Goal: Task Accomplishment & Management: Use online tool/utility

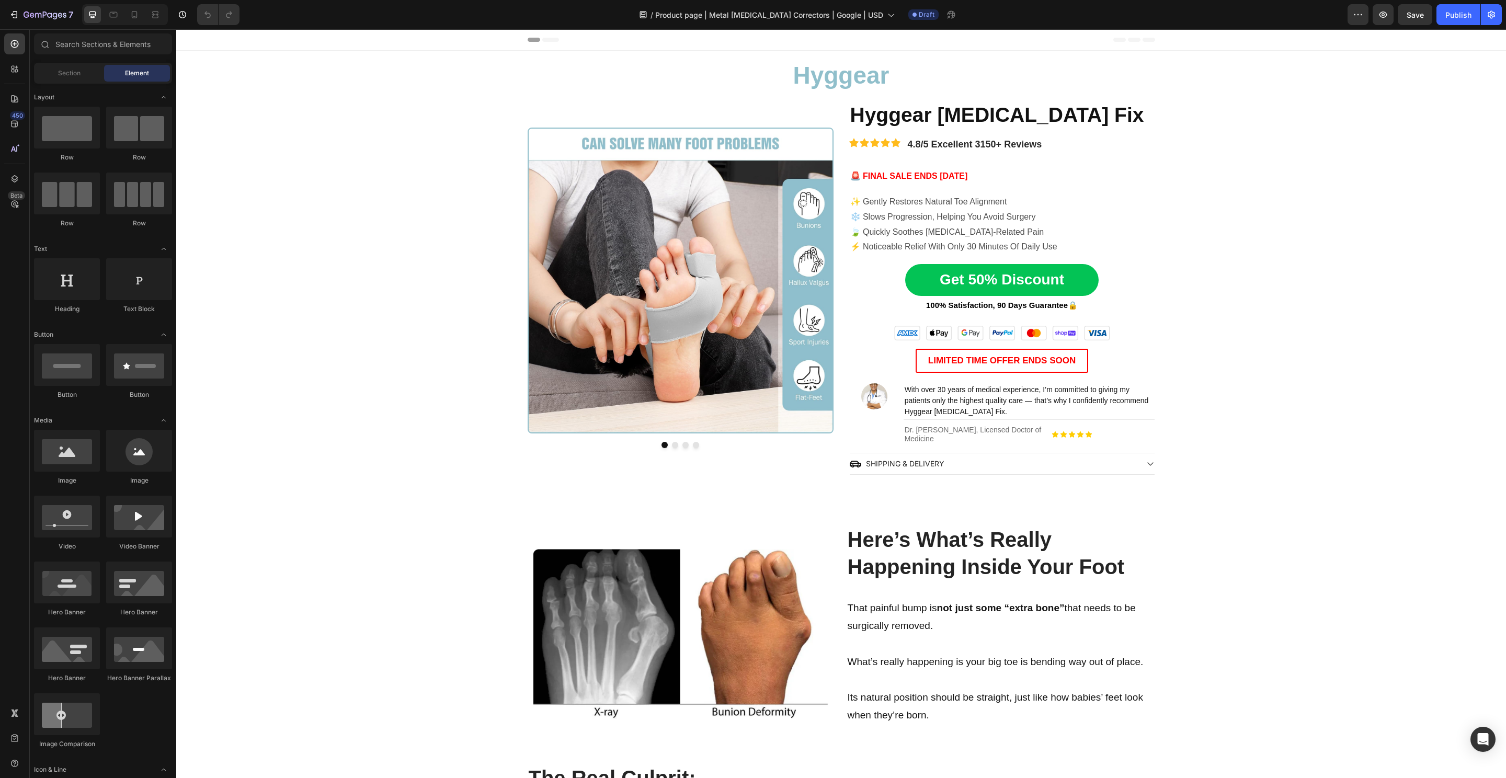
click at [629, 170] on img at bounding box center [681, 281] width 306 height 306
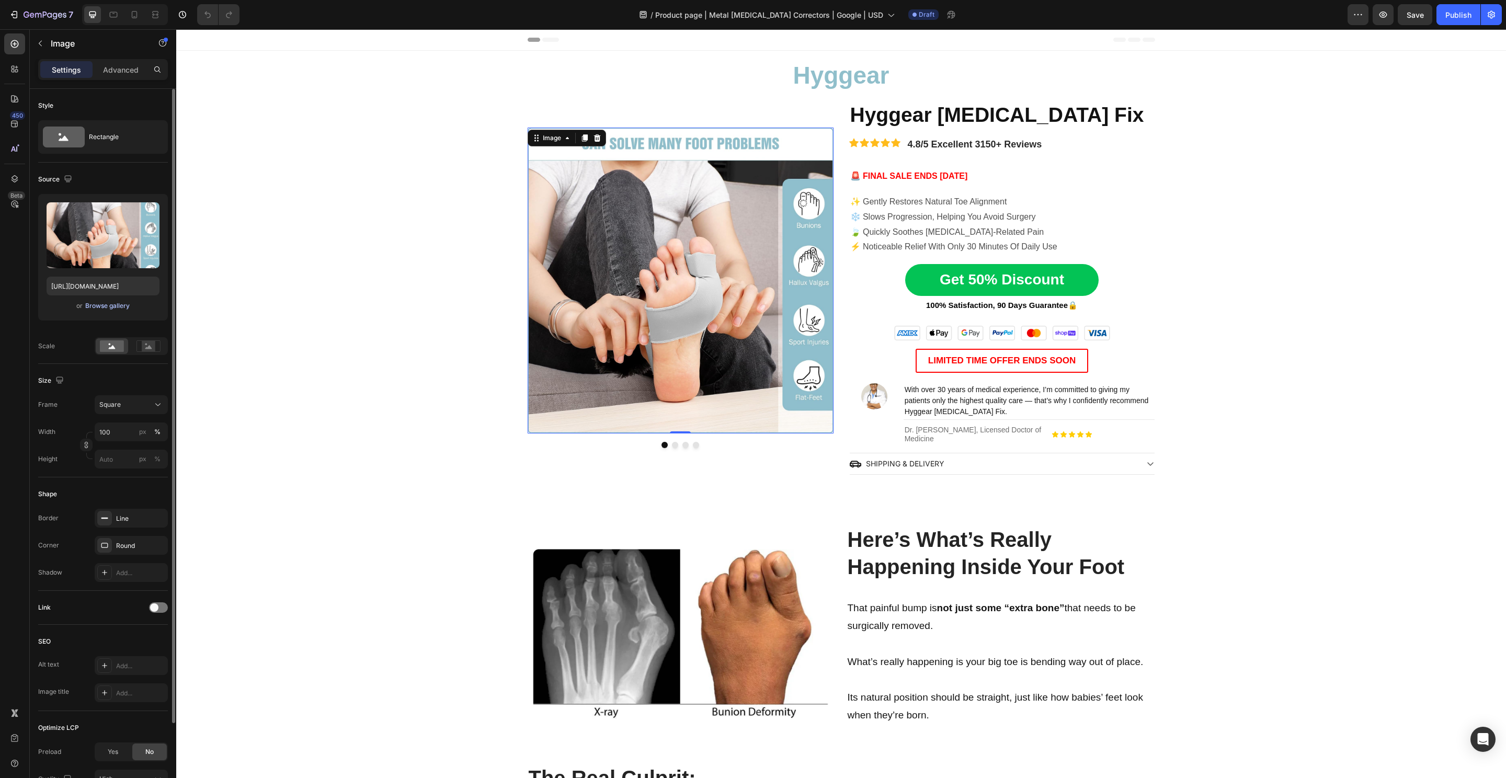
click at [111, 309] on div "Browse gallery" at bounding box center [107, 305] width 44 height 9
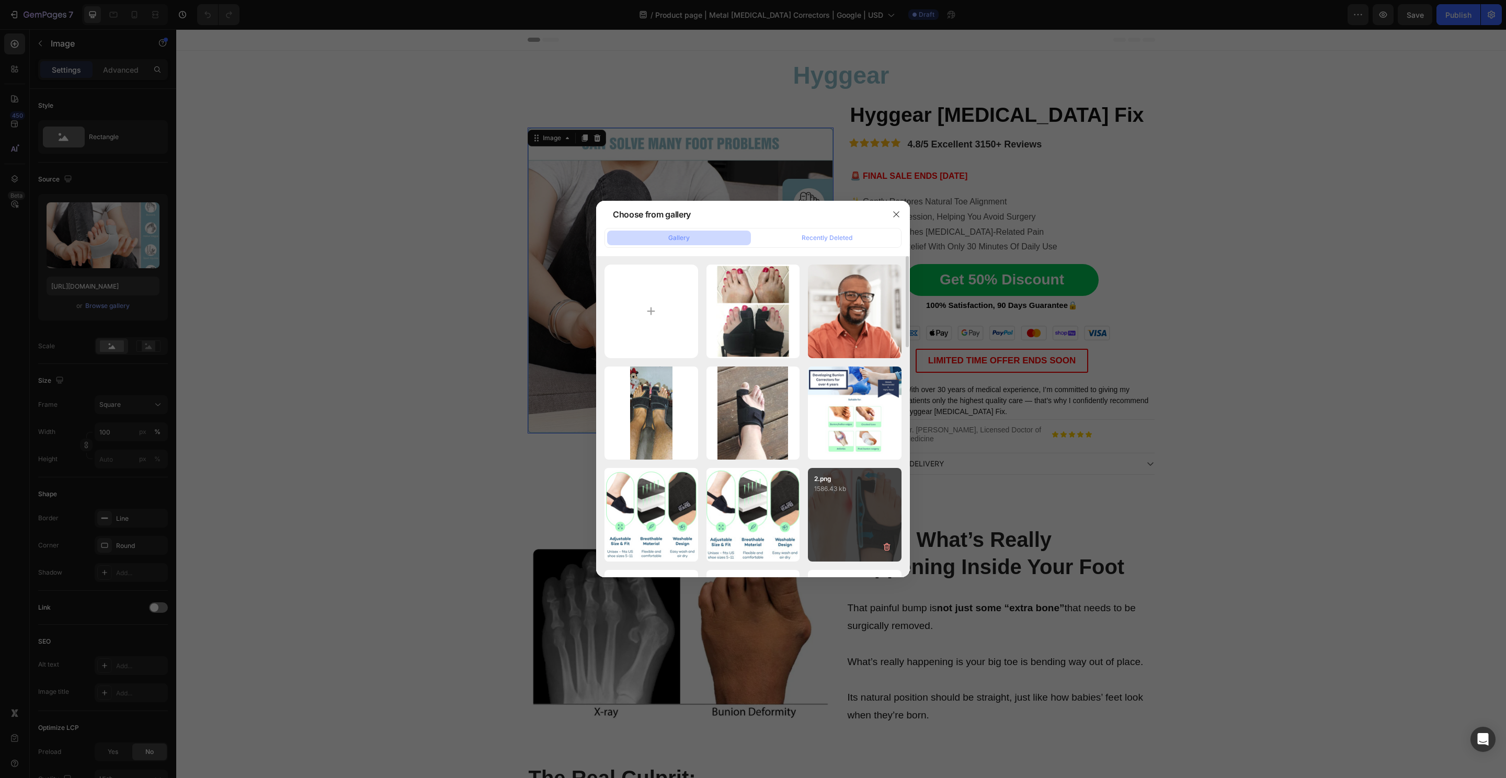
click at [854, 493] on p "1586.43 kb" at bounding box center [854, 489] width 81 height 10
type input "https://cdn.shopify.com/s/files/1/0848/4441/3196/files/gempages_524222768674243…"
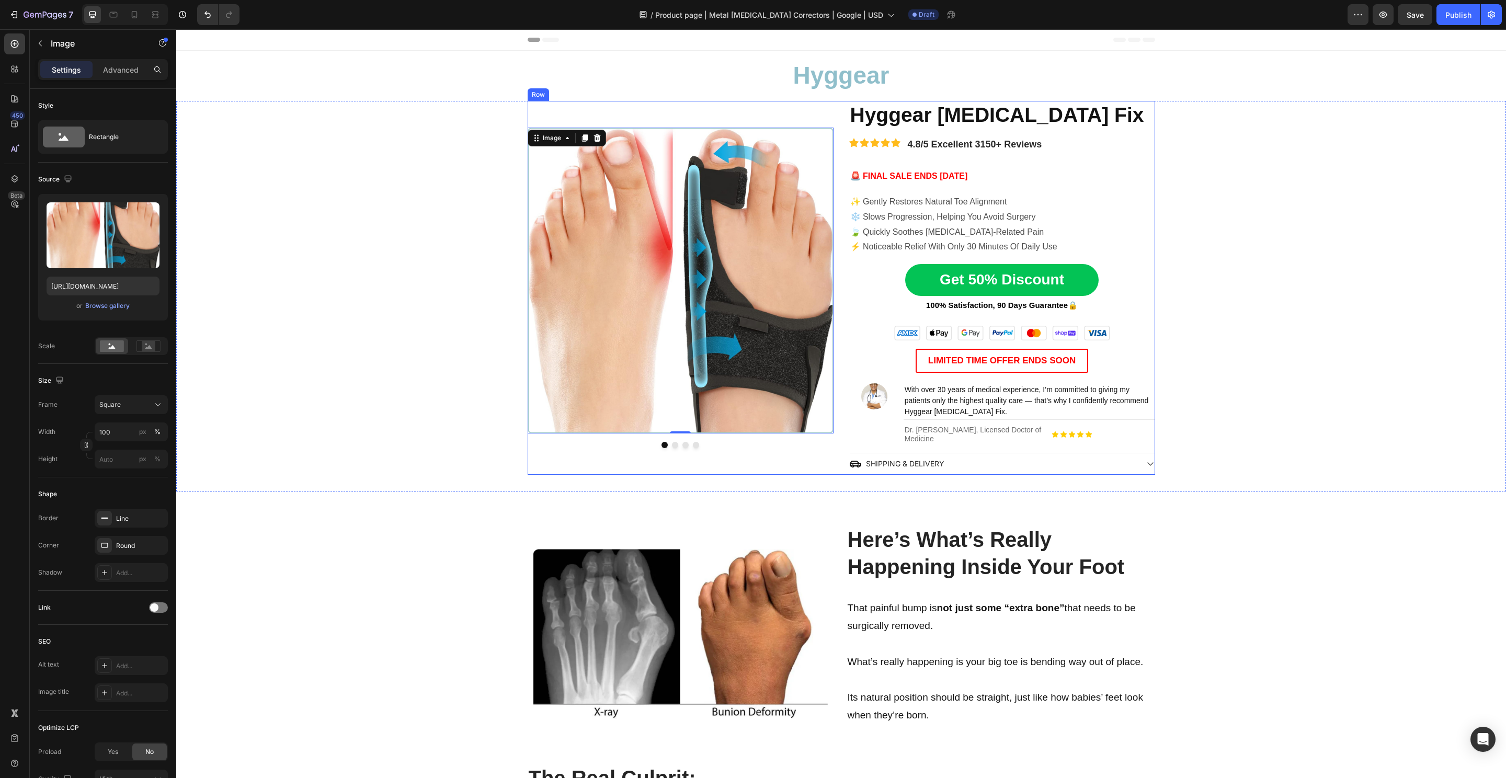
click at [672, 444] on button "Dot" at bounding box center [675, 445] width 6 height 6
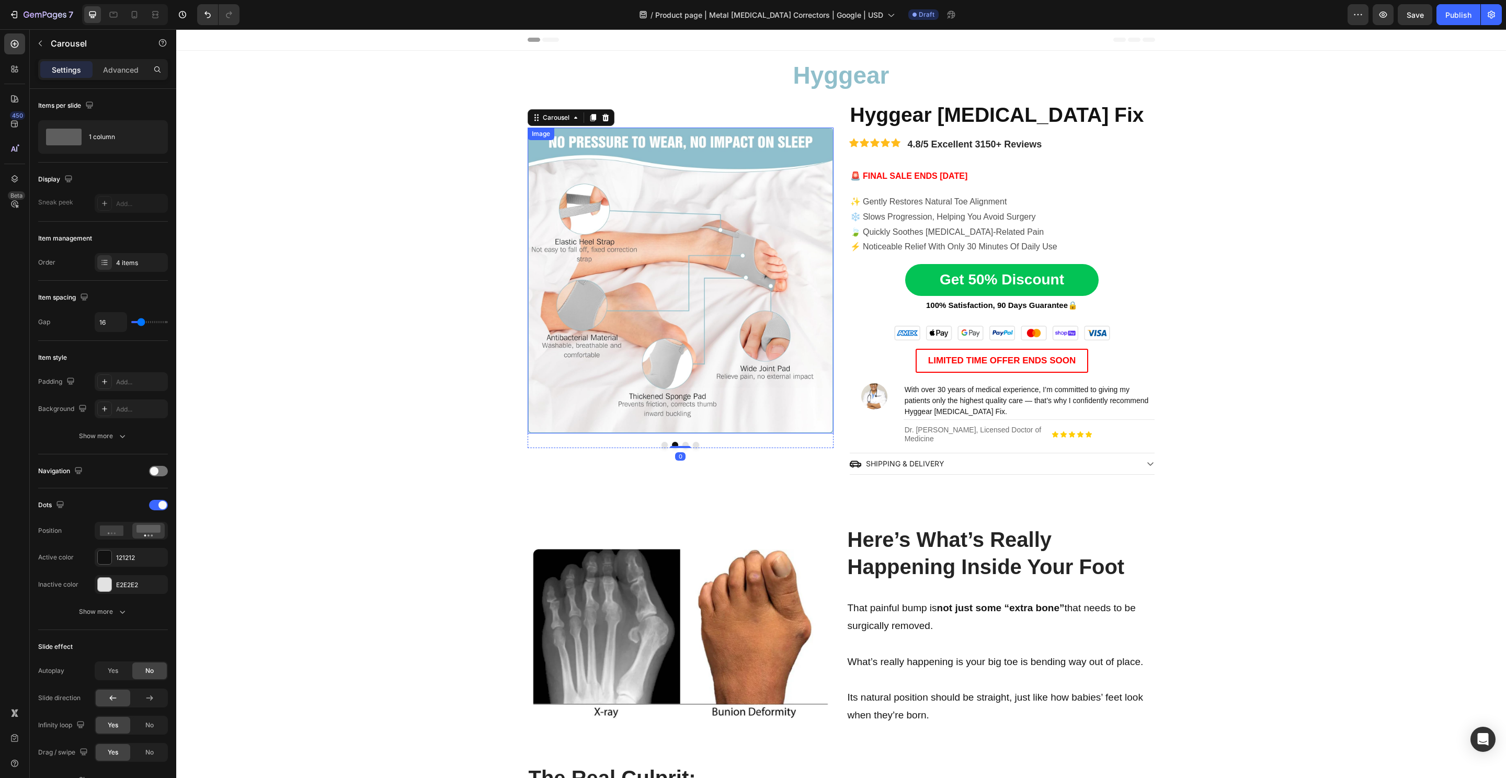
click at [702, 280] on img at bounding box center [681, 281] width 306 height 306
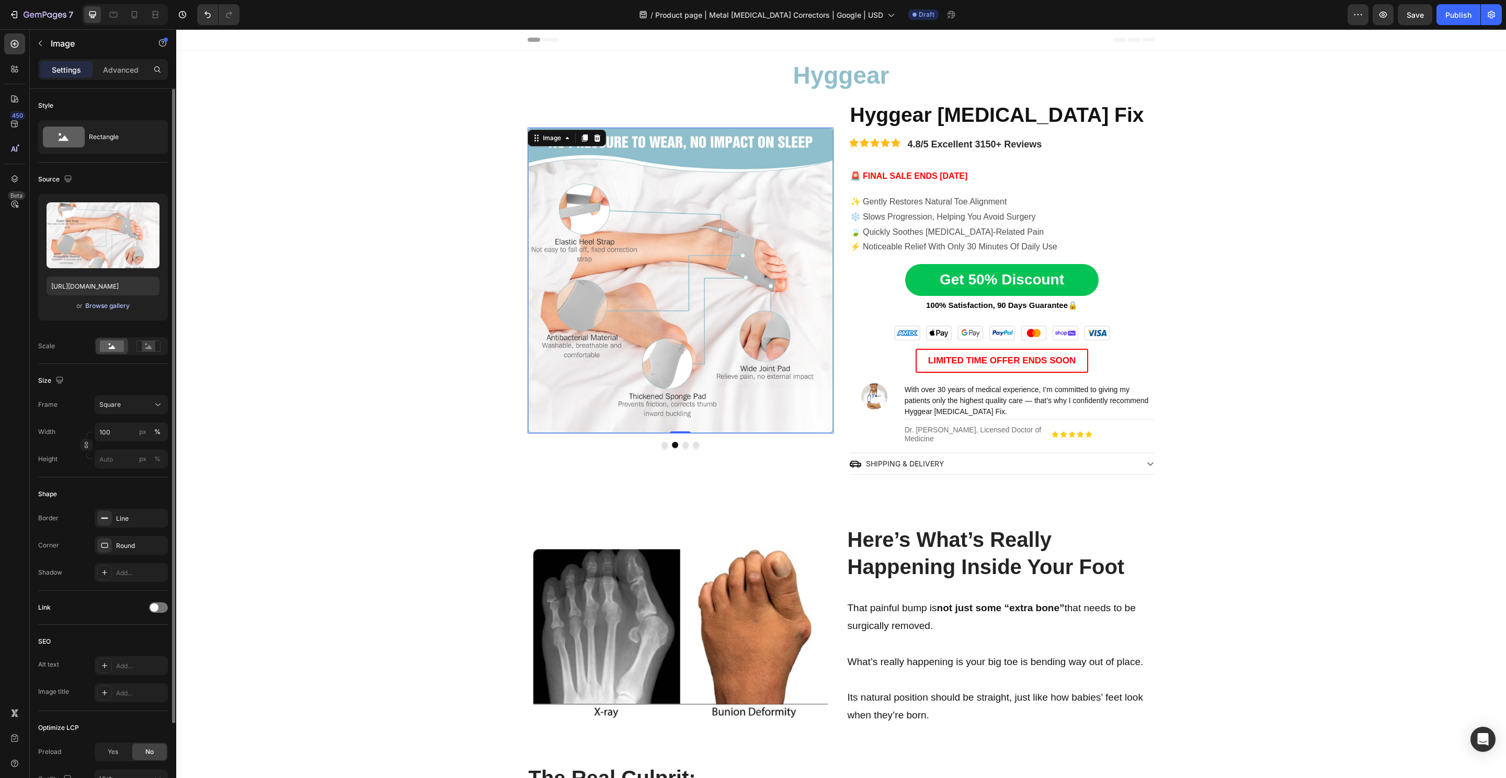
click at [114, 301] on div "Browse gallery" at bounding box center [107, 305] width 44 height 9
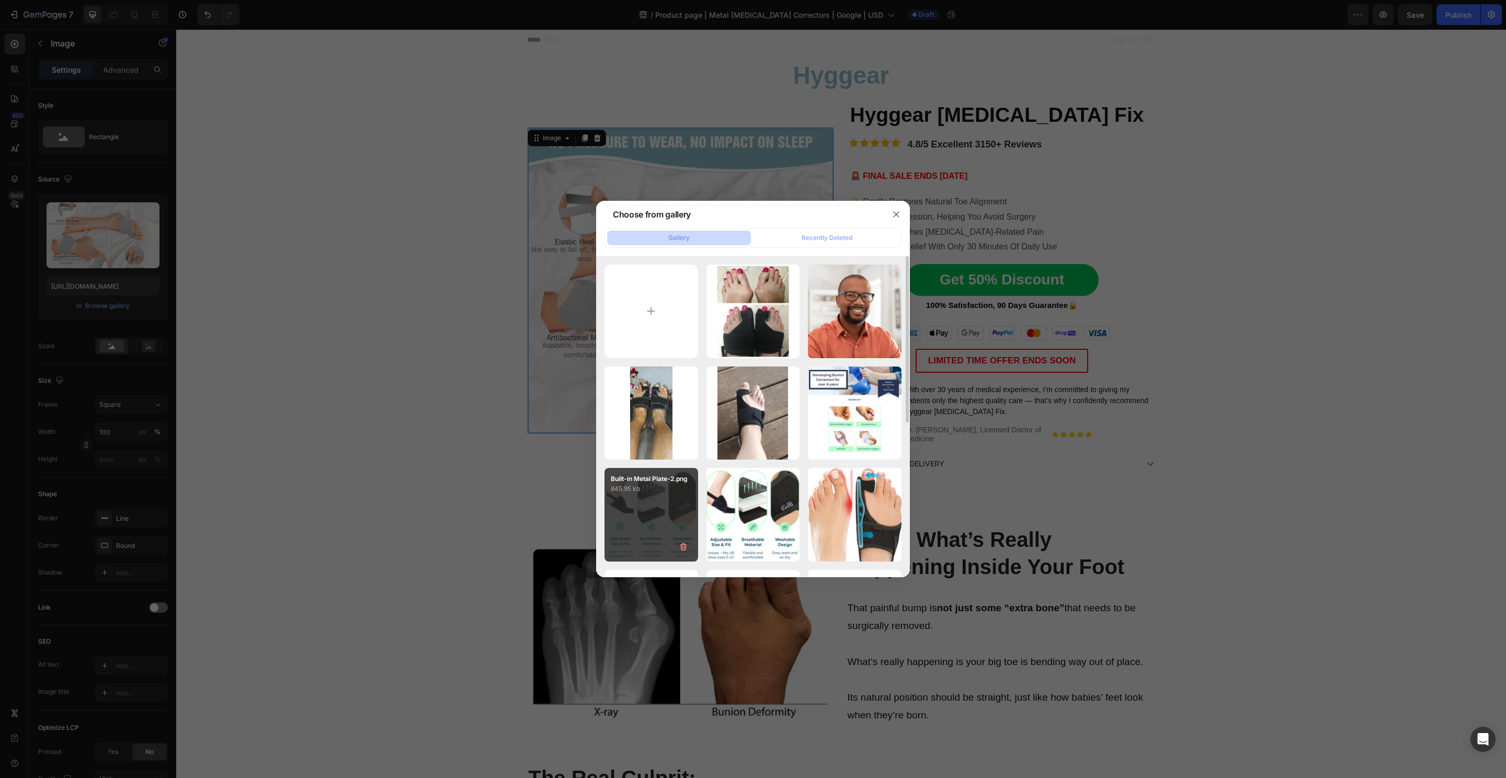
click at [645, 498] on div "Built-in Metal Plate-2.png 845.95 kb" at bounding box center [652, 515] width 94 height 94
type input "https://cdn.shopify.com/s/files/1/0848/4441/3196/files/gempages_524222768674243…"
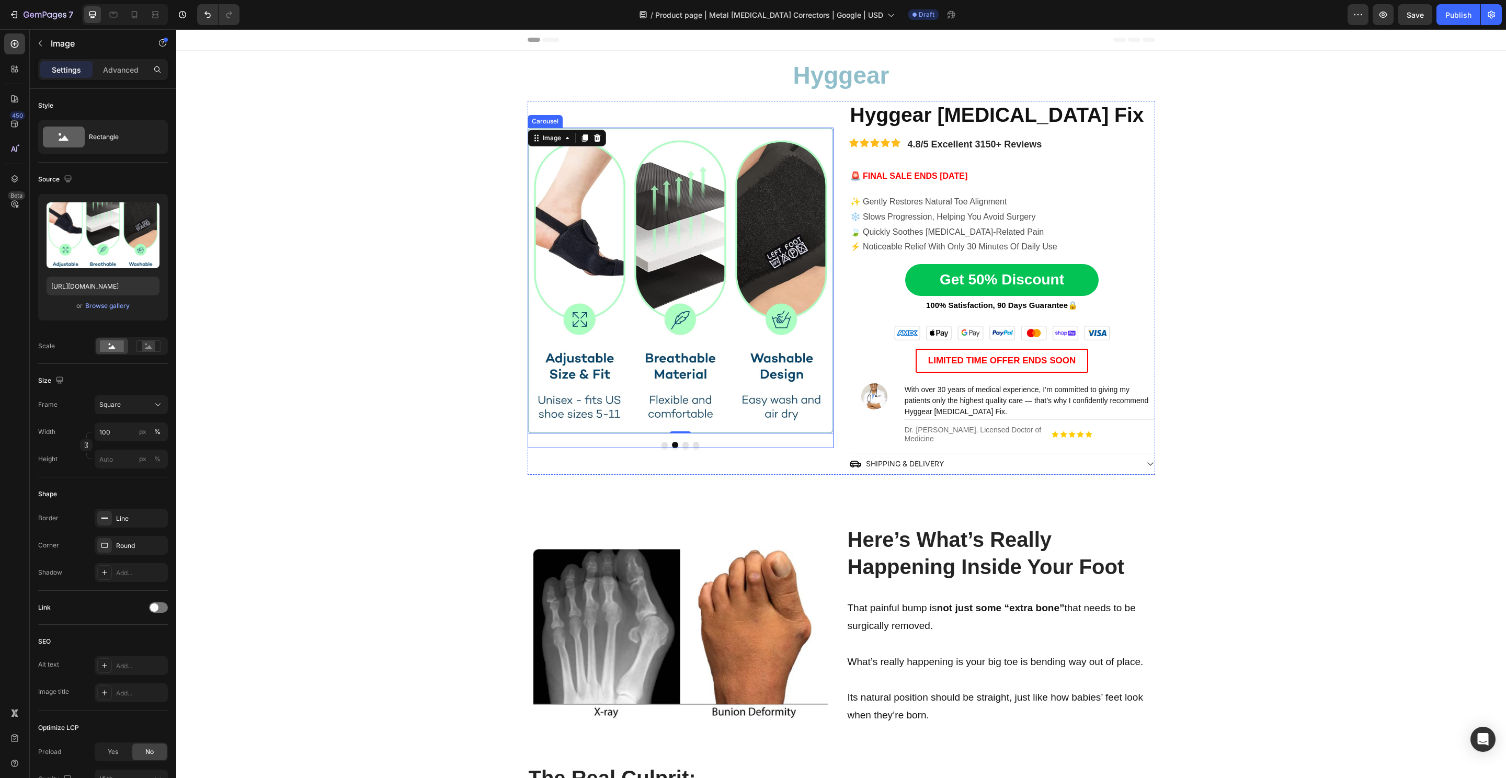
click at [675, 443] on div at bounding box center [681, 445] width 306 height 6
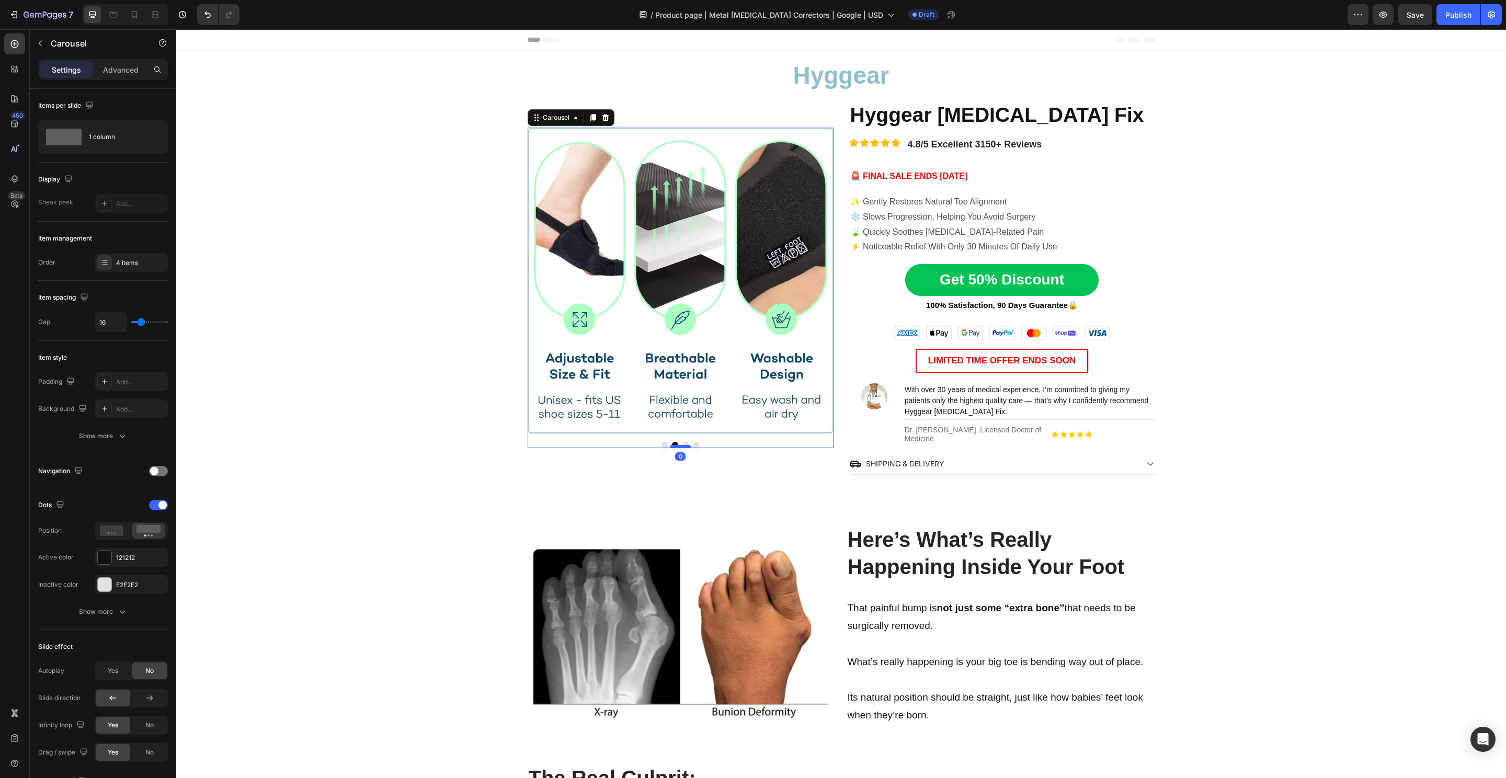
click at [678, 446] on div at bounding box center [680, 446] width 21 height 3
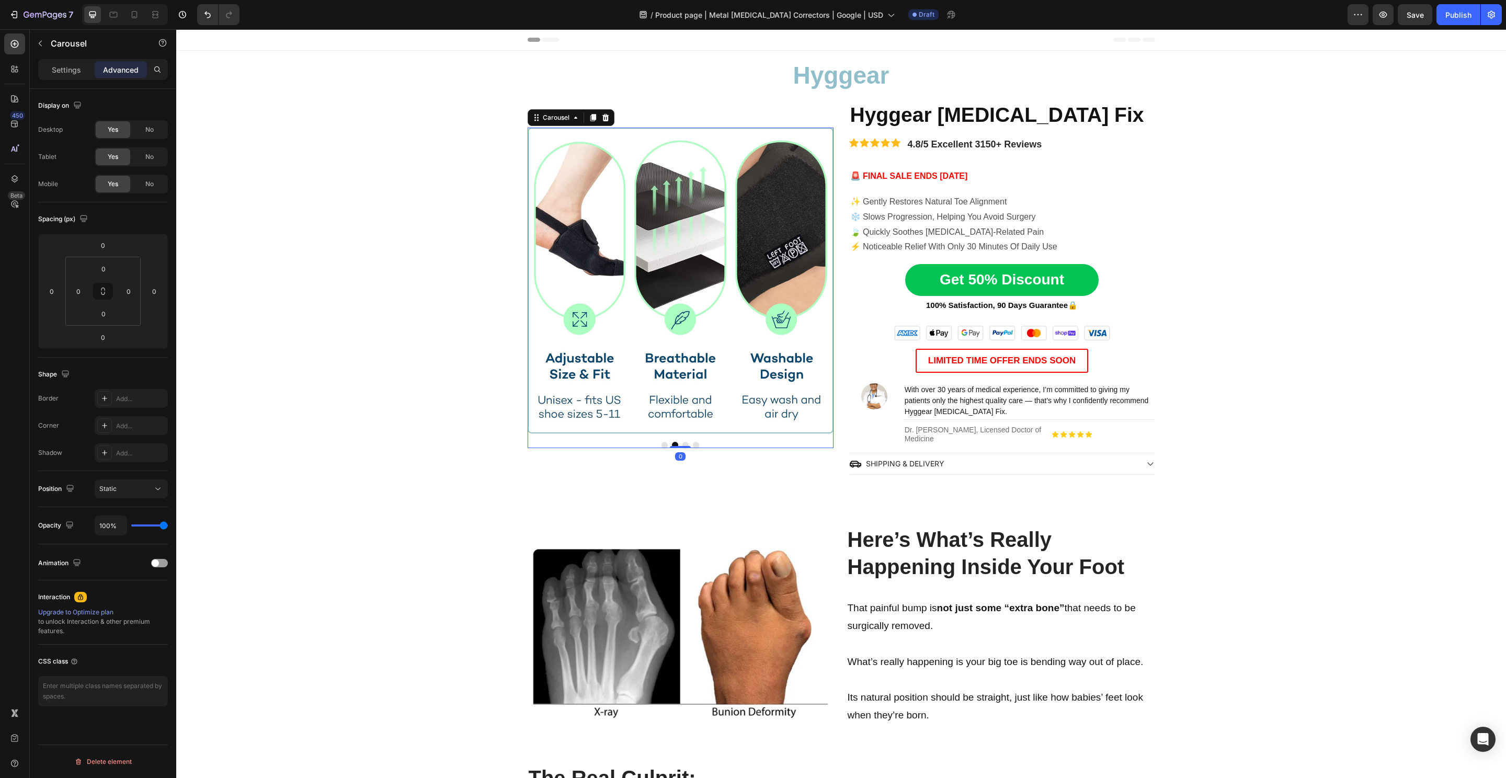
click at [682, 442] on button "Dot" at bounding box center [685, 445] width 6 height 6
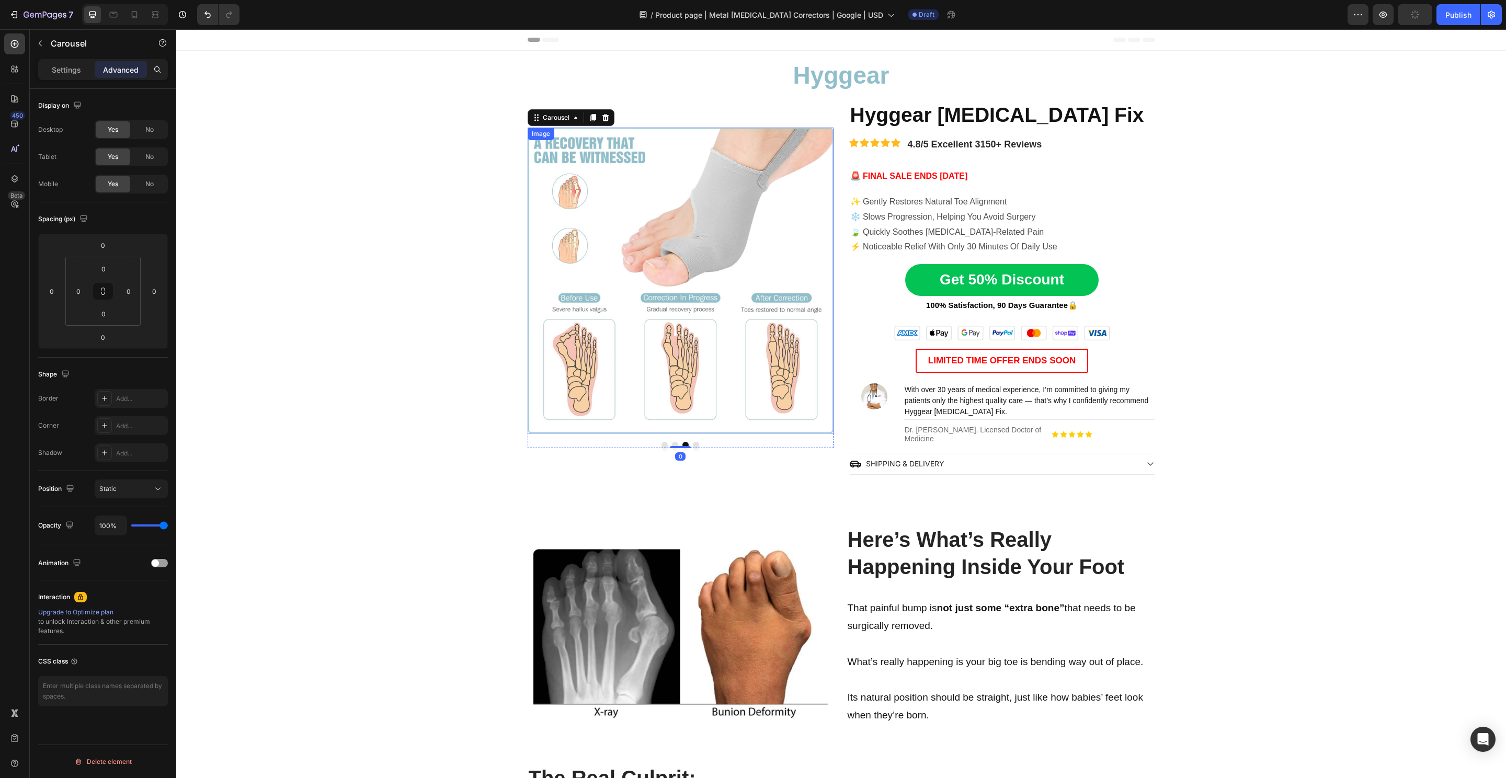
click at [760, 275] on img at bounding box center [681, 281] width 306 height 306
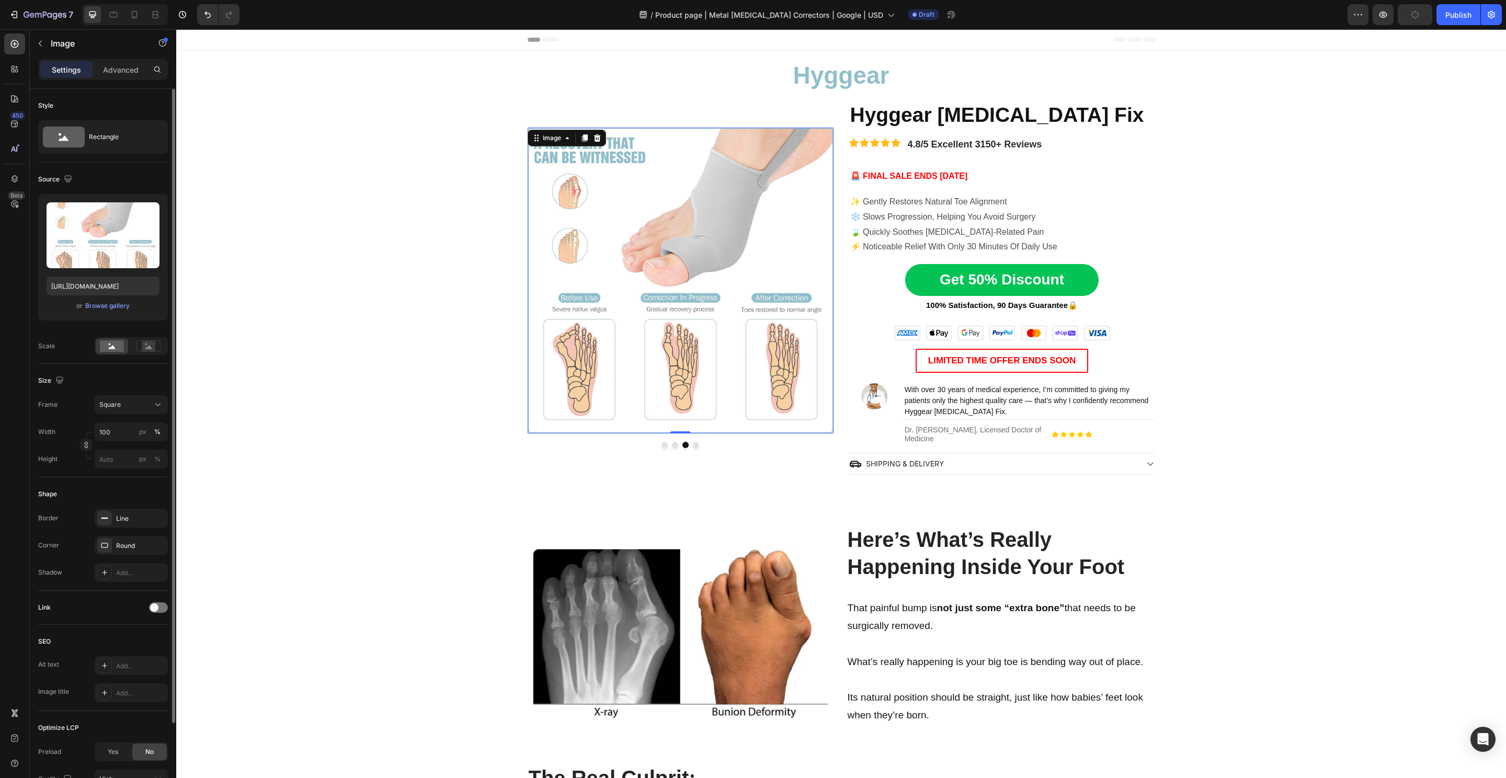
click at [107, 311] on div "Upload Image https://cdn.shopify.com/s/files/1/0848/4441/3196/files/gempages_52…" at bounding box center [103, 257] width 130 height 127
click at [110, 306] on div "Browse gallery" at bounding box center [107, 305] width 44 height 9
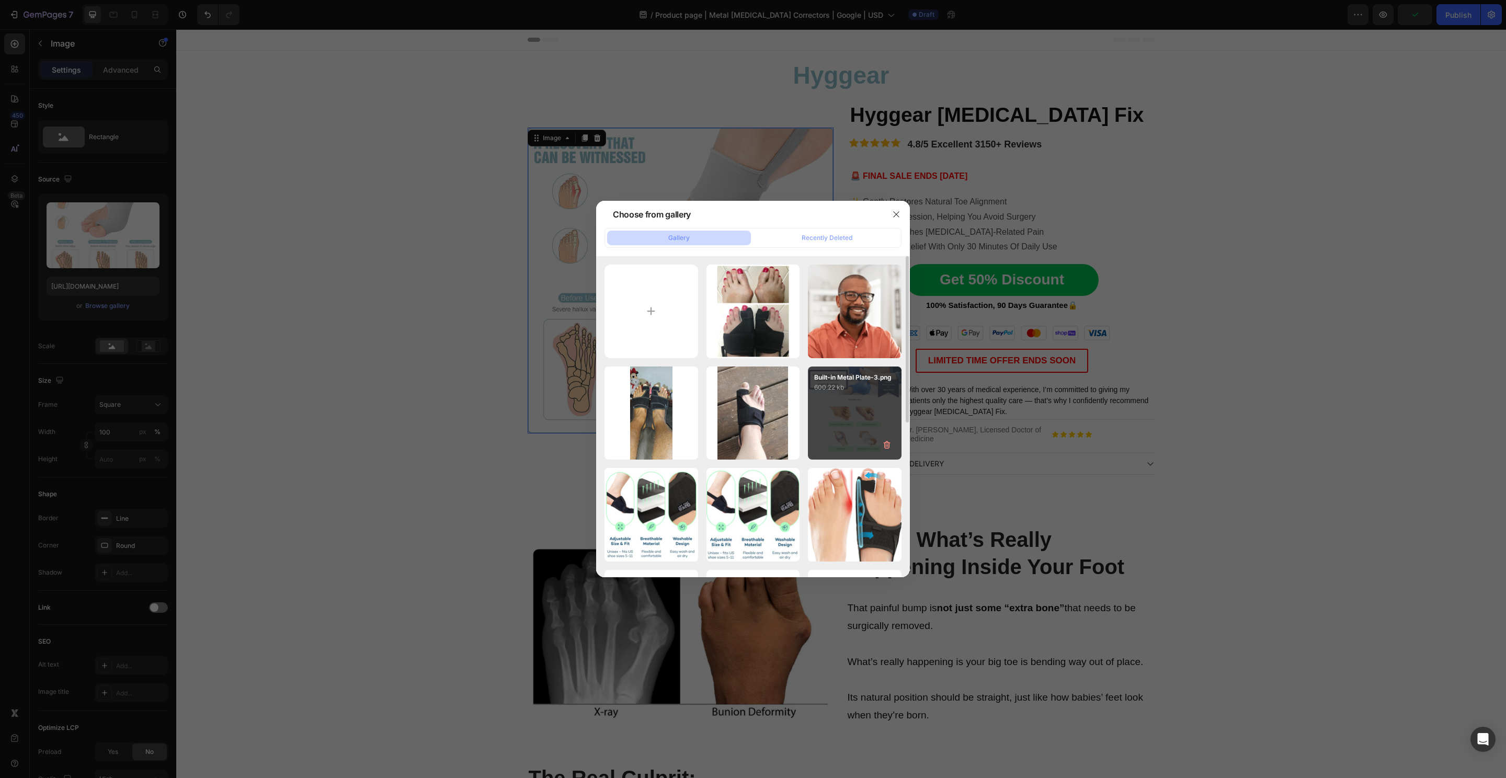
click at [816, 409] on div "Built-in Metal Plate-3.png 600.22 kb" at bounding box center [855, 414] width 94 height 94
type input "https://cdn.shopify.com/s/files/1/0848/4441/3196/files/gempages_524222768674243…"
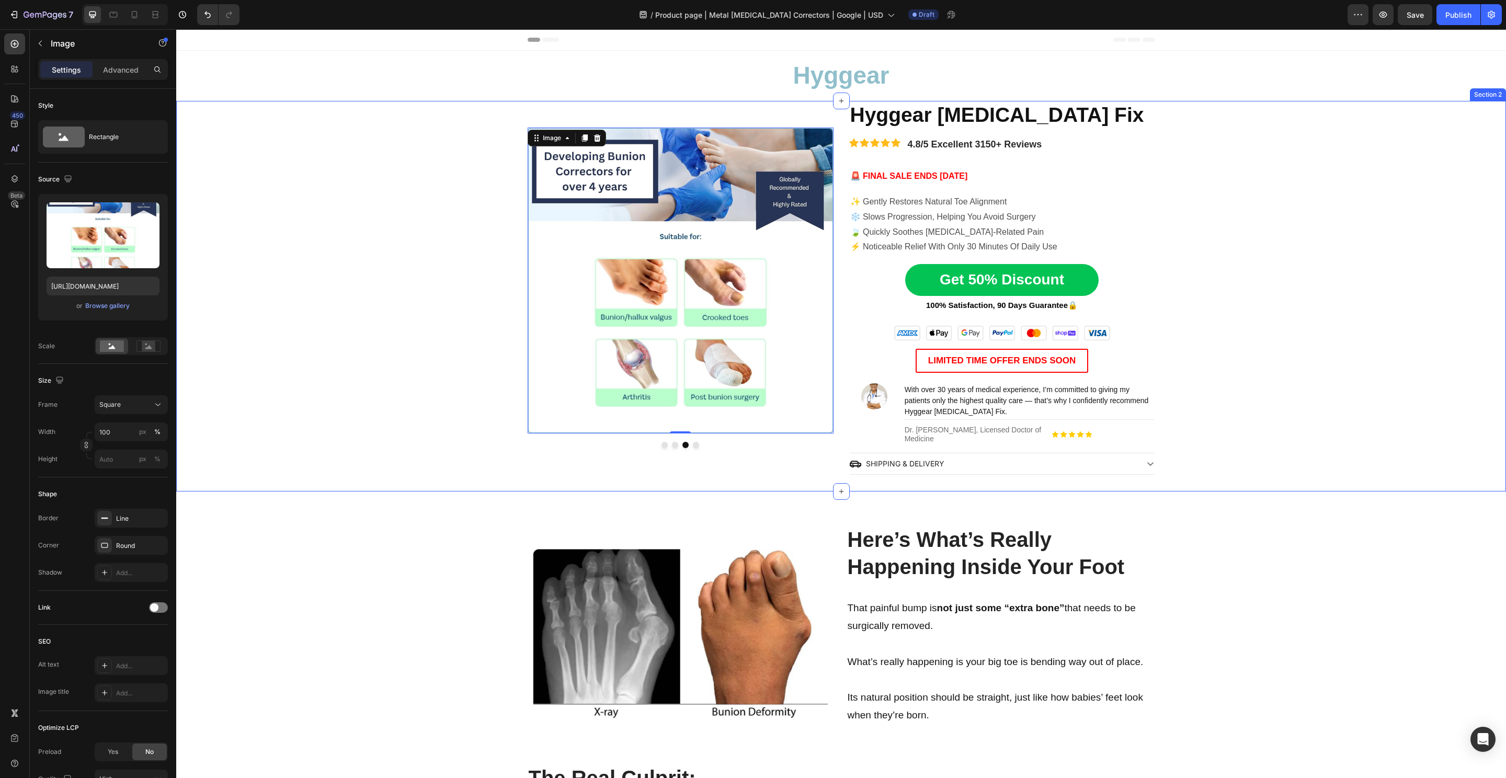
click at [430, 452] on div "Image Image Image 0 Image Carousel Hyggear Bunion Fix Heading Icon Icon Icon Ic…" at bounding box center [841, 288] width 1330 height 374
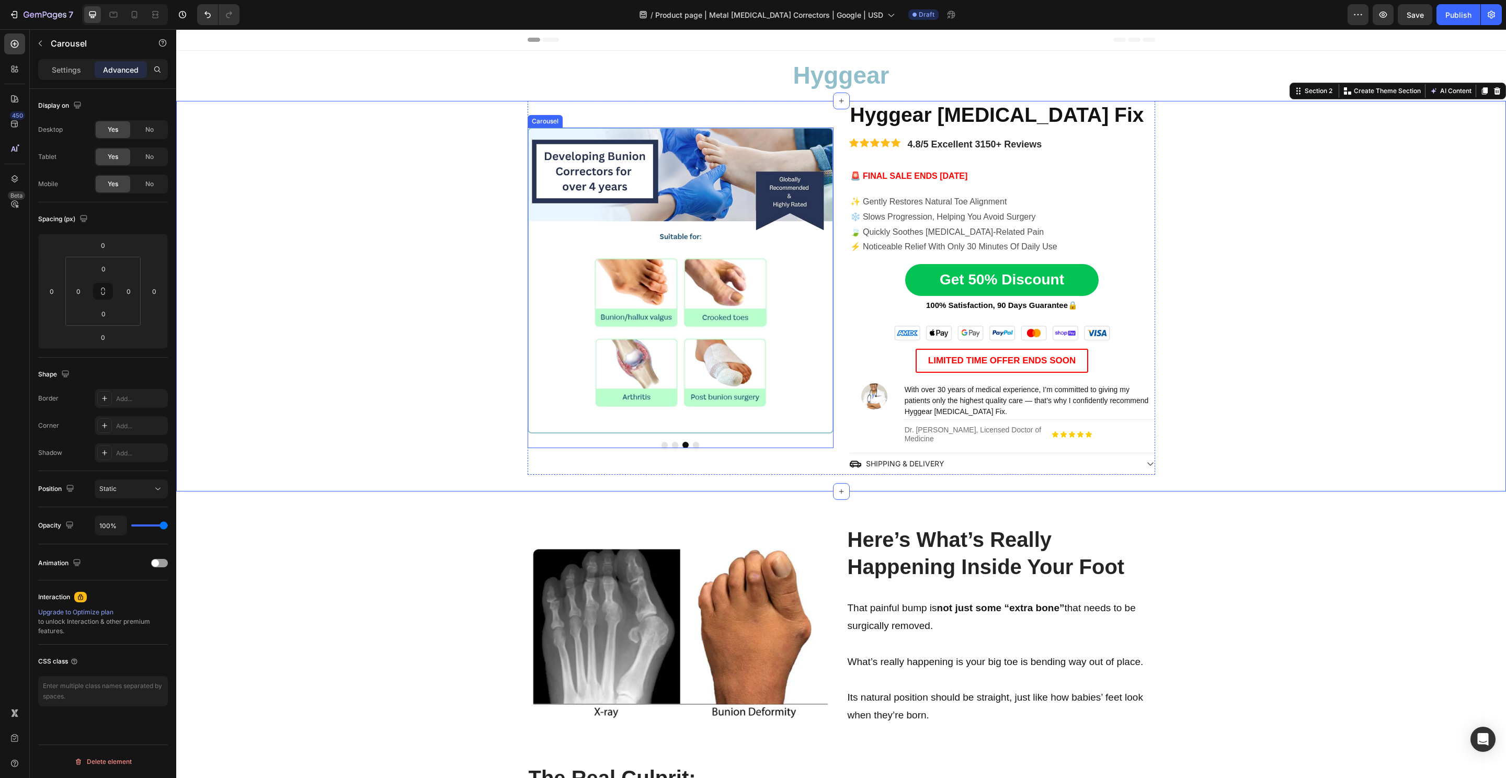
click at [672, 443] on button "Dot" at bounding box center [675, 445] width 6 height 6
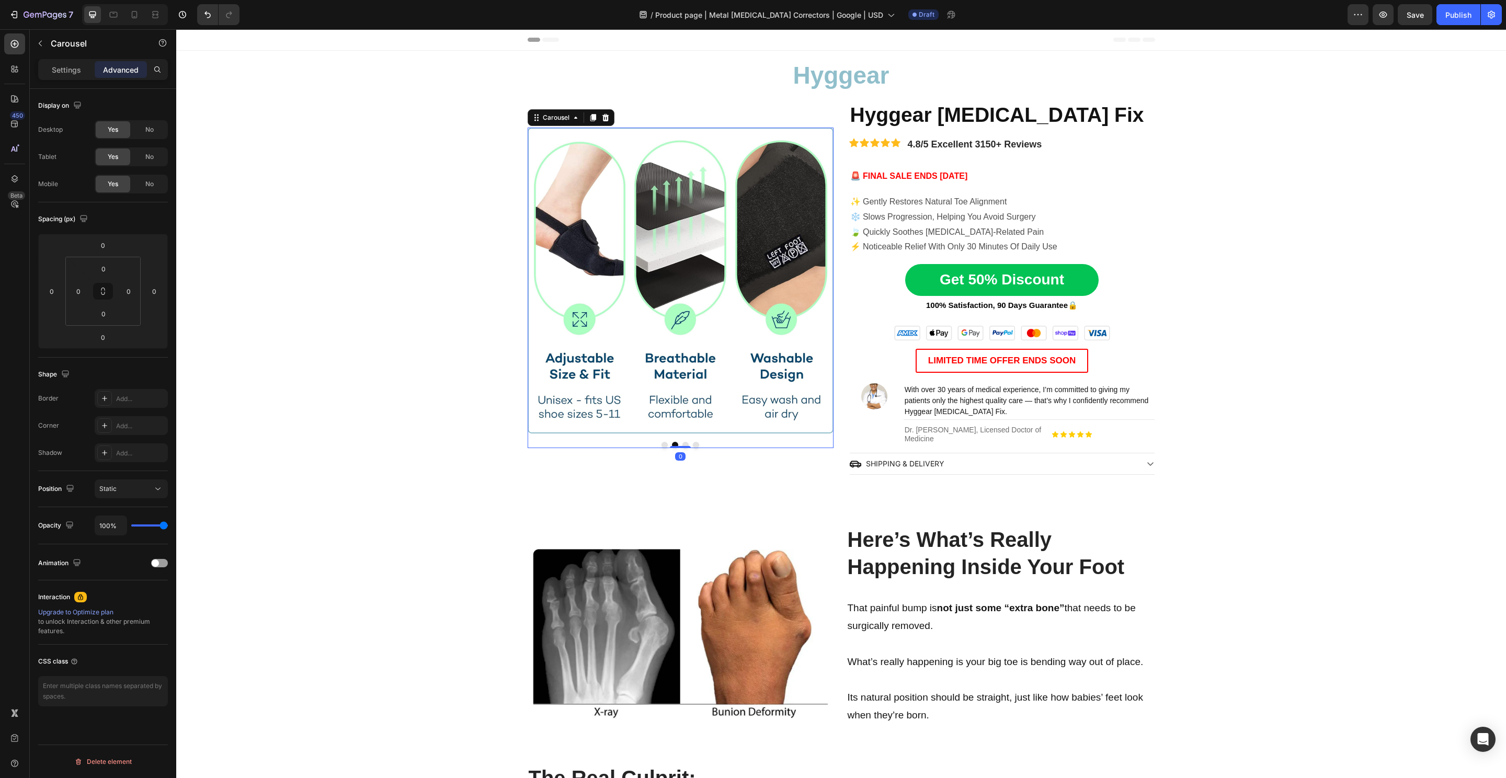
click at [662, 444] on button "Dot" at bounding box center [665, 445] width 6 height 6
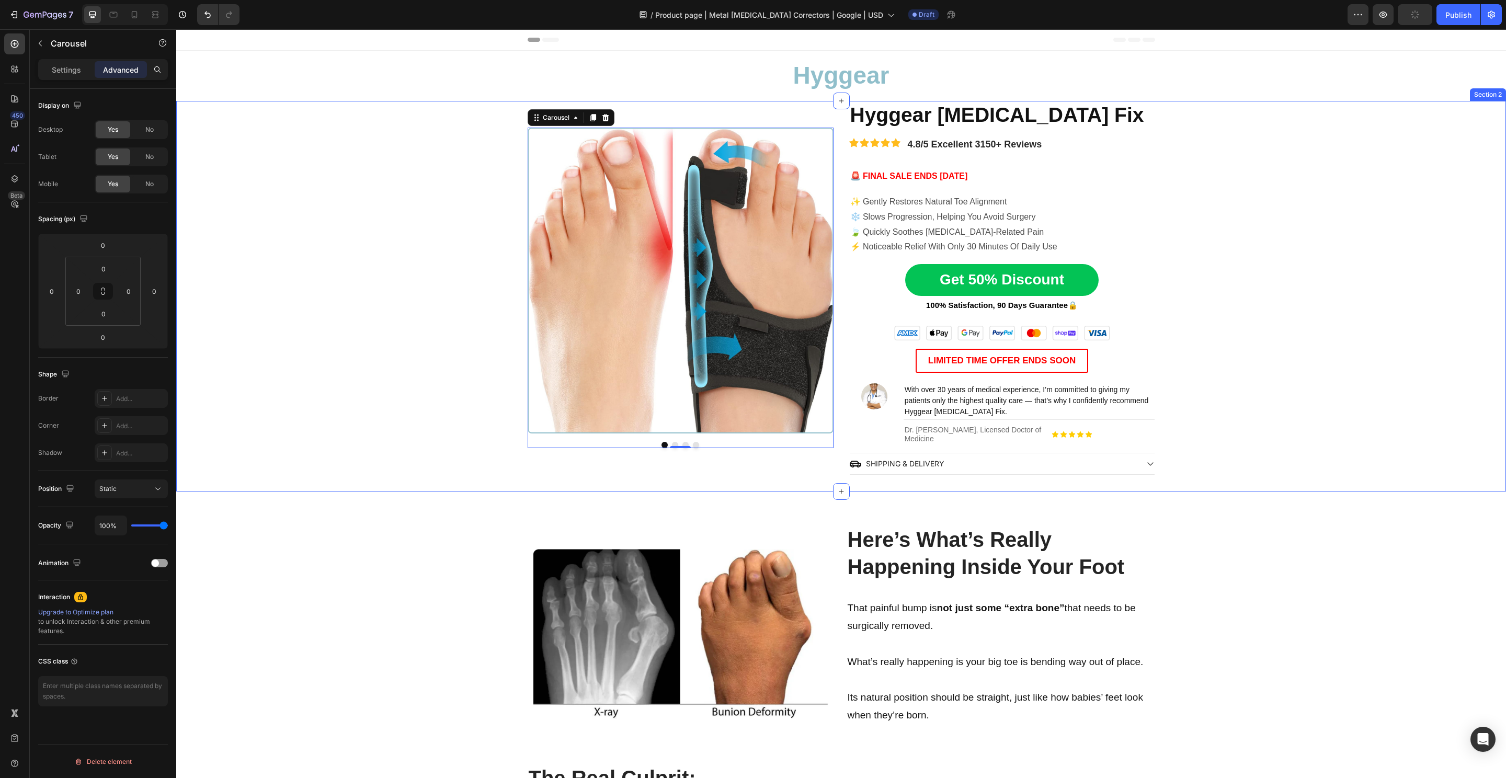
click at [216, 336] on div "Image Image Image Image Carousel 0 Hyggear Bunion Fix Heading Icon Icon Icon Ic…" at bounding box center [841, 288] width 1330 height 374
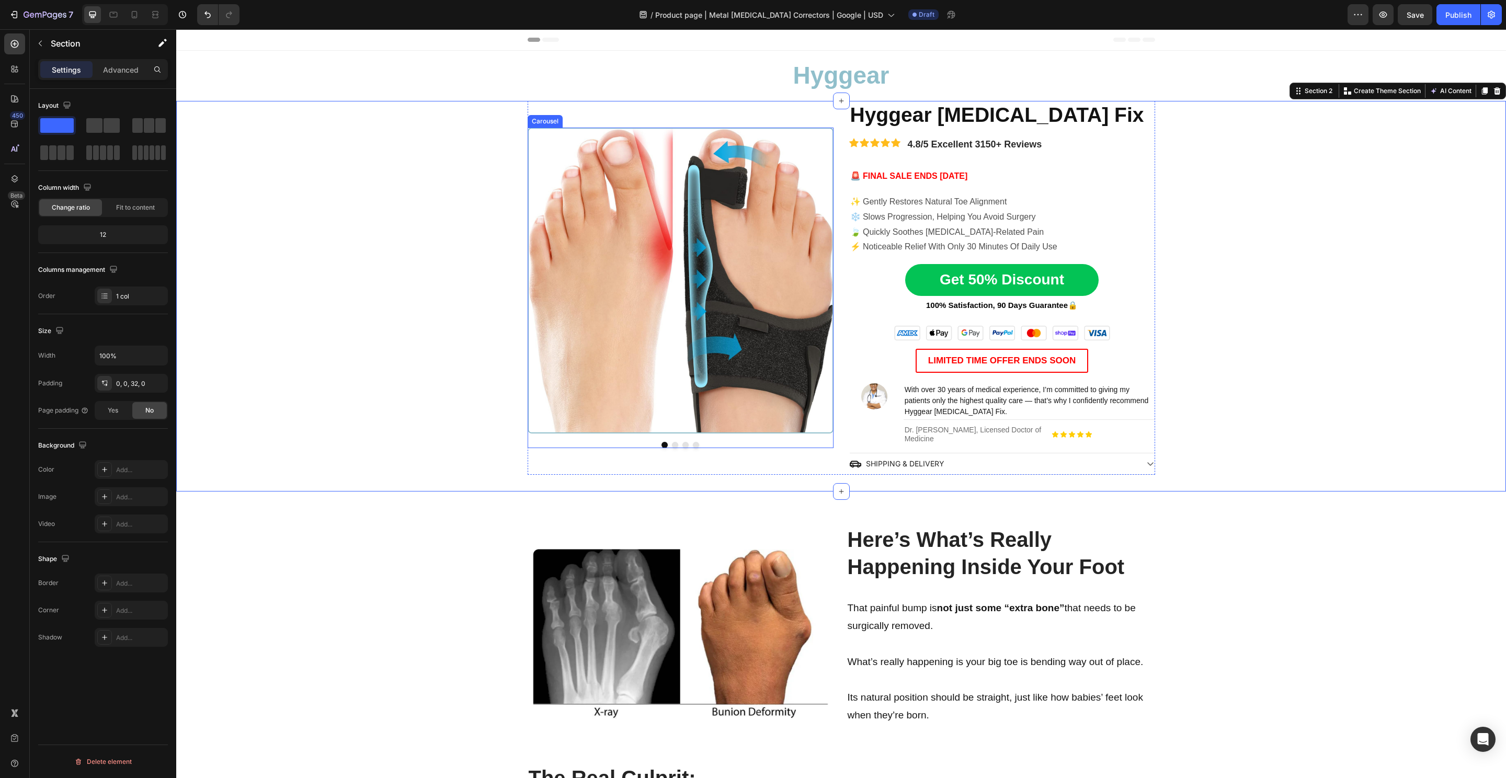
click at [672, 443] on button "Dot" at bounding box center [675, 445] width 6 height 6
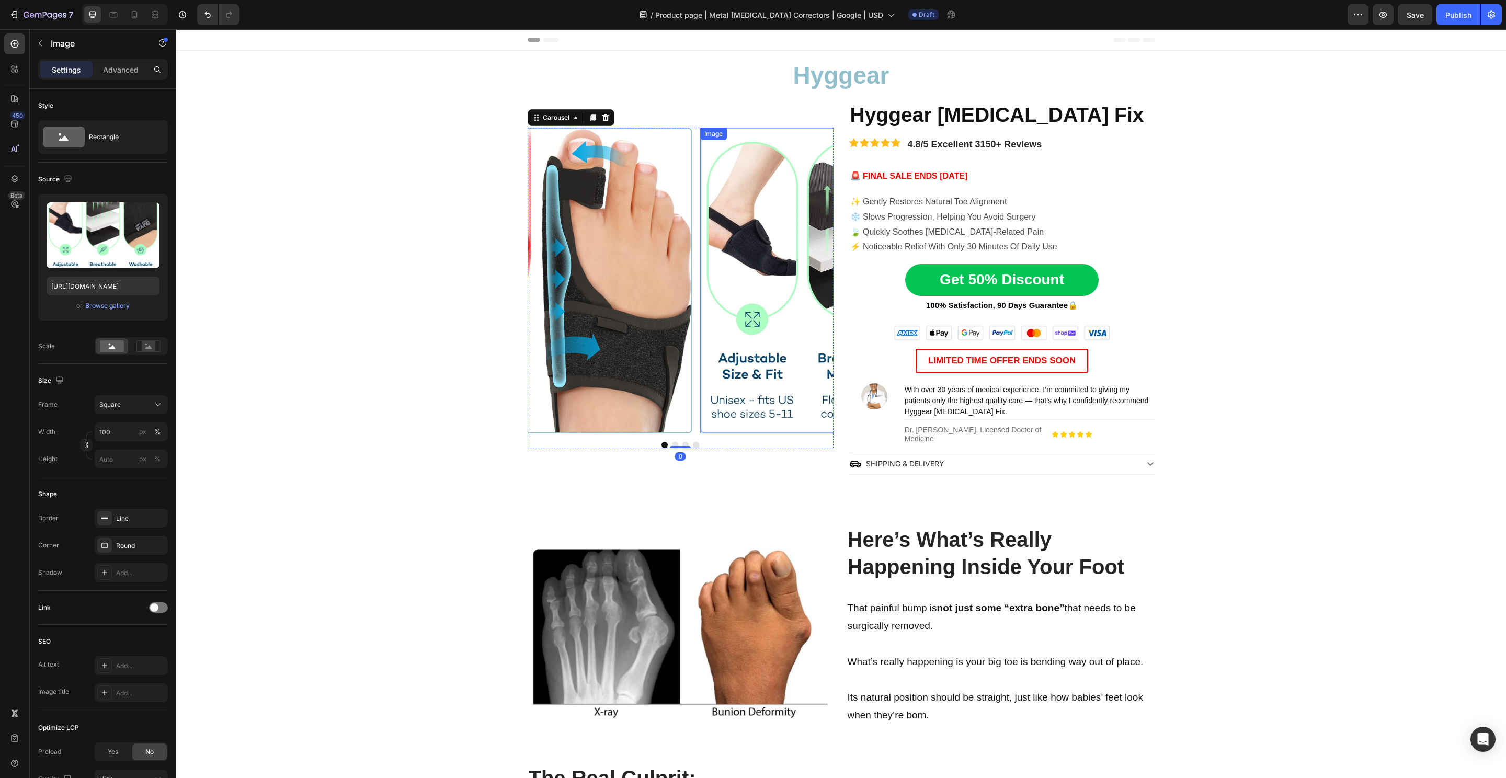
click at [752, 302] on img at bounding box center [853, 281] width 306 height 306
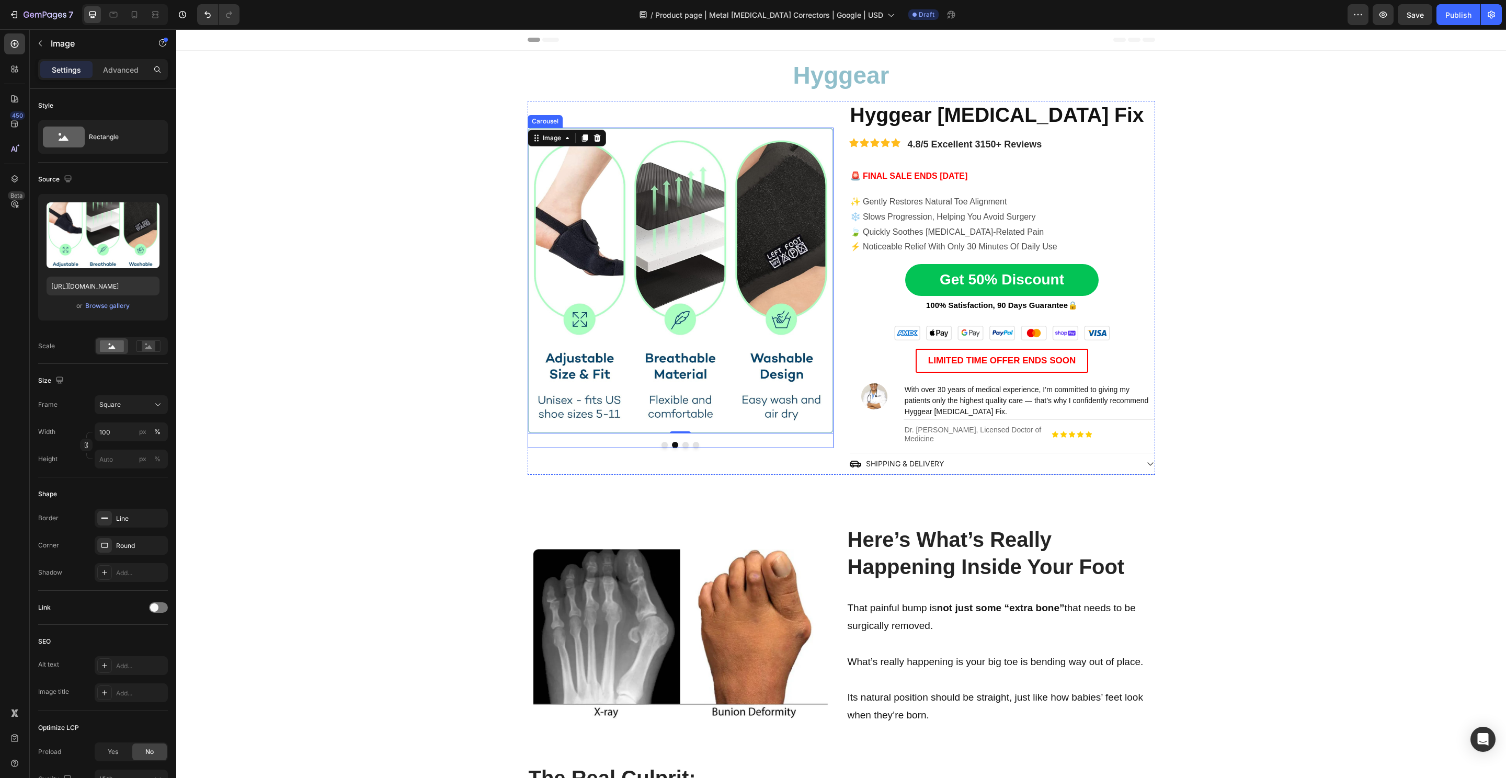
click at [682, 446] on button "Dot" at bounding box center [685, 445] width 6 height 6
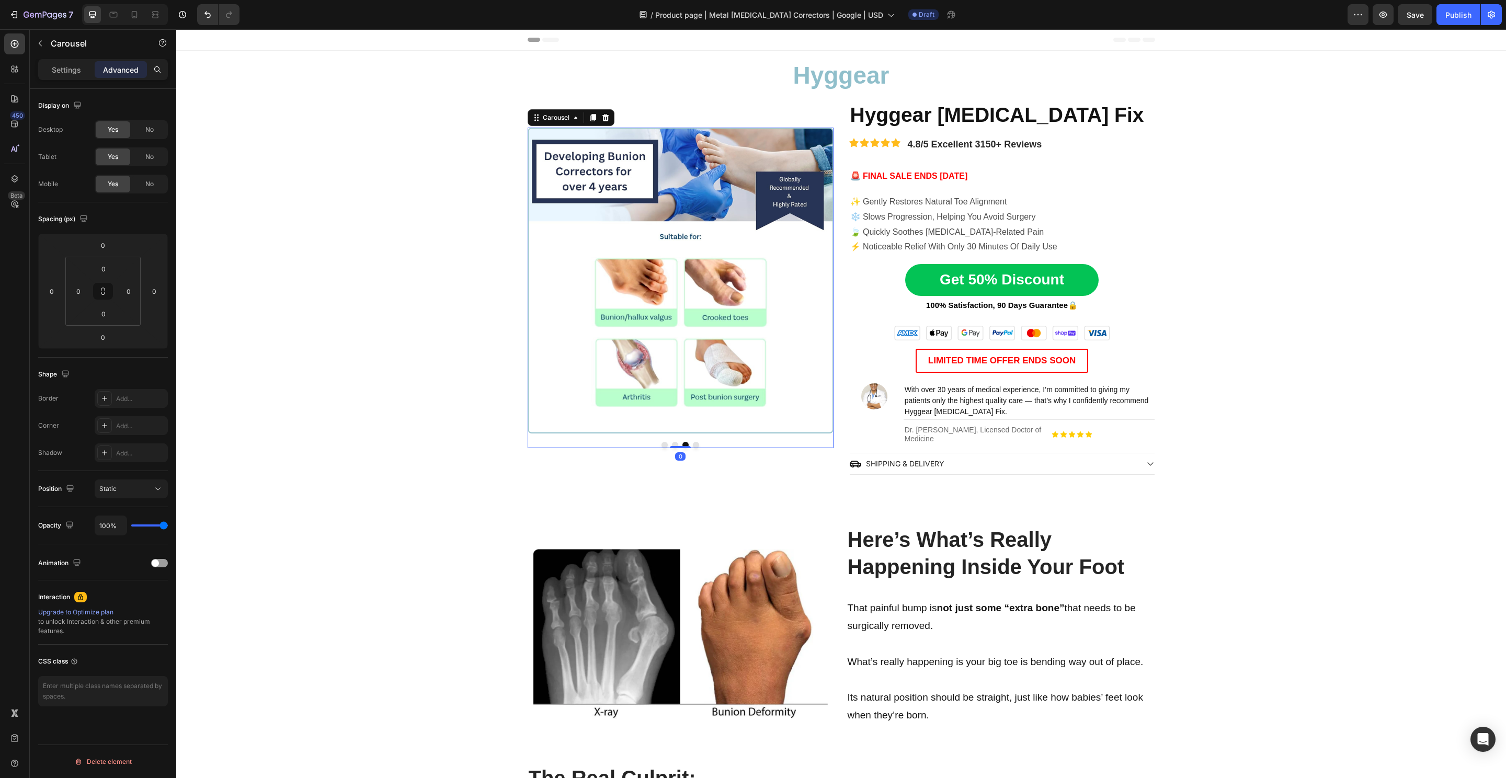
click at [750, 446] on div at bounding box center [681, 445] width 306 height 6
click at [77, 66] on p "Settings" at bounding box center [66, 69] width 29 height 11
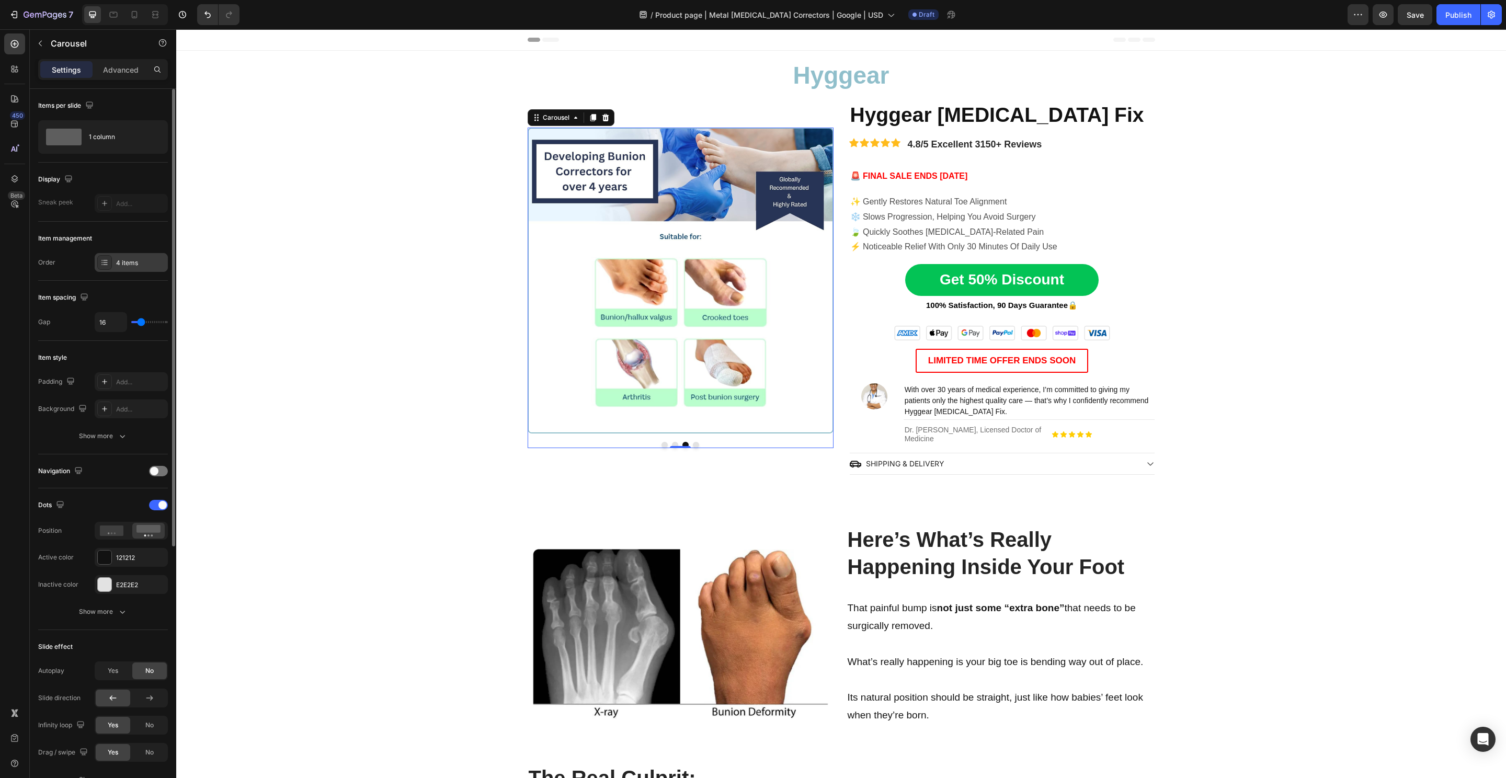
click at [139, 263] on div "4 items" at bounding box center [140, 262] width 49 height 9
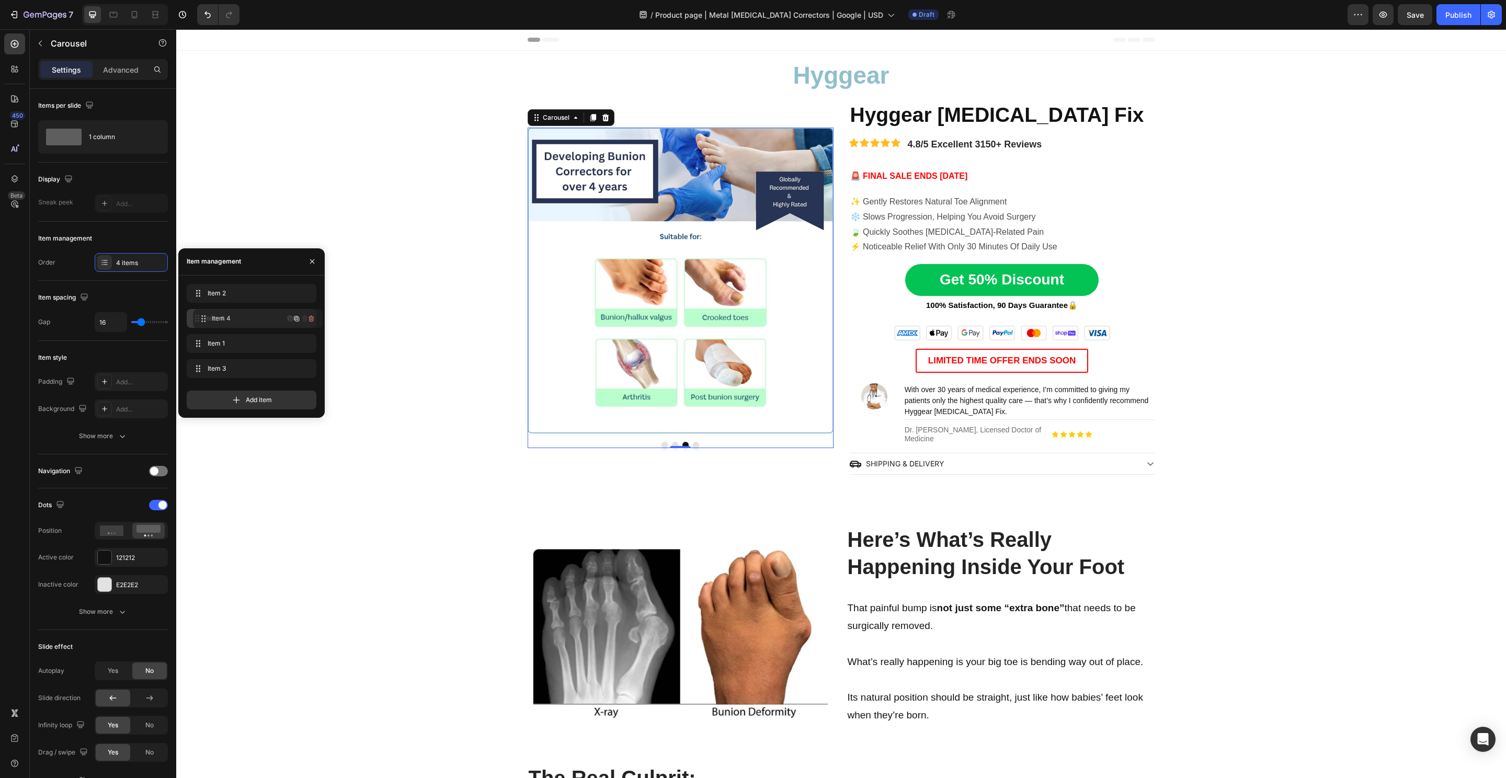
drag, startPoint x: 234, startPoint y: 370, endPoint x: 241, endPoint y: 320, distance: 50.6
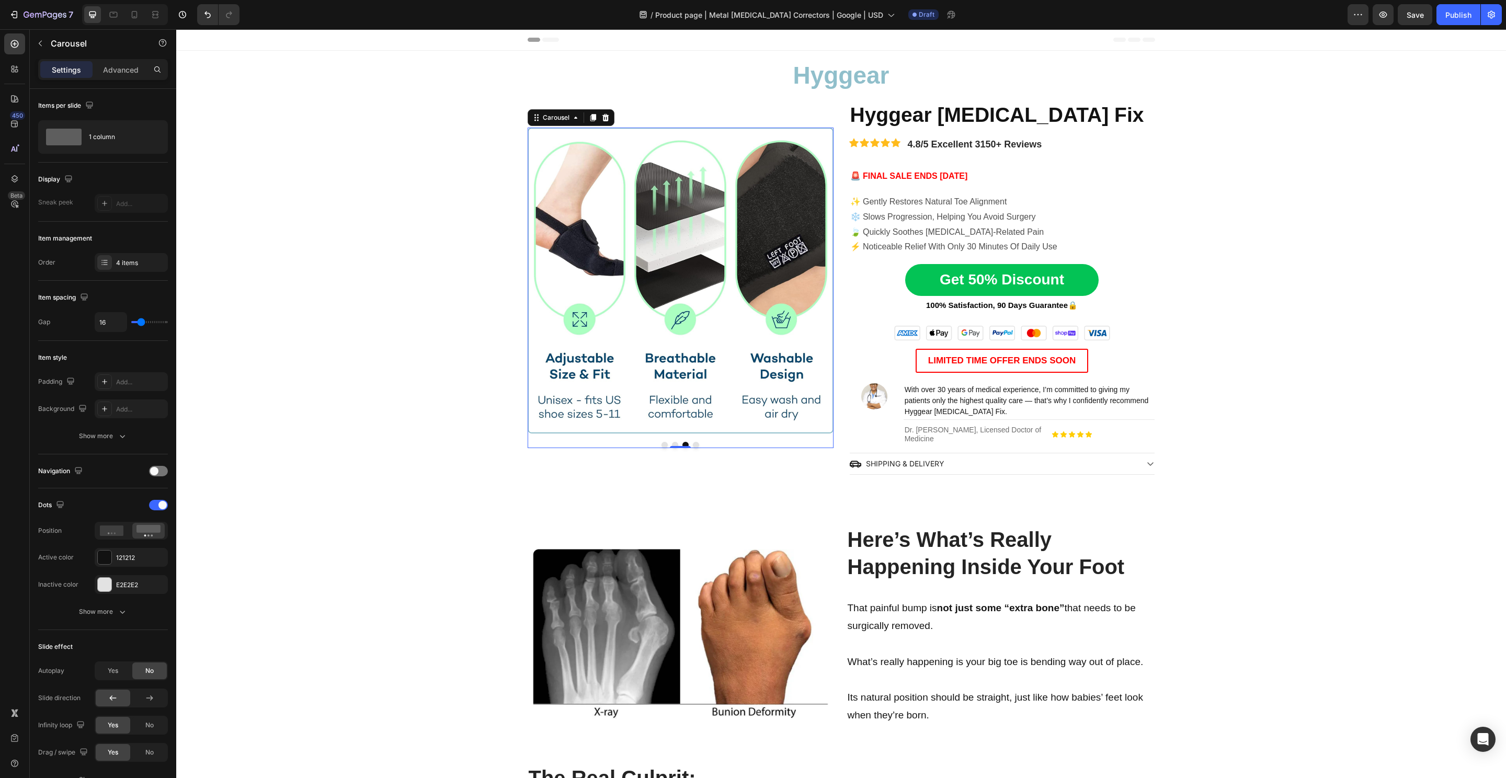
click at [672, 442] on button "Dot" at bounding box center [675, 445] width 6 height 6
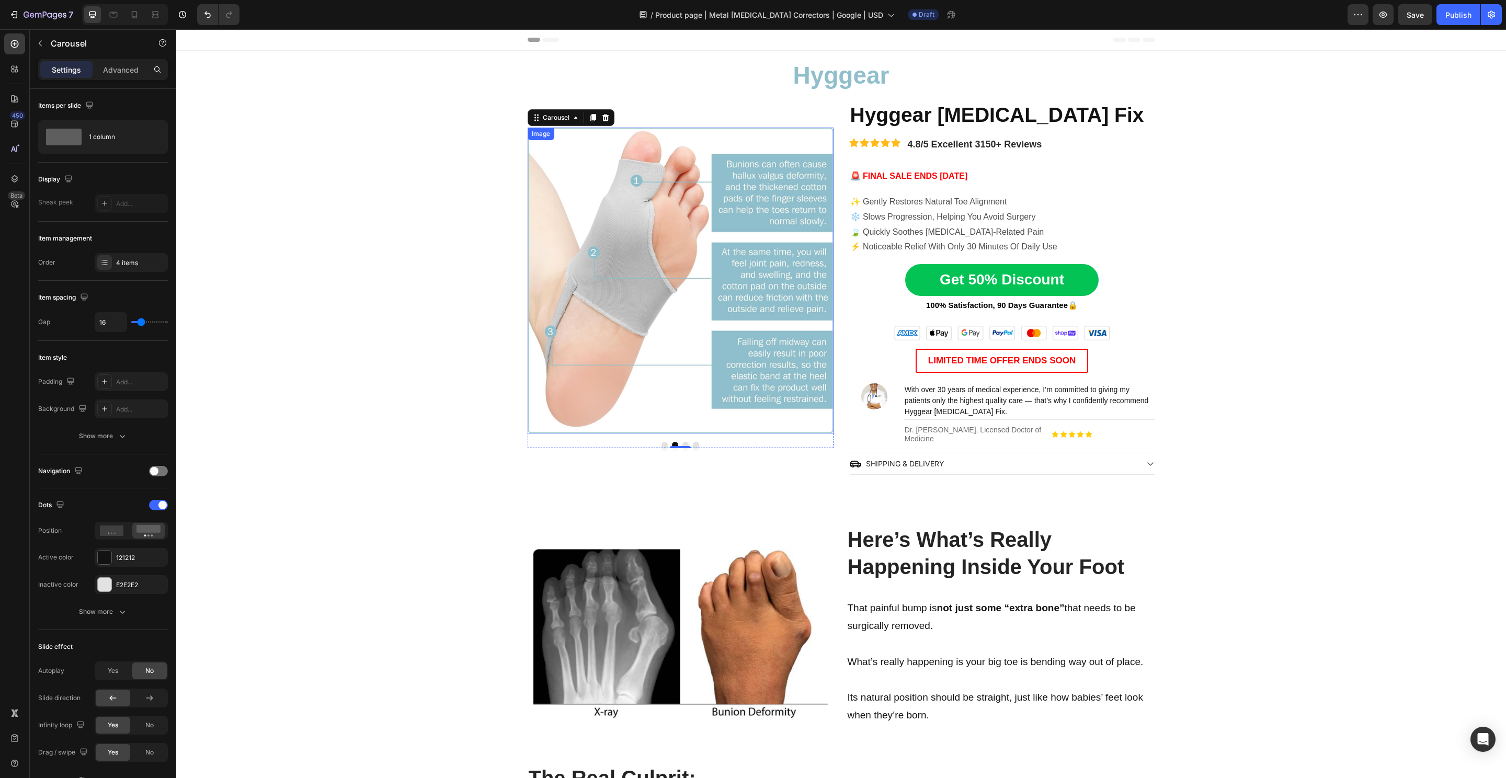
click at [718, 305] on img at bounding box center [681, 281] width 306 height 306
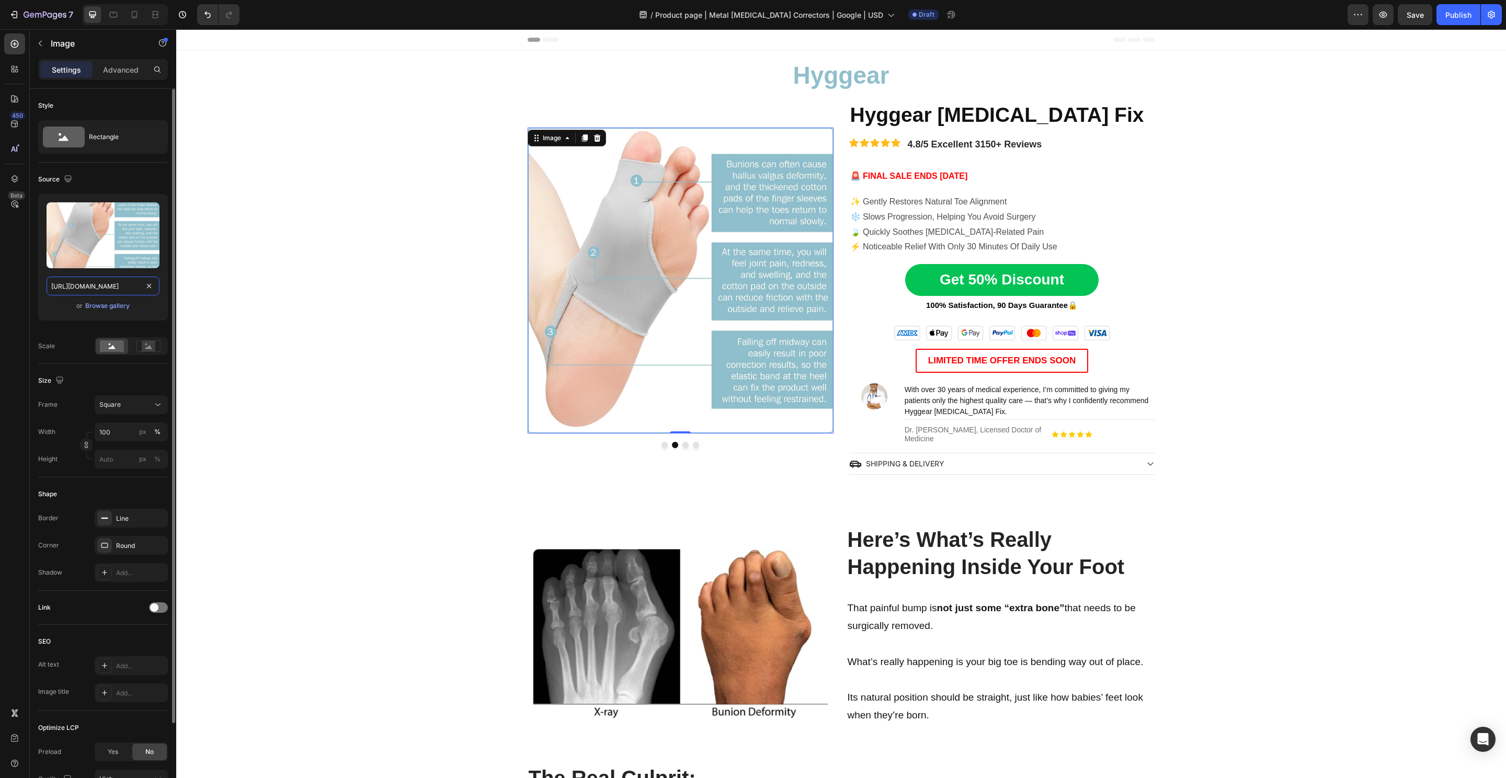
click at [82, 282] on input "https://cdn.shopify.com/s/files/1/0848/4441/3196/files/gempages_524222768674243…" at bounding box center [103, 286] width 113 height 19
paste input "25c93929-d58f-4f05-ba57-f0a0ea0f7be4.pn"
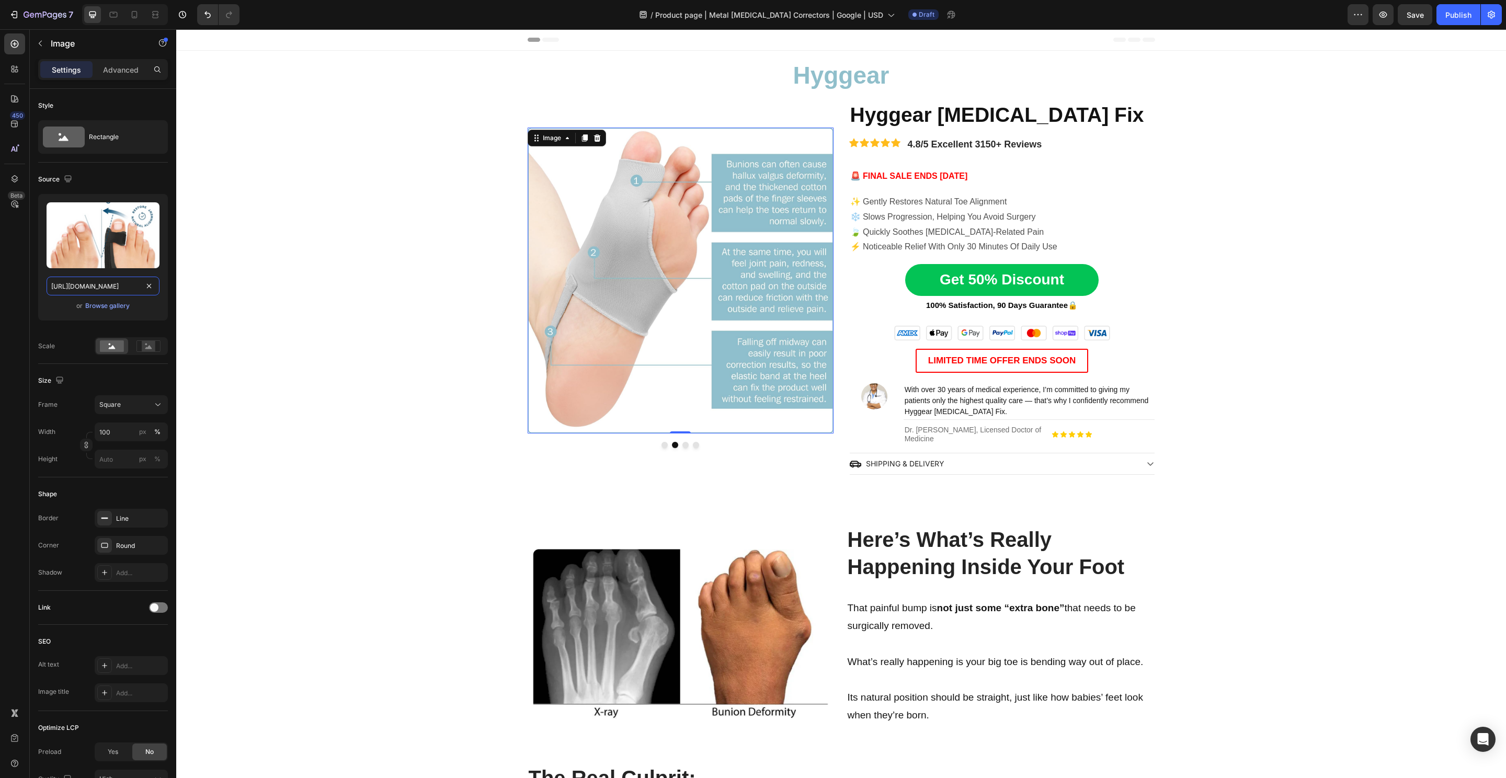
type input "https://cdn.shopify.com/s/files/1/0848/4441/3196/files/gempages_524222768674243…"
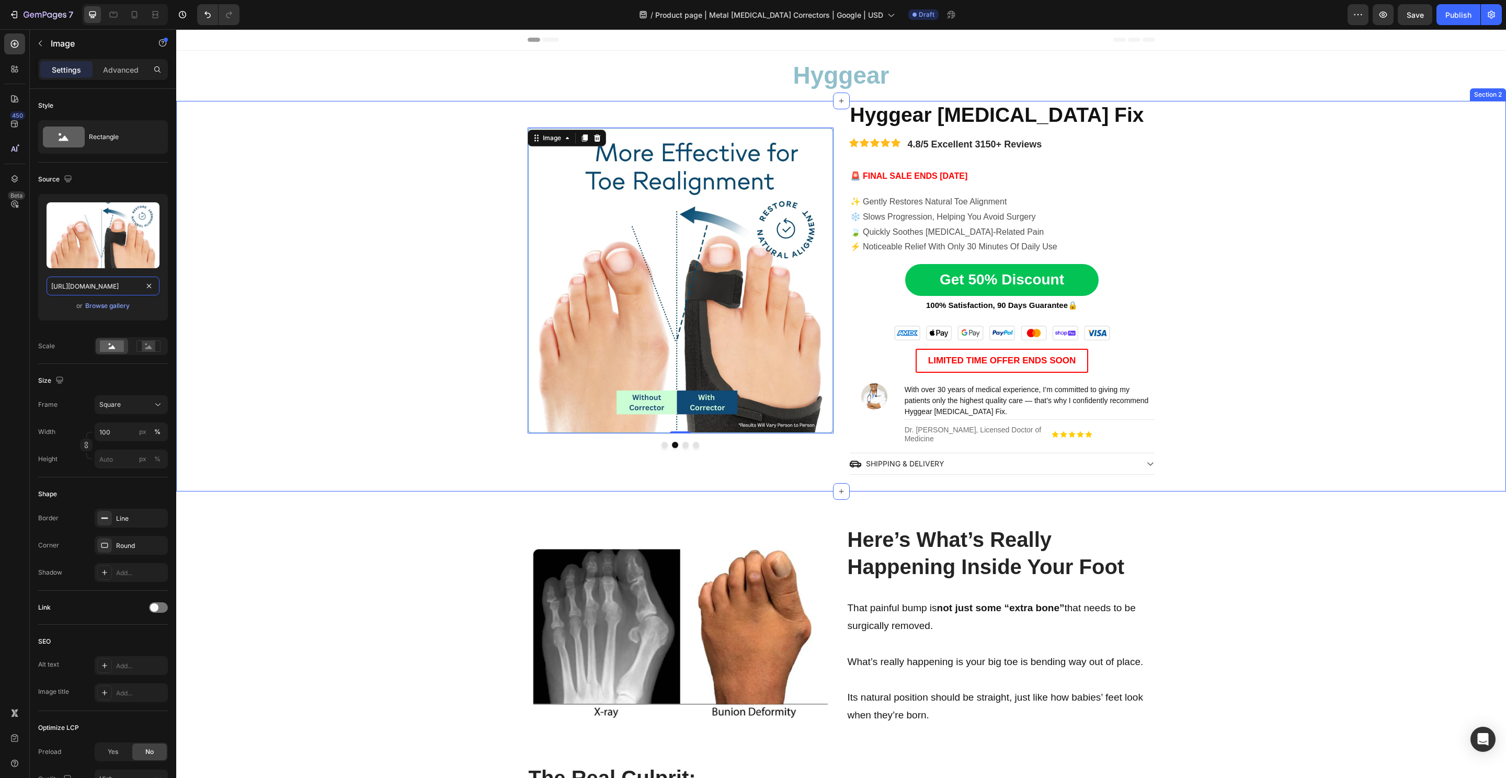
scroll to position [0, 320]
drag, startPoint x: 349, startPoint y: 276, endPoint x: 542, endPoint y: 380, distance: 219.7
click at [349, 276] on div "Image Image 0 Image Image Carousel Hyggear Bunion Fix Heading Icon Icon Icon Ic…" at bounding box center [841, 288] width 1330 height 374
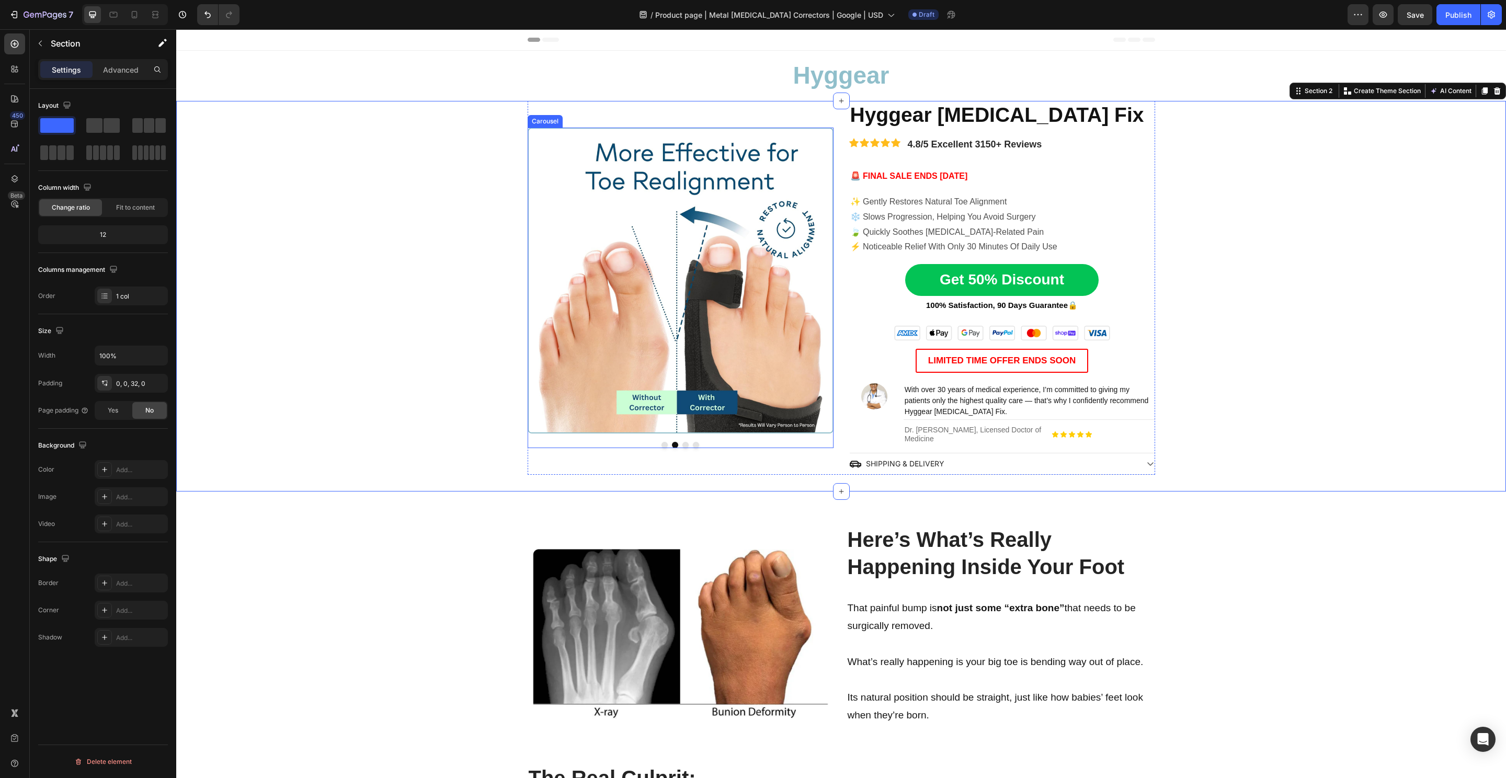
click at [662, 442] on button "Dot" at bounding box center [665, 445] width 6 height 6
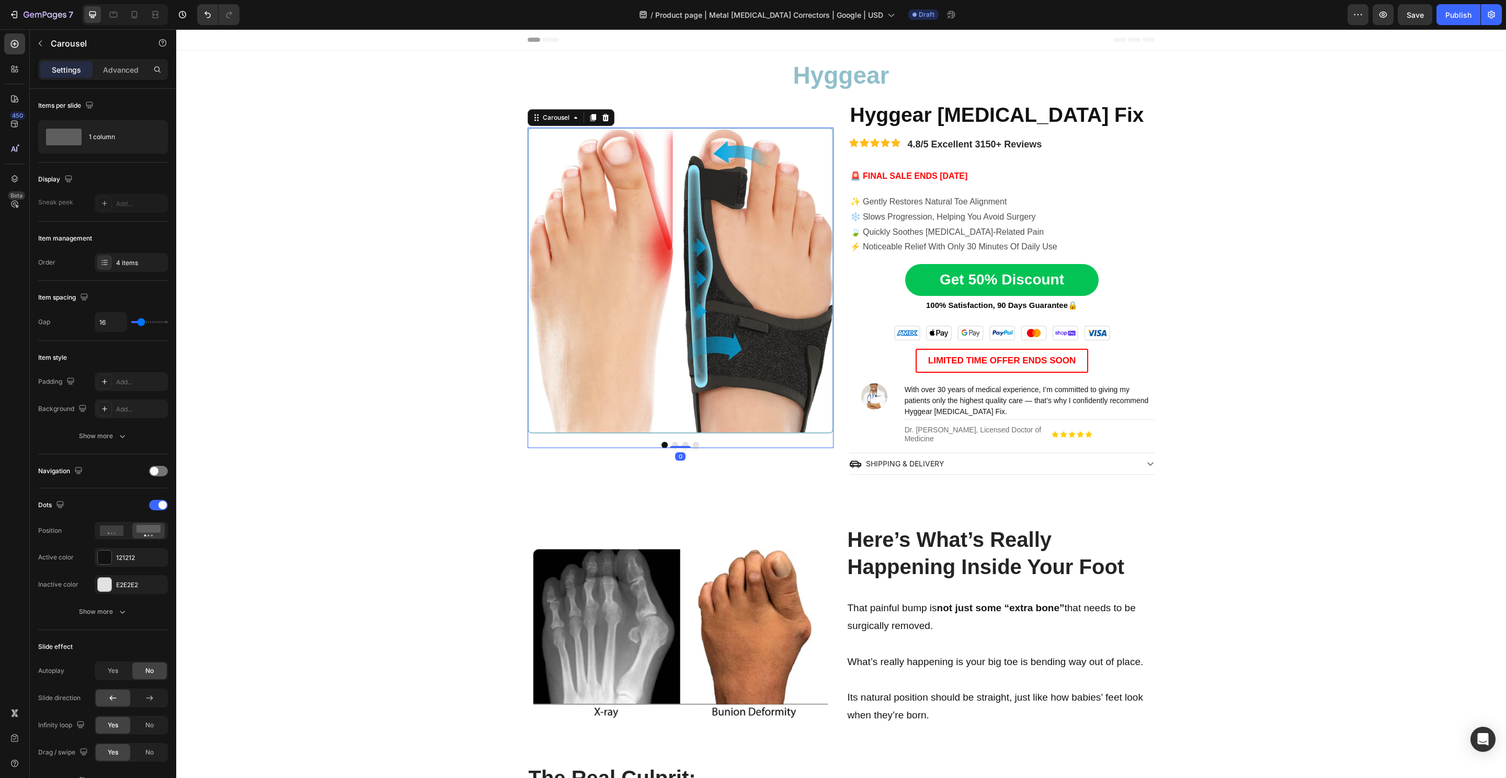
click at [672, 443] on button "Dot" at bounding box center [675, 445] width 6 height 6
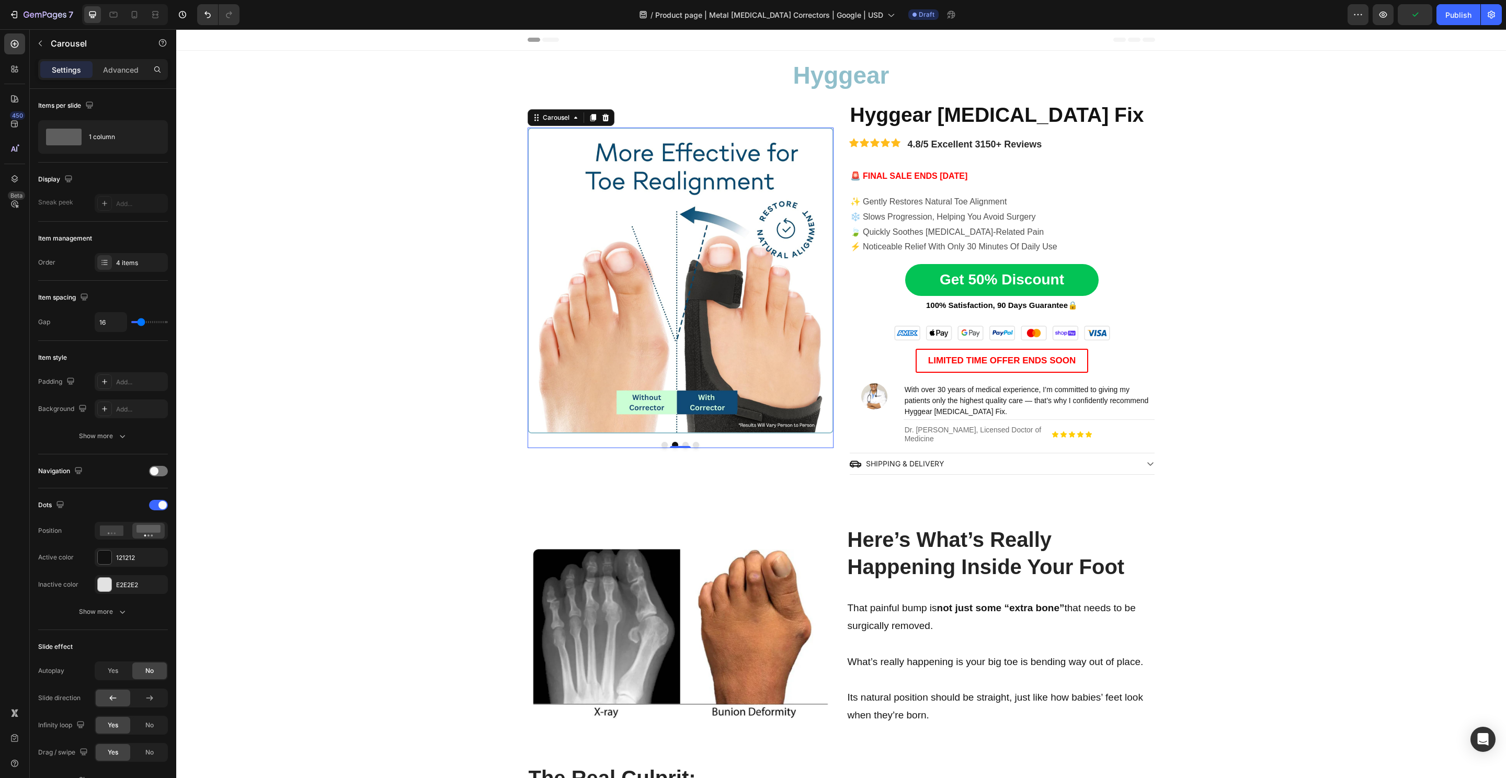
click at [682, 443] on button "Dot" at bounding box center [685, 445] width 6 height 6
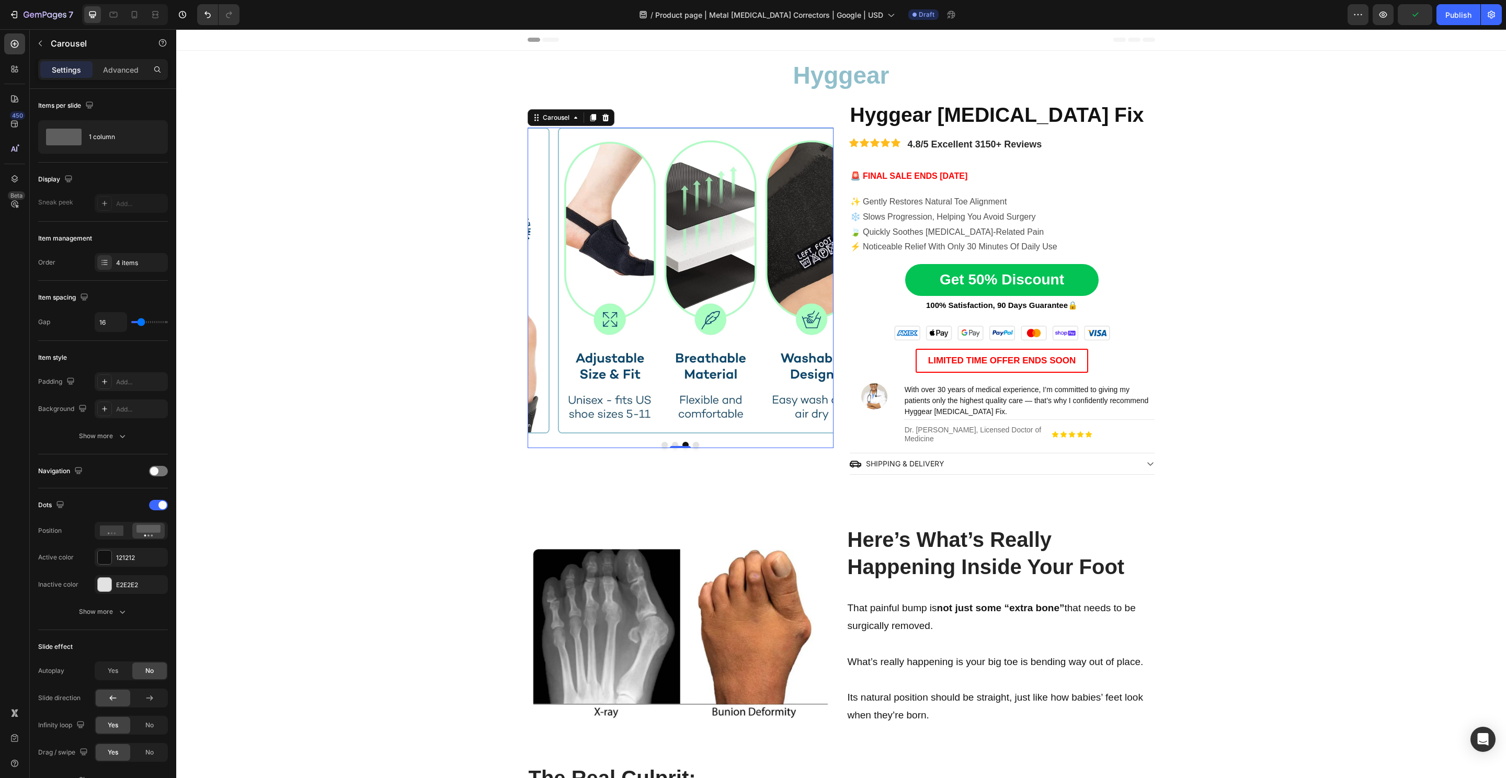
click at [686, 443] on div at bounding box center [681, 445] width 306 height 6
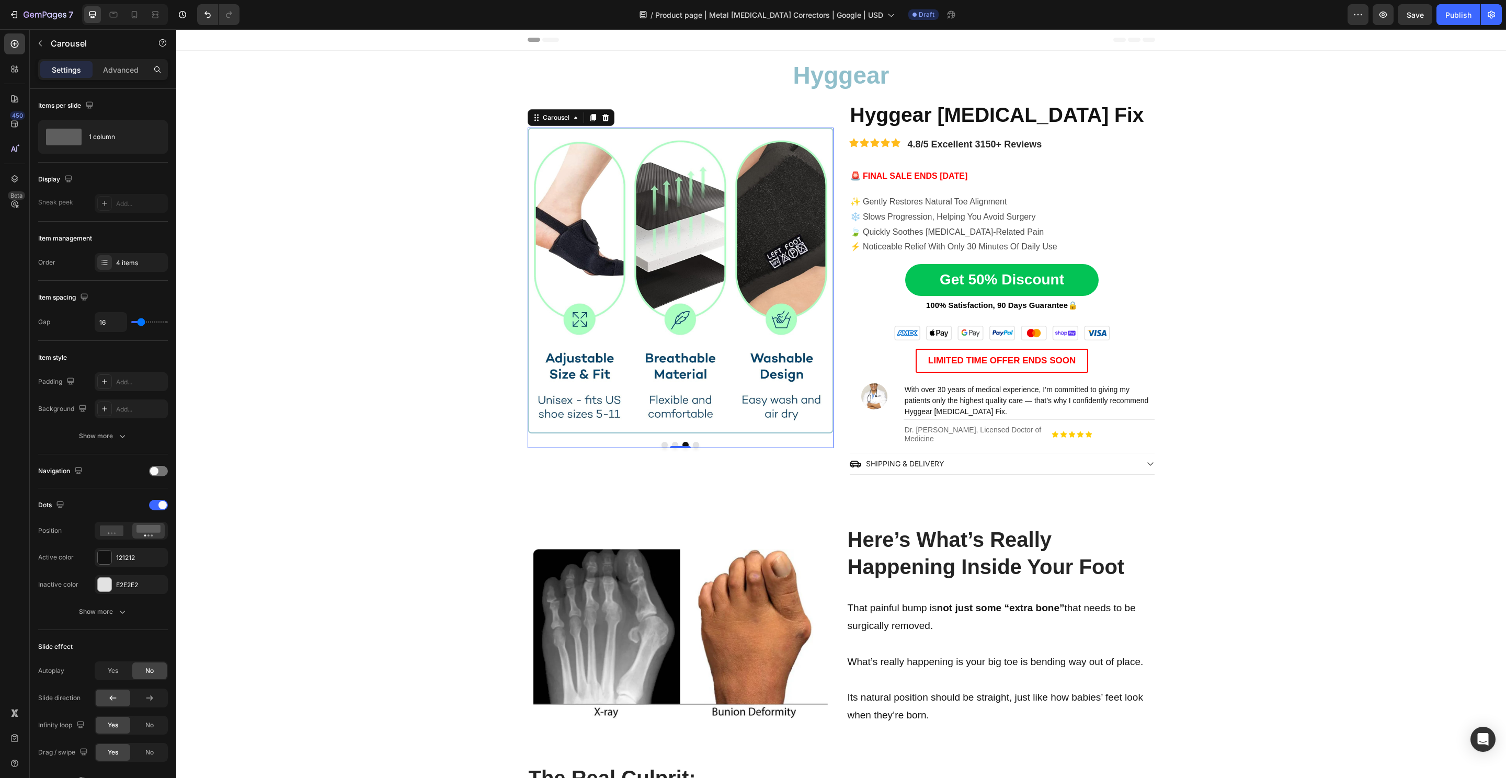
click at [693, 443] on button "Dot" at bounding box center [696, 445] width 6 height 6
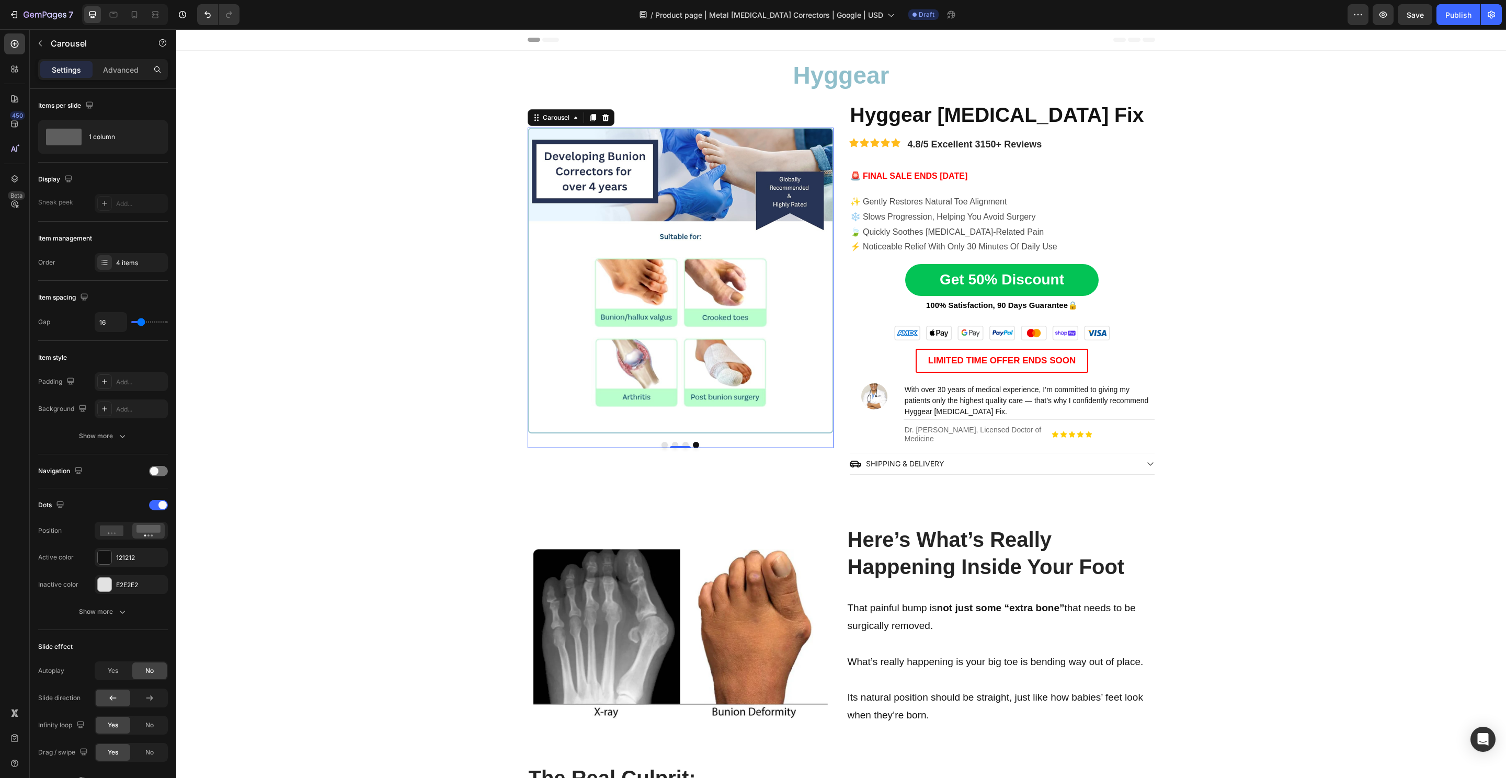
click at [662, 443] on button "Dot" at bounding box center [665, 445] width 6 height 6
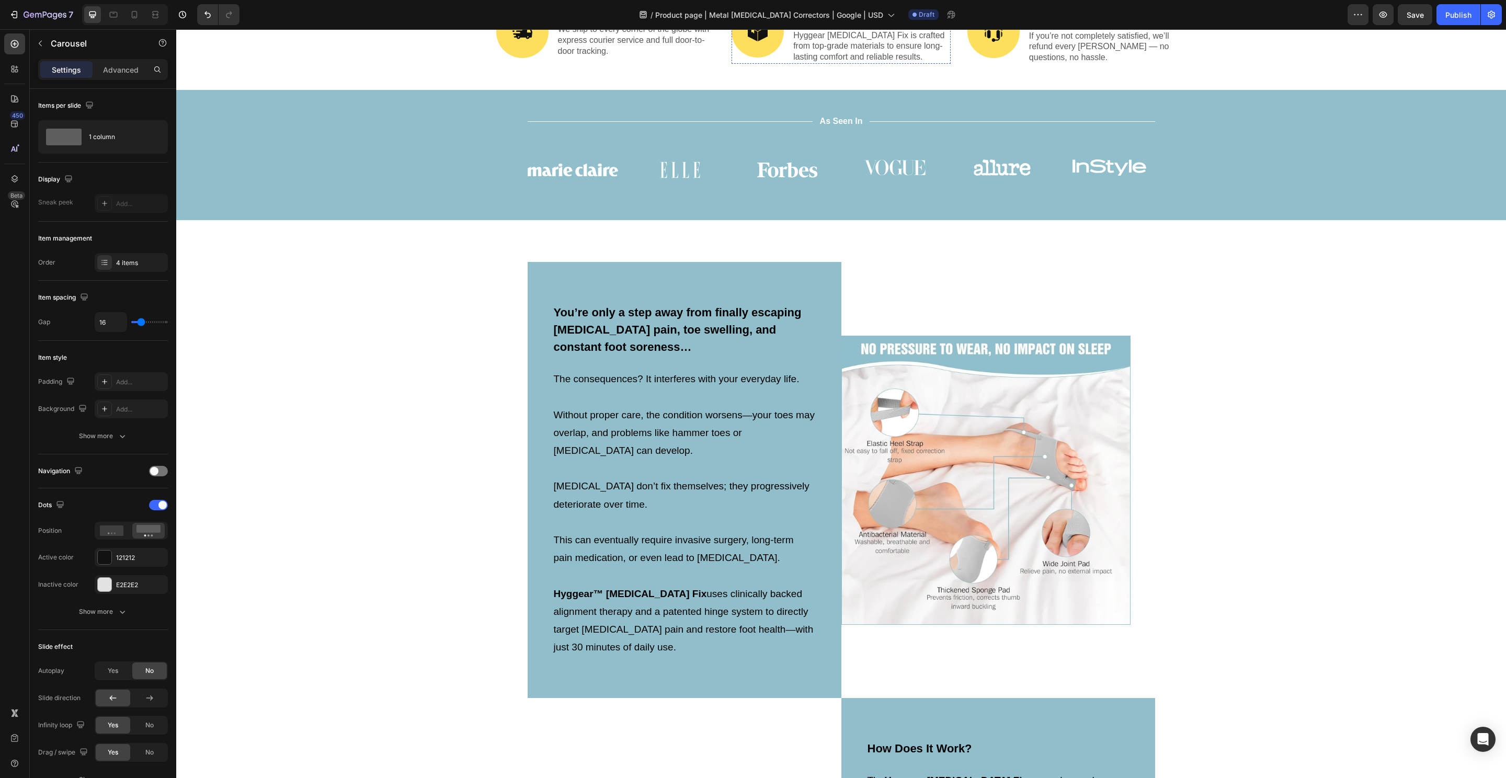
scroll to position [2843, 0]
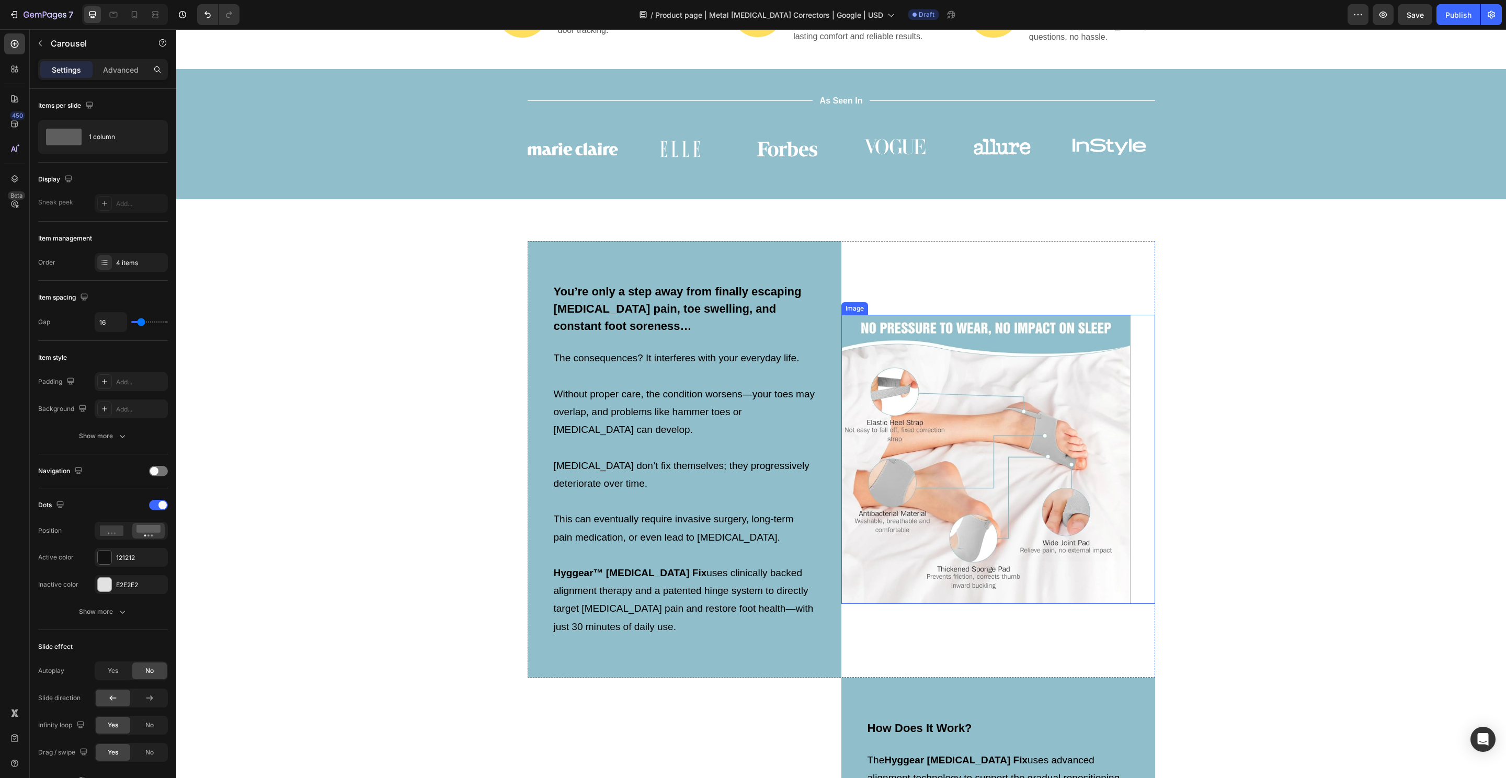
click at [942, 437] on img at bounding box center [985, 459] width 289 height 289
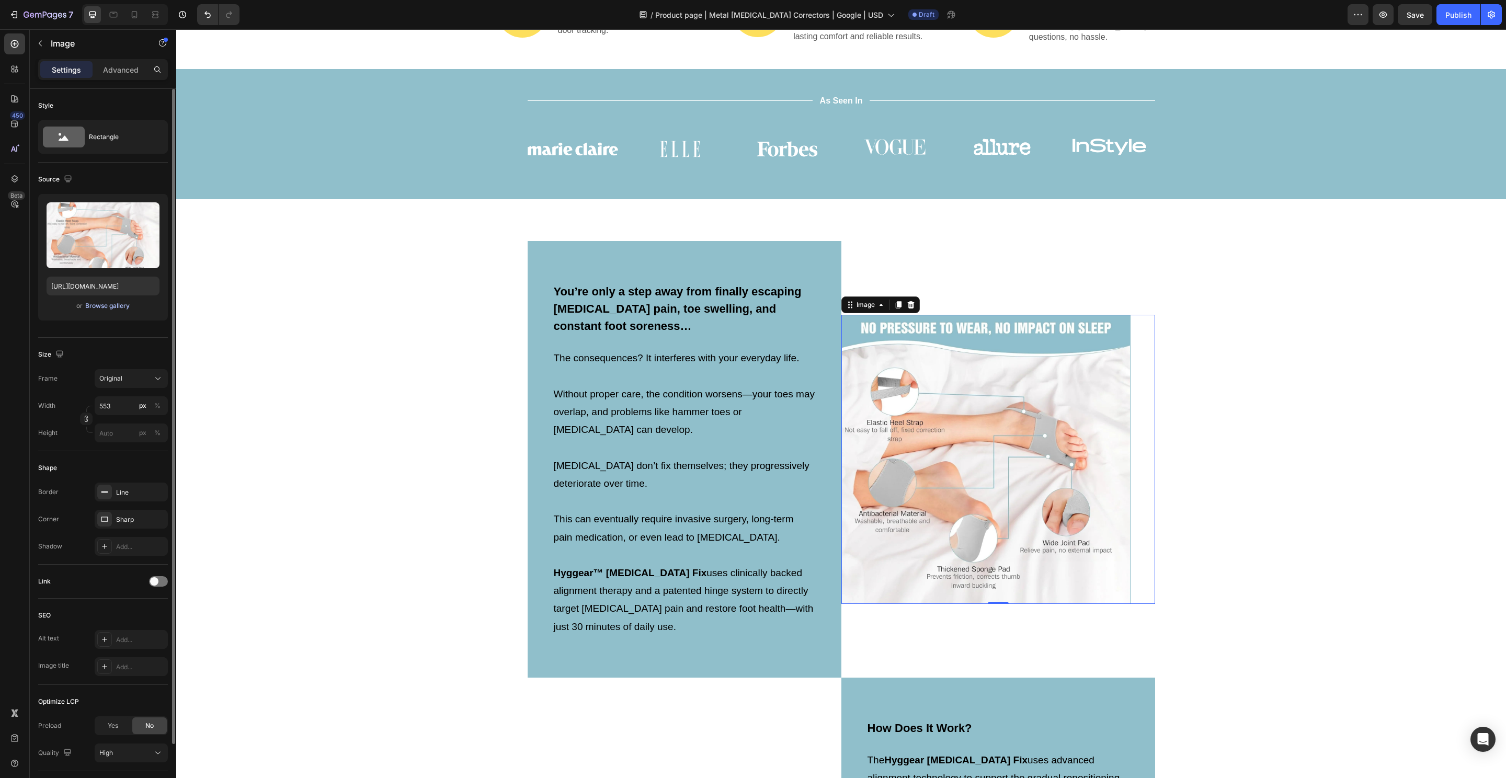
click at [111, 301] on div "Browse gallery" at bounding box center [107, 305] width 44 height 9
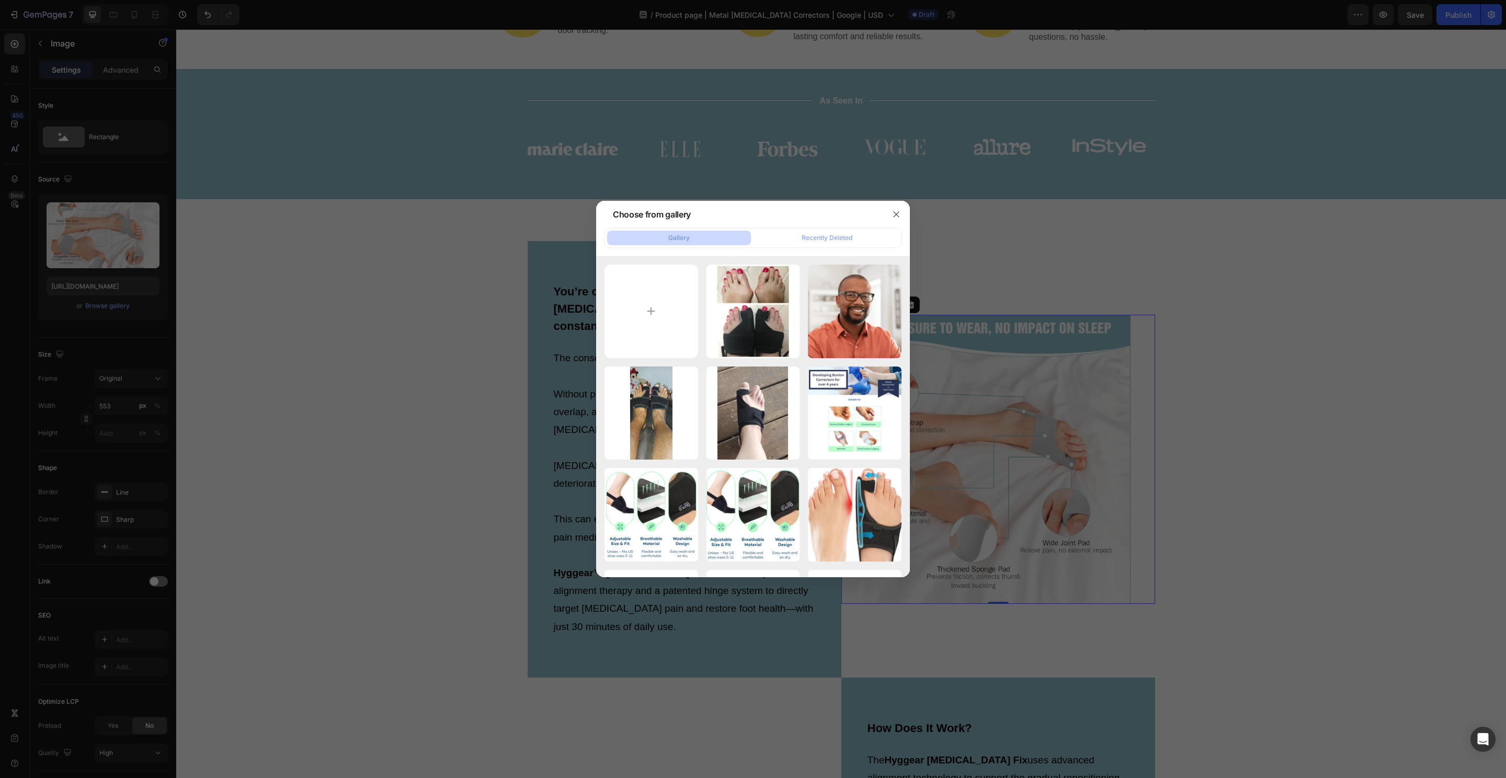
click at [1256, 411] on div at bounding box center [753, 389] width 1506 height 778
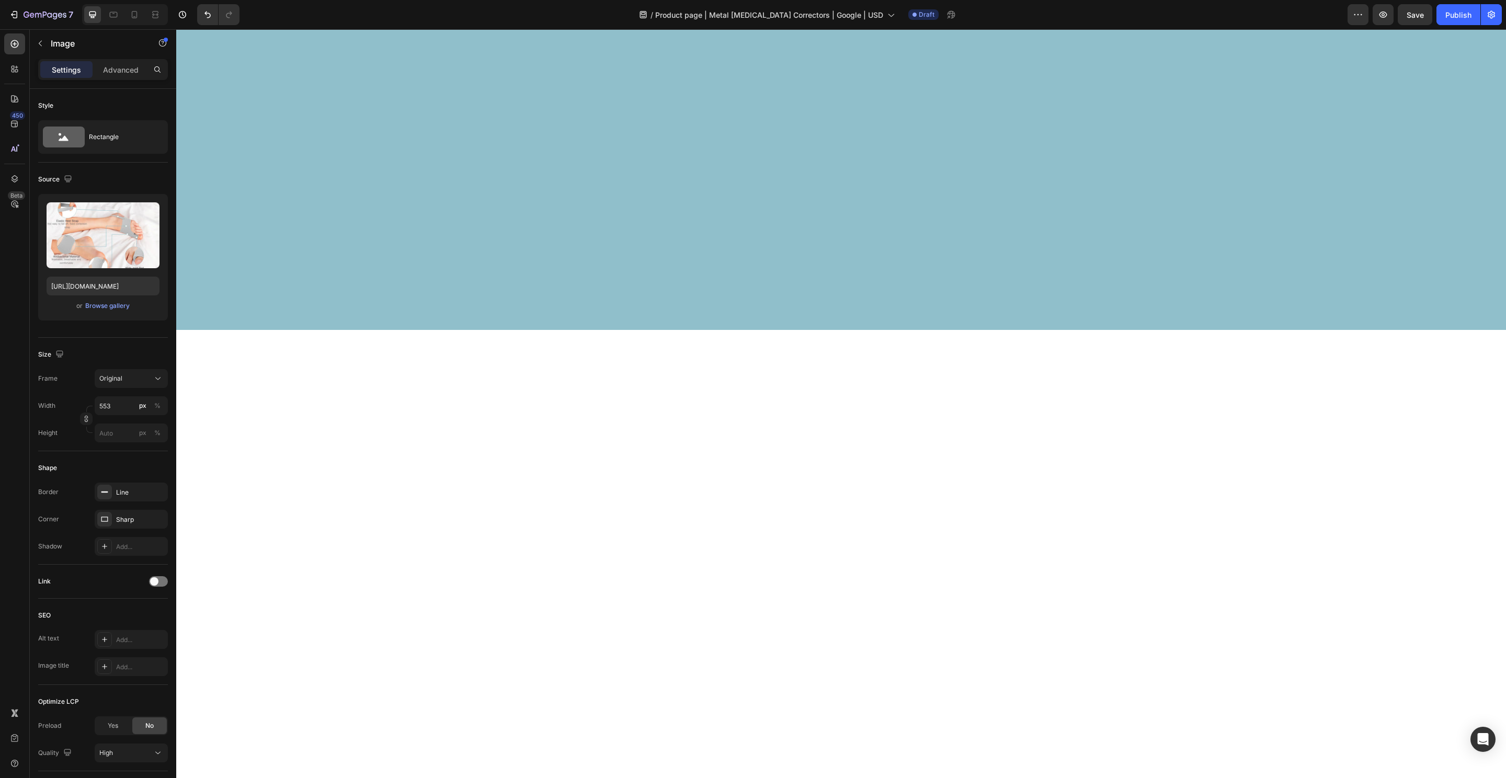
scroll to position [0, 0]
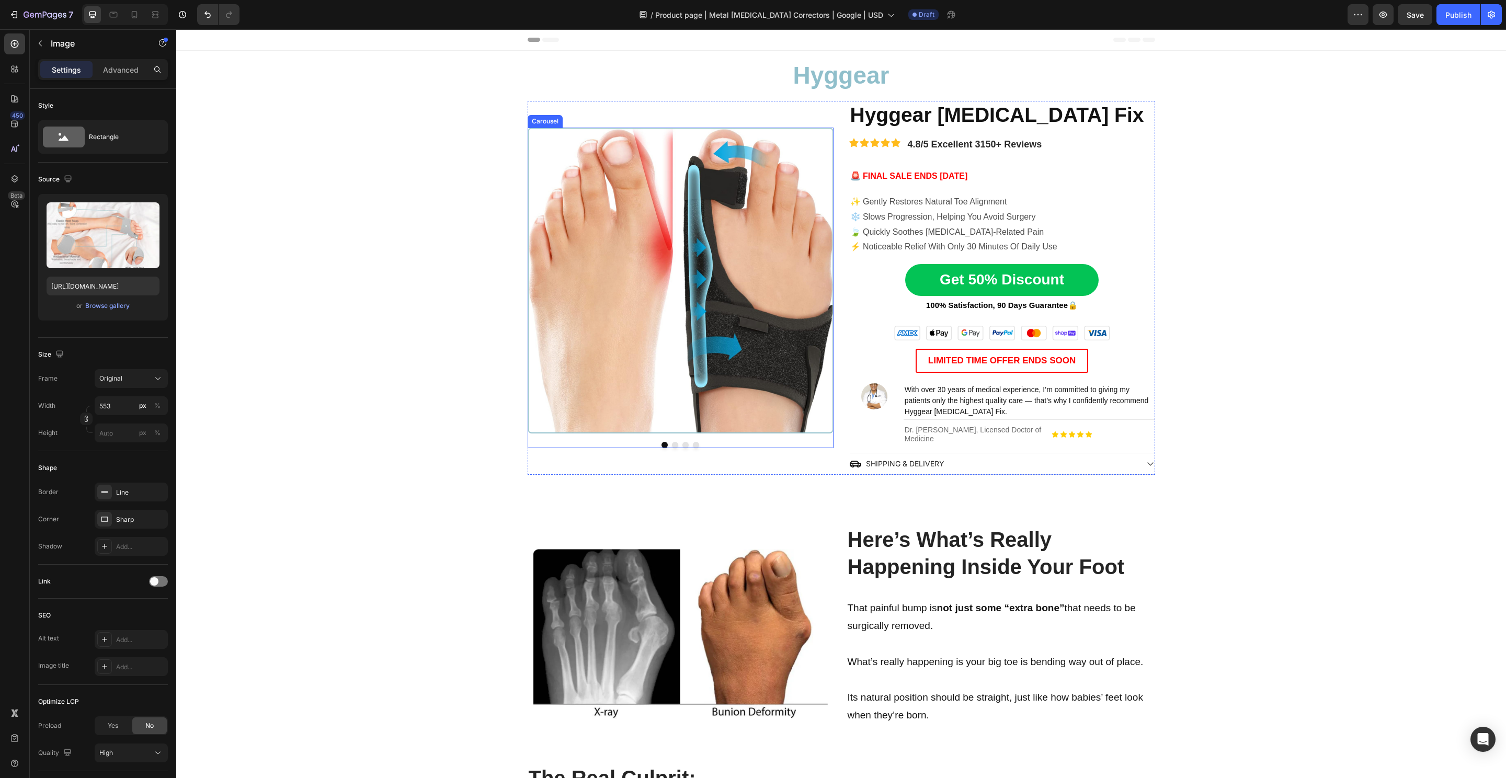
click at [672, 443] on button "Dot" at bounding box center [675, 445] width 6 height 6
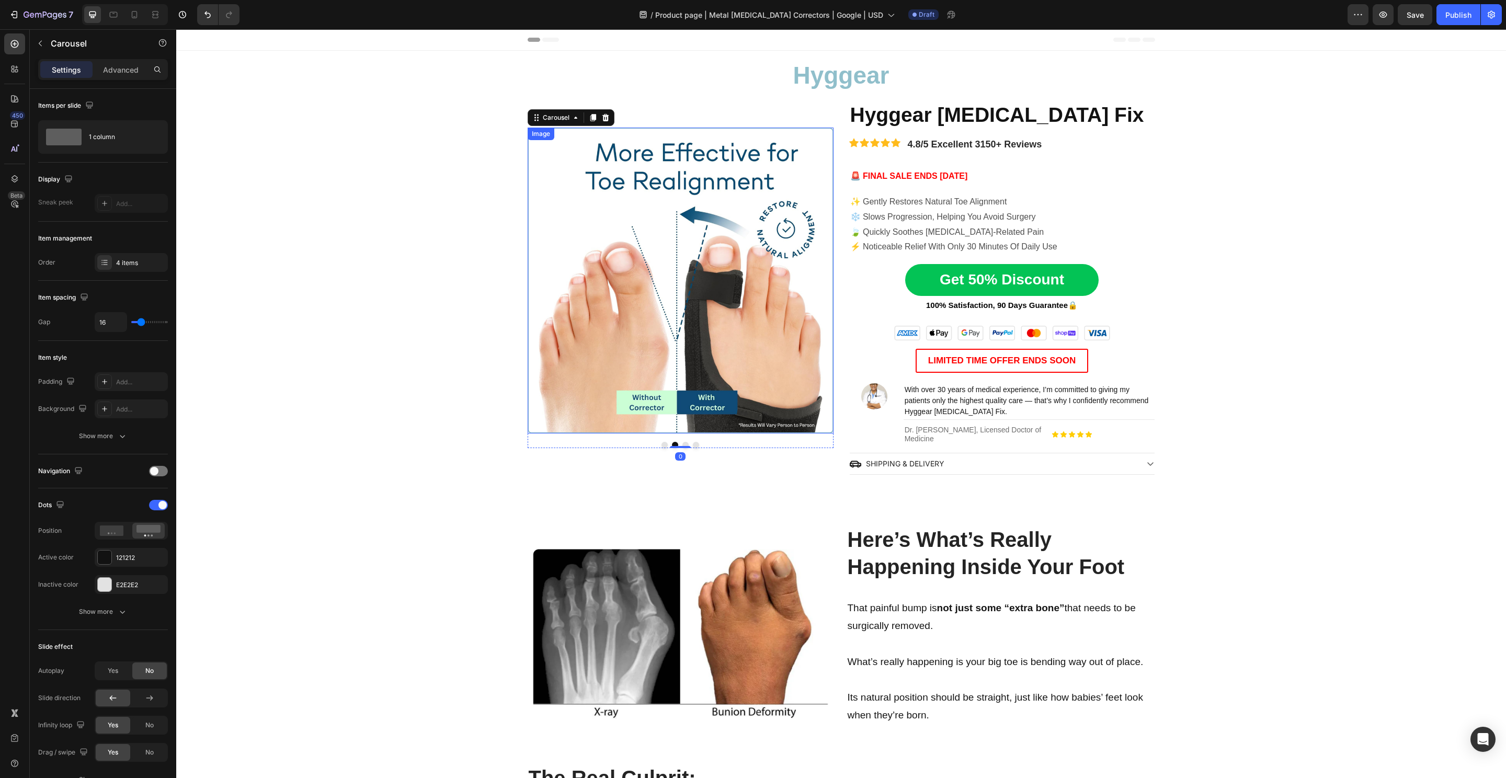
click at [708, 292] on img at bounding box center [681, 281] width 306 height 306
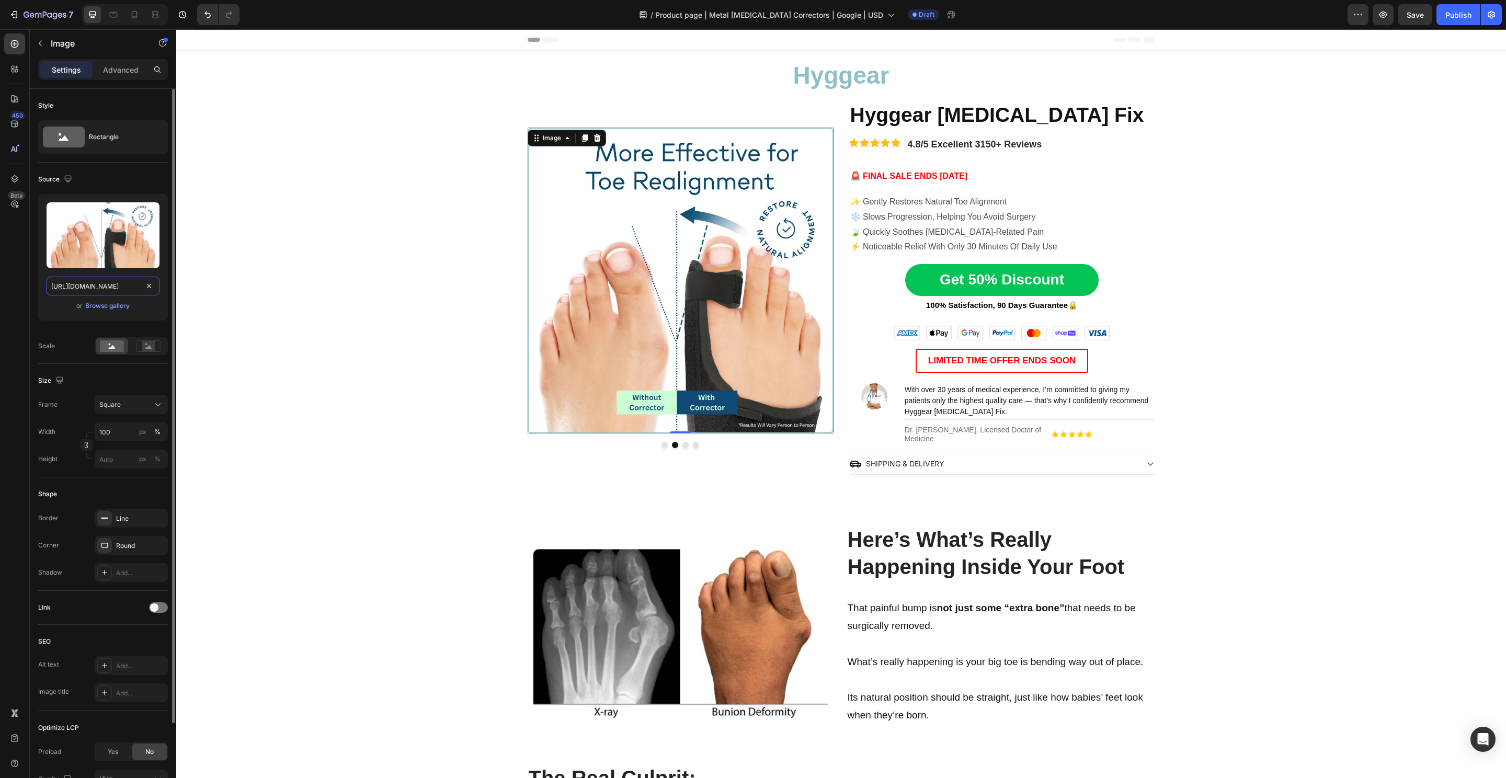
click at [94, 290] on input "https://cdn.shopify.com/s/files/1/0848/4441/3196/files/gempages_524222768674243…" at bounding box center [103, 286] width 113 height 19
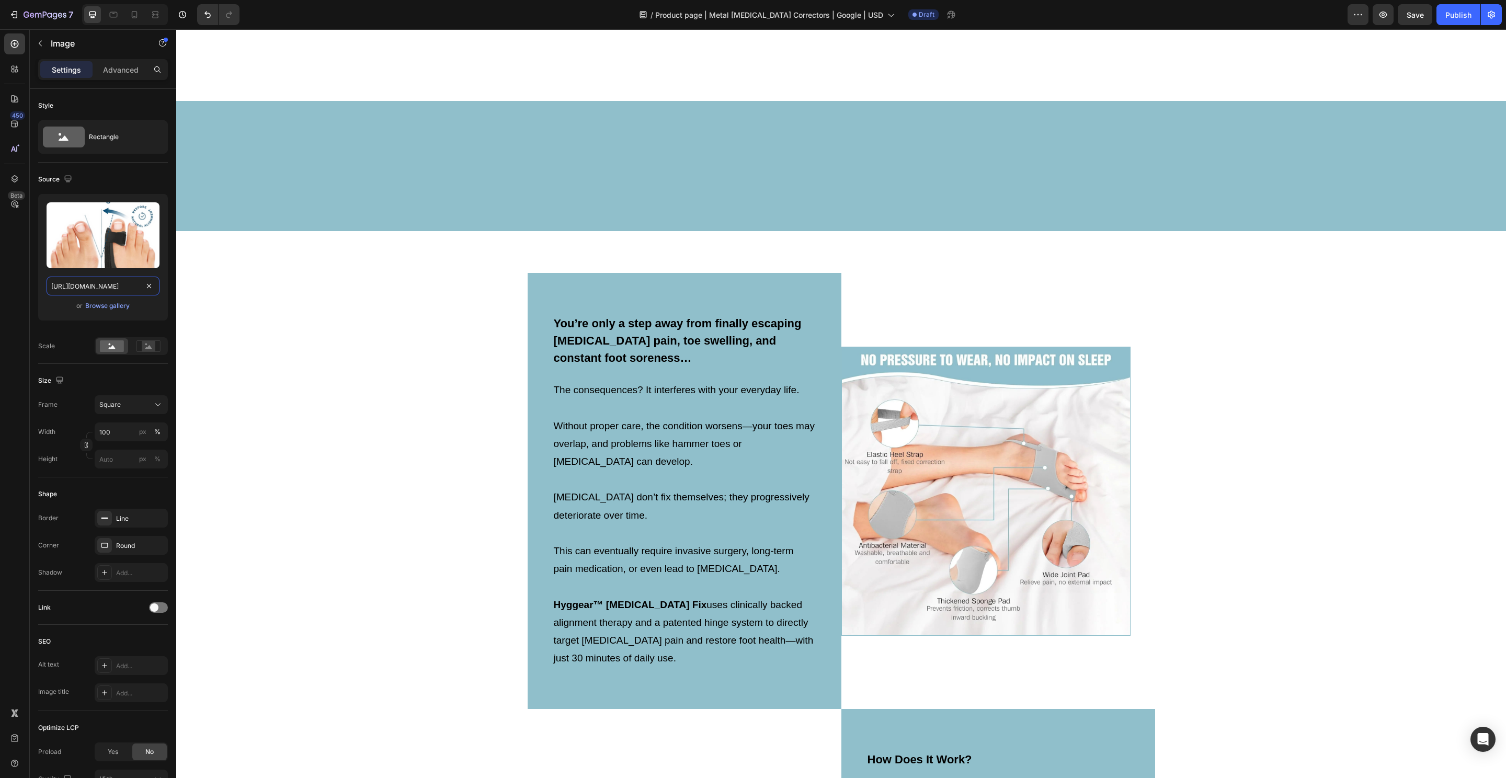
scroll to position [3118, 0]
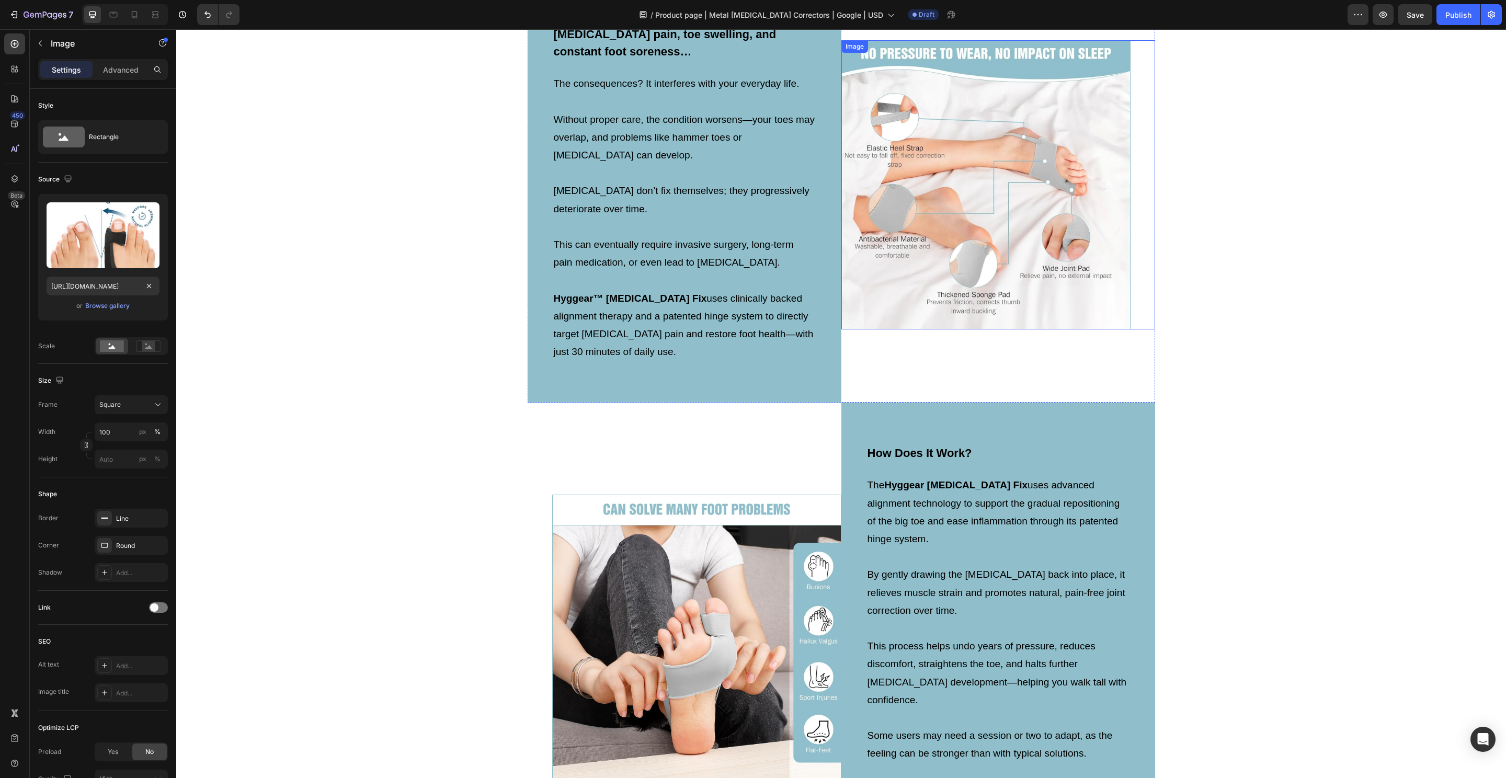
click at [993, 280] on img at bounding box center [985, 184] width 289 height 289
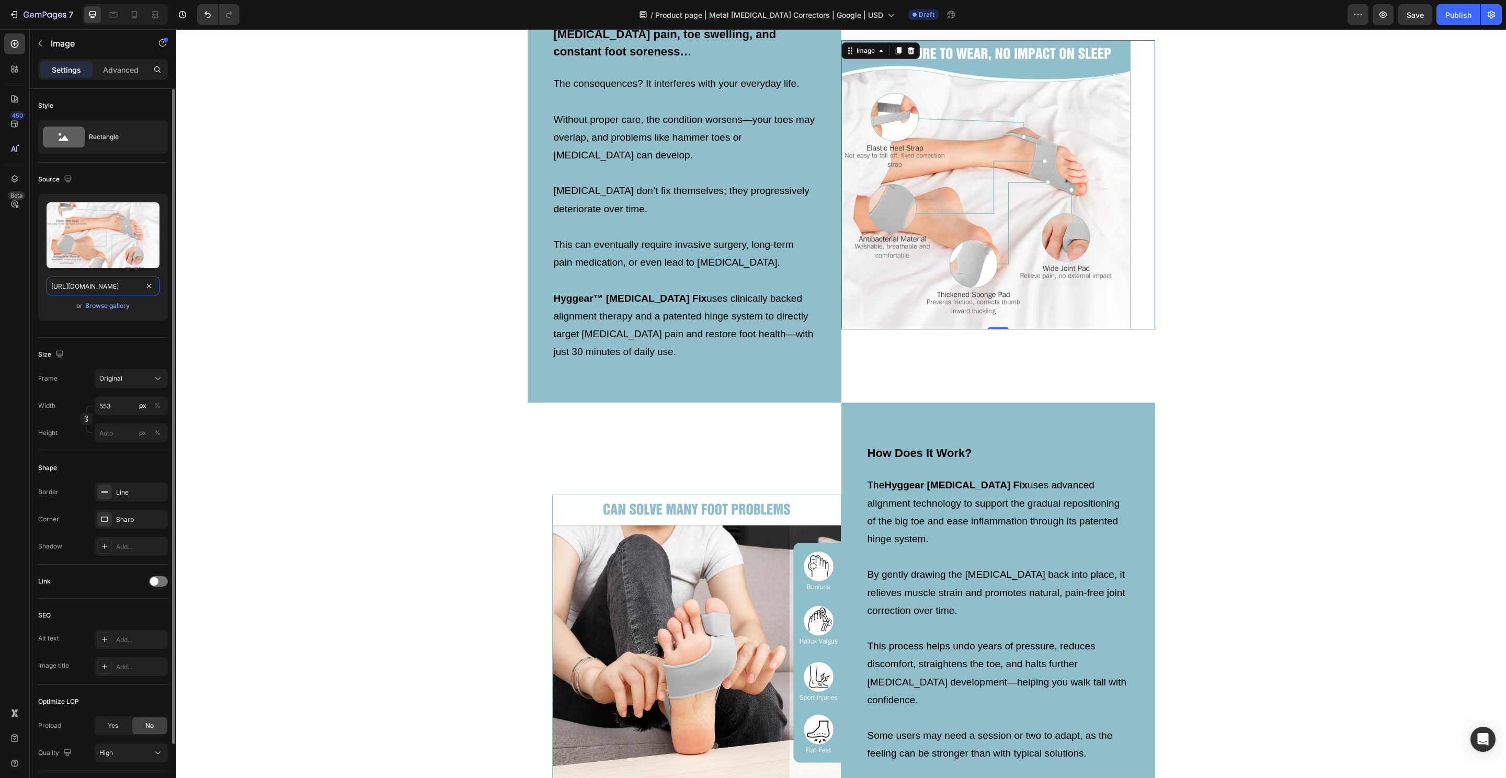
click at [83, 284] on input "https://cdn.shopify.com/s/files/1/0848/4441/3196/files/gempages_524222768674243…" at bounding box center [103, 286] width 113 height 19
paste input "25c93929-d58f-4f05-ba57-f0a0ea0f7be4.png"
type input "https://cdn.shopify.com/s/files/1/0848/4441/3196/files/gempages_524222768674243…"
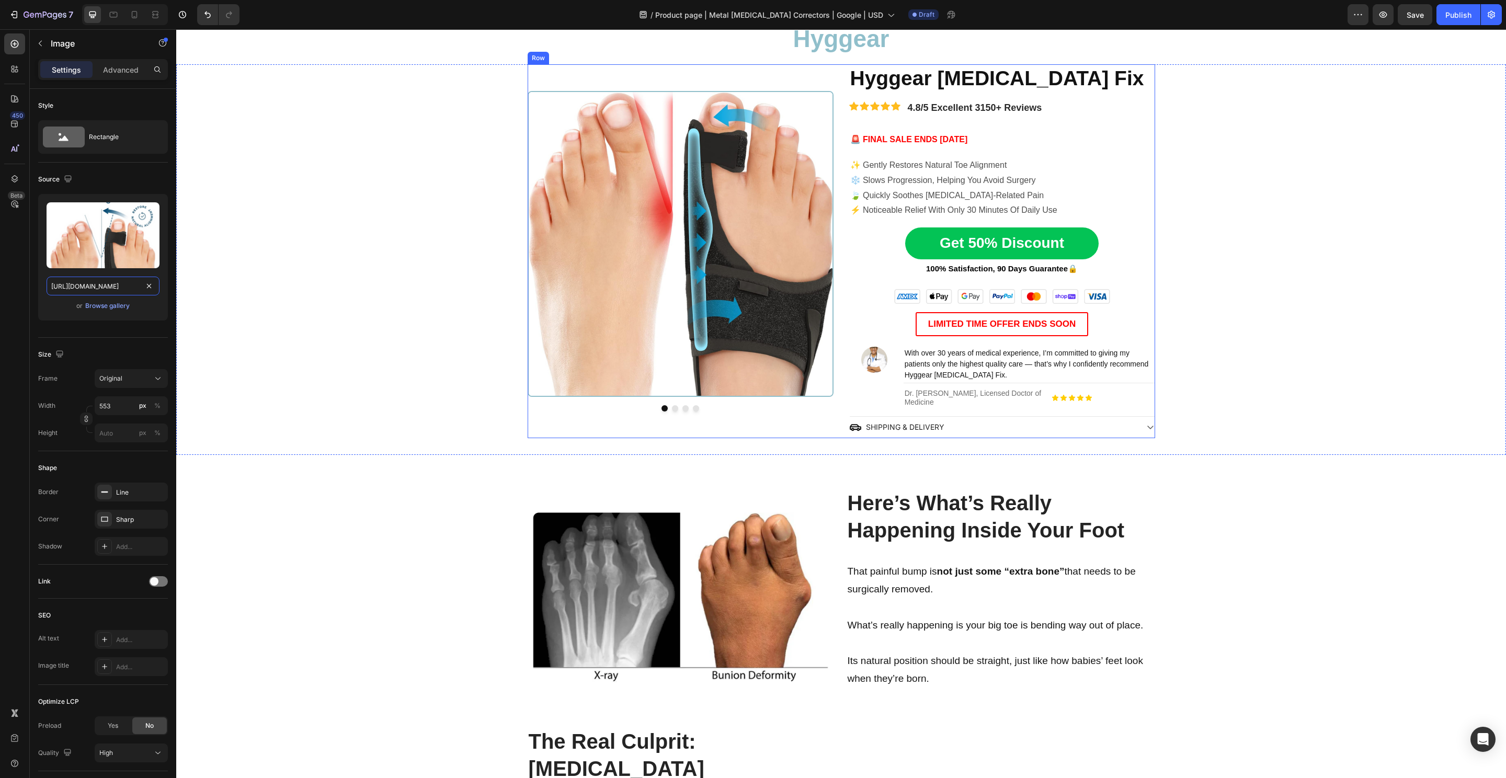
scroll to position [0, 0]
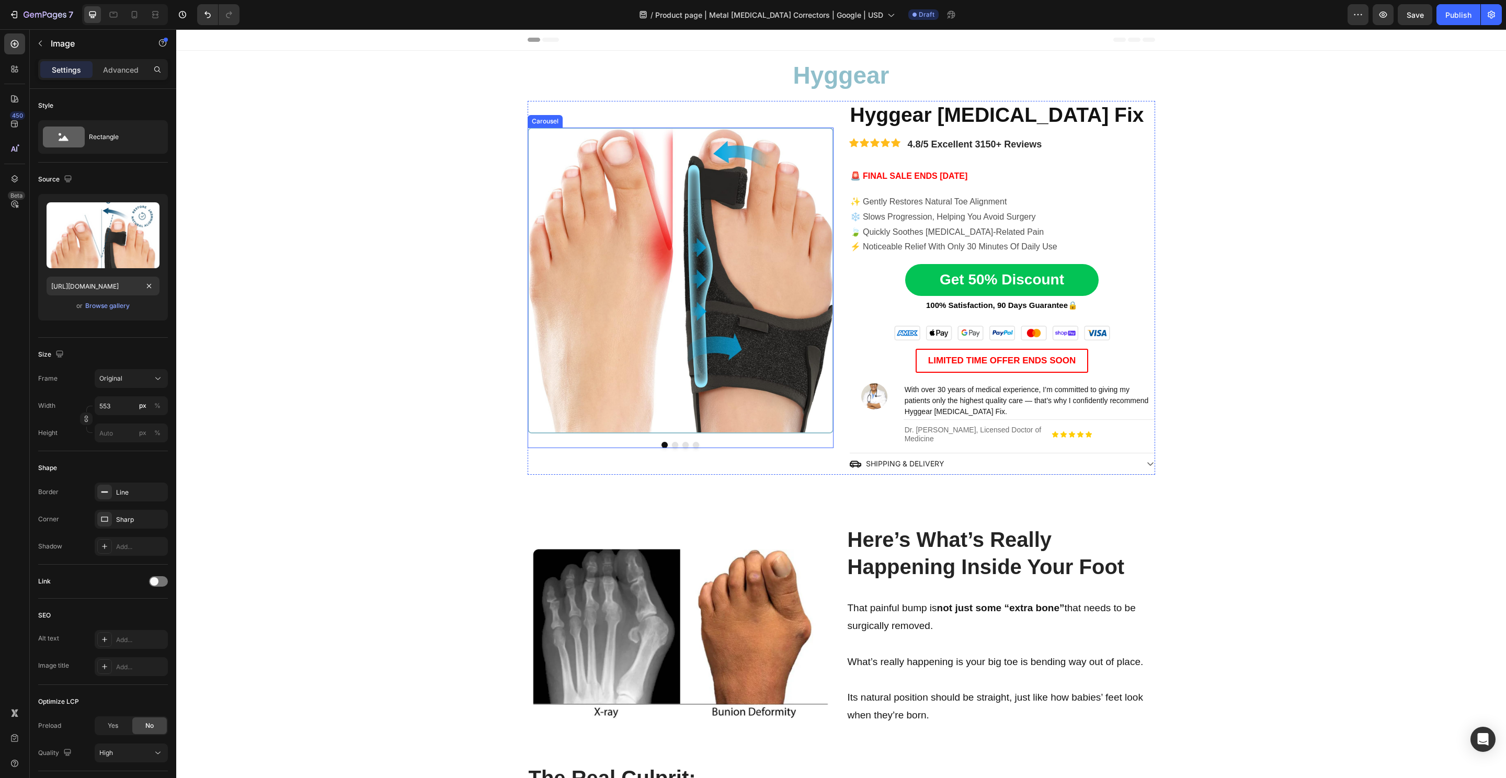
click at [682, 442] on button "Dot" at bounding box center [685, 445] width 6 height 6
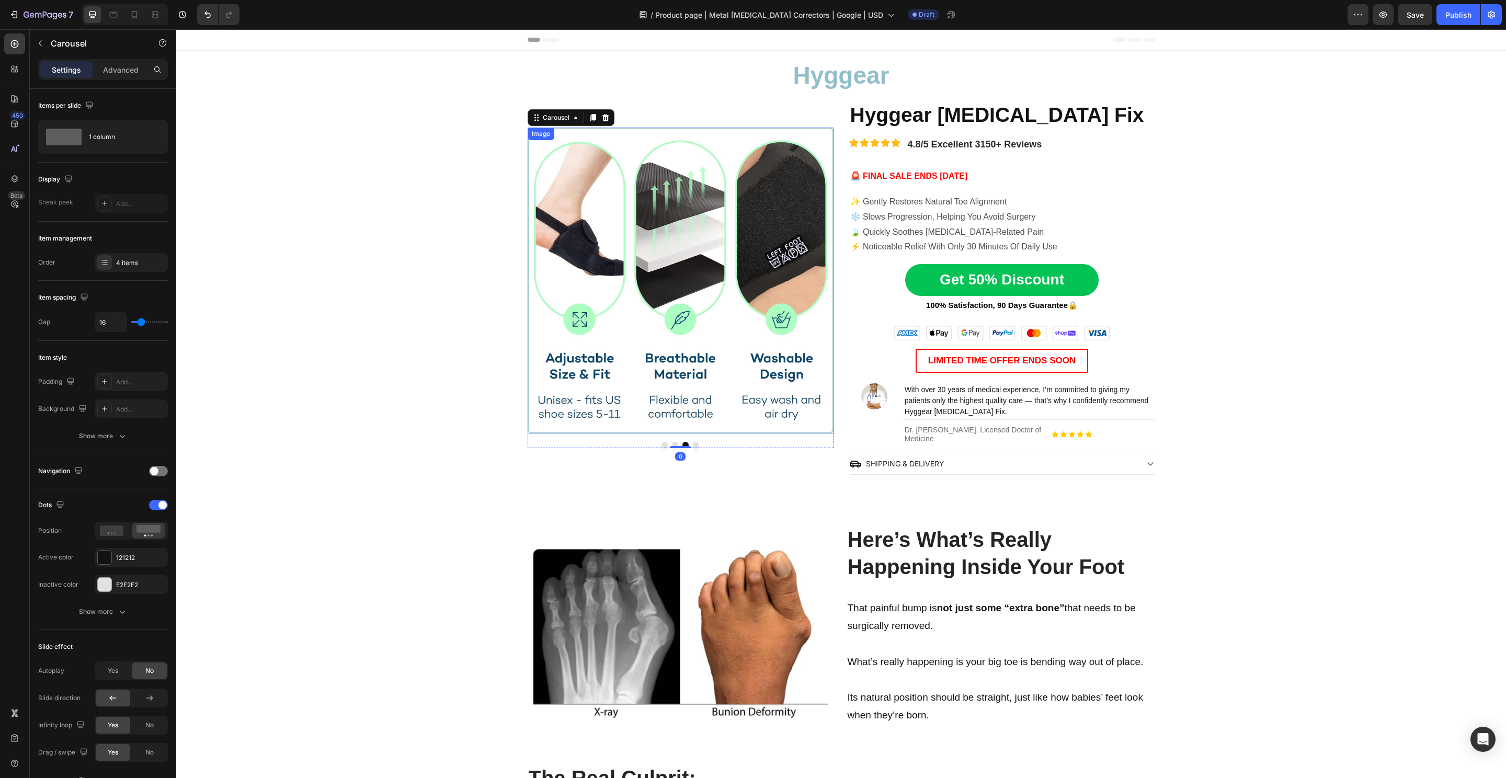
click at [663, 298] on img at bounding box center [681, 281] width 306 height 306
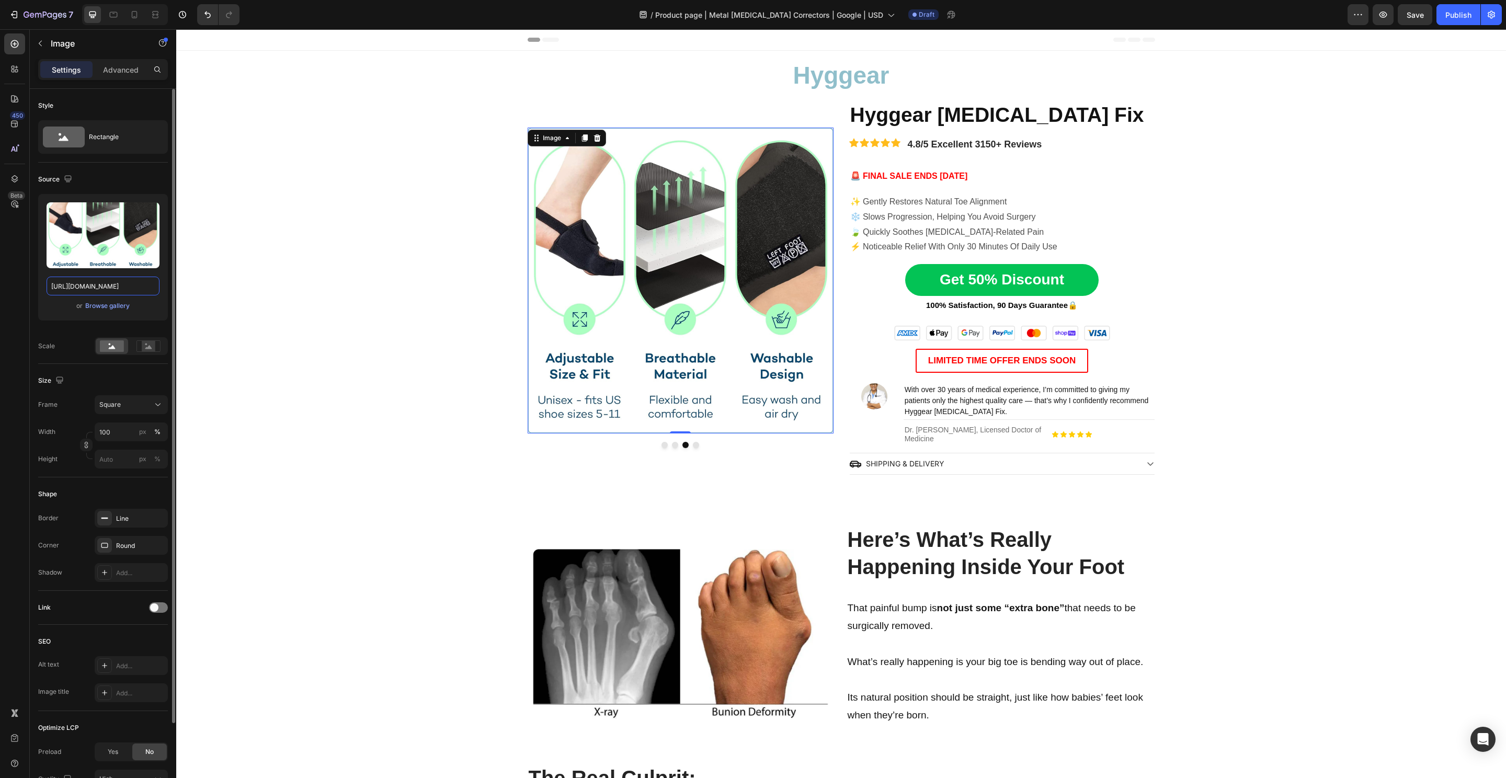
click at [105, 283] on input "https://cdn.shopify.com/s/files/1/0848/4441/3196/files/gempages_524222768674243…" at bounding box center [103, 286] width 113 height 19
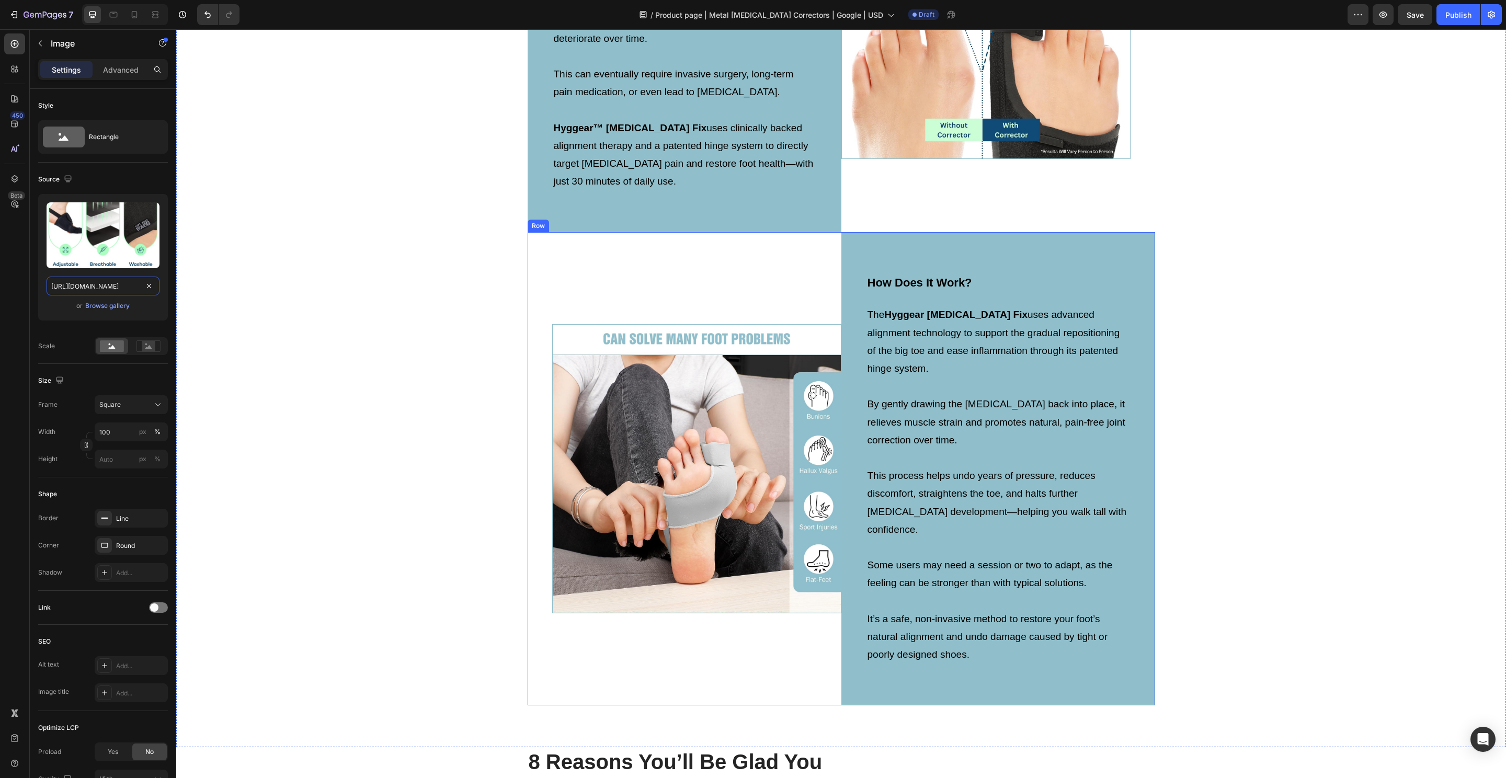
scroll to position [3620, 0]
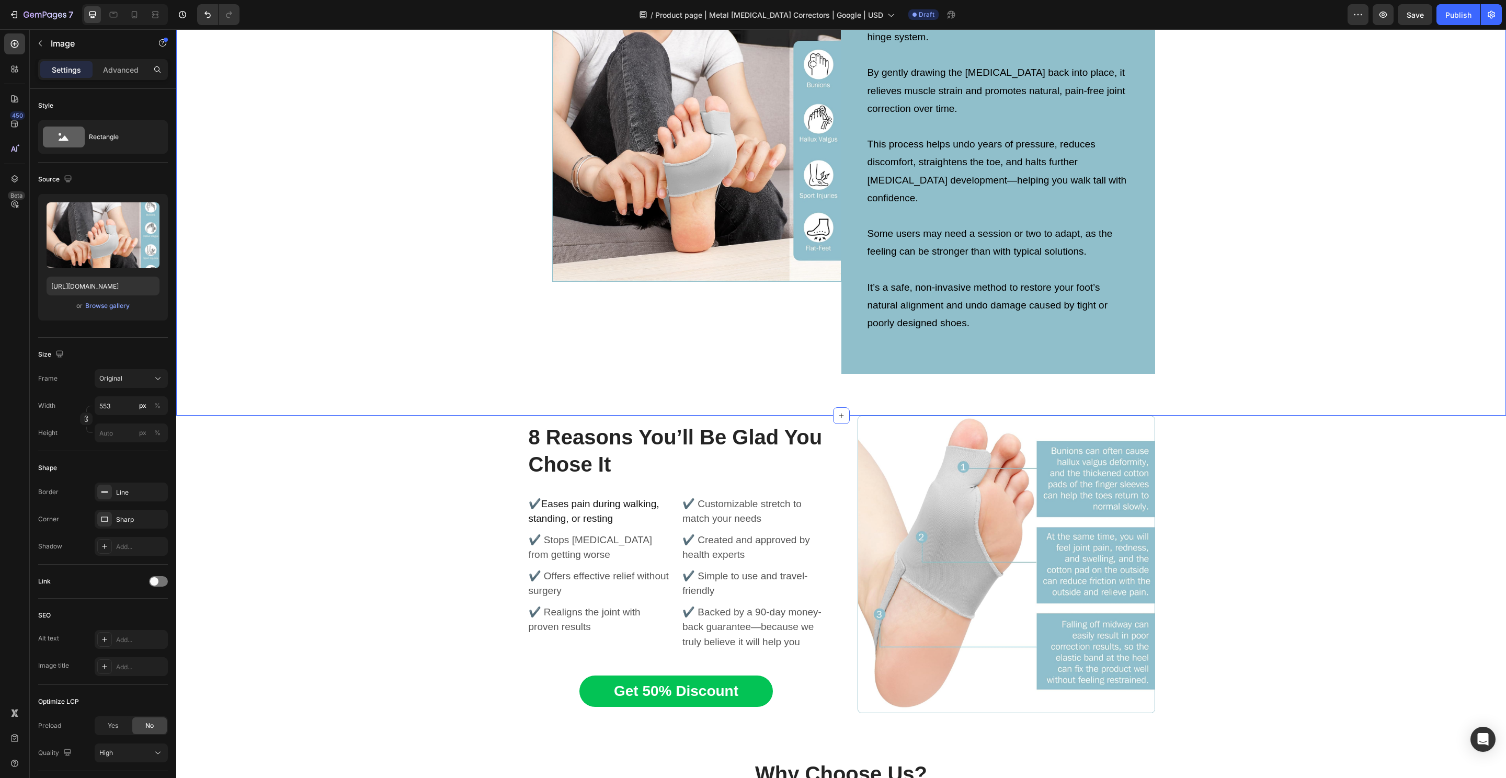
click at [678, 218] on img at bounding box center [696, 137] width 289 height 289
click at [97, 284] on input "https://cdn.shopify.com/s/files/1/0848/4441/3196/files/gempages_524222768674243…" at bounding box center [103, 286] width 113 height 19
paste input "307c6747-9b6c-4c44-95b7-5bc266891415.pn"
type input "https://cdn.shopify.com/s/files/1/0848/4441/3196/files/gempages_524222768674243…"
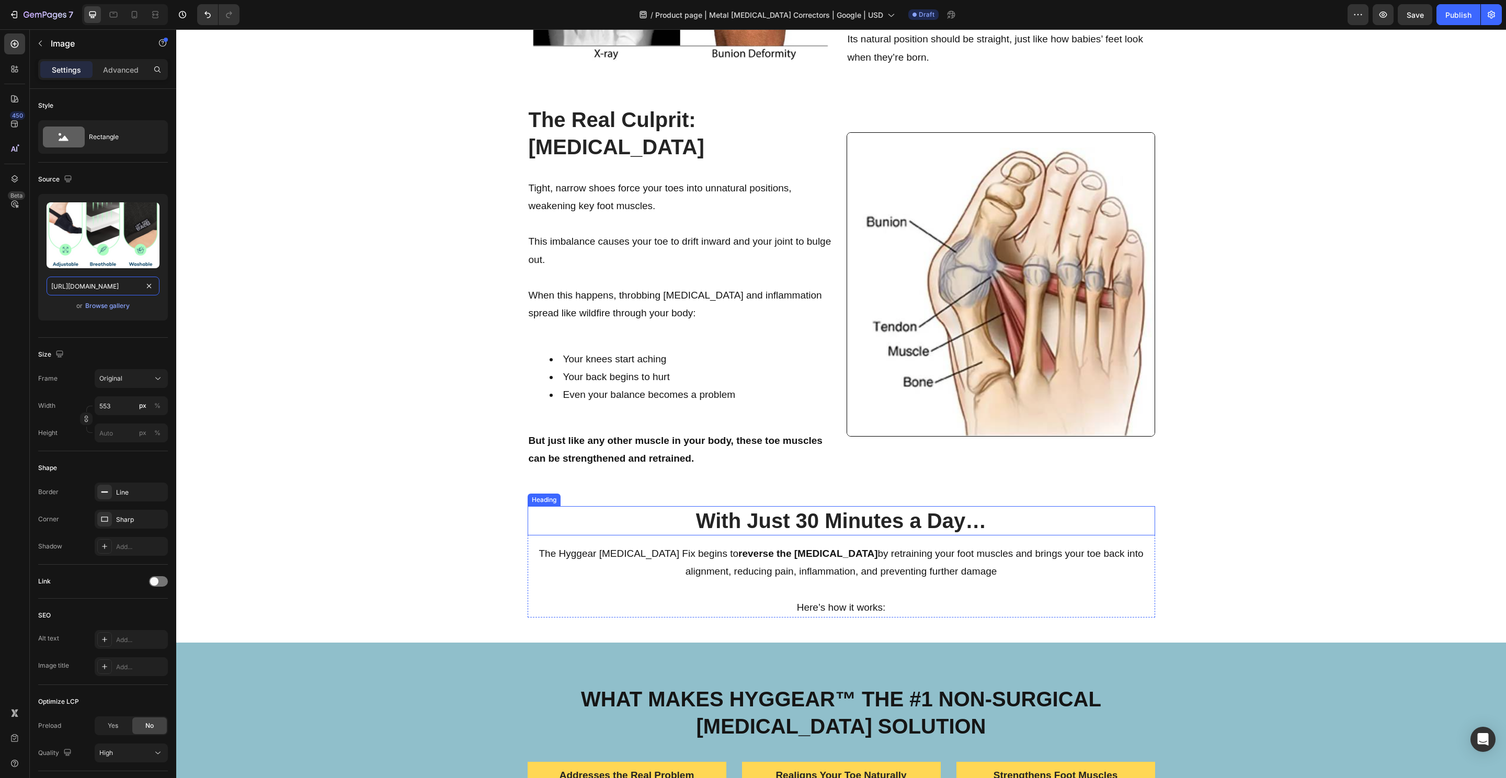
scroll to position [0, 0]
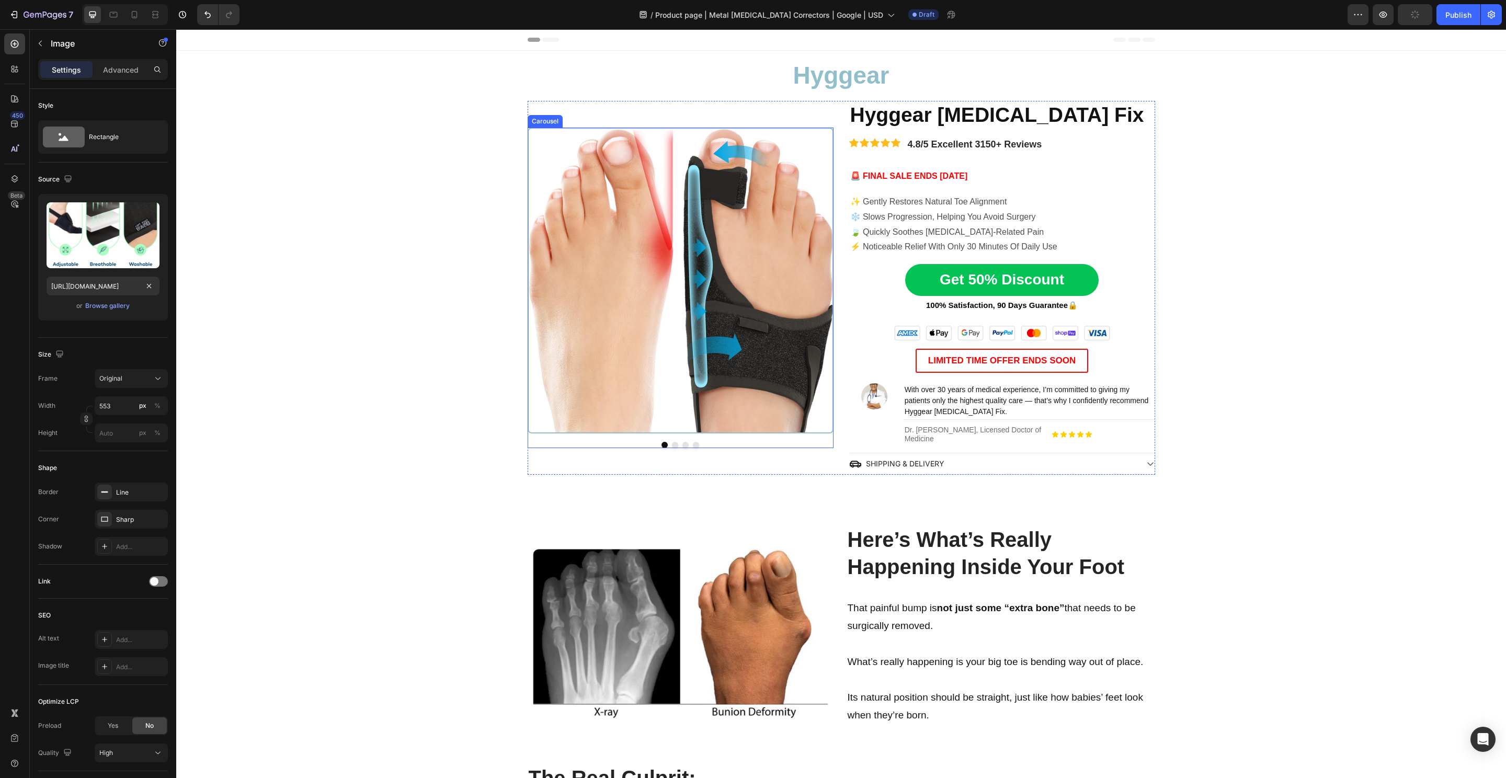
click at [693, 443] on button "Dot" at bounding box center [696, 445] width 6 height 6
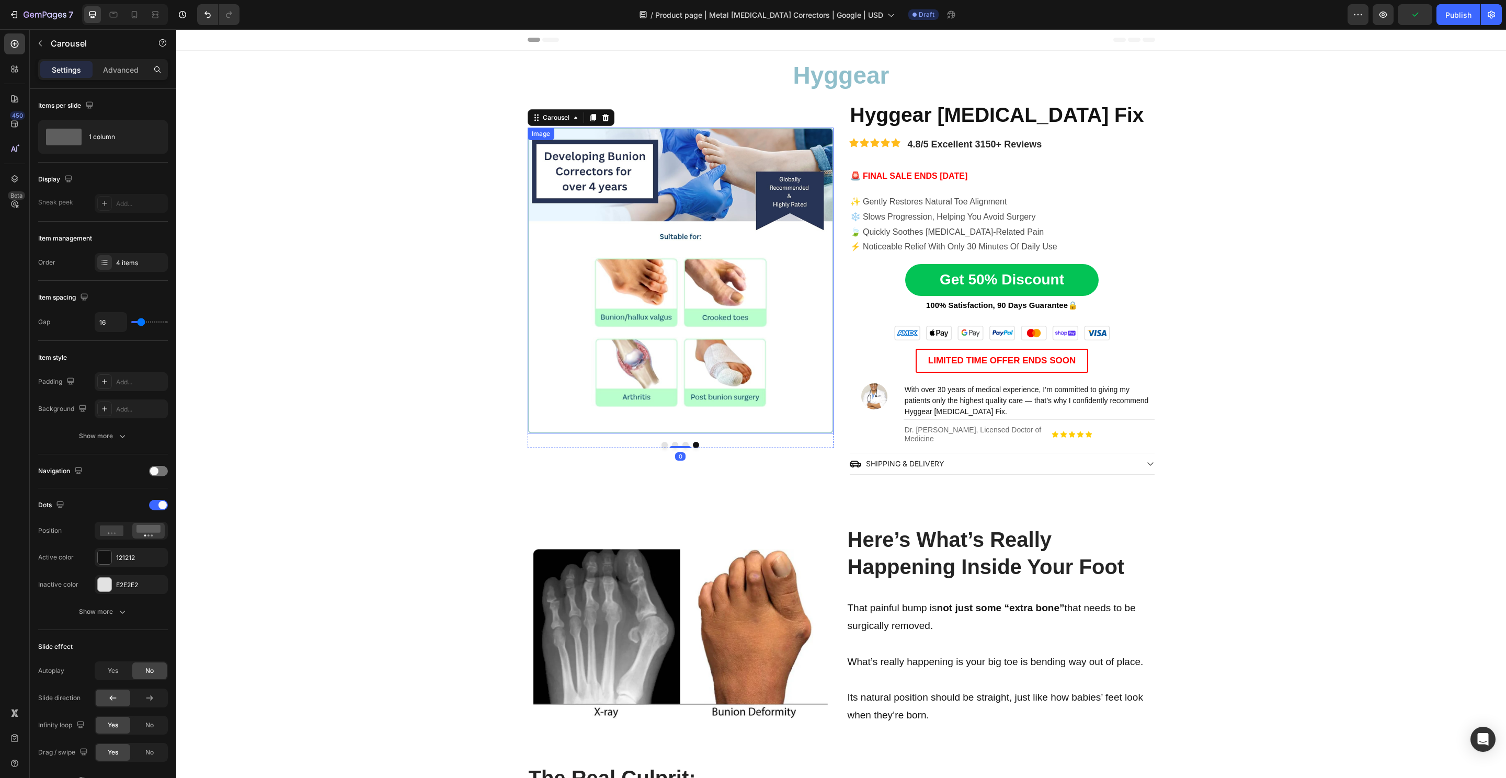
click at [687, 277] on img at bounding box center [681, 281] width 306 height 306
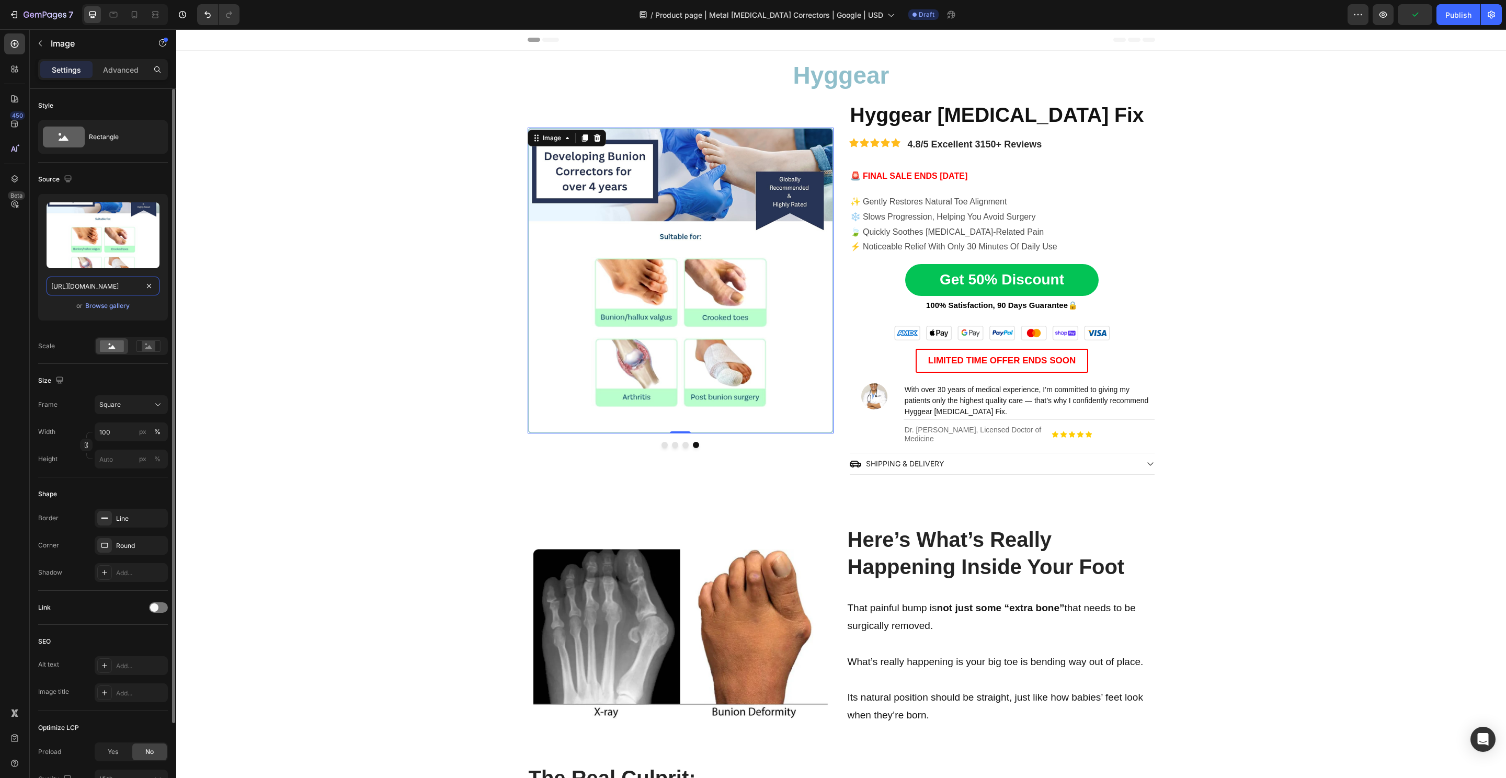
click at [114, 285] on input "https://cdn.shopify.com/s/files/1/0848/4441/3196/files/gempages_524222768674243…" at bounding box center [103, 286] width 113 height 19
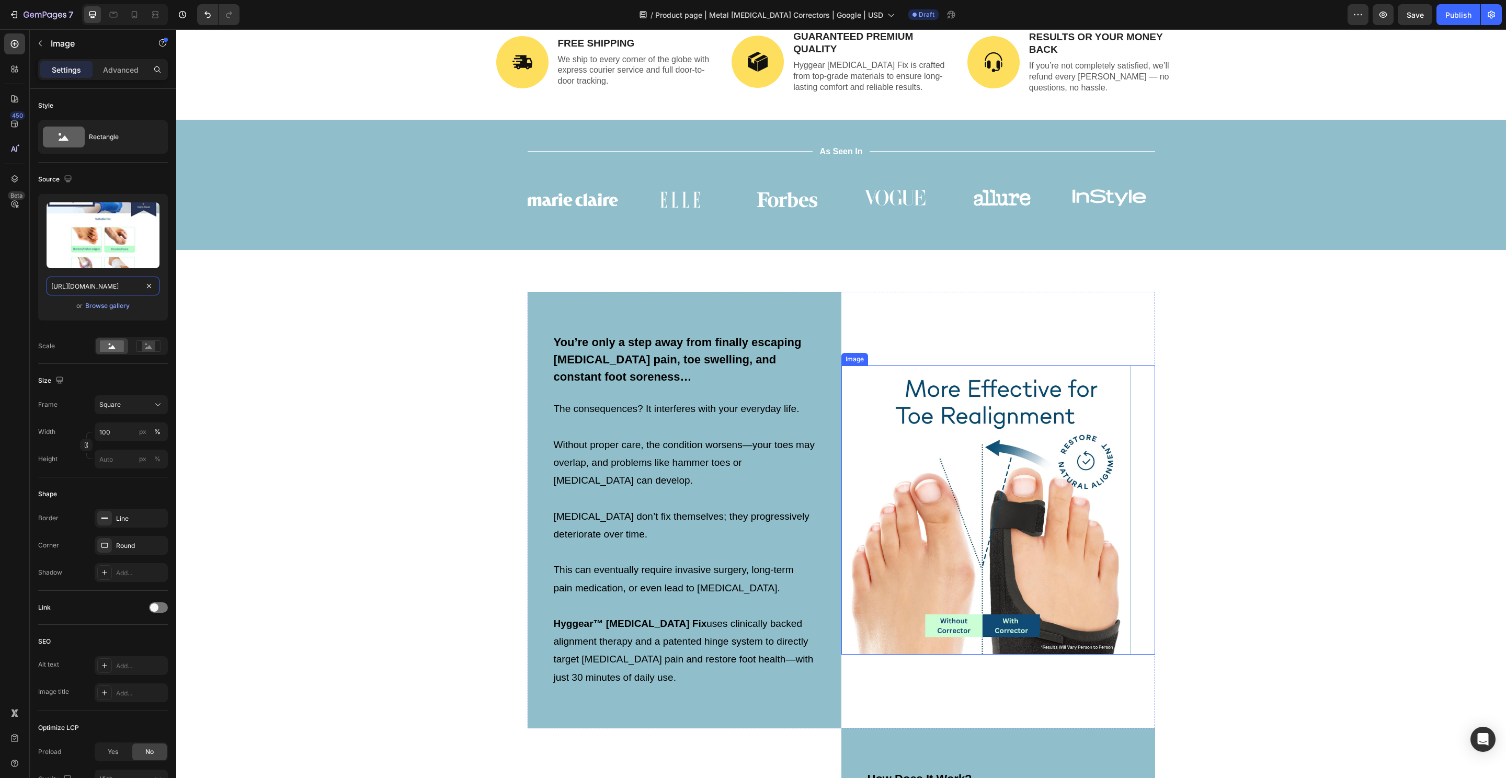
scroll to position [2830, 0]
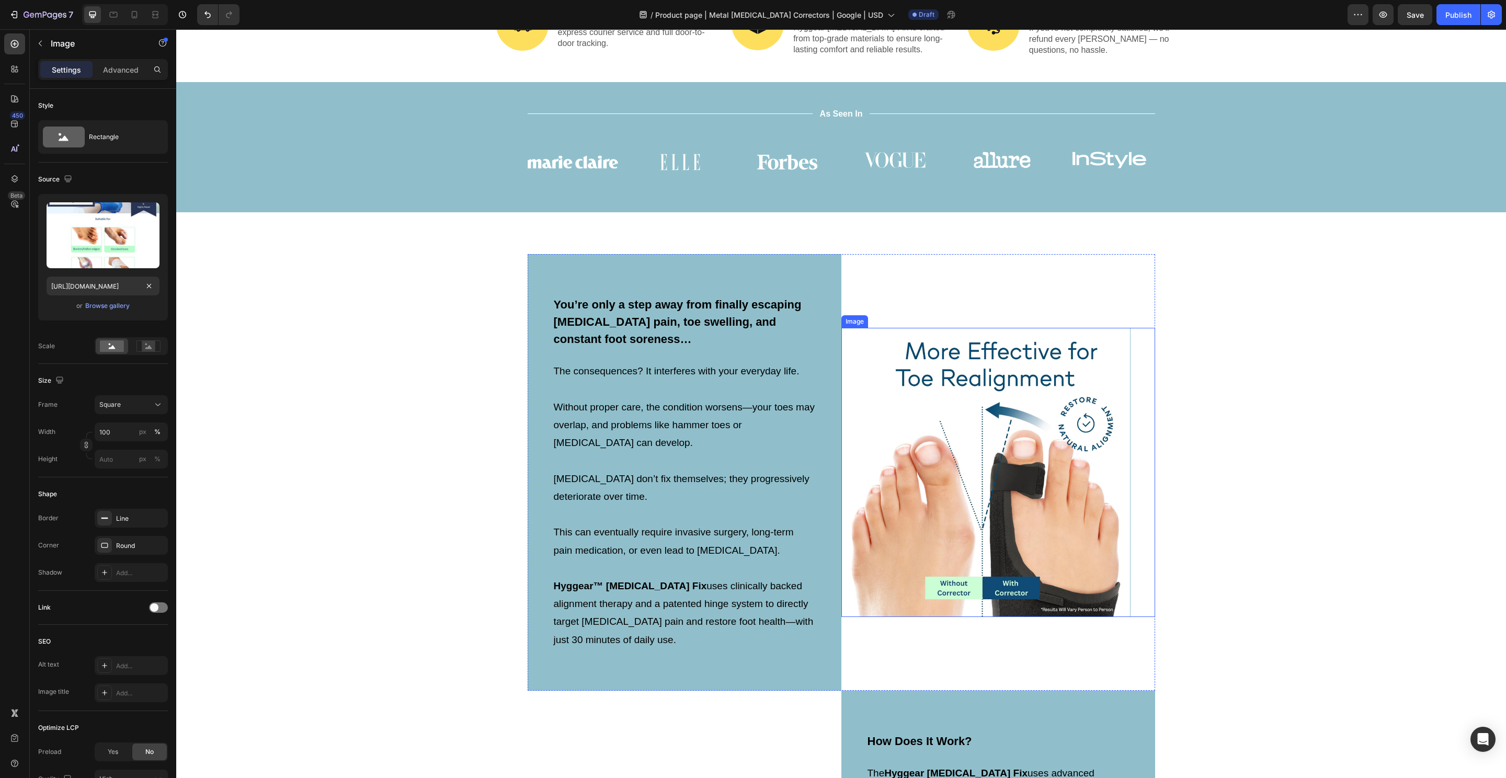
click at [1038, 380] on img at bounding box center [985, 472] width 289 height 289
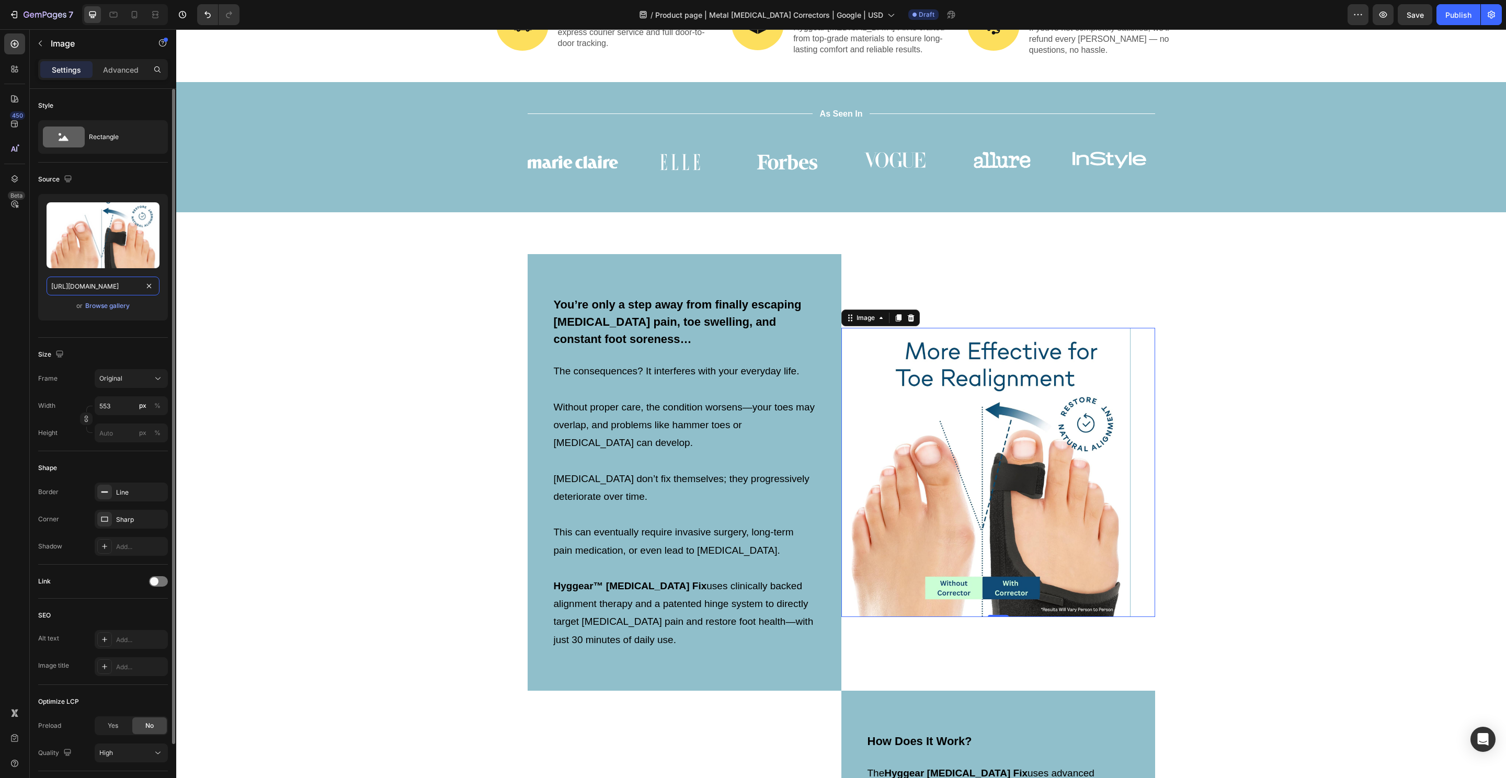
click at [115, 281] on input "https://cdn.shopify.com/s/files/1/0848/4441/3196/files/gempages_524222768674243…" at bounding box center [103, 286] width 113 height 19
paste input "74dd9942-cb30-4e9e-919a-8bfa81dea2b5"
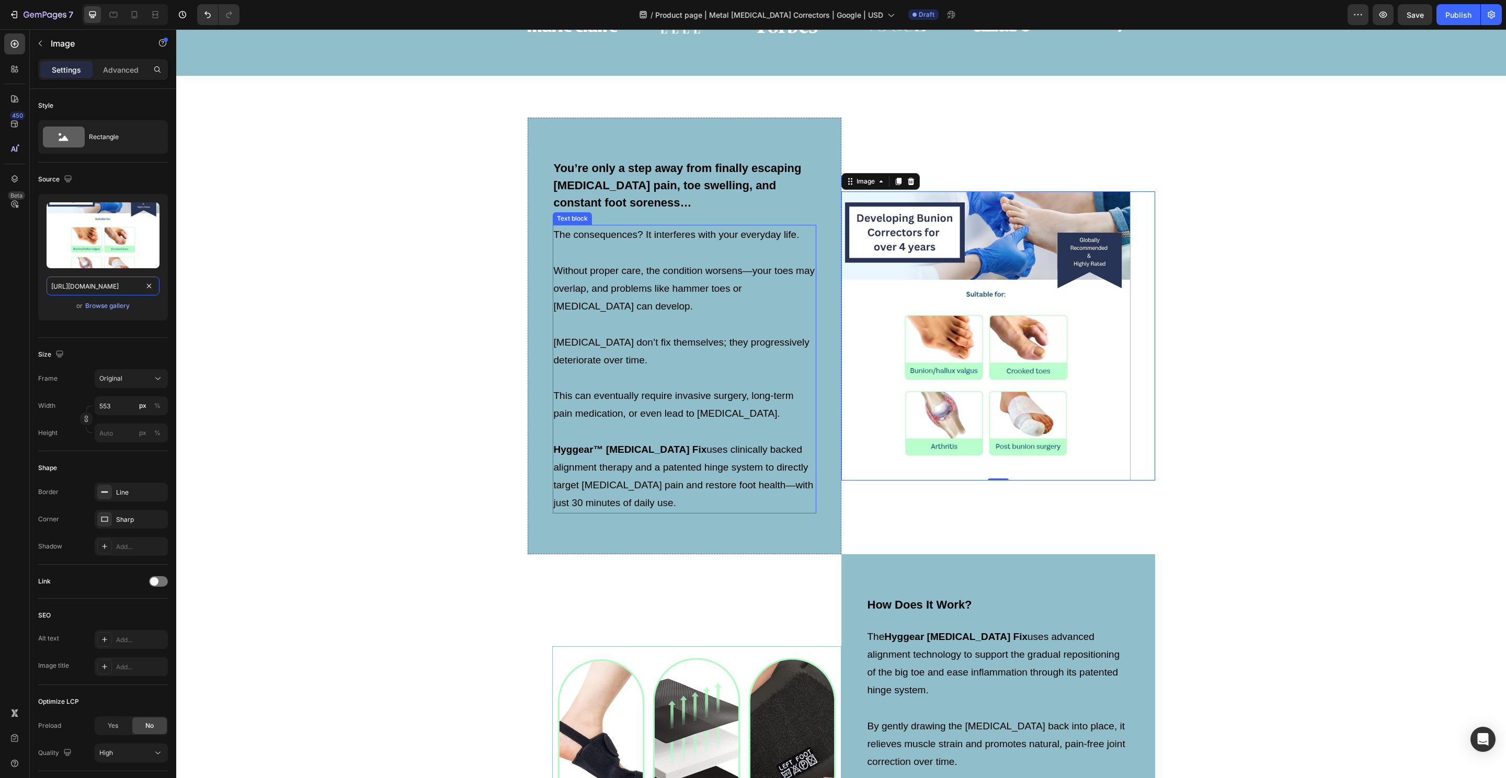
scroll to position [2967, 0]
type input "https://cdn.shopify.com/s/files/1/0848/4441/3196/files/gempages_524222768674243…"
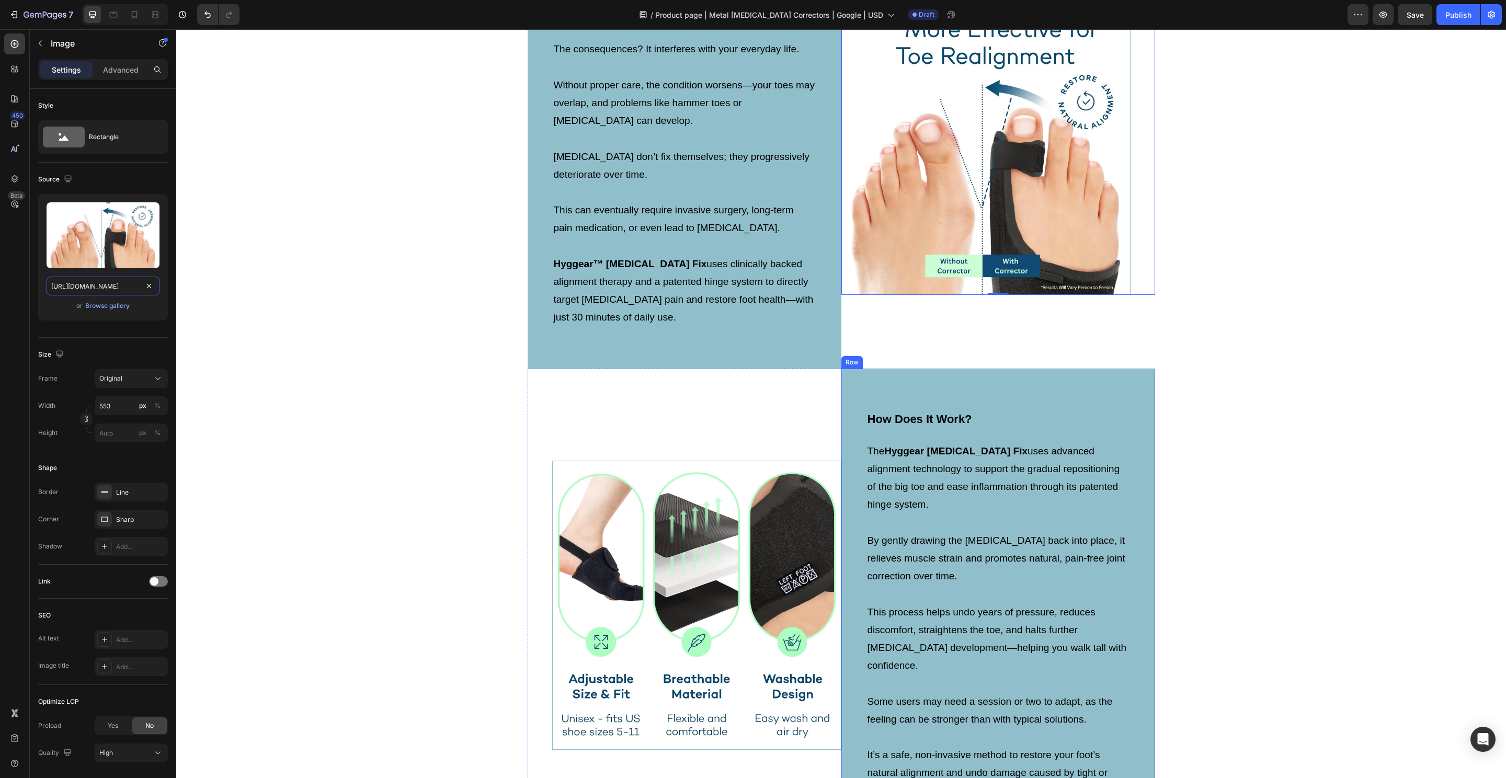
scroll to position [4005, 0]
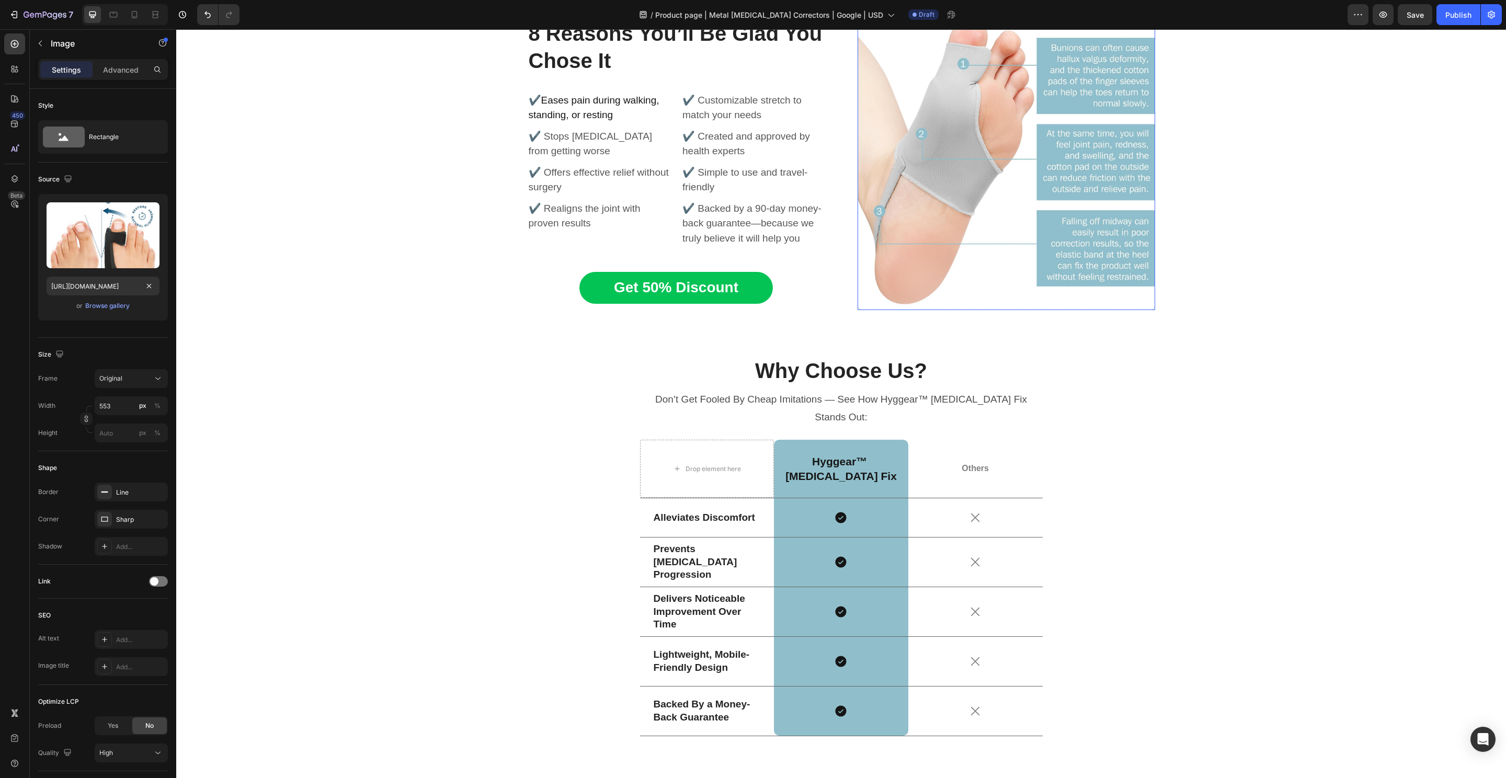
click at [988, 217] on img at bounding box center [1007, 162] width 298 height 298
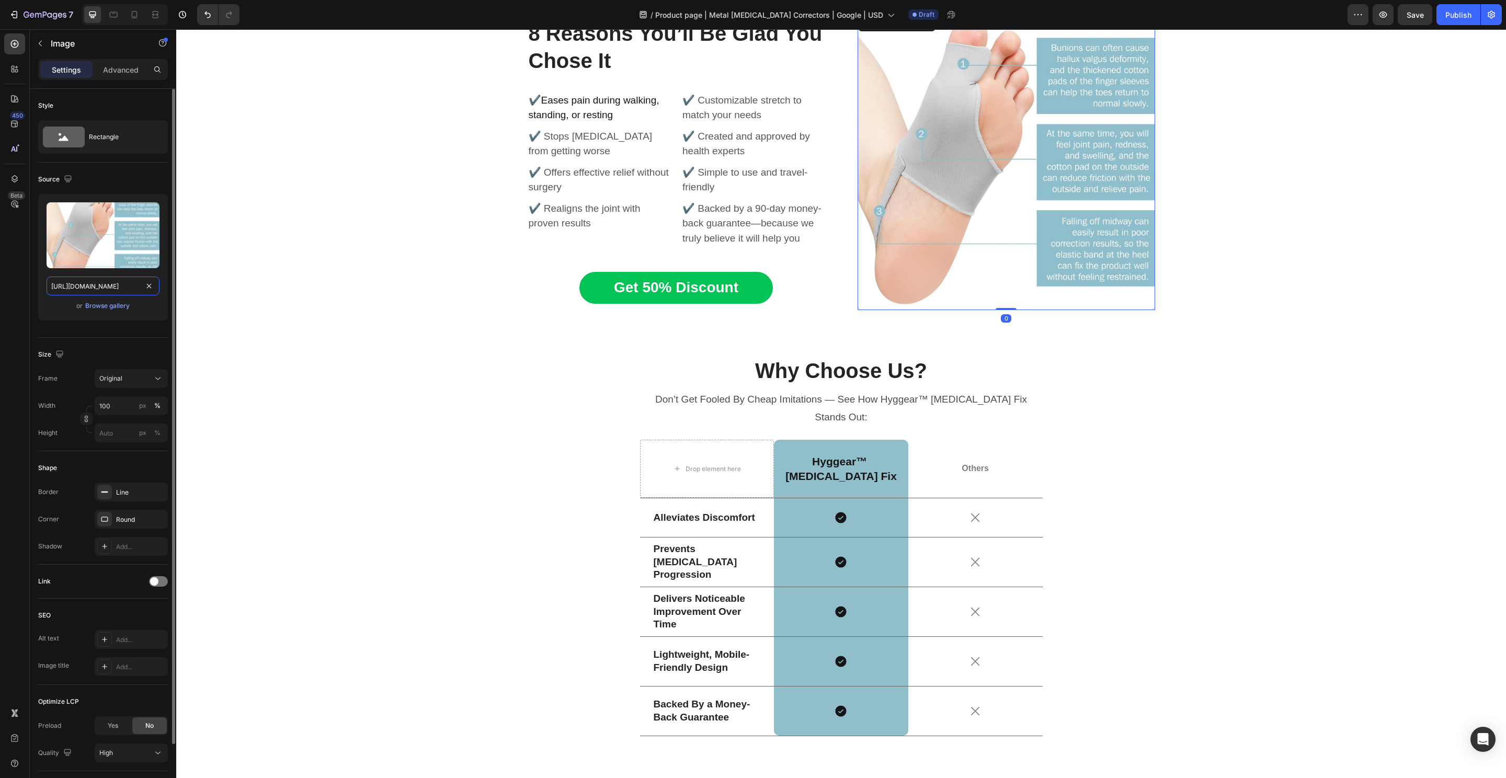
click at [102, 281] on input "https://cdn.shopify.com/s/files/1/0848/4441/3196/files/gempages_524222768674243…" at bounding box center [103, 286] width 113 height 19
paste input "74dd9942-cb30-4e9e-919a-8bfa81dea2b5.pn"
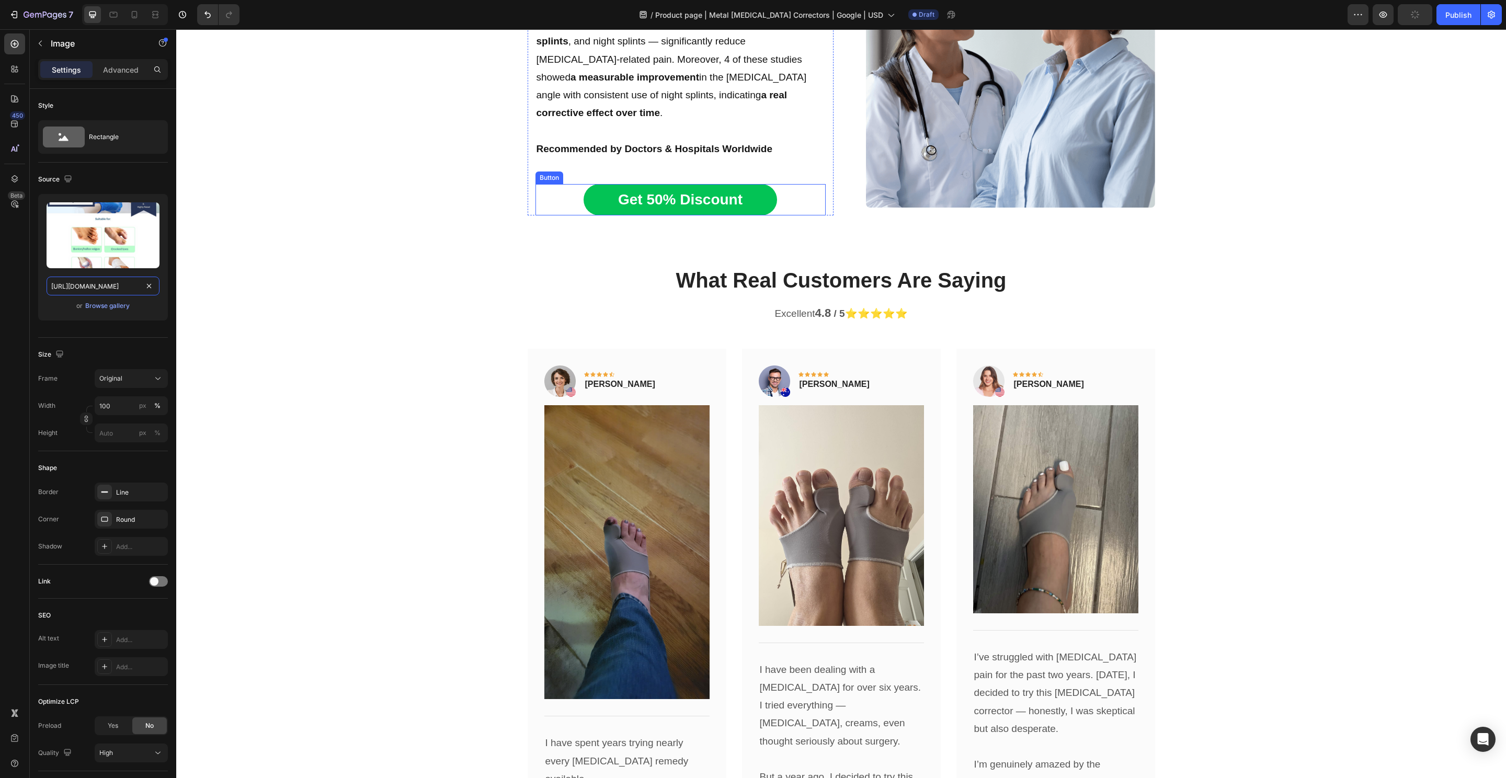
scroll to position [4957, 0]
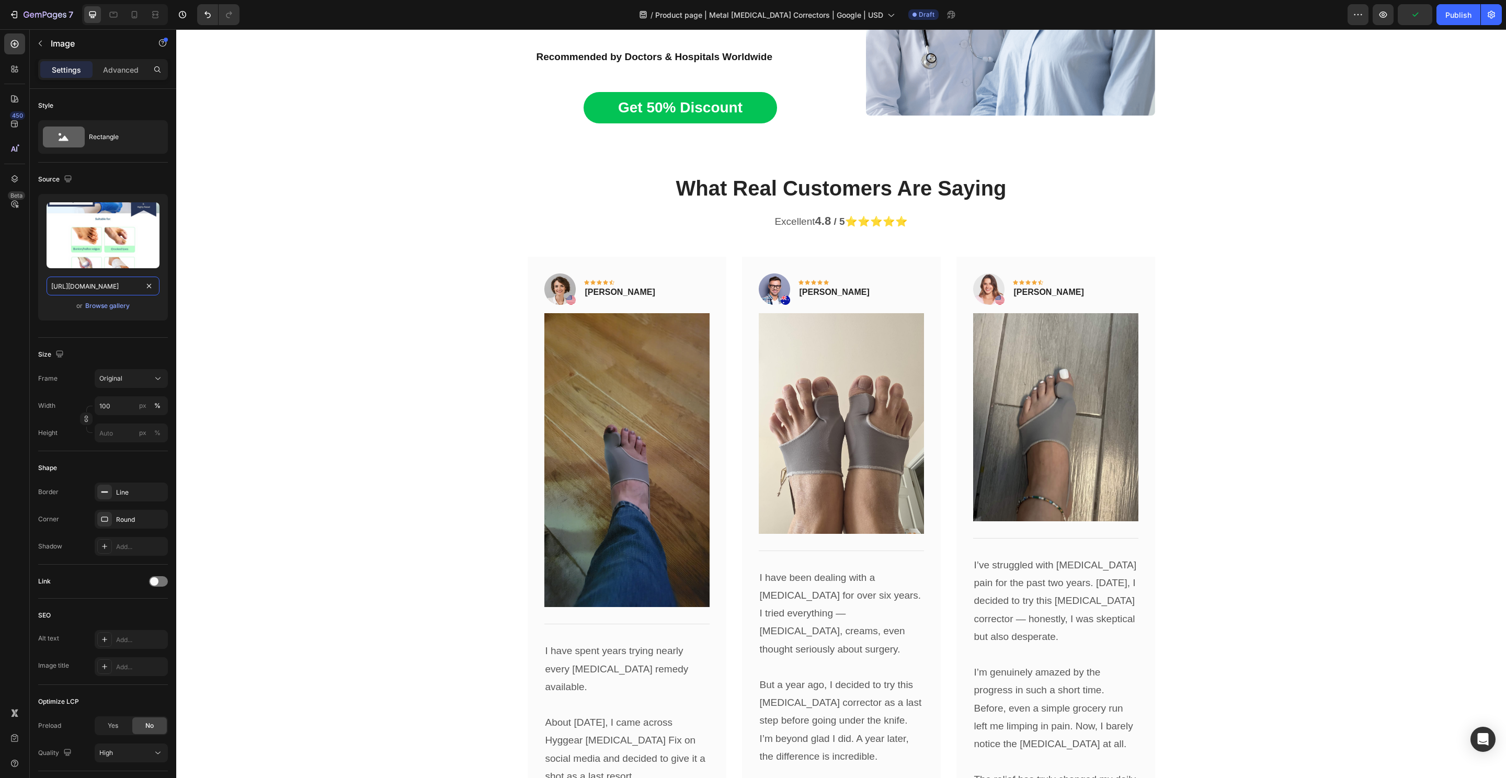
type input "https://cdn.shopify.com/s/files/1/0848/4441/3196/files/gempages_524222768674243…"
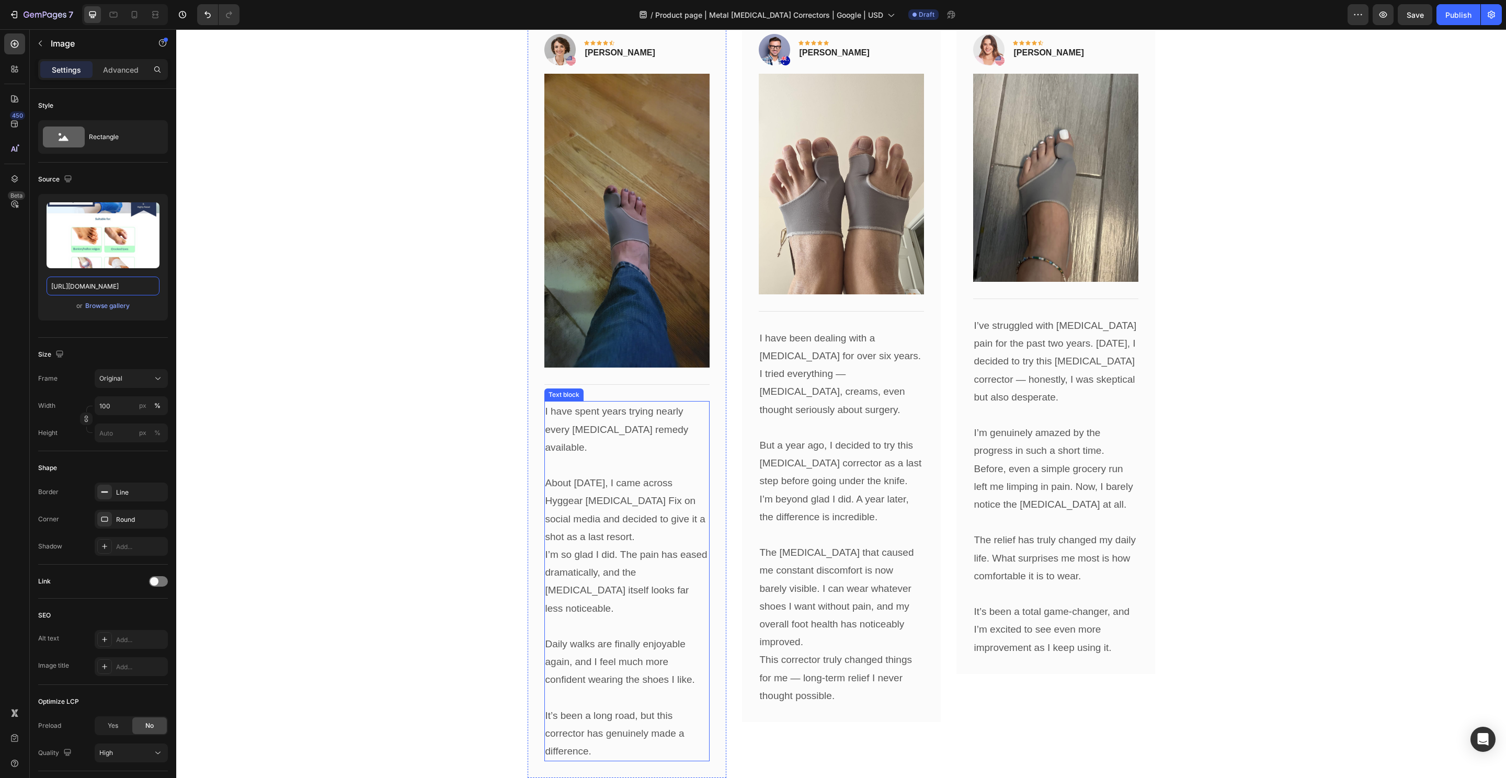
scroll to position [5258, 0]
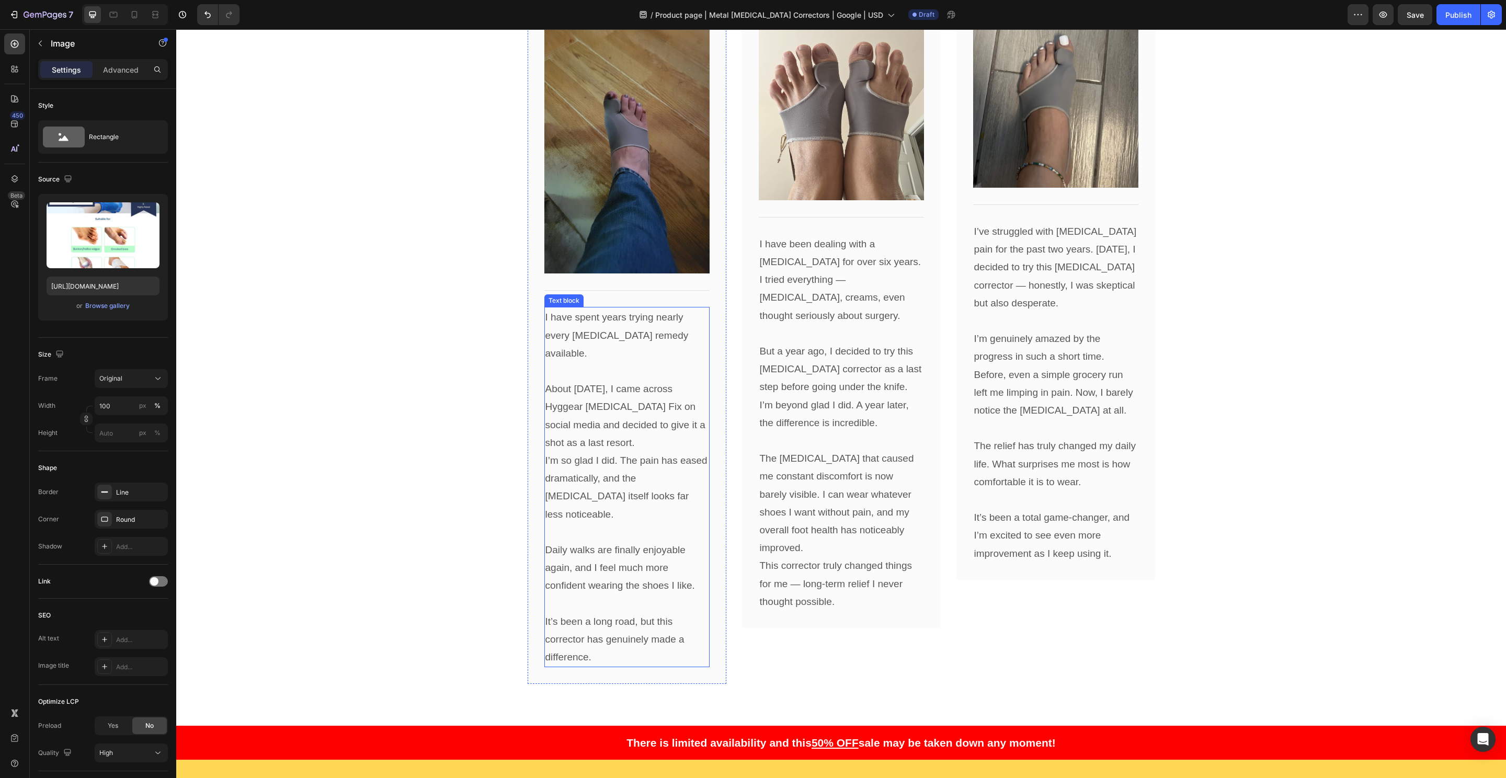
click at [617, 523] on p at bounding box center [626, 532] width 163 height 18
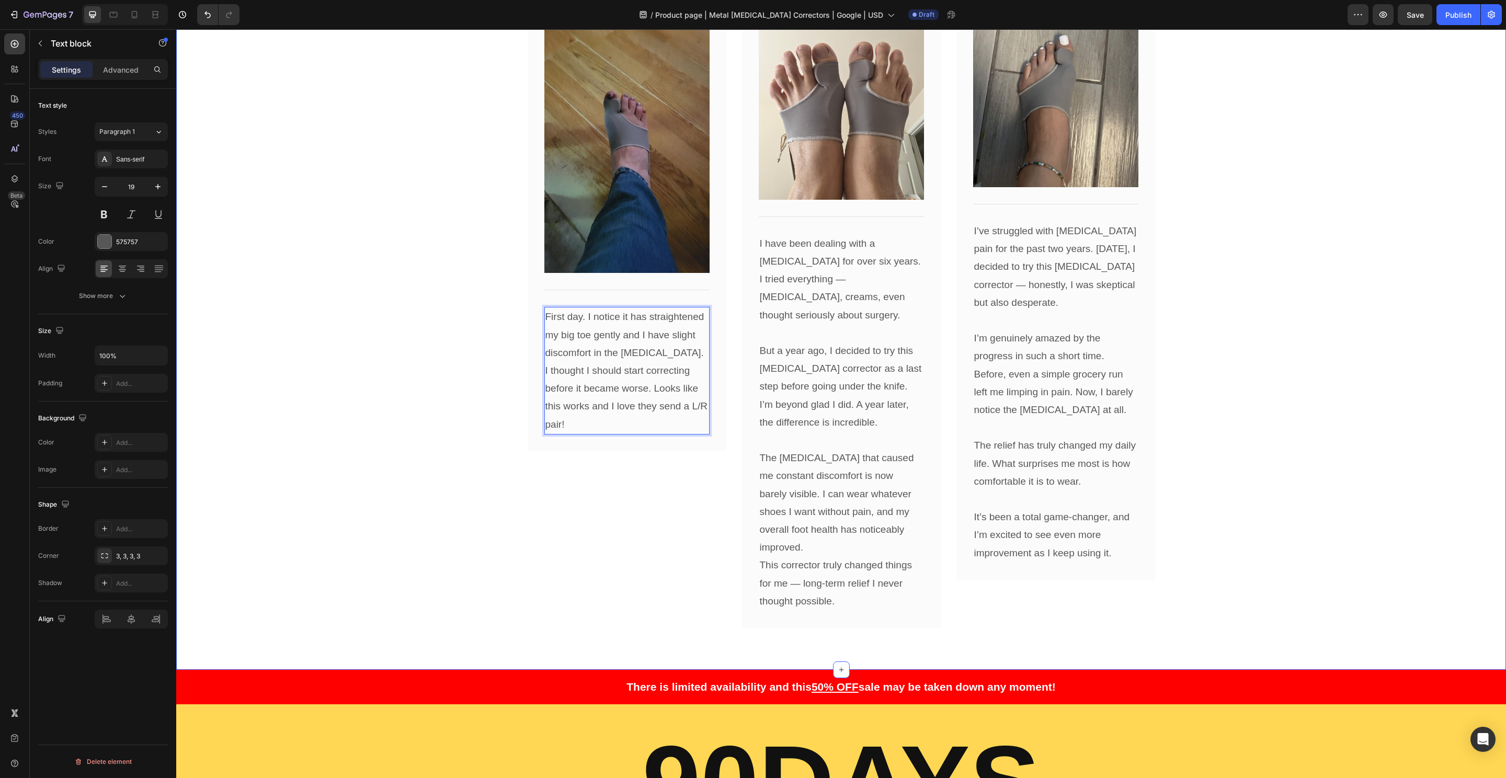
click at [435, 458] on div "What Real Customers Are Saying Heading Excellent 4.8 / 5 ⭐️⭐️⭐️⭐️⭐️ Text block …" at bounding box center [841, 233] width 1314 height 789
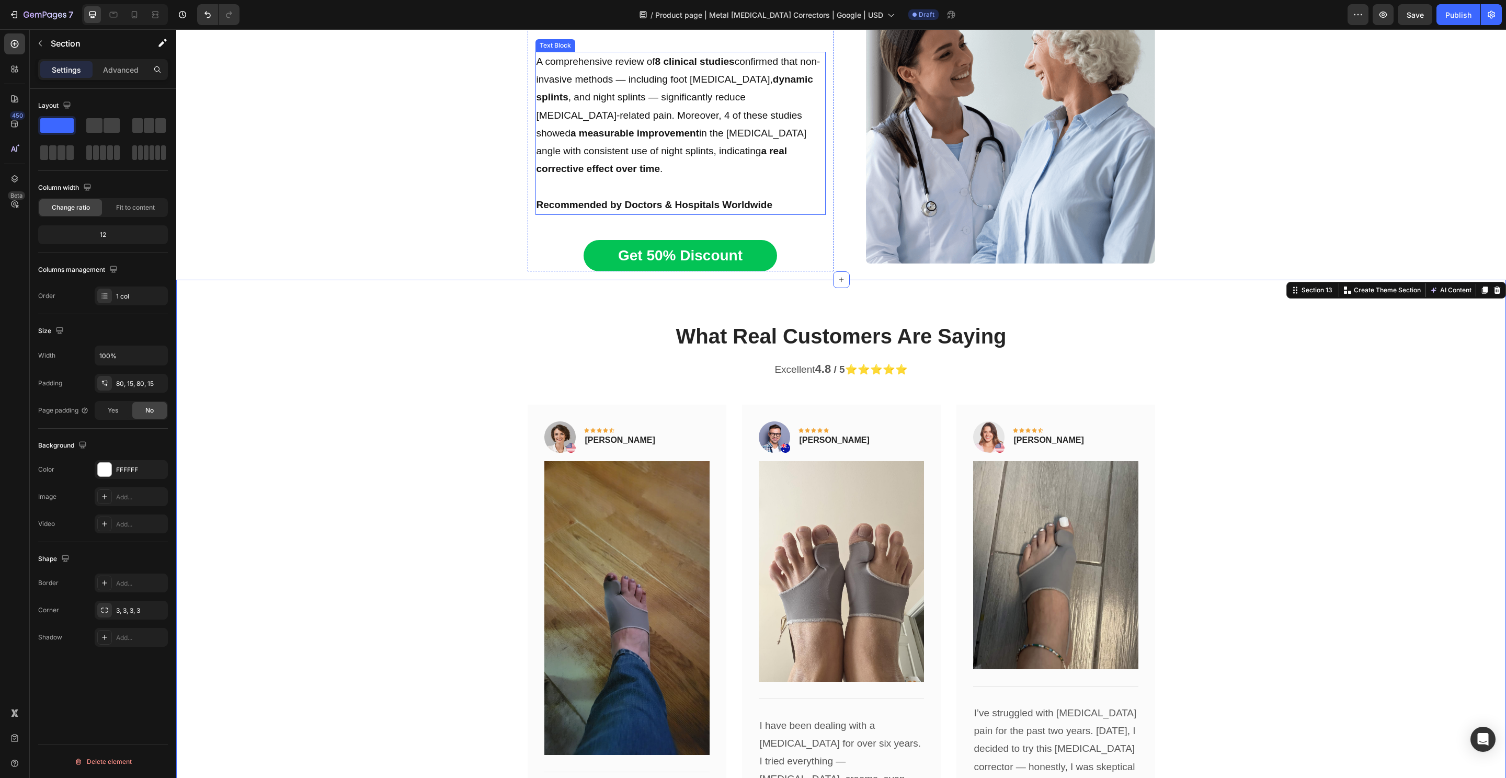
scroll to position [4731, 0]
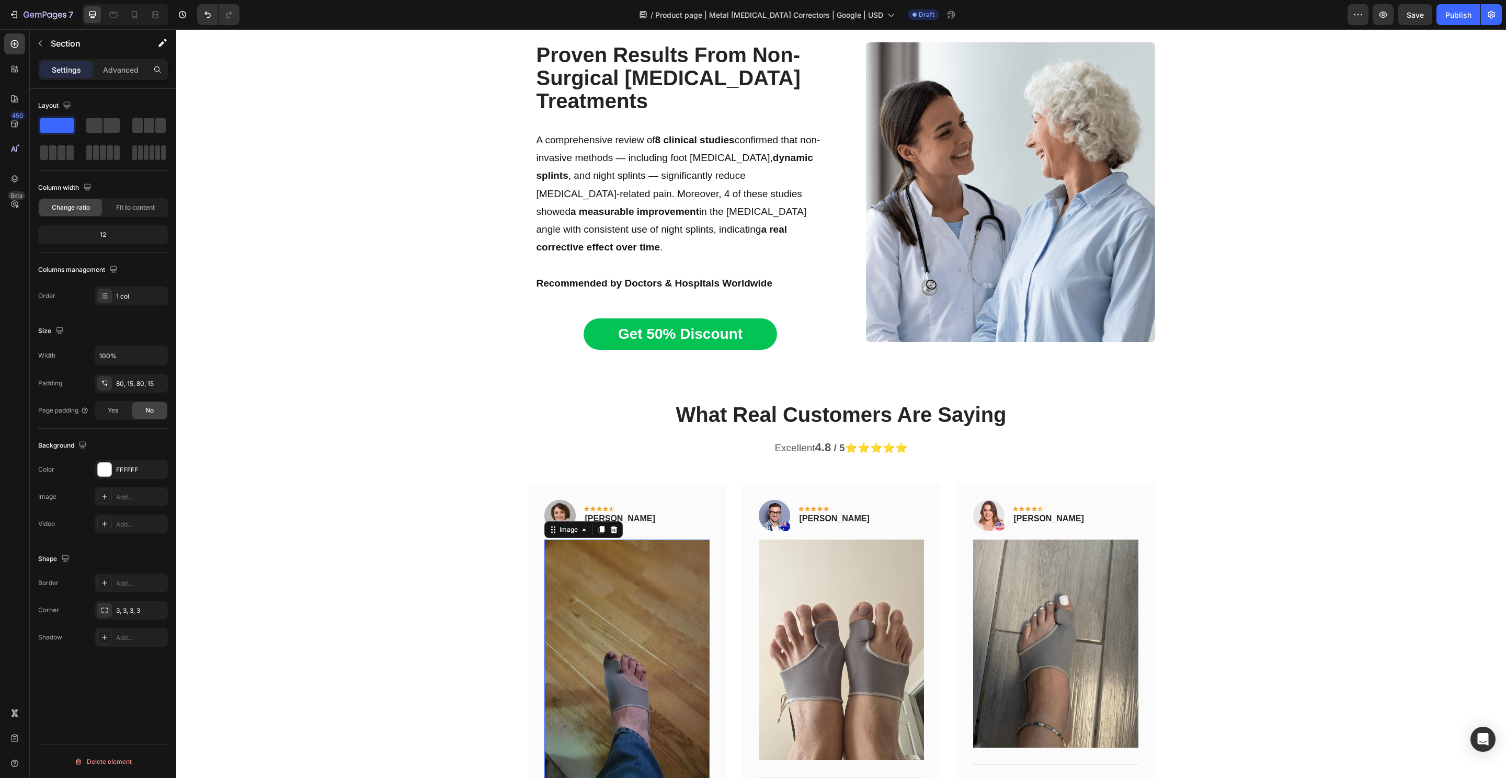
click at [606, 556] on img at bounding box center [626, 687] width 165 height 294
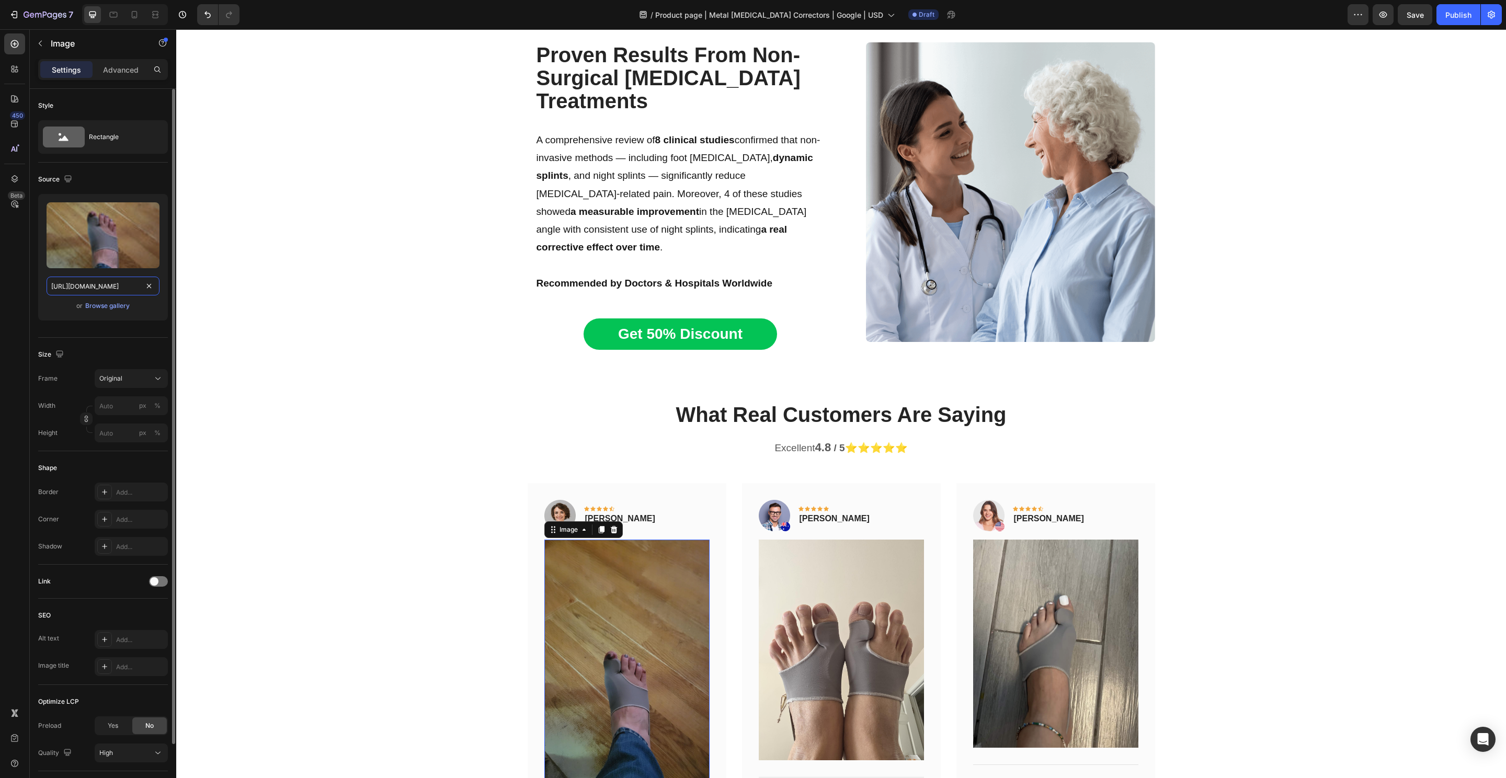
click at [122, 279] on input "https://cdn.shopify.com/s/files/1/0848/4441/3196/files/gempages_524222768674243…" at bounding box center [103, 286] width 113 height 19
paste input "487168d0-e12f-494e-b056-b4b9c5c4db2c"
type input "https://cdn.shopify.com/s/files/1/0848/4441/3196/files/gempages_524222768674243…"
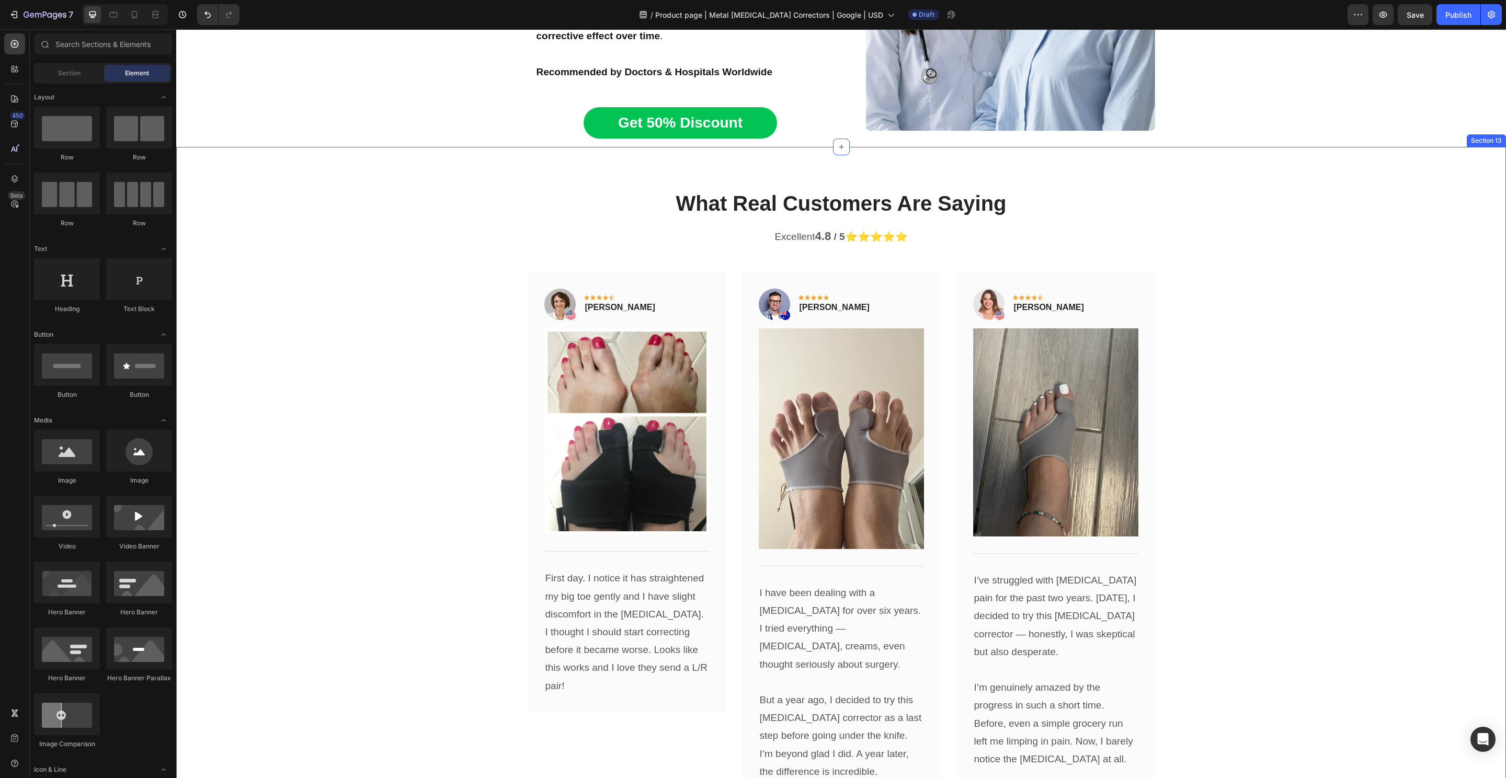
scroll to position [4954, 0]
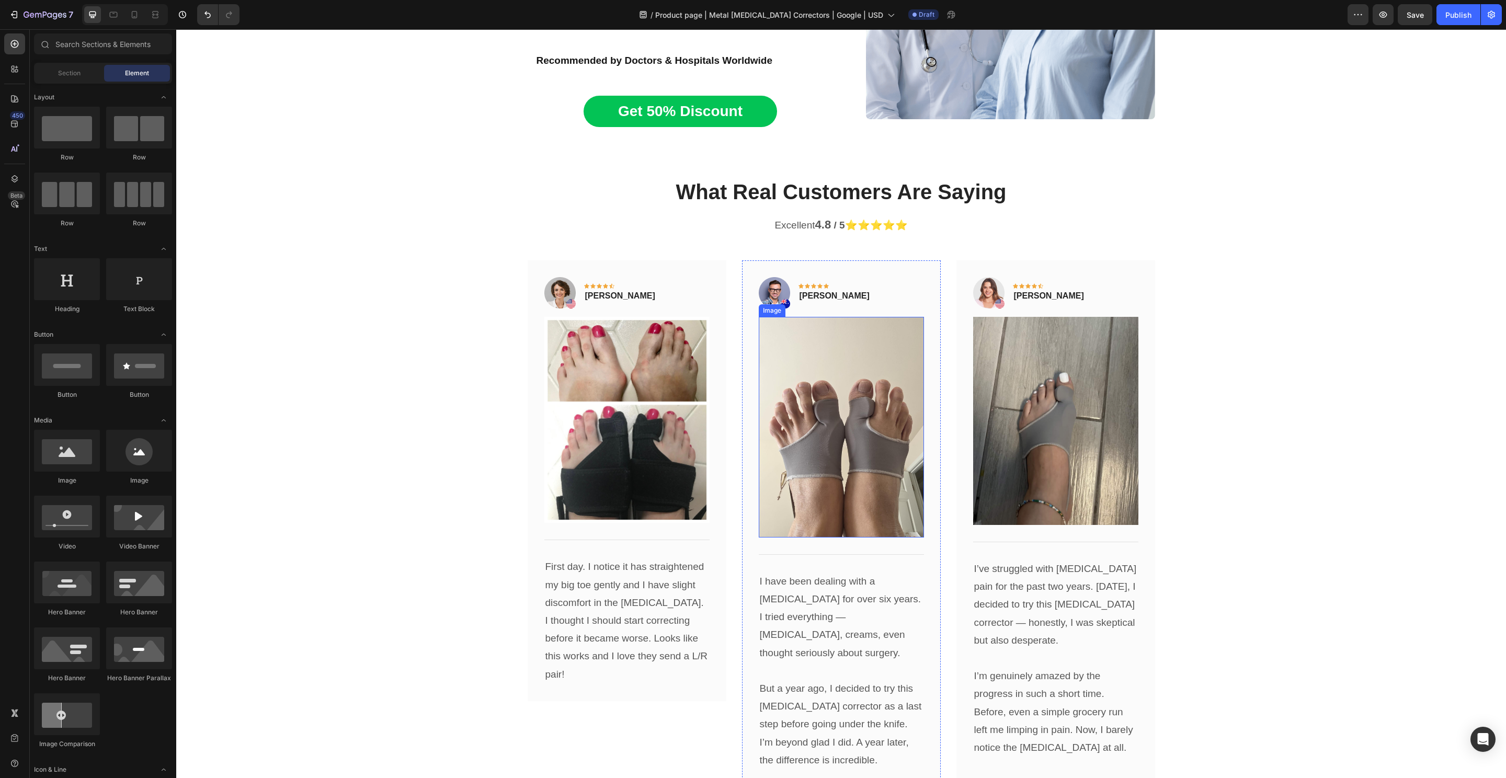
click at [811, 594] on p "I have been dealing with a bunion for over six years. I tried everything — orth…" at bounding box center [841, 617] width 163 height 89
click at [810, 594] on p "I have been dealing with a bunion for over six years. I tried everything — orth…" at bounding box center [841, 617] width 163 height 89
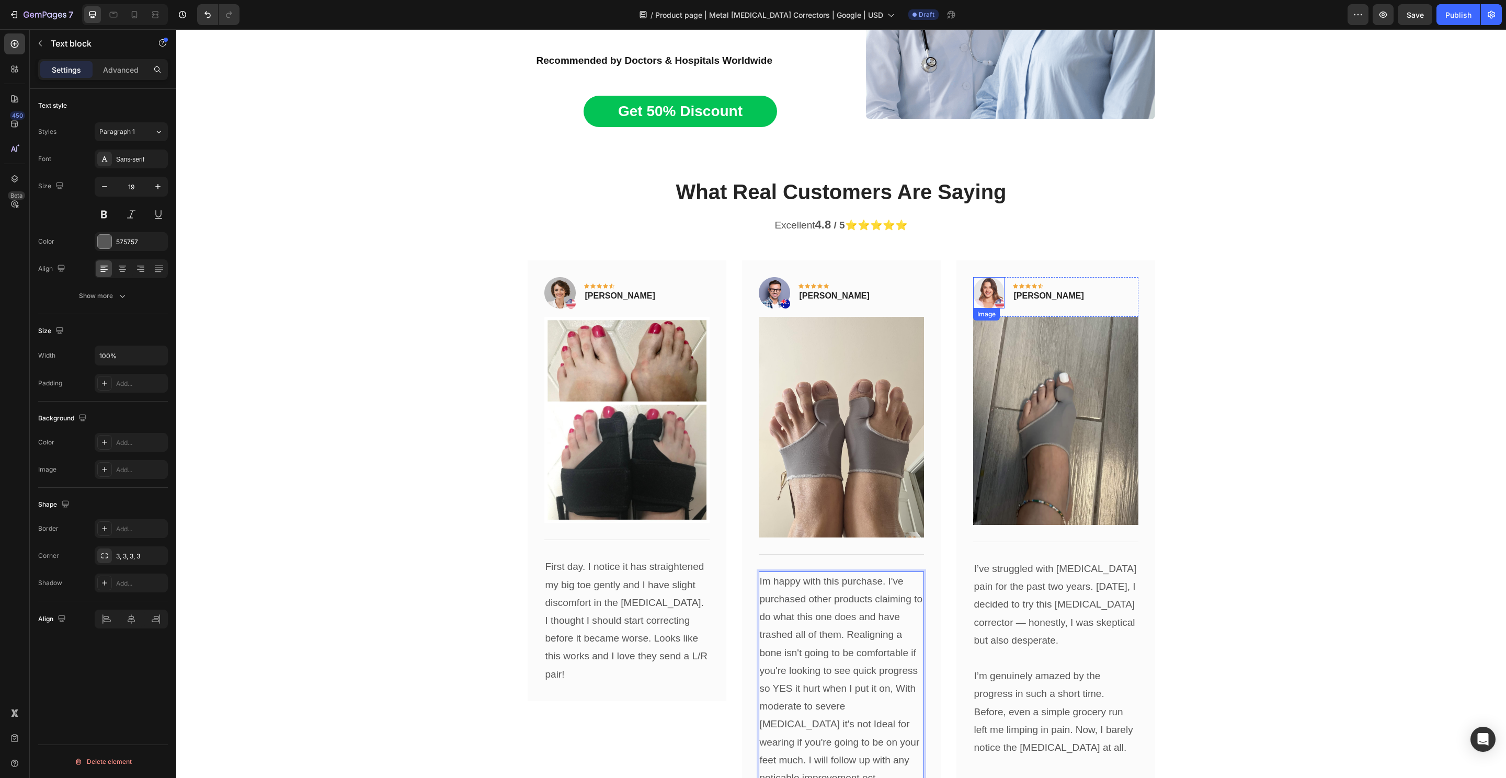
click at [989, 277] on img at bounding box center [988, 292] width 31 height 31
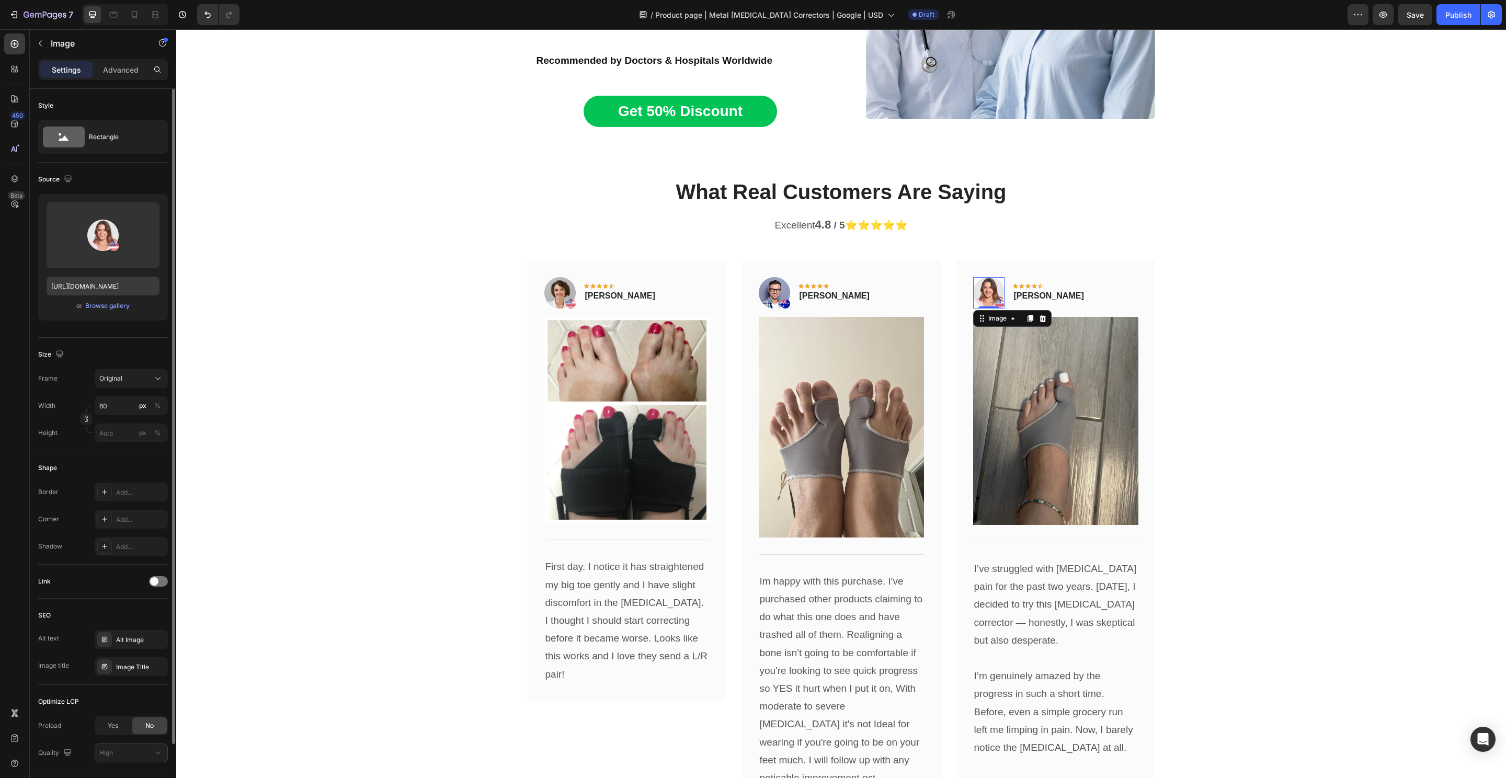
click at [99, 275] on div "Upload Image https://ucarecdn.com/a21e283a-f752-40cc-ba03-0d1ca72bf3bc/-/format…" at bounding box center [103, 257] width 130 height 127
click at [110, 286] on input "https://ucarecdn.com/a21e283a-f752-40cc-ba03-0d1ca72bf3bc/-/format/auto/" at bounding box center [103, 286] width 113 height 19
click at [769, 277] on img at bounding box center [774, 292] width 31 height 31
click at [109, 284] on input "https://ucarecdn.com/a054956d-472f-45b6-8c32-2ba11b9e1646/-/format/auto/" at bounding box center [103, 286] width 113 height 19
paste input "21e283a-f752-40cc-ba03-0d1ca72bf3bc"
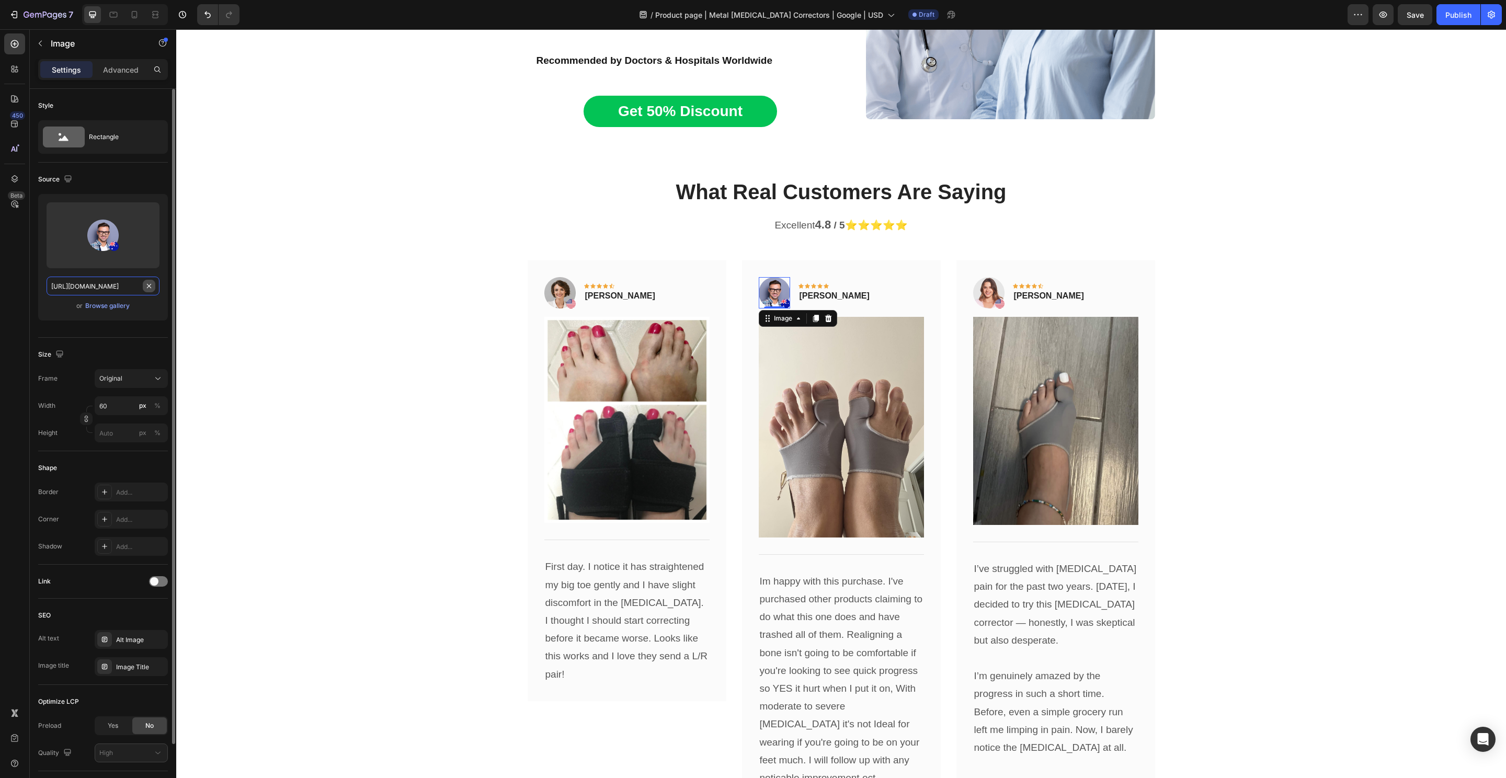
type input "https://ucarecdn.com/a21e283a-f752-40cc-ba03-0d1ca72bf3bc/-/format/auto/"
click at [1031, 290] on p "Rita Carroll" at bounding box center [1049, 296] width 70 height 13
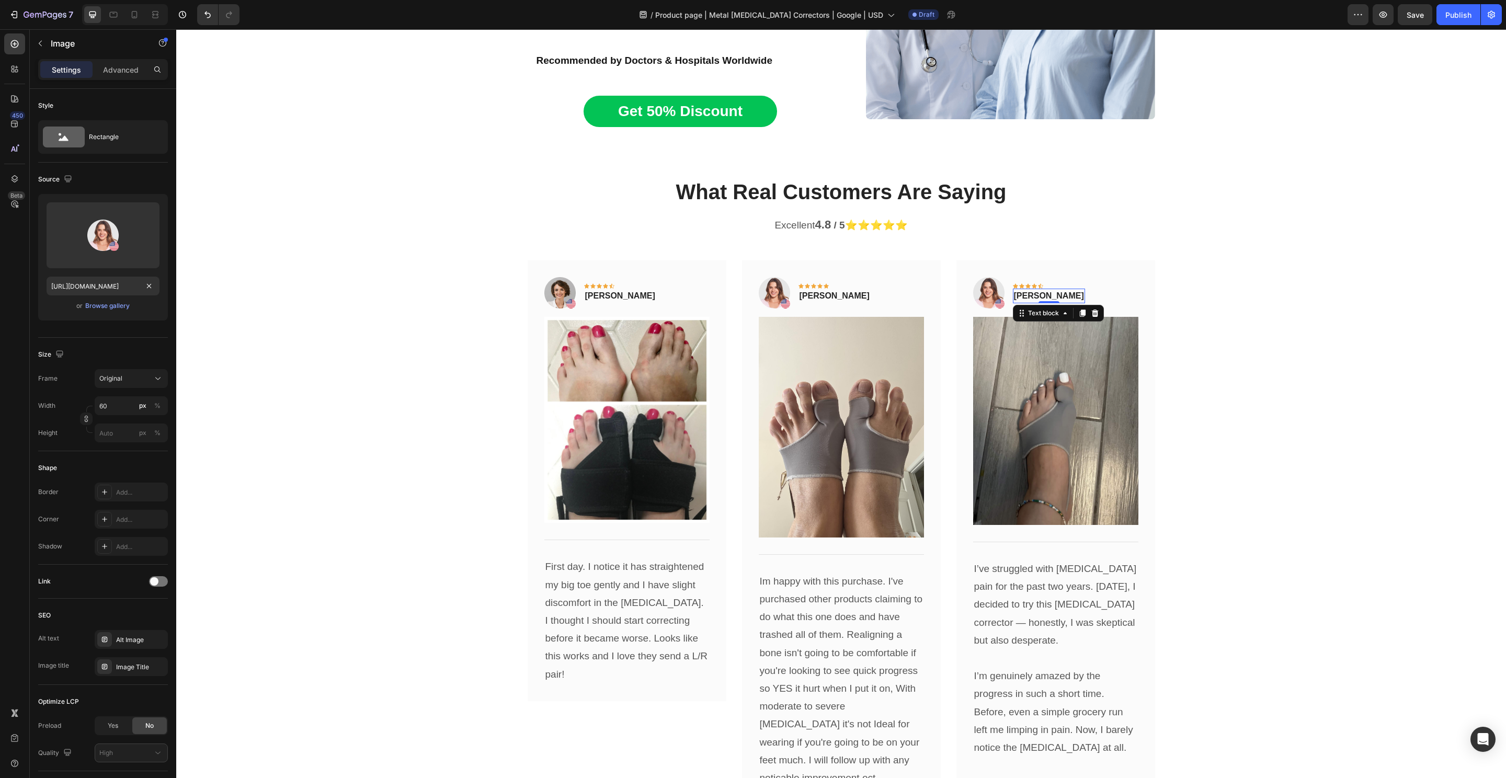
click at [1031, 290] on p "Rita Carroll" at bounding box center [1049, 296] width 70 height 13
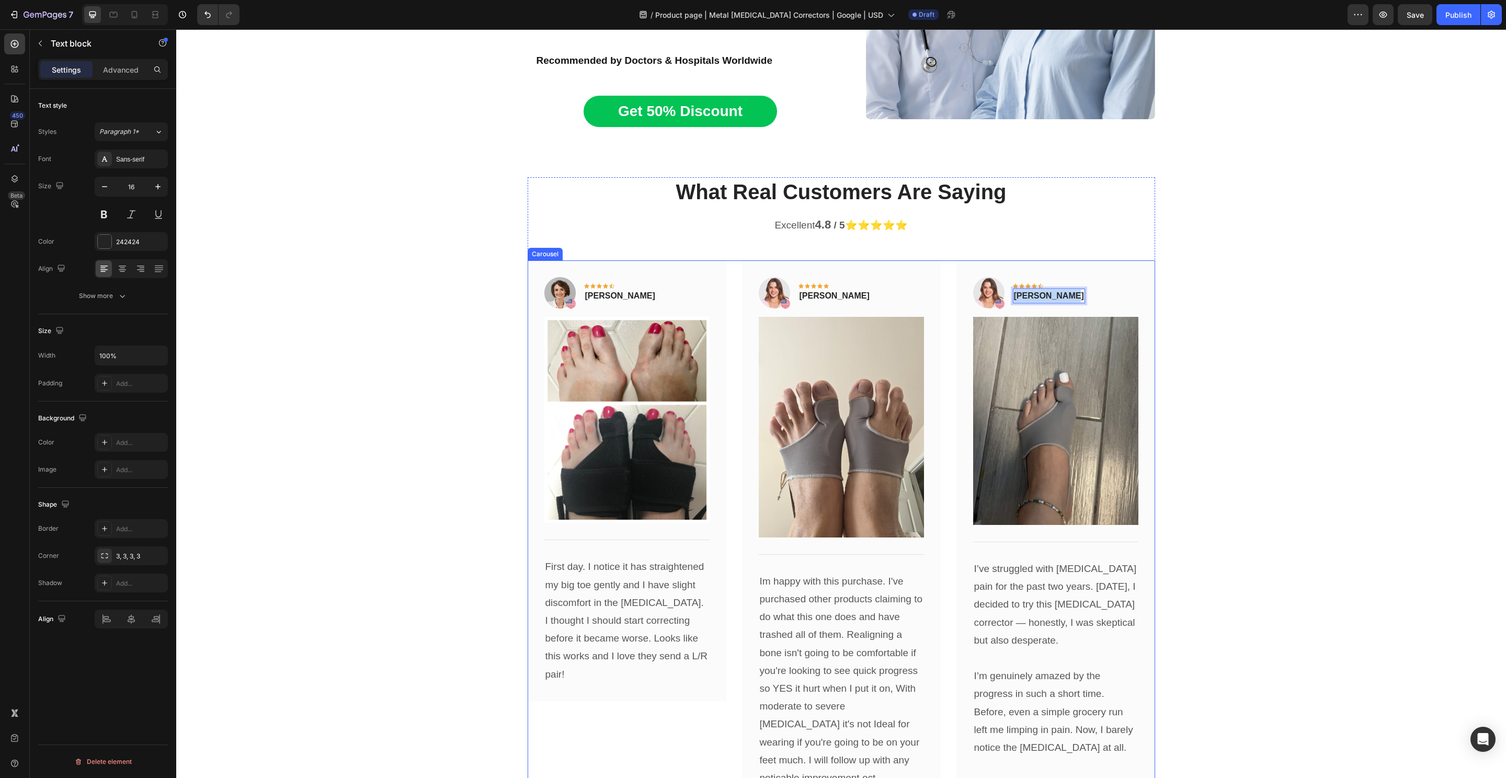
copy p "Rita Carroll"
click at [821, 290] on p "Timothy Joseph" at bounding box center [835, 296] width 70 height 13
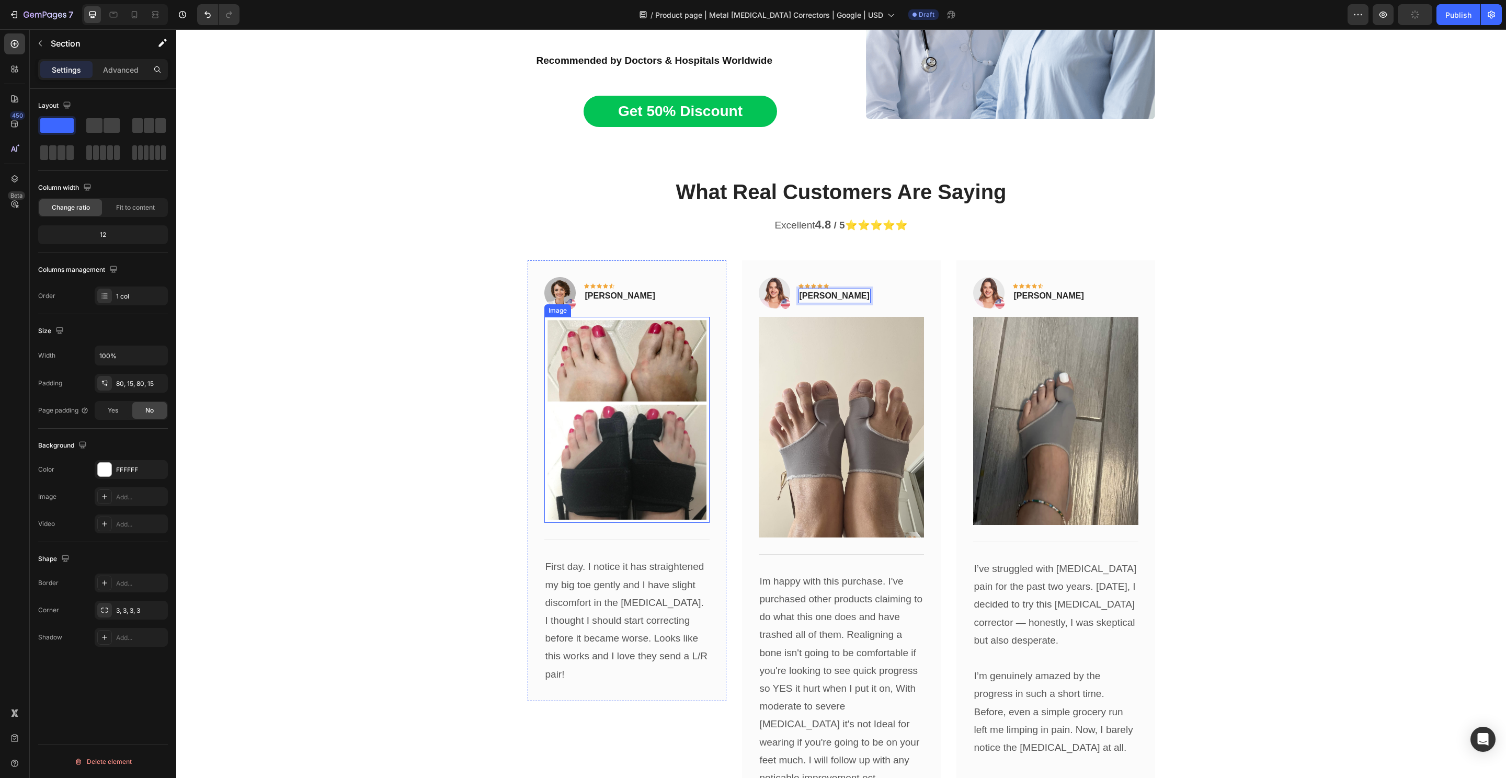
click at [353, 356] on div "What Real Customers Are Saying Heading Excellent 4.8 / 5 ⭐️⭐️⭐️⭐️⭐️ Text block …" at bounding box center [841, 547] width 1314 height 741
click at [815, 413] on img at bounding box center [841, 427] width 165 height 220
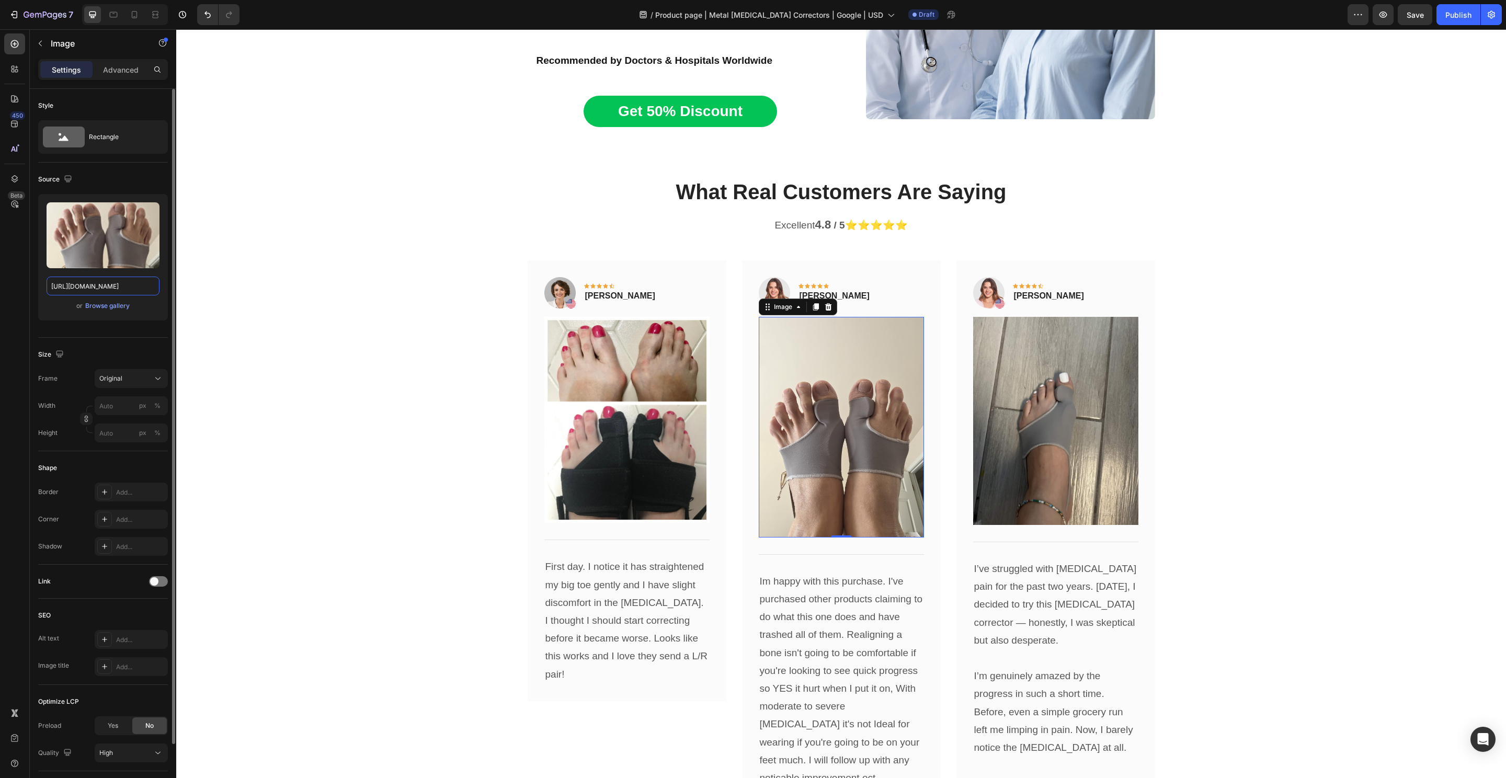
click at [107, 284] on input "https://cdn.shopify.com/s/files/1/0848/4441/3196/files/gempages_524222768674243…" at bounding box center [103, 286] width 113 height 19
paste input "f1309e4d-1874-45ab-bd79-c1e2c72d010"
type input "https://cdn.shopify.com/s/files/1/0848/4441/3196/files/gempages_524222768674243…"
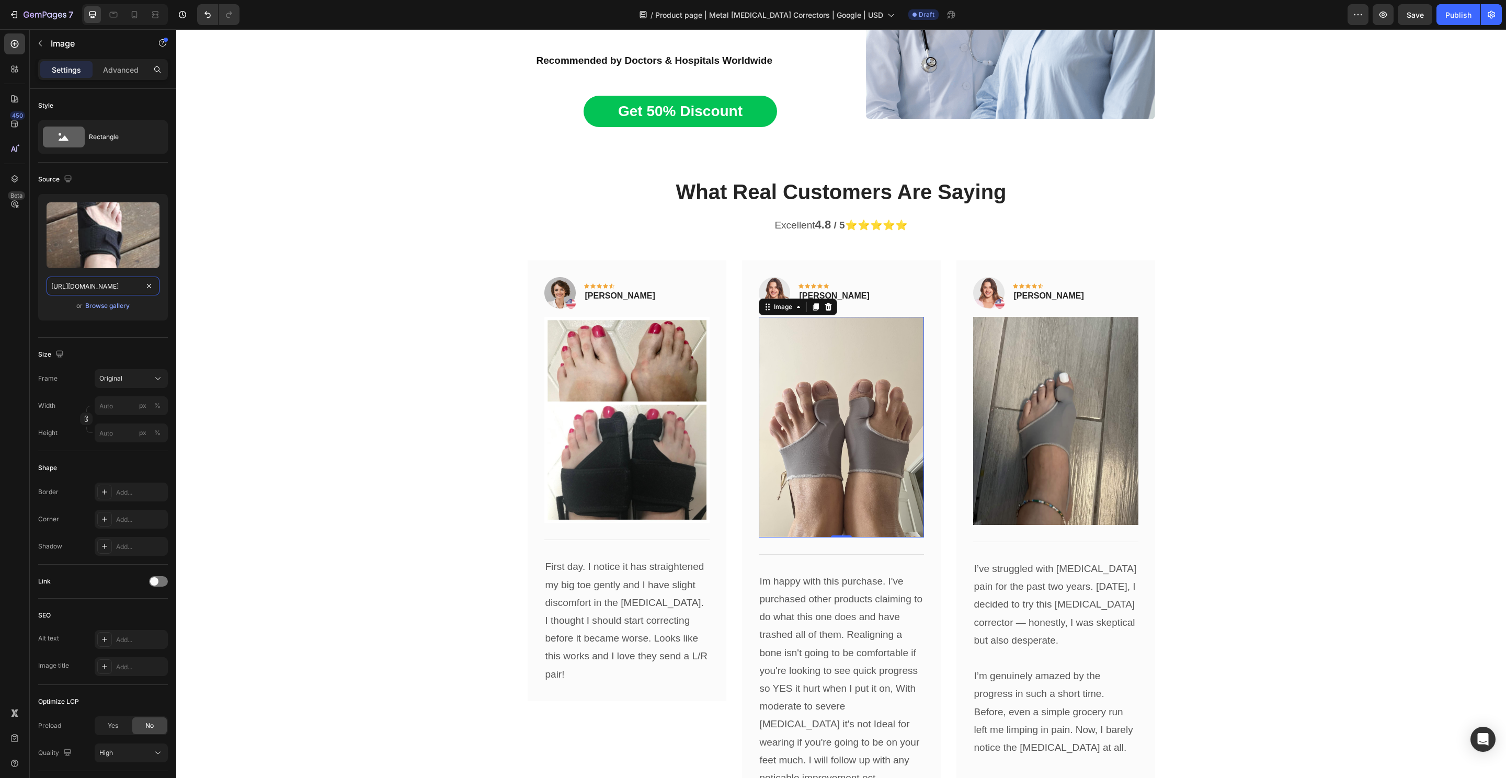
scroll to position [0, 317]
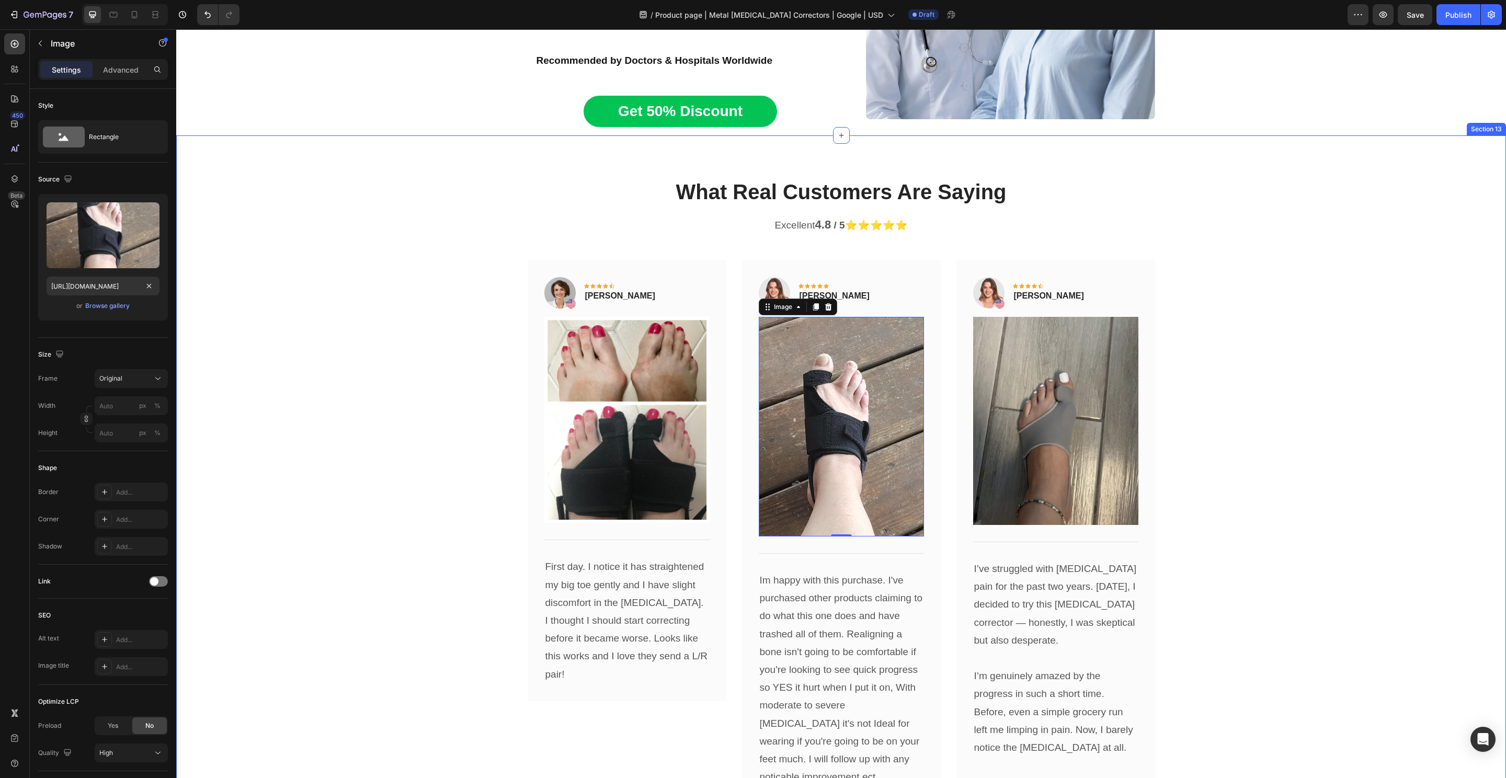
click at [350, 287] on div "What Real Customers Are Saying Heading Excellent 4.8 / 5 ⭐️⭐️⭐️⭐️⭐️ Text block …" at bounding box center [841, 547] width 1314 height 741
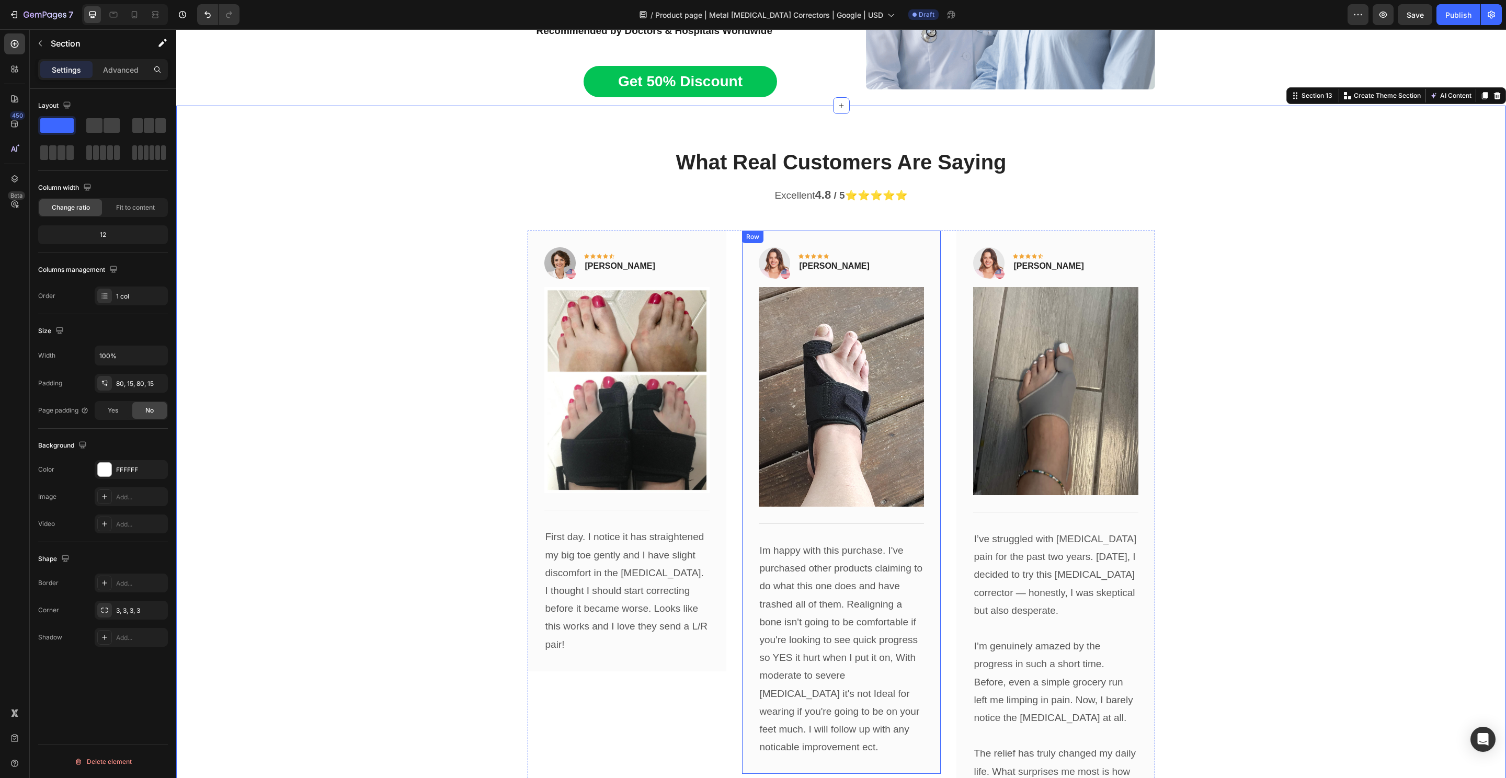
scroll to position [4984, 0]
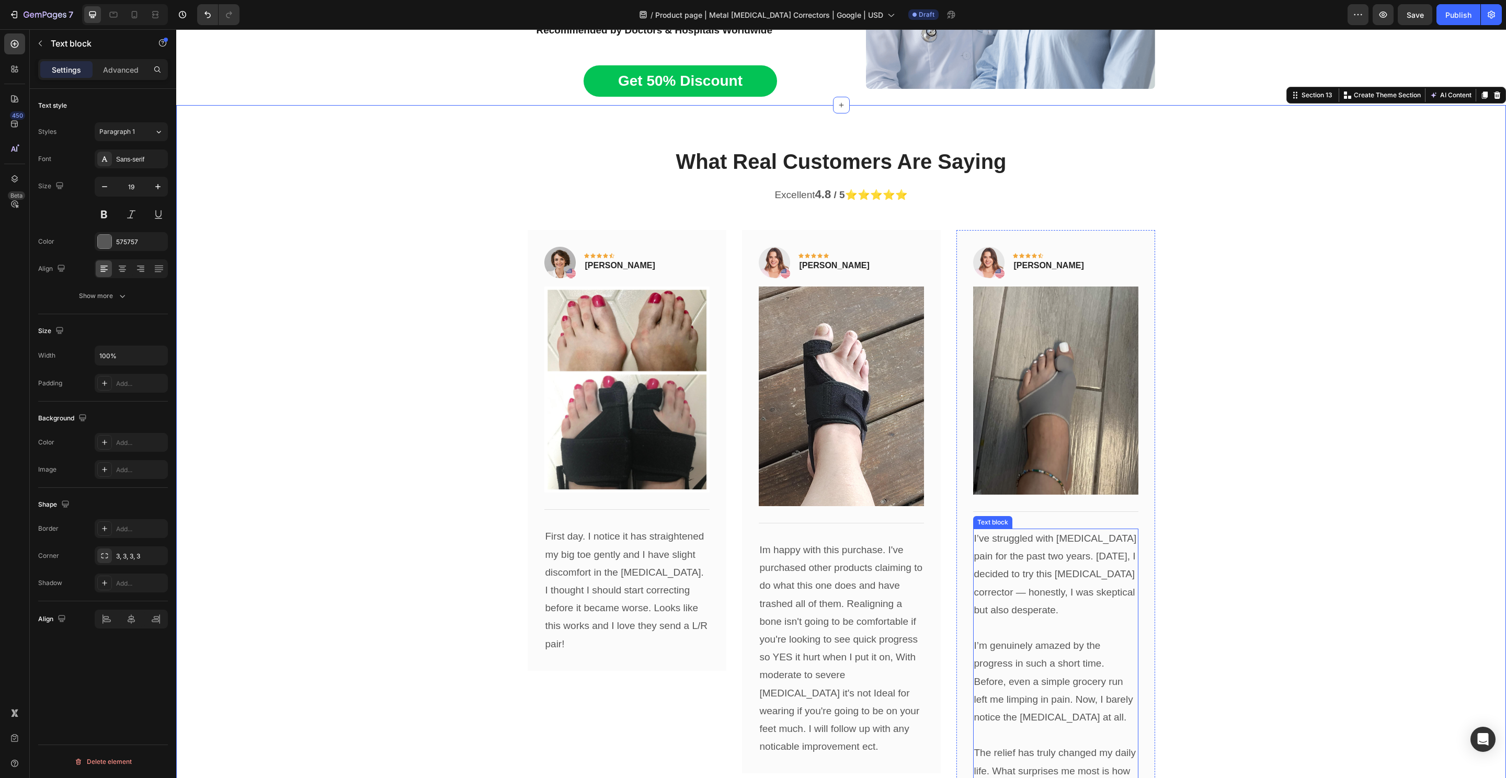
click at [1046, 530] on p "I’ve struggled with bunion pain for the past two years. Two weeks ago, I decide…" at bounding box center [1055, 574] width 163 height 89
click at [1045, 530] on p "I’ve struggled with bunion pain for the past two years. Two weeks ago, I decide…" at bounding box center [1055, 574] width 163 height 89
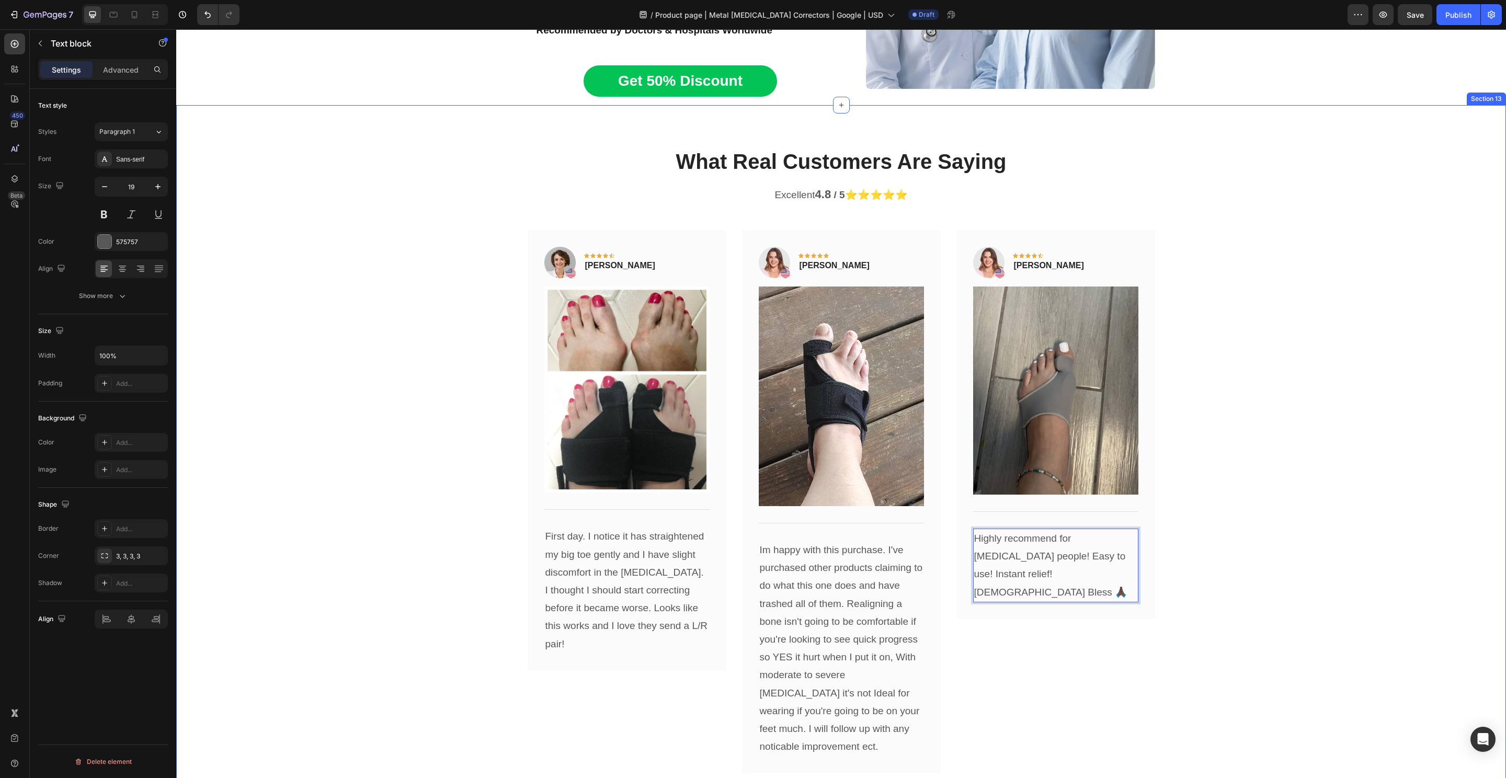
click at [1217, 487] on div "What Real Customers Are Saying Heading Excellent 4.8 / 5 ⭐️⭐️⭐️⭐️⭐️ Text block …" at bounding box center [841, 460] width 1314 height 627
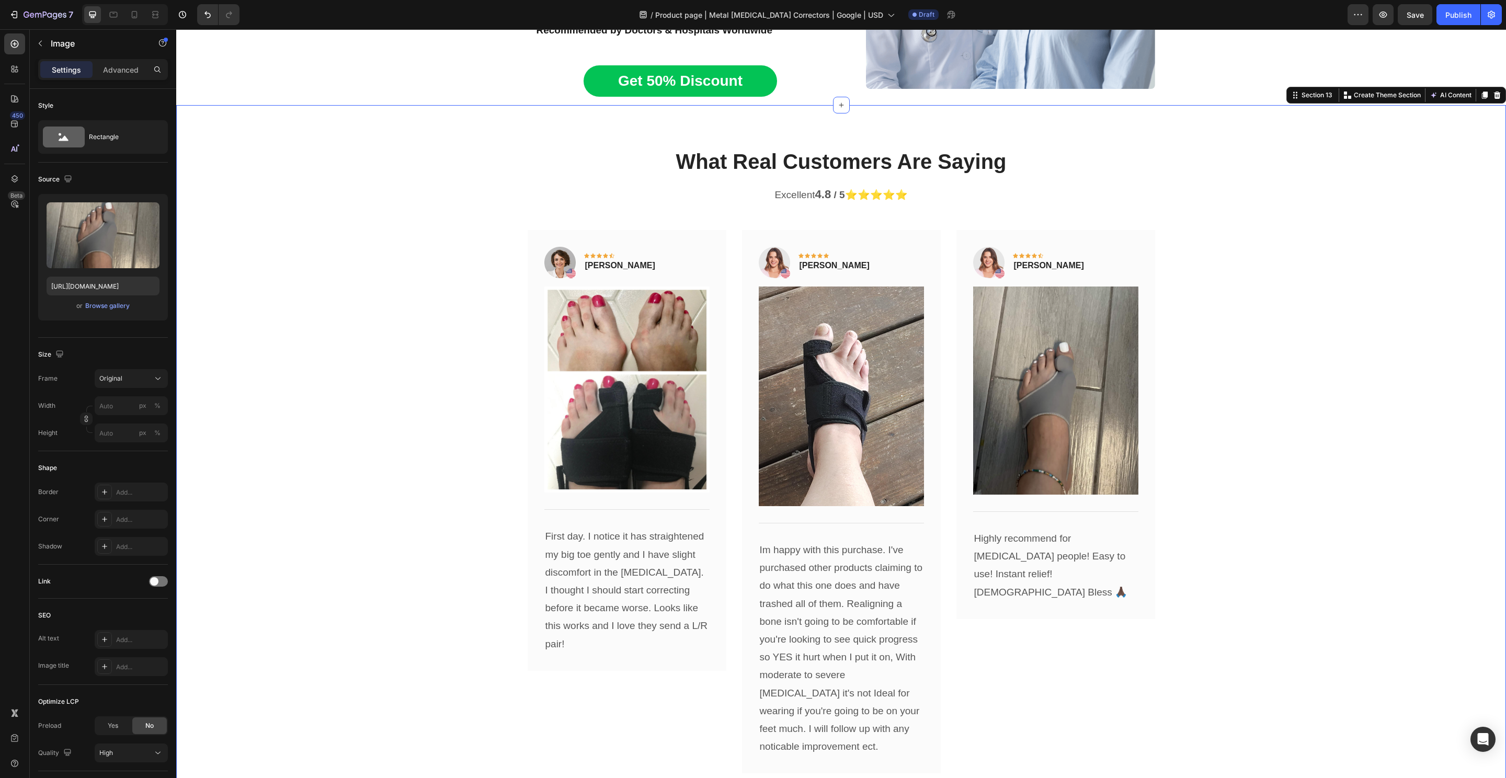
click at [1090, 356] on img at bounding box center [1055, 391] width 165 height 208
click at [1034, 411] on img at bounding box center [1055, 391] width 165 height 208
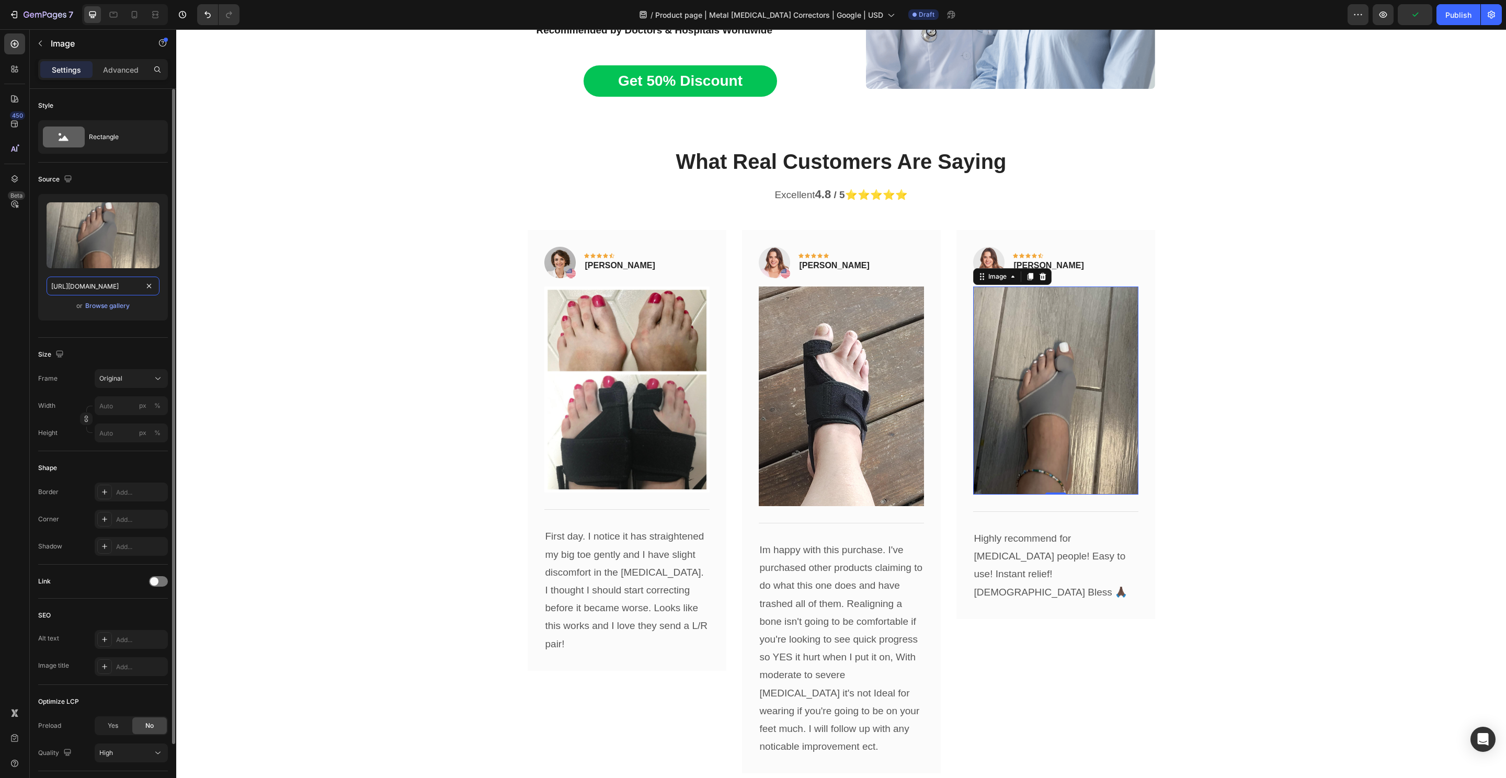
click at [100, 278] on input "https://cdn.shopify.com/s/files/1/0848/4441/3196/files/gempages_524222768674243…" at bounding box center [103, 286] width 113 height 19
paste input "7eec36d0-768c-43db-be20-b18be3d26818.jp"
type input "https://cdn.shopify.com/s/files/1/0848/4441/3196/files/gempages_524222768674243…"
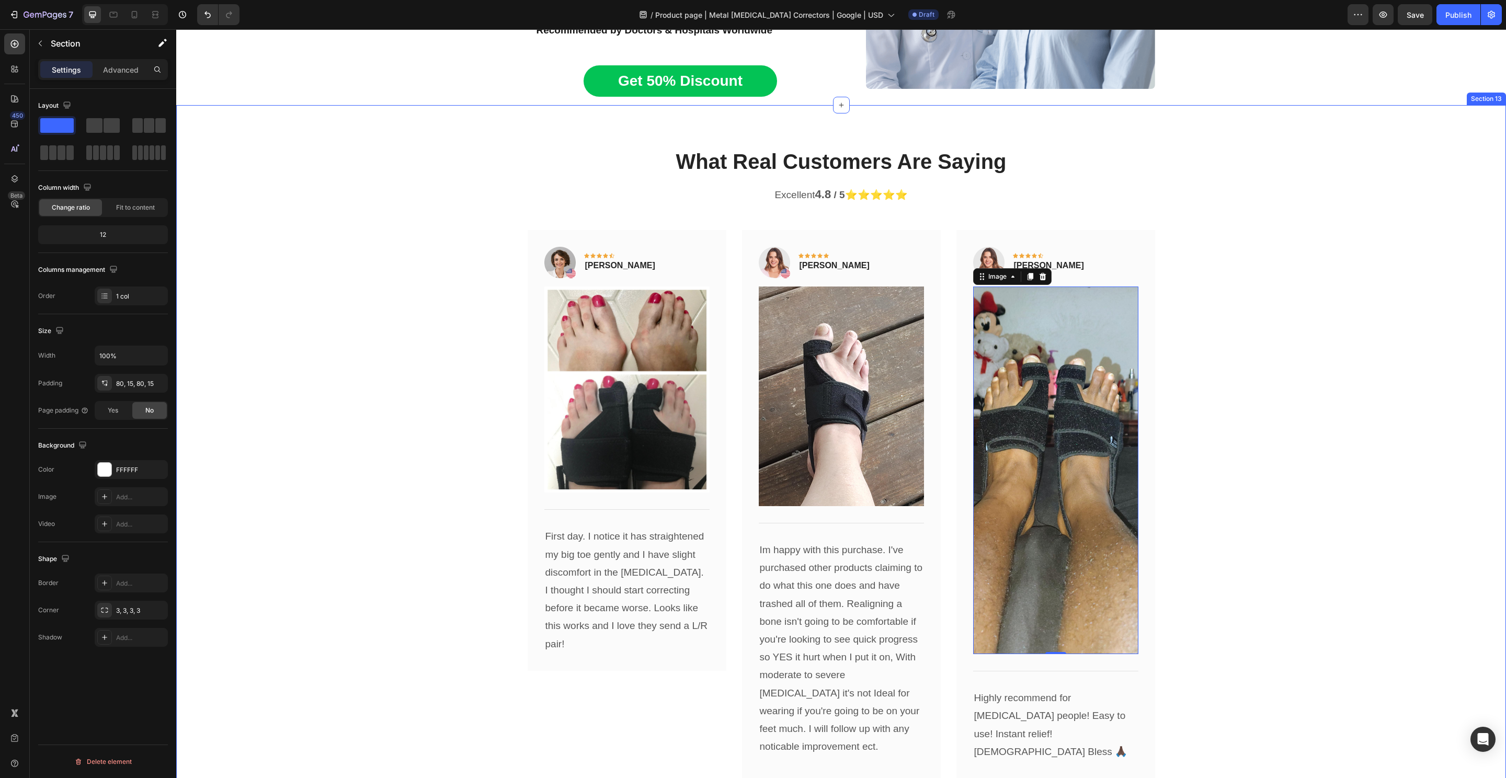
click at [282, 316] on div "What Real Customers Are Saying Heading Excellent 4.8 / 5 ⭐️⭐️⭐️⭐️⭐️ Text block …" at bounding box center [841, 463] width 1314 height 632
click at [989, 247] on img at bounding box center [988, 262] width 31 height 31
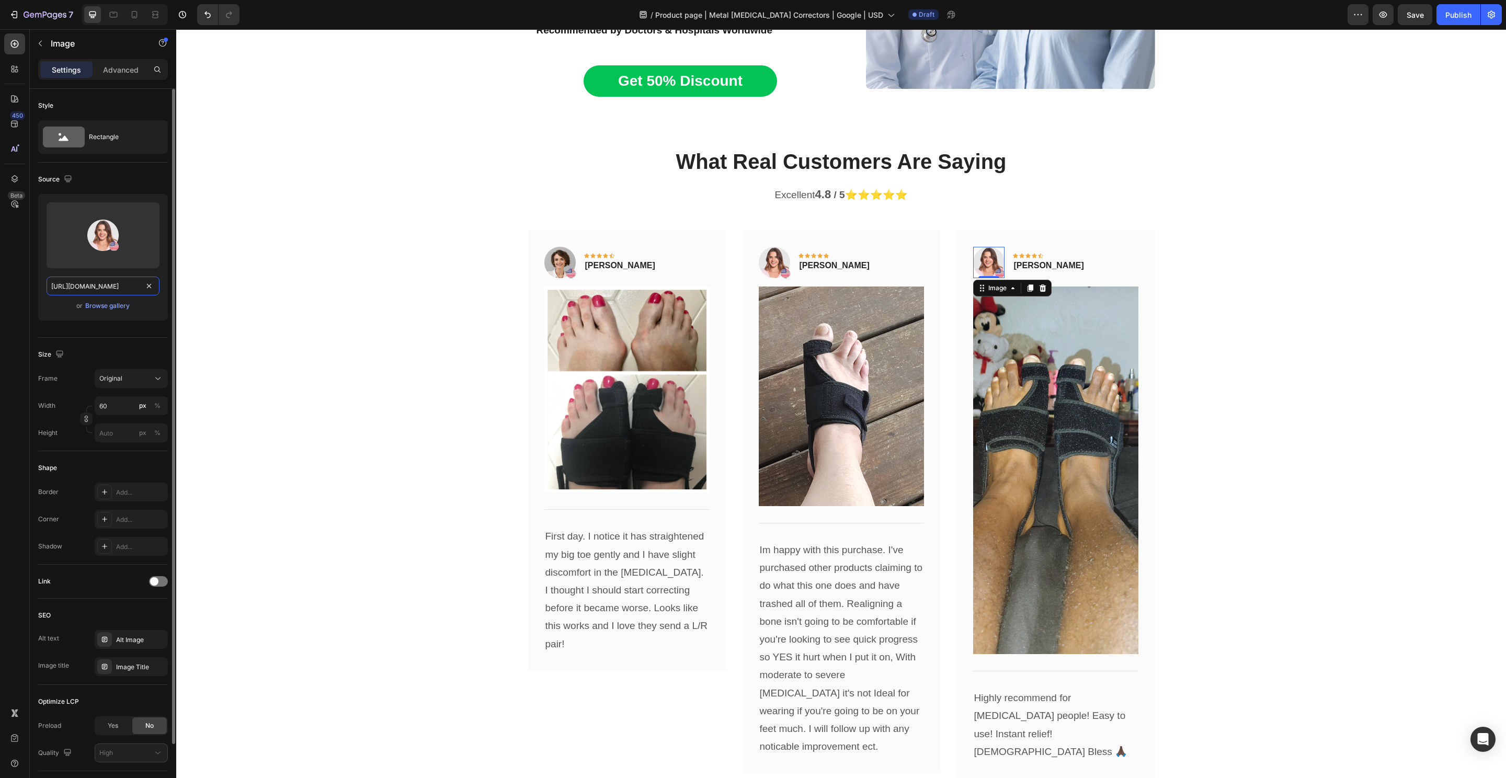
click at [93, 282] on input "https://ucarecdn.com/a21e283a-f752-40cc-ba03-0d1ca72bf3bc/-/format/auto/" at bounding box center [103, 286] width 113 height 19
paste input "cdn.shopify.com/s/files/1/0848/4441/3196/files/gempages_524222768674243719-51bf…"
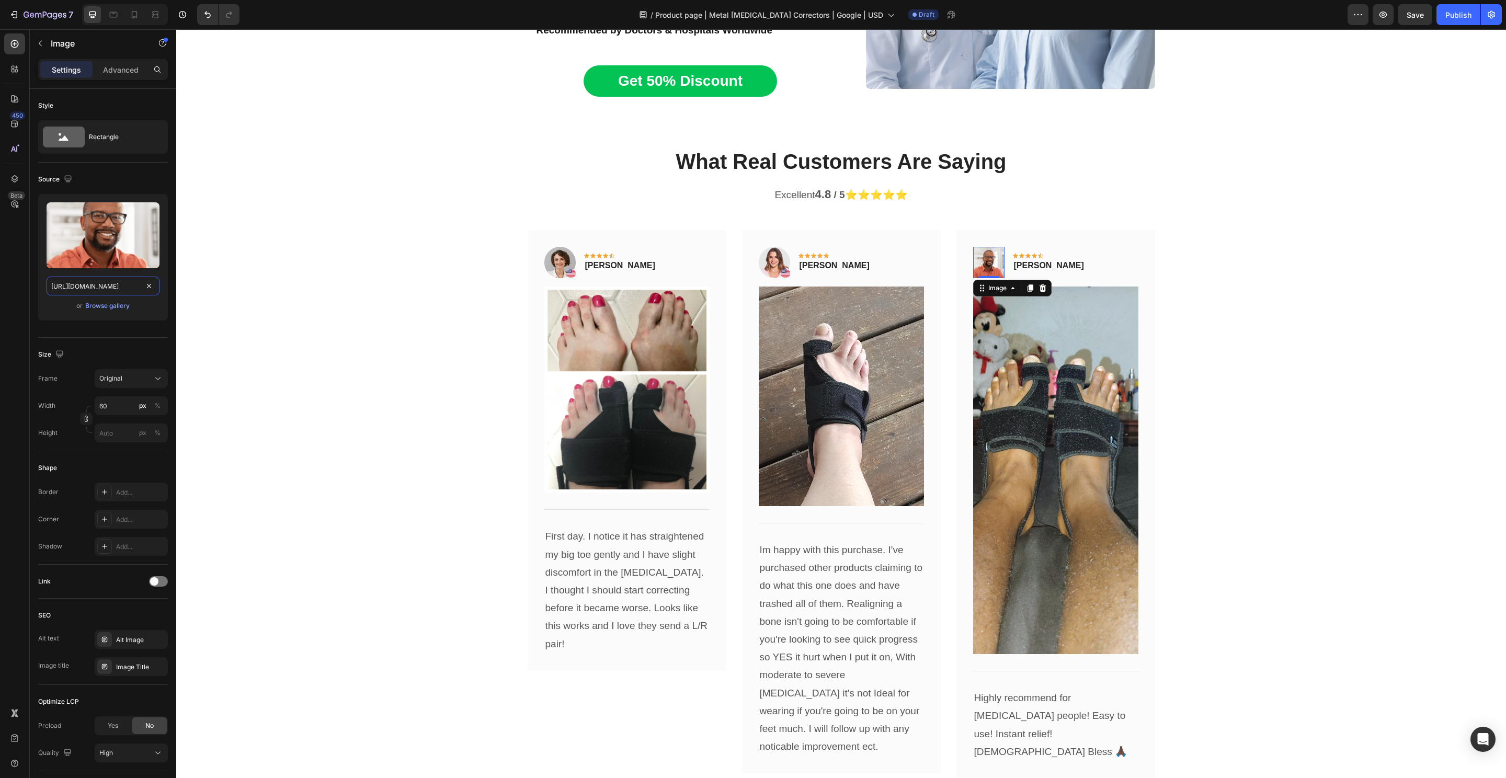
type input "https://cdn.shopify.com/s/files/1/0848/4441/3196/files/gempages_524222768674243…"
click at [1037, 259] on p "Rita Carroll" at bounding box center [1049, 265] width 70 height 13
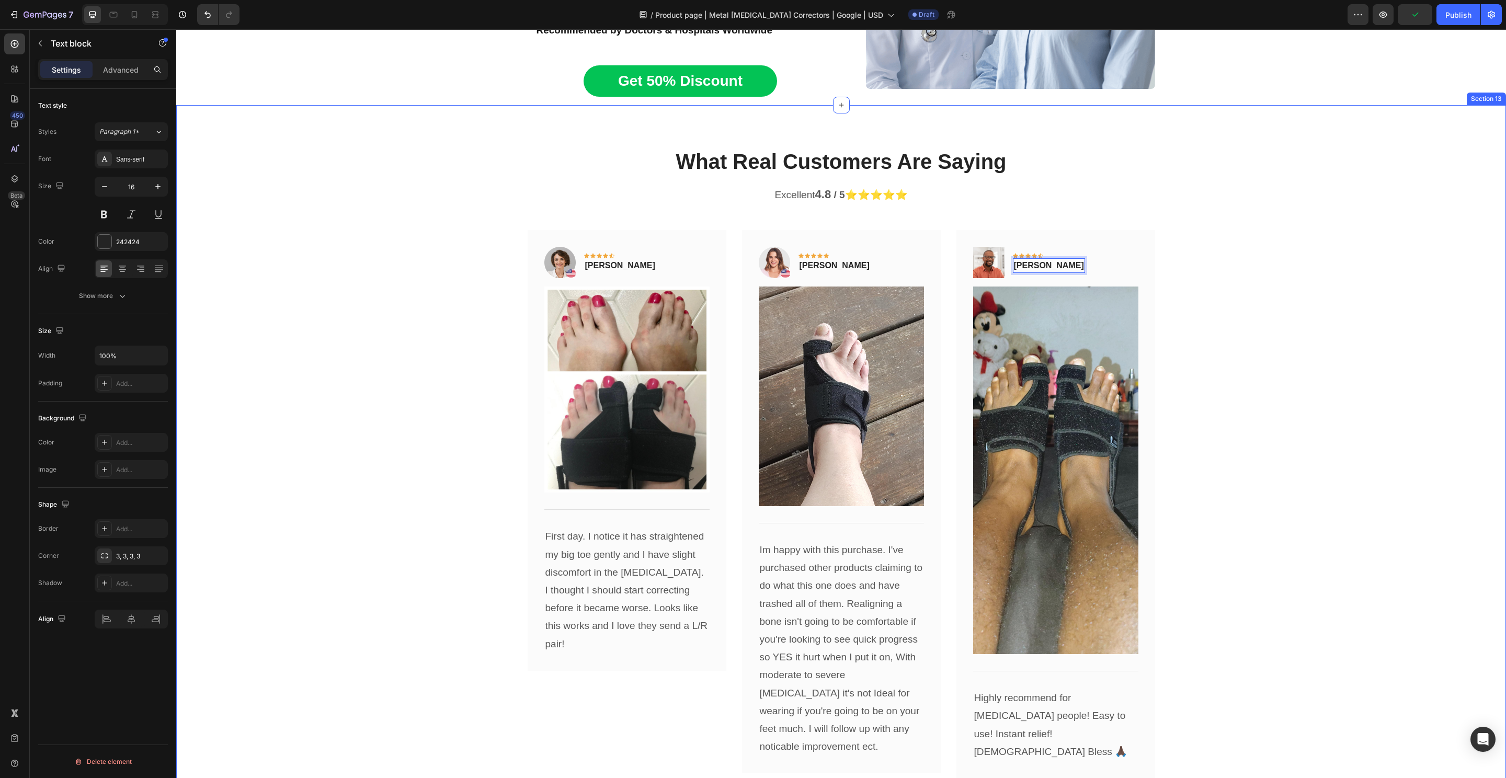
click at [1248, 249] on div "What Real Customers Are Saying Heading Excellent 4.8 / 5 ⭐️⭐️⭐️⭐️⭐️ Text block …" at bounding box center [841, 463] width 1314 height 632
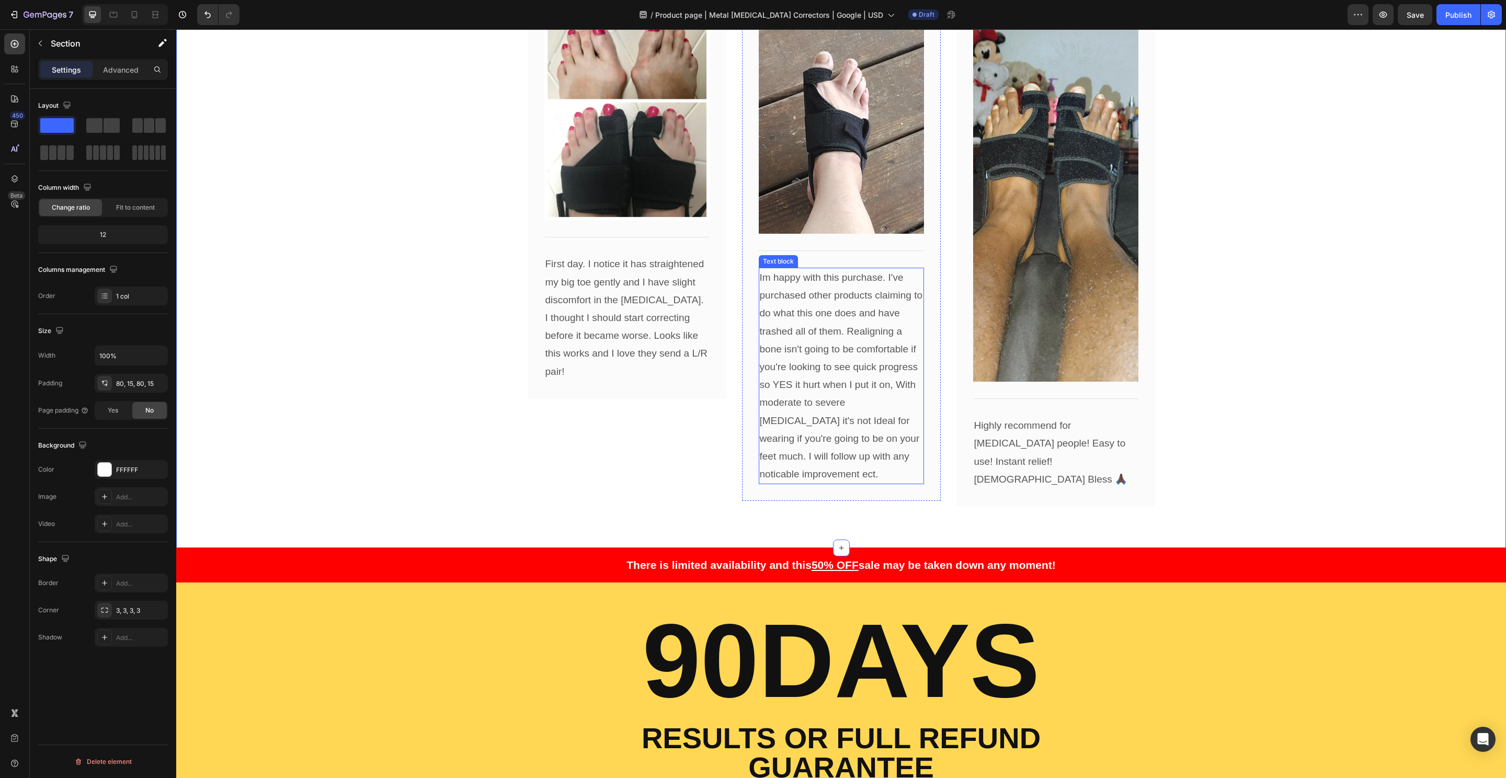
scroll to position [5143, 0]
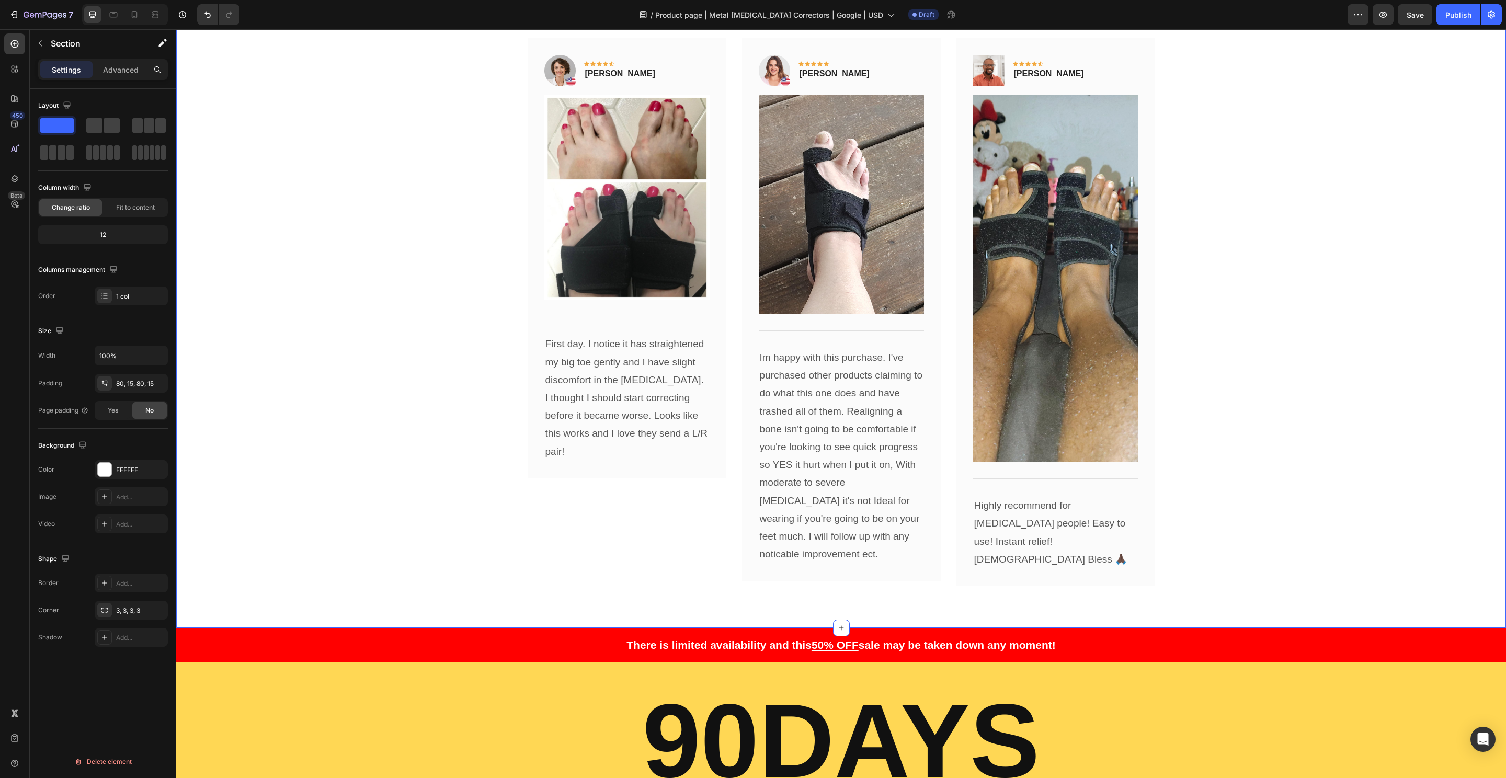
click at [458, 448] on div "What Real Customers Are Saying Heading Excellent 4.8 / 5 ⭐️⭐️⭐️⭐️⭐️ Text block …" at bounding box center [841, 271] width 1314 height 632
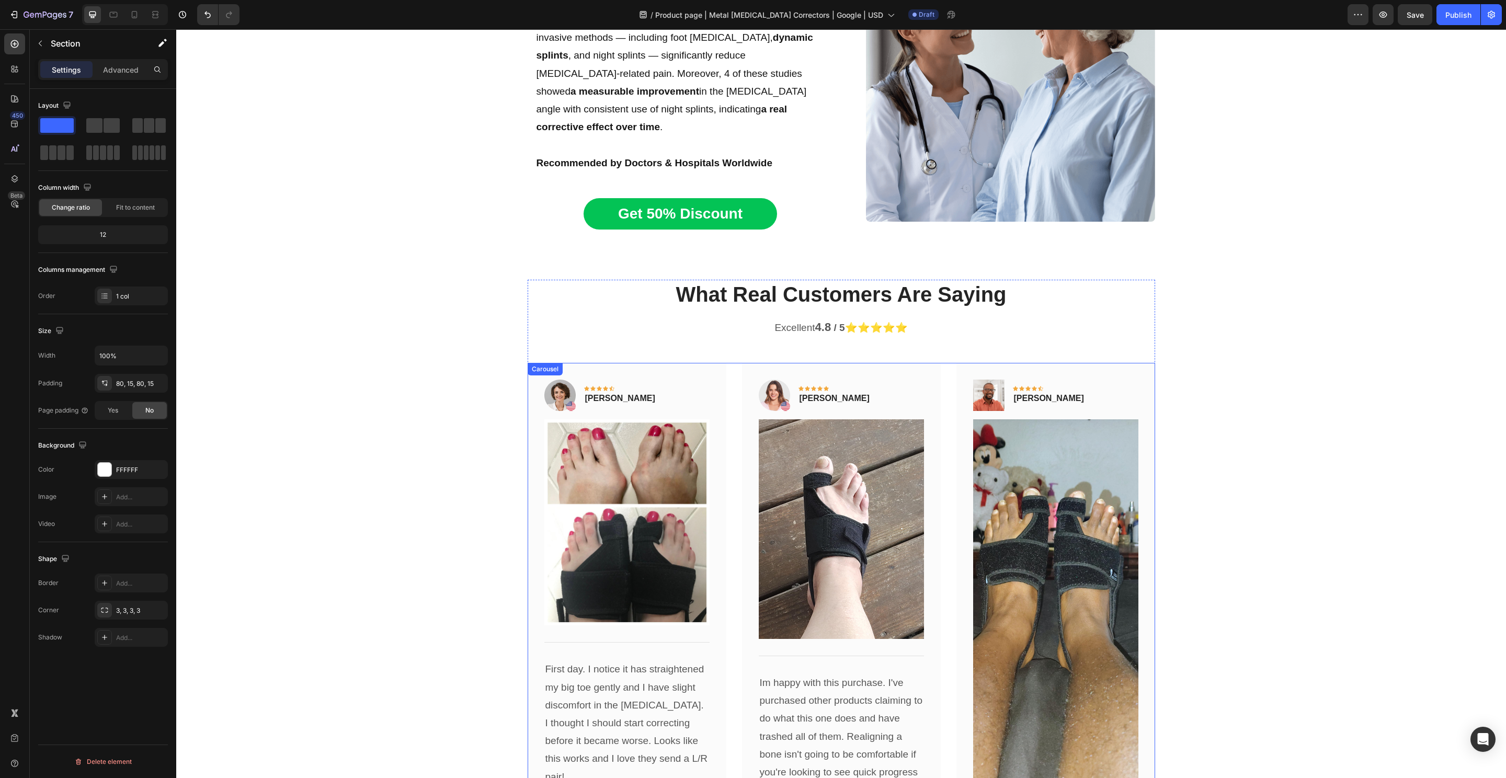
scroll to position [4823, 0]
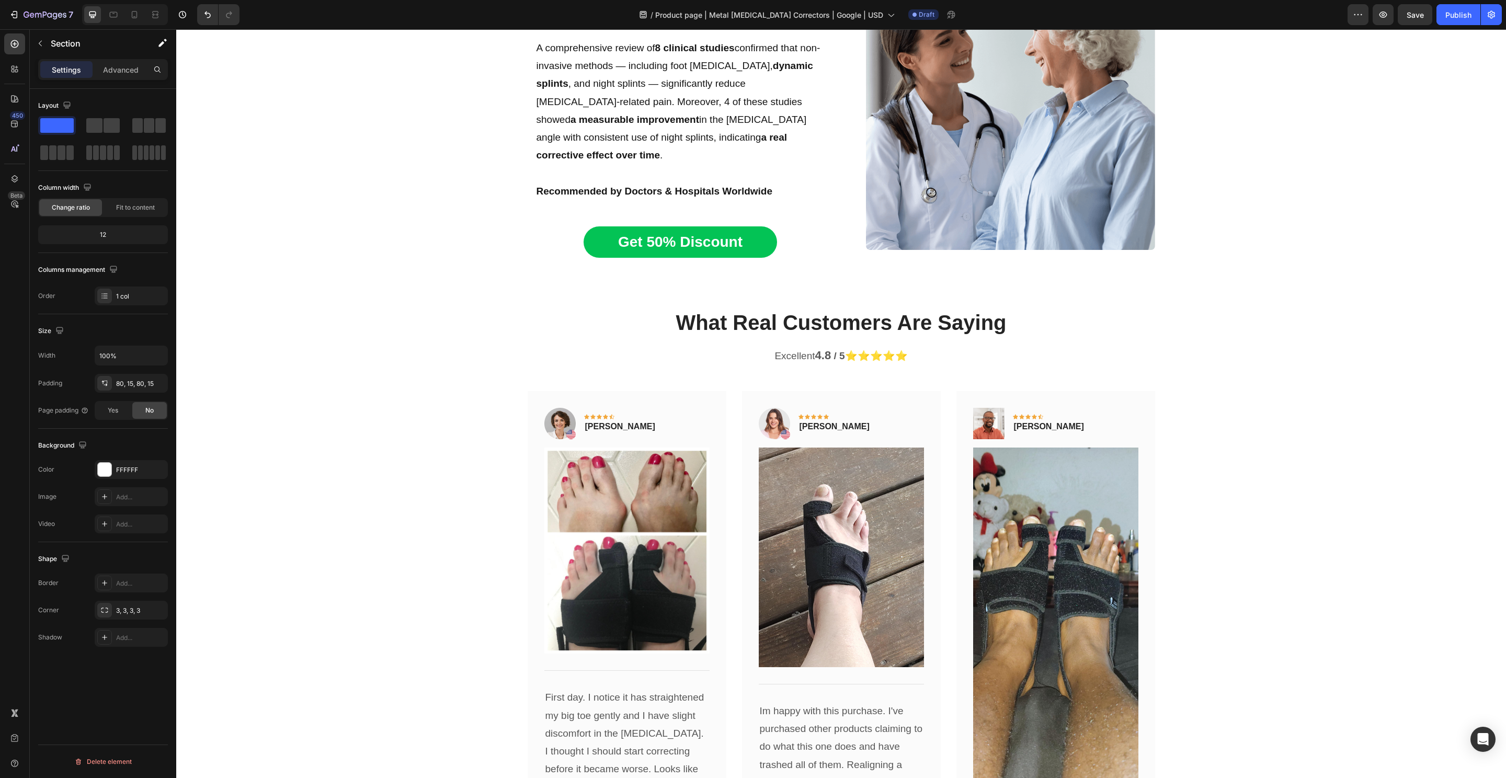
click at [367, 368] on div "What Real Customers Are Saying Heading Excellent 4.8 / 5 ⭐️⭐️⭐️⭐️⭐️ Text block …" at bounding box center [841, 758] width 1314 height 900
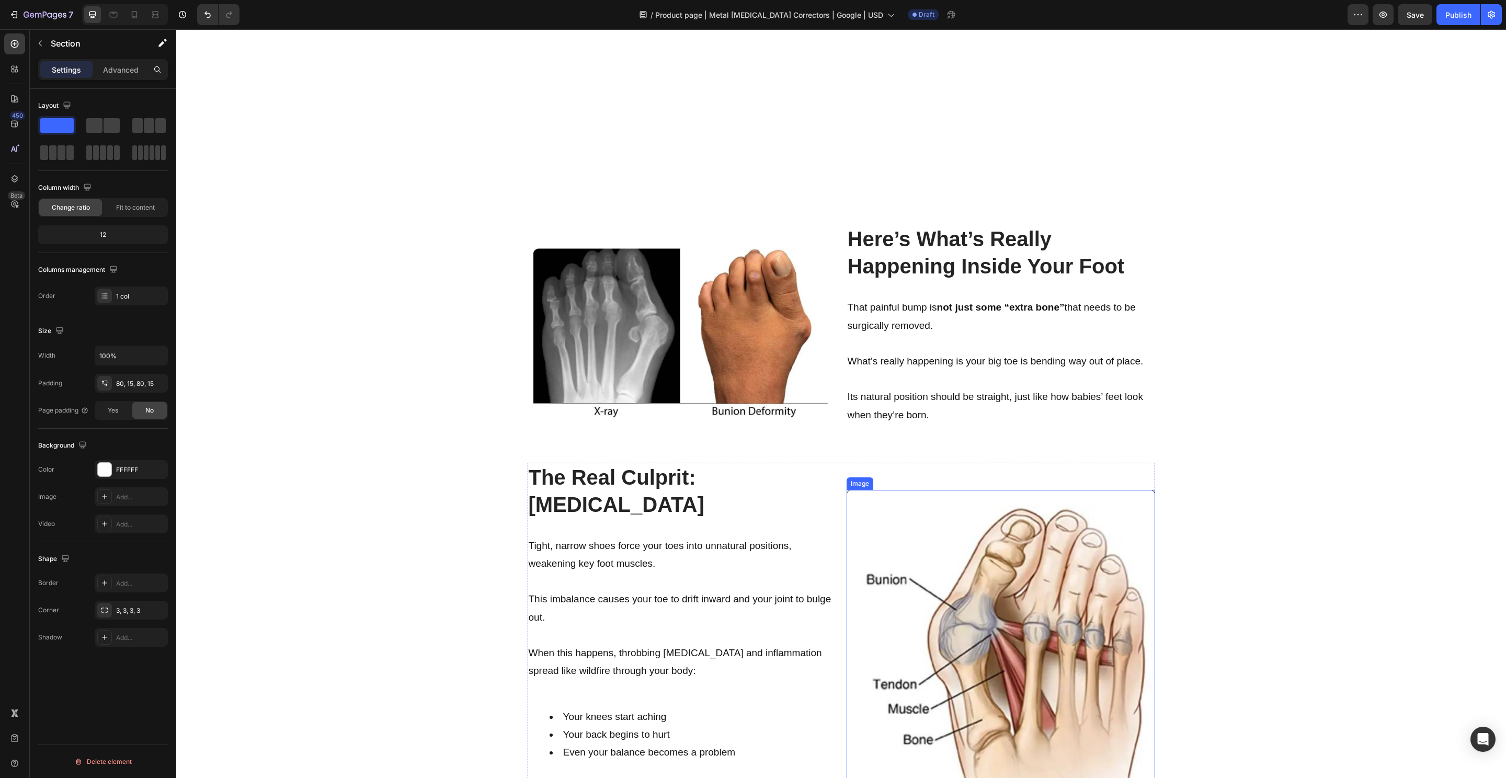
scroll to position [0, 0]
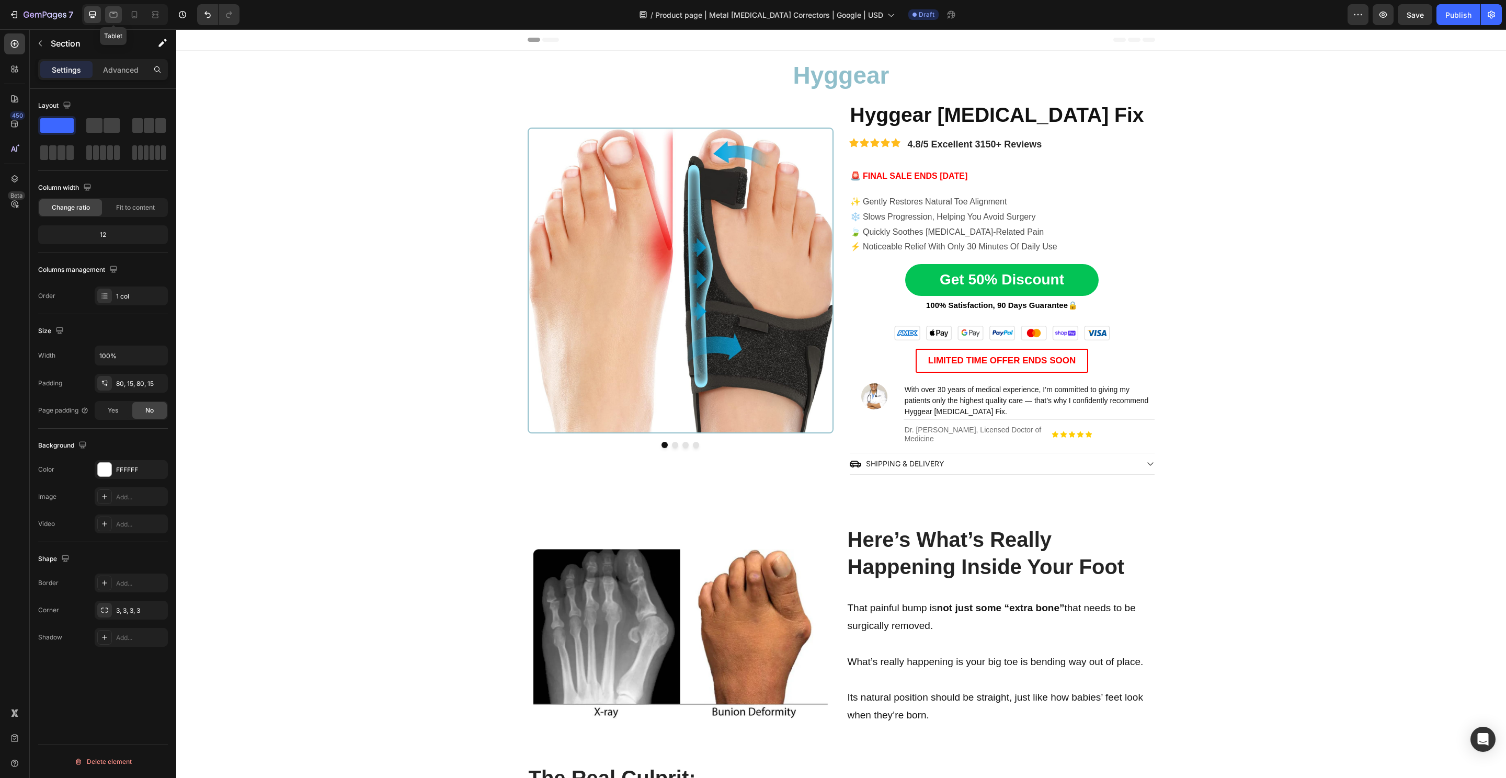
click at [110, 15] on icon at bounding box center [113, 14] width 10 height 10
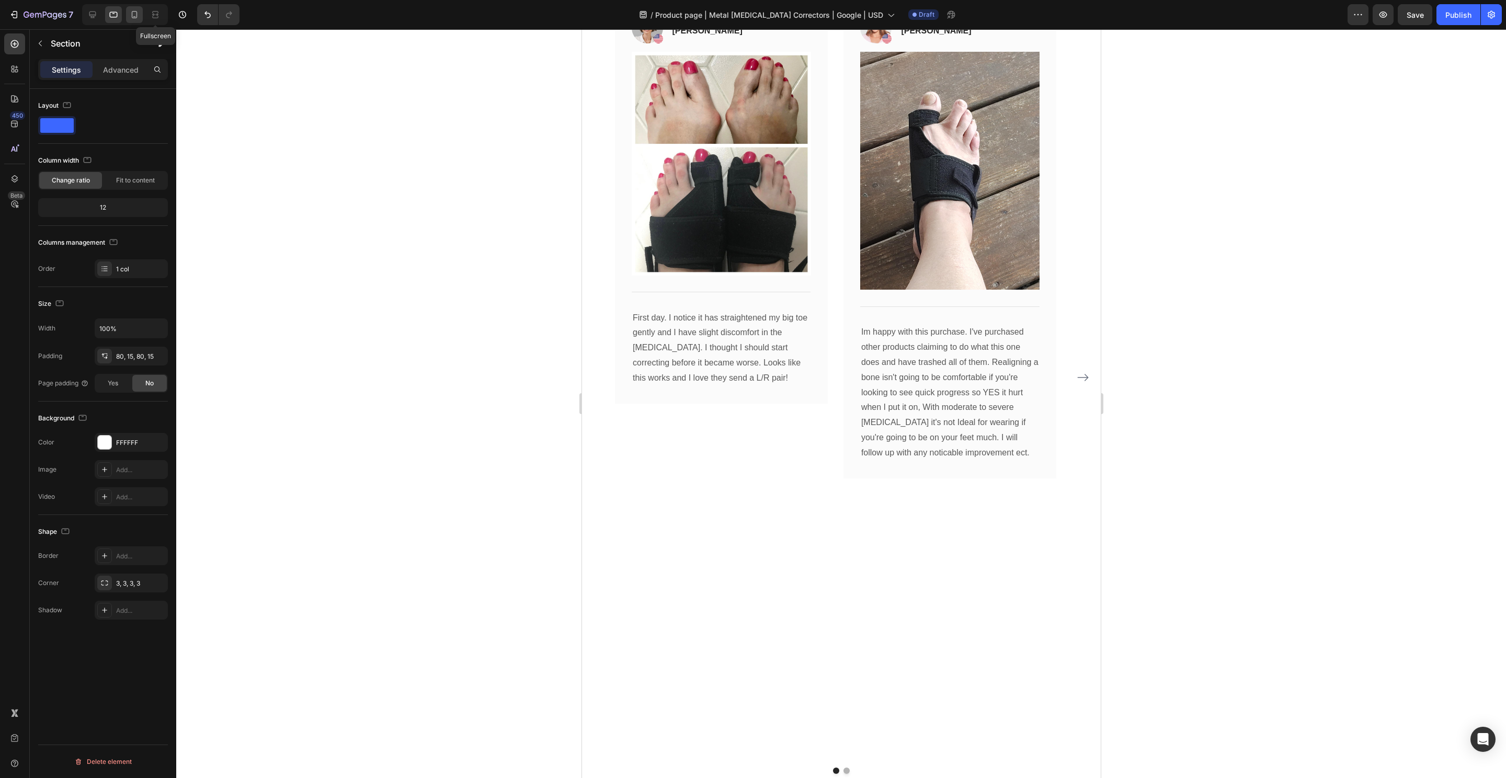
click at [136, 10] on icon at bounding box center [134, 14] width 10 height 10
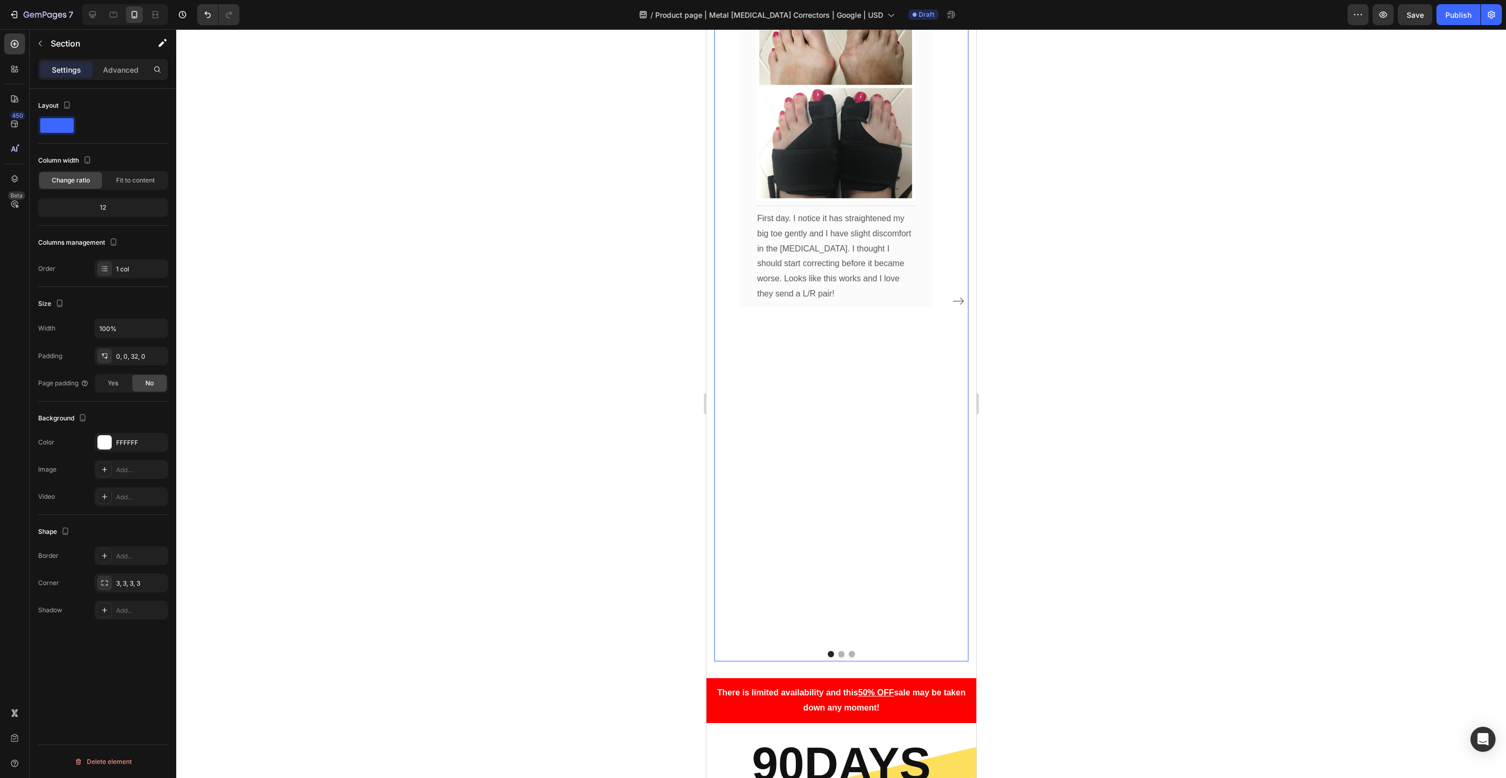
scroll to position [6379, 0]
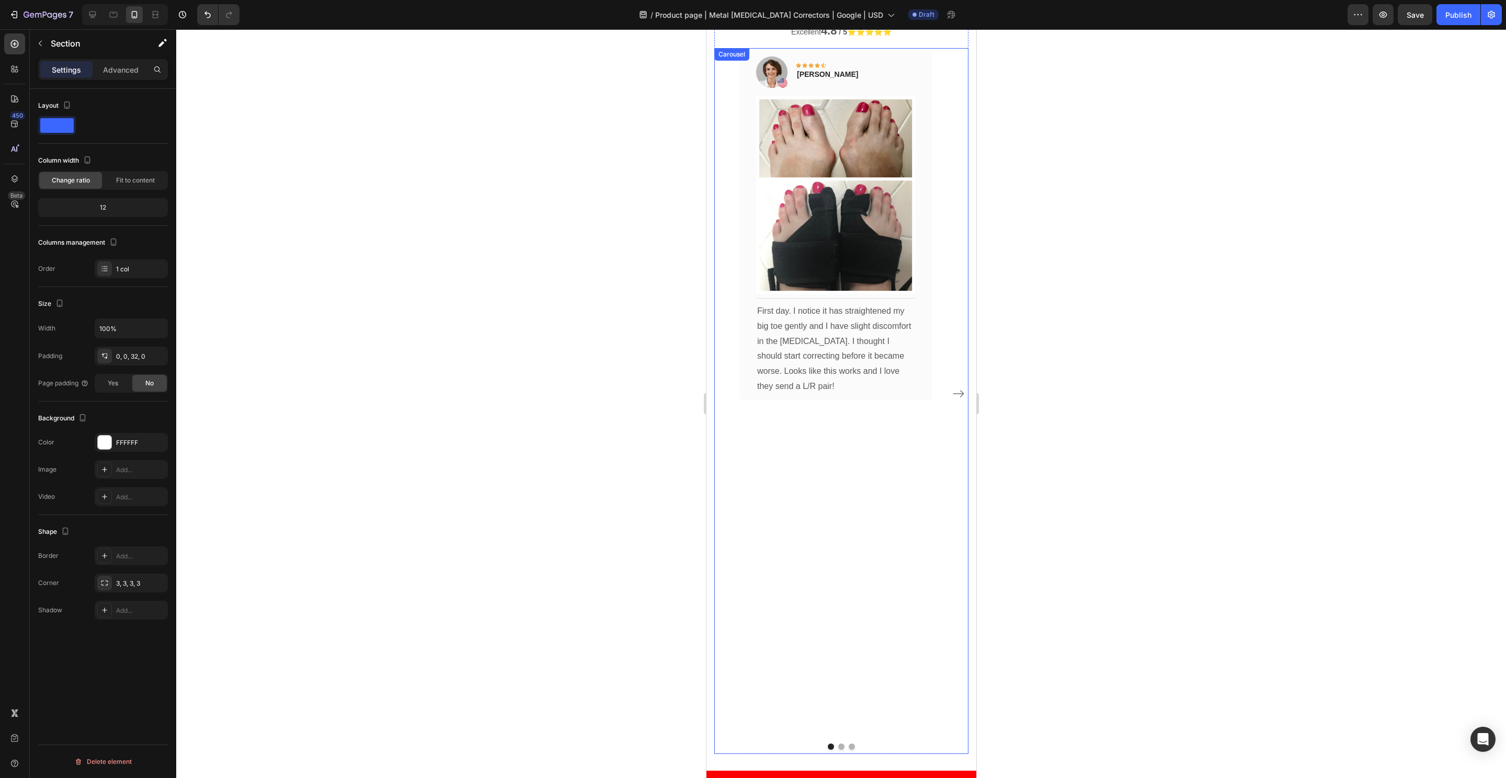
click at [952, 390] on icon "Carousel Next Arrow" at bounding box center [958, 394] width 13 height 13
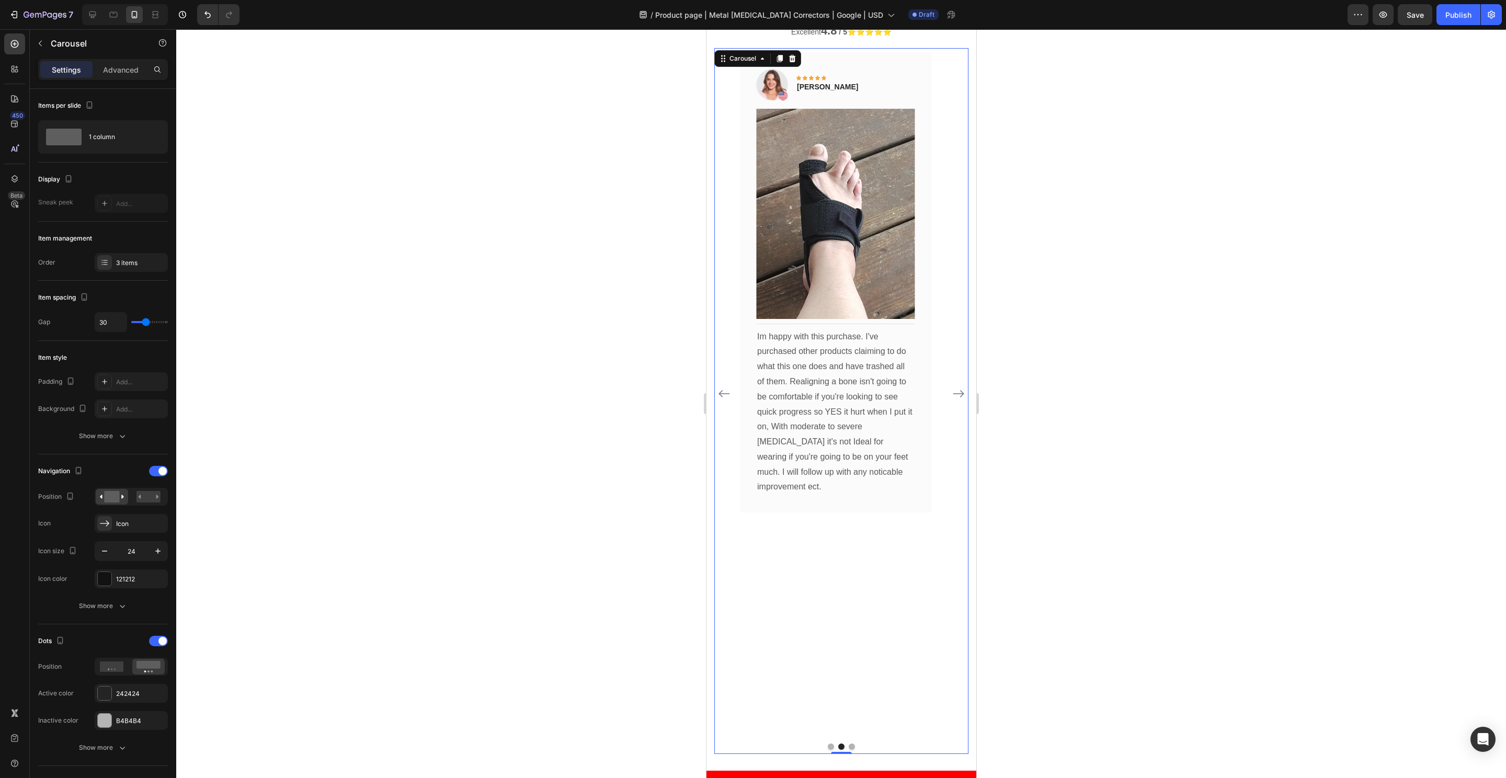
click at [952, 388] on icon "Carousel Next Arrow" at bounding box center [958, 394] width 13 height 13
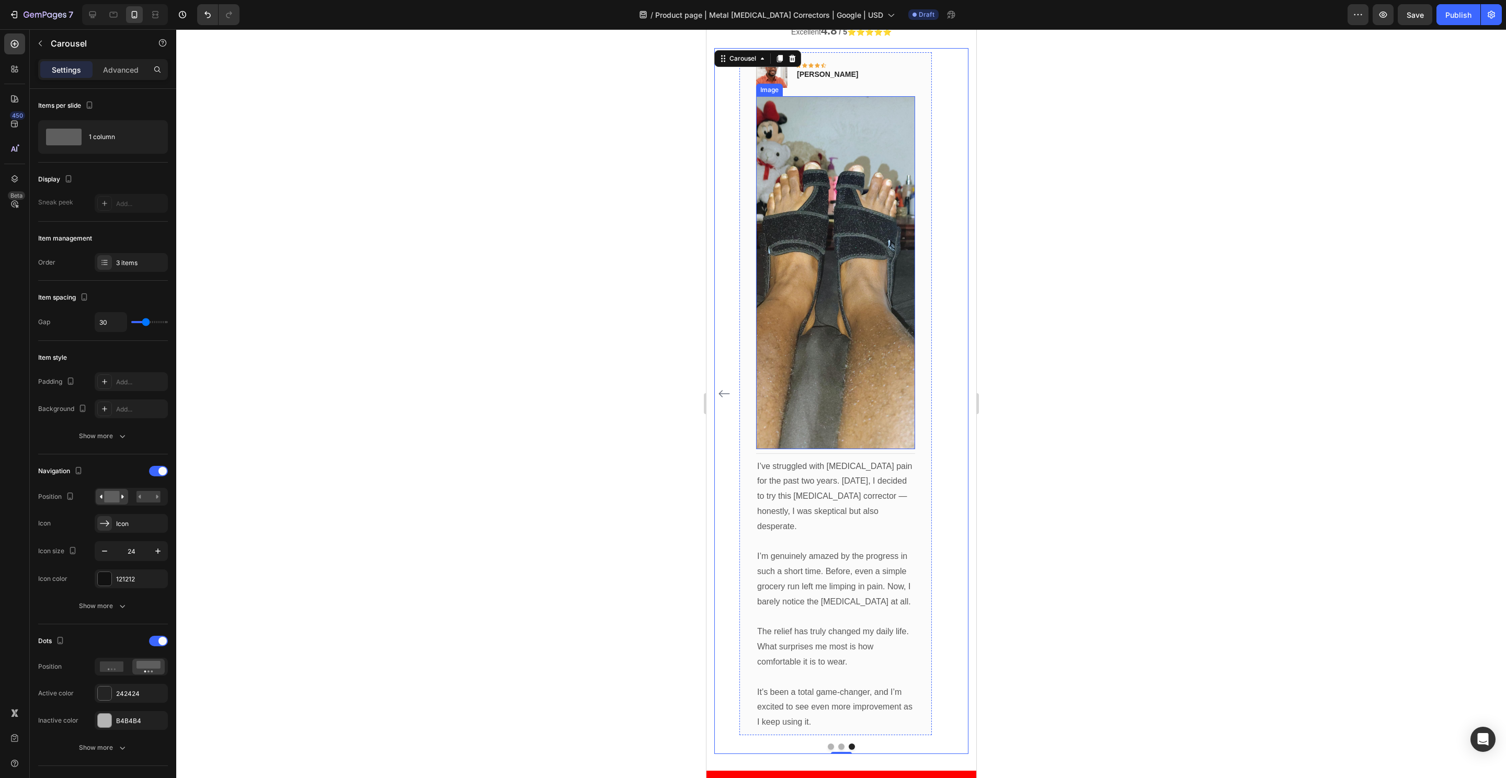
click at [874, 358] on img at bounding box center [835, 272] width 159 height 353
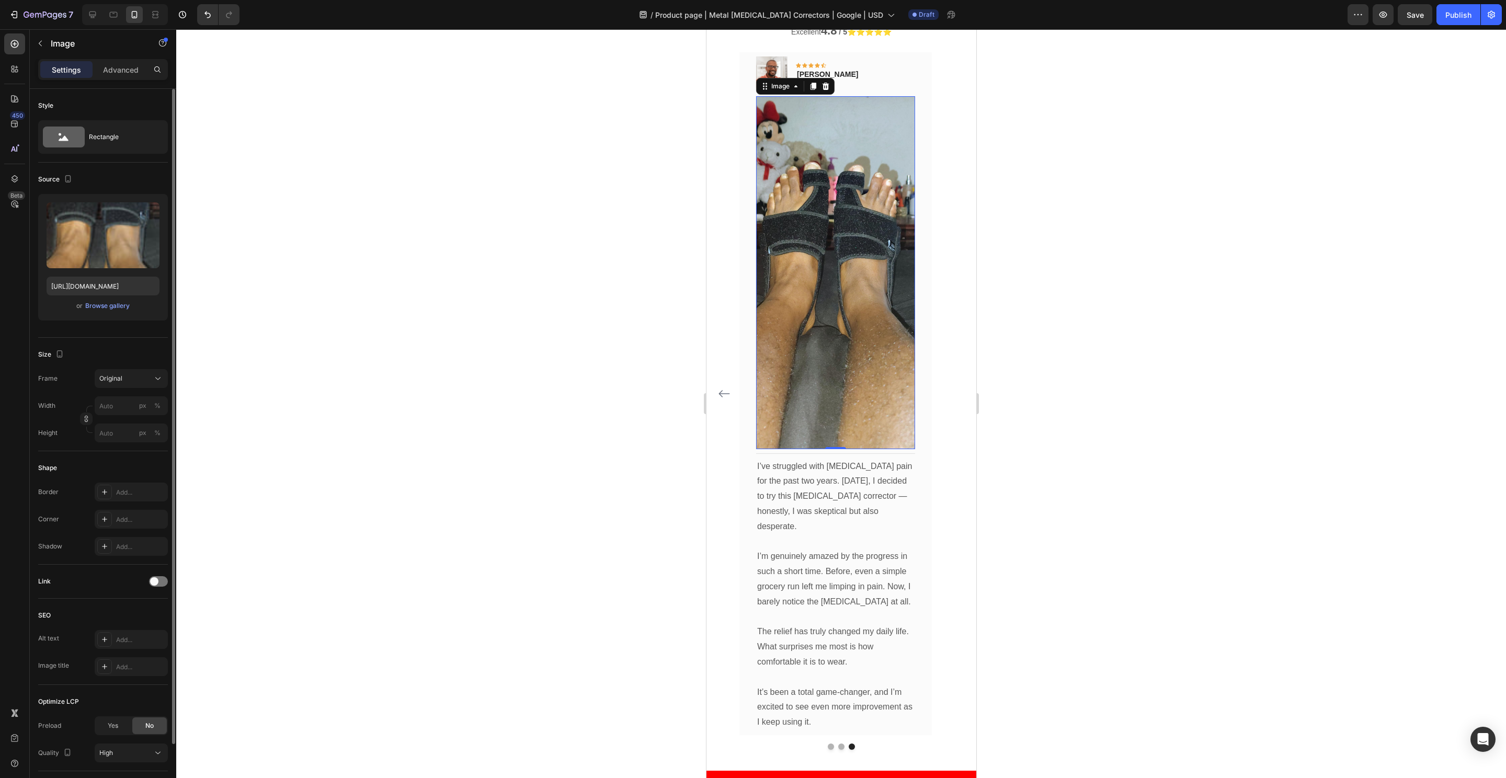
click at [106, 366] on div "Size Frame Original Width px % Height px %" at bounding box center [103, 394] width 130 height 113
click at [106, 375] on span "Original" at bounding box center [110, 378] width 23 height 9
click at [118, 404] on span "Square" at bounding box center [109, 404] width 21 height 10
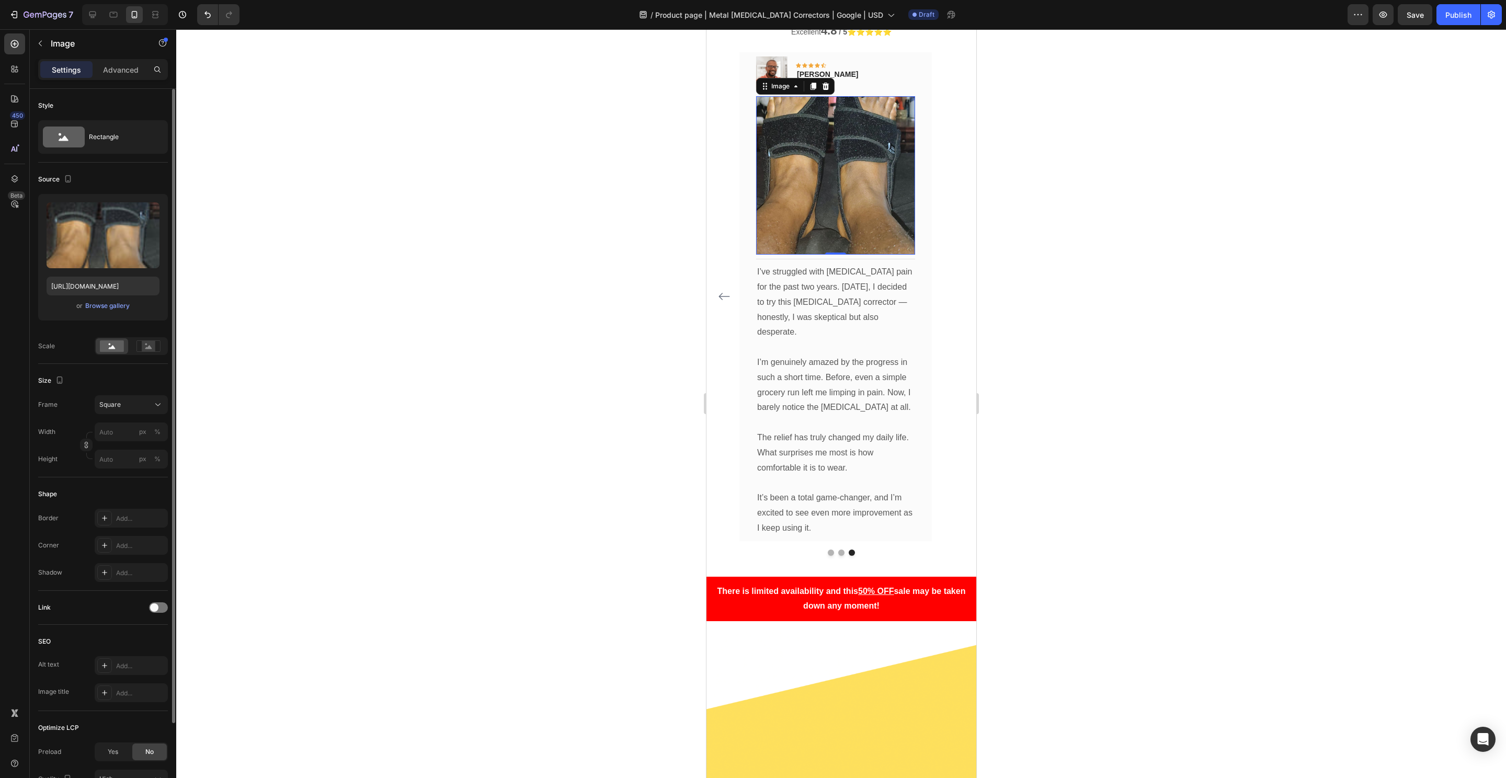
click at [131, 384] on div "Size" at bounding box center [103, 380] width 130 height 17
click at [129, 402] on div "Square" at bounding box center [124, 404] width 51 height 9
click at [127, 445] on div "Vertical" at bounding box center [129, 450] width 61 height 10
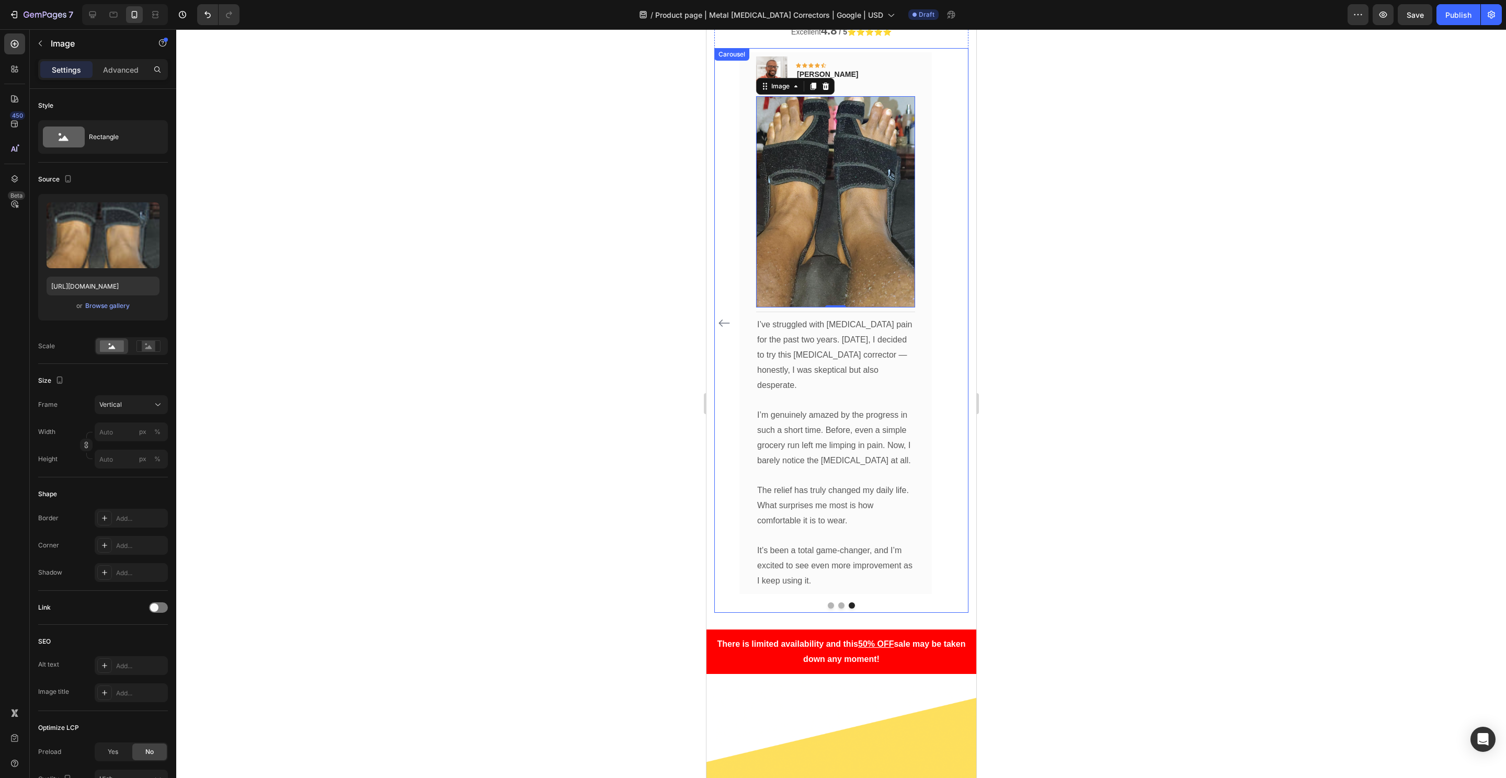
click at [725, 317] on icon "Carousel Back Arrow" at bounding box center [724, 323] width 13 height 13
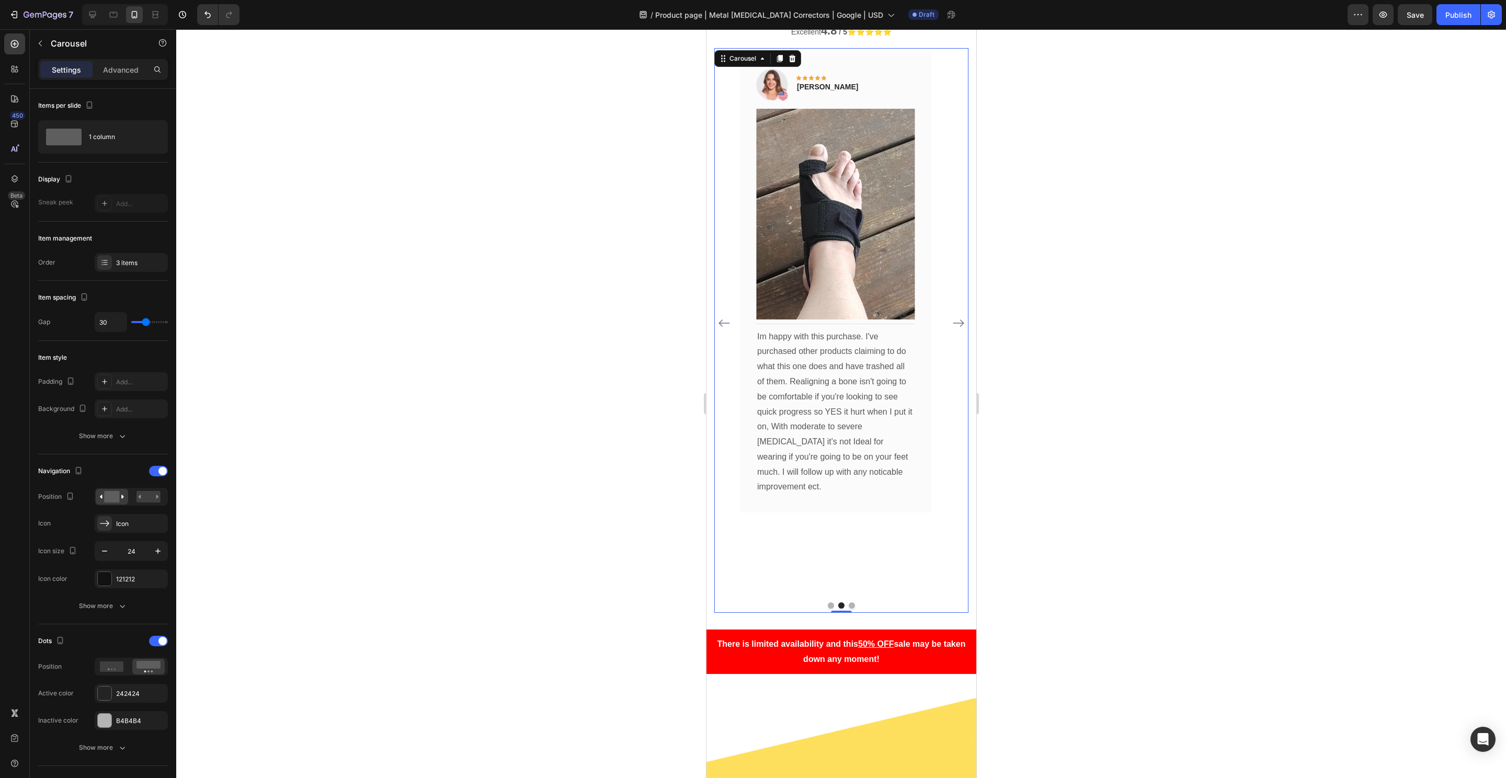
click at [725, 317] on icon "Carousel Back Arrow" at bounding box center [724, 323] width 13 height 13
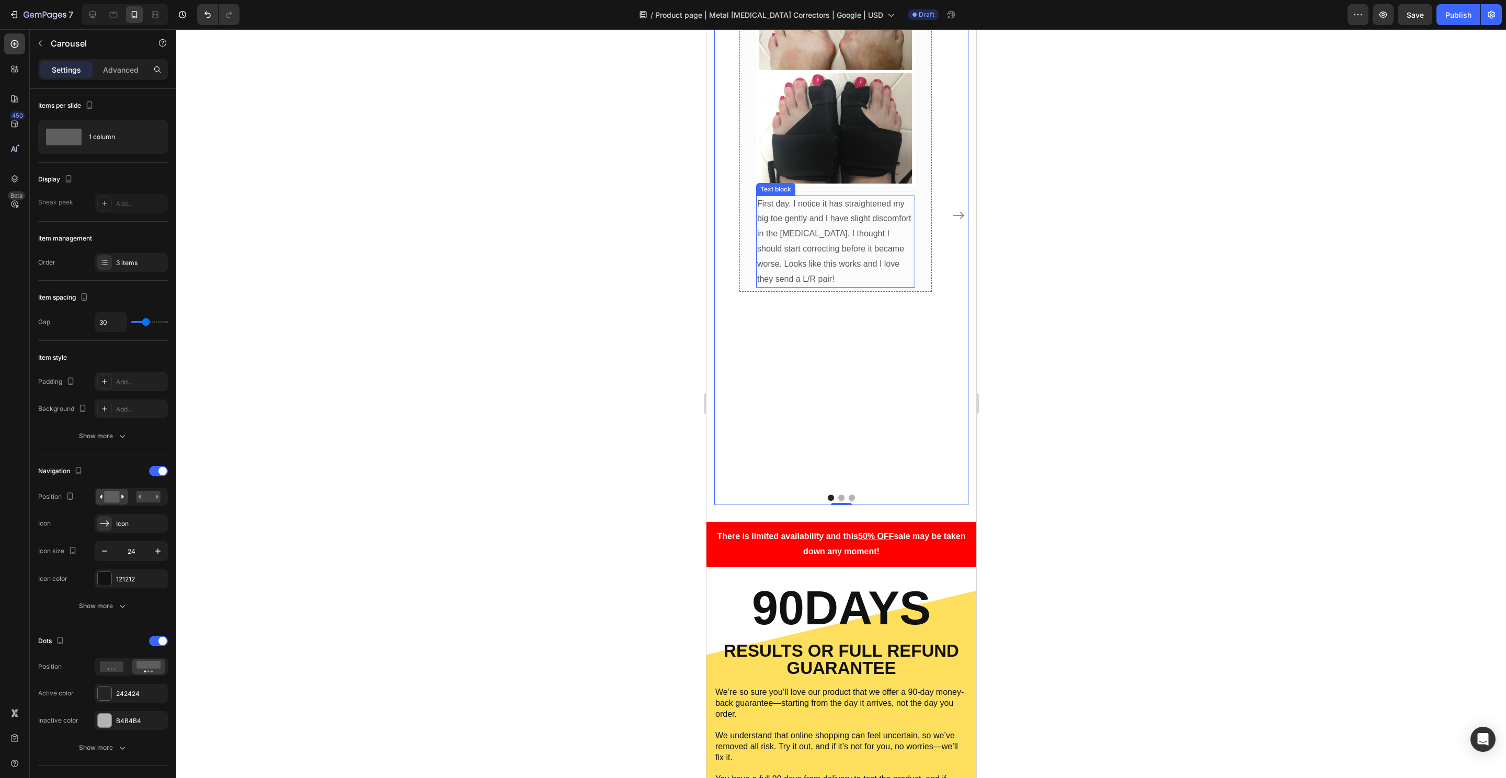
scroll to position [6229, 0]
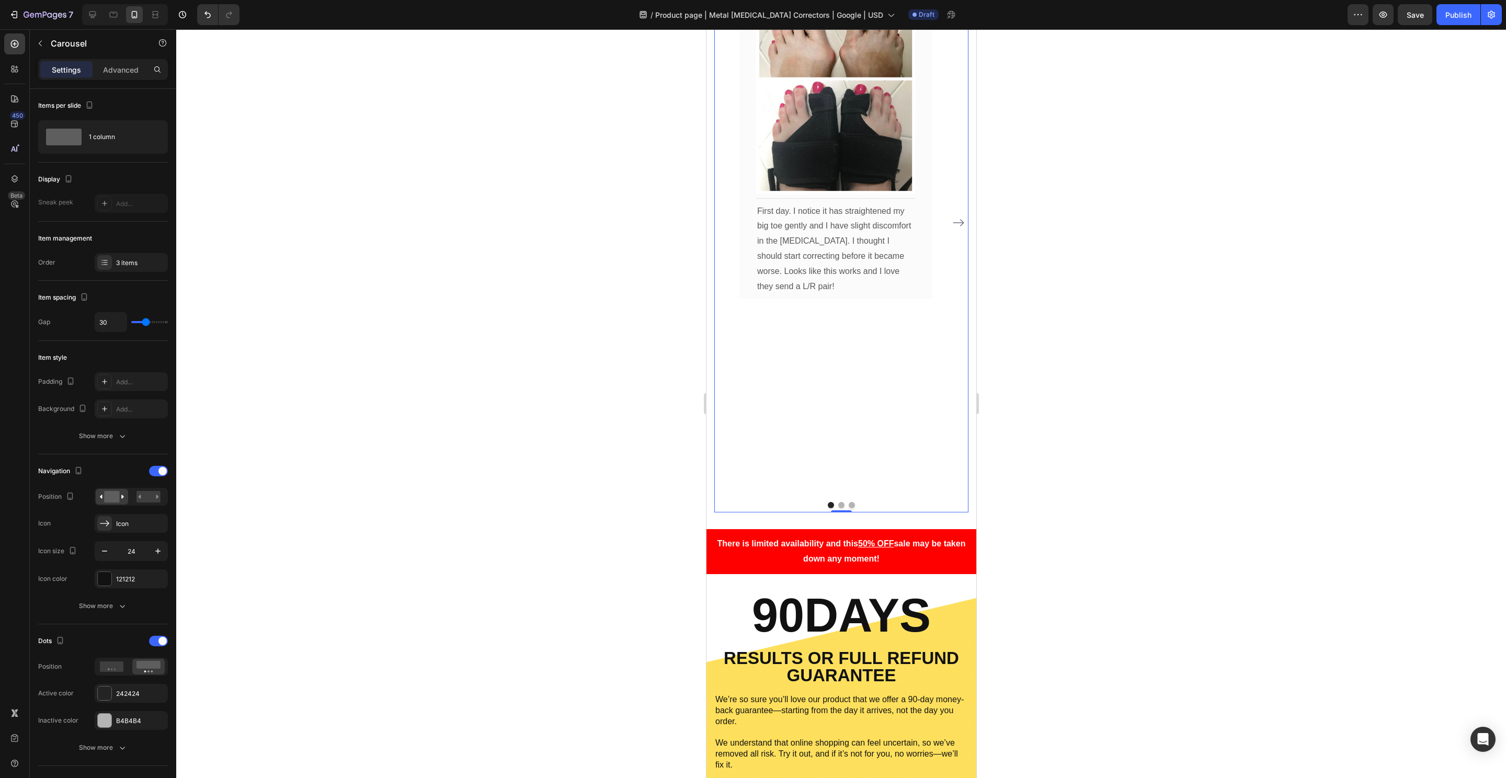
click at [952, 217] on icon "Carousel Next Arrow" at bounding box center [958, 223] width 13 height 13
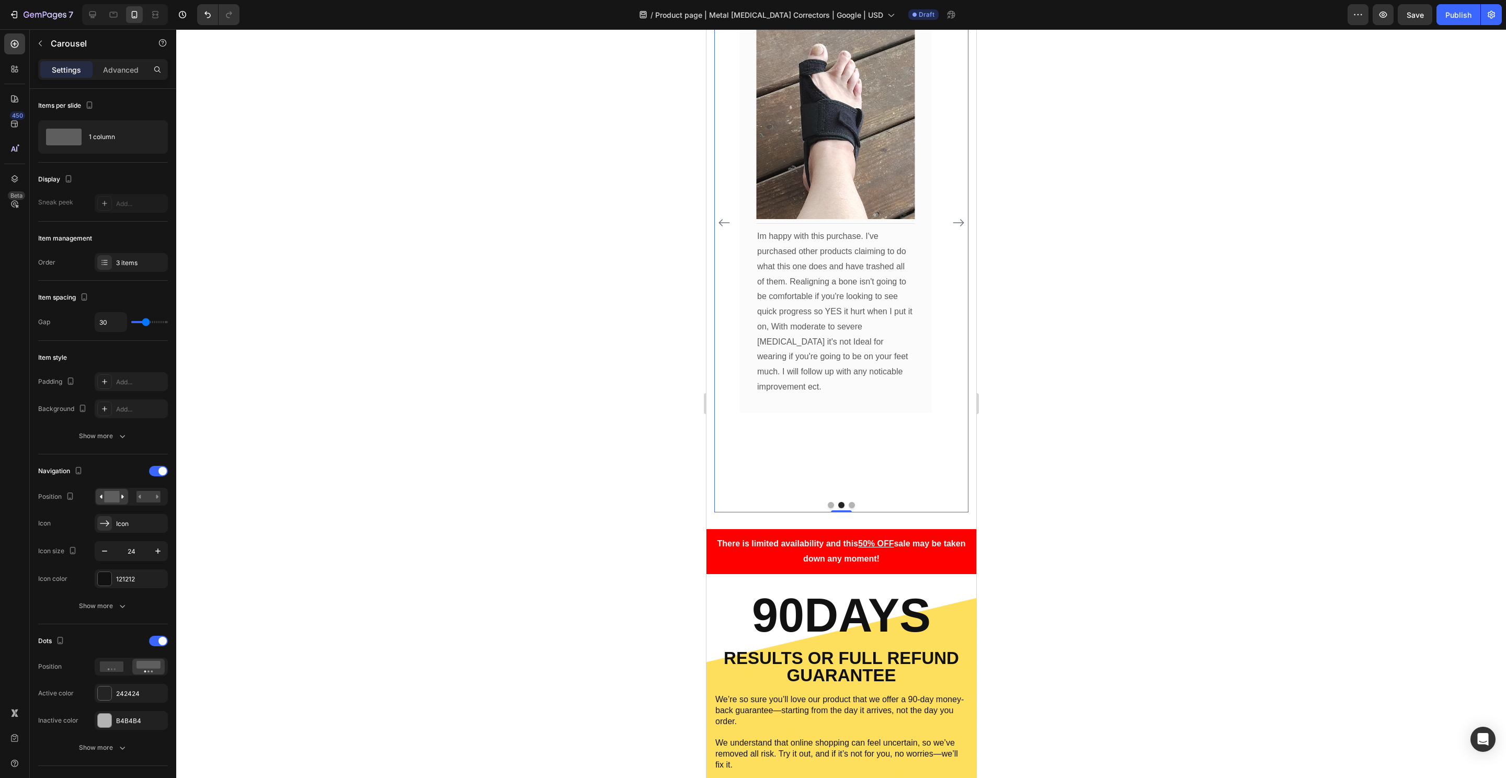
click at [952, 217] on icon "Carousel Next Arrow" at bounding box center [958, 223] width 13 height 13
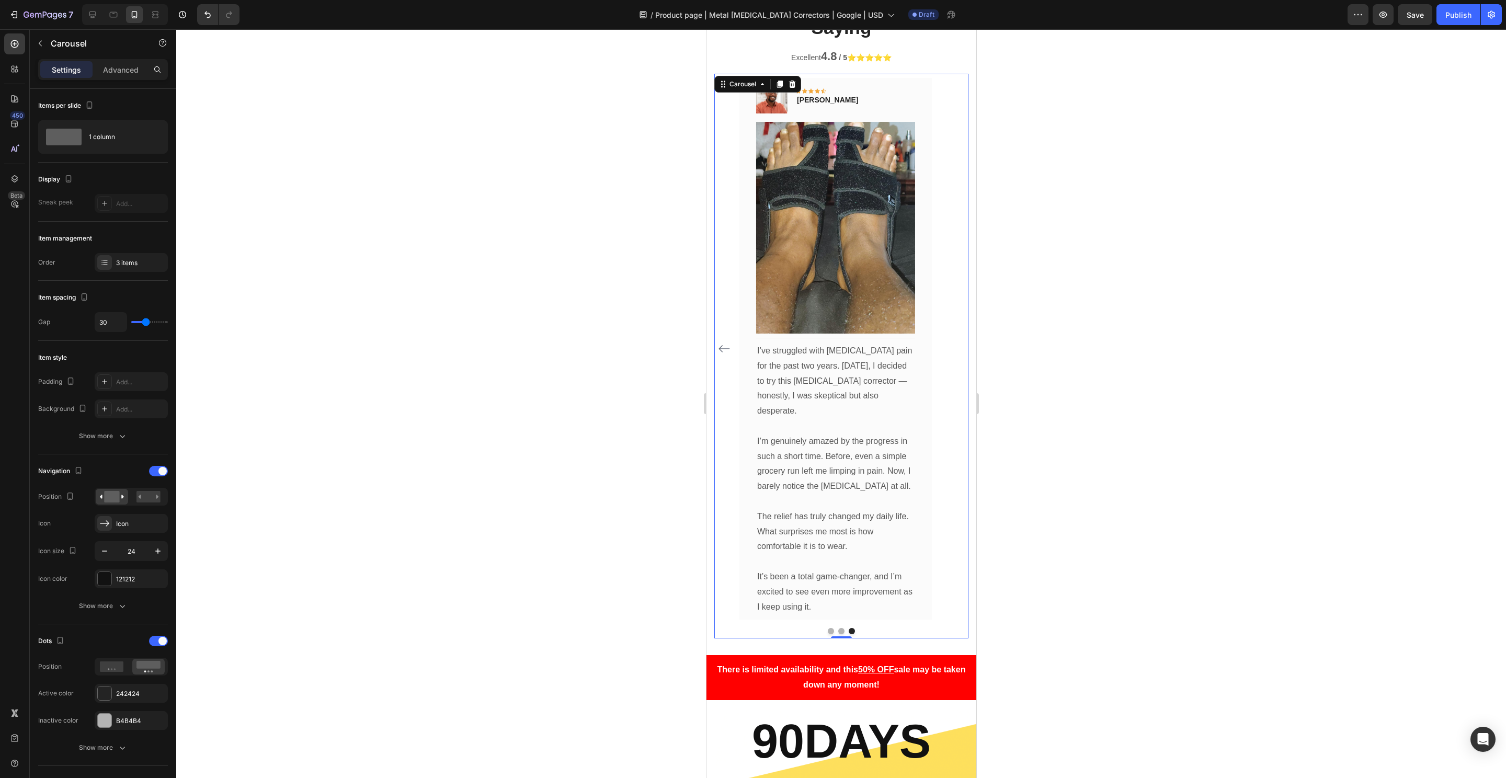
scroll to position [6096, 0]
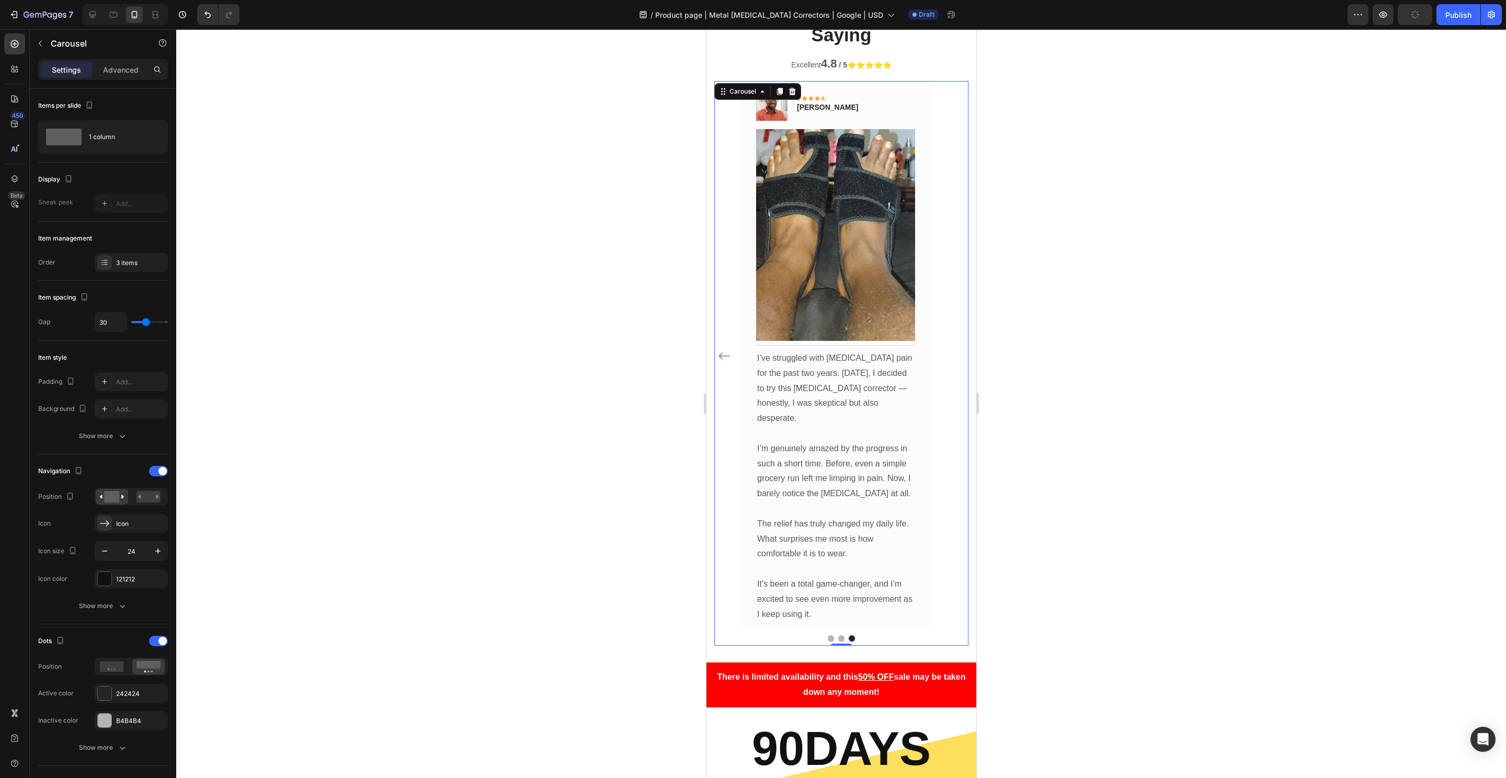
click at [726, 335] on div "Image Icon Icon Icon Icon Icon Row Olivia Rowse Text block Row Image Title Line…" at bounding box center [841, 356] width 254 height 542
click at [719, 350] on icon "Carousel Back Arrow" at bounding box center [724, 356] width 13 height 13
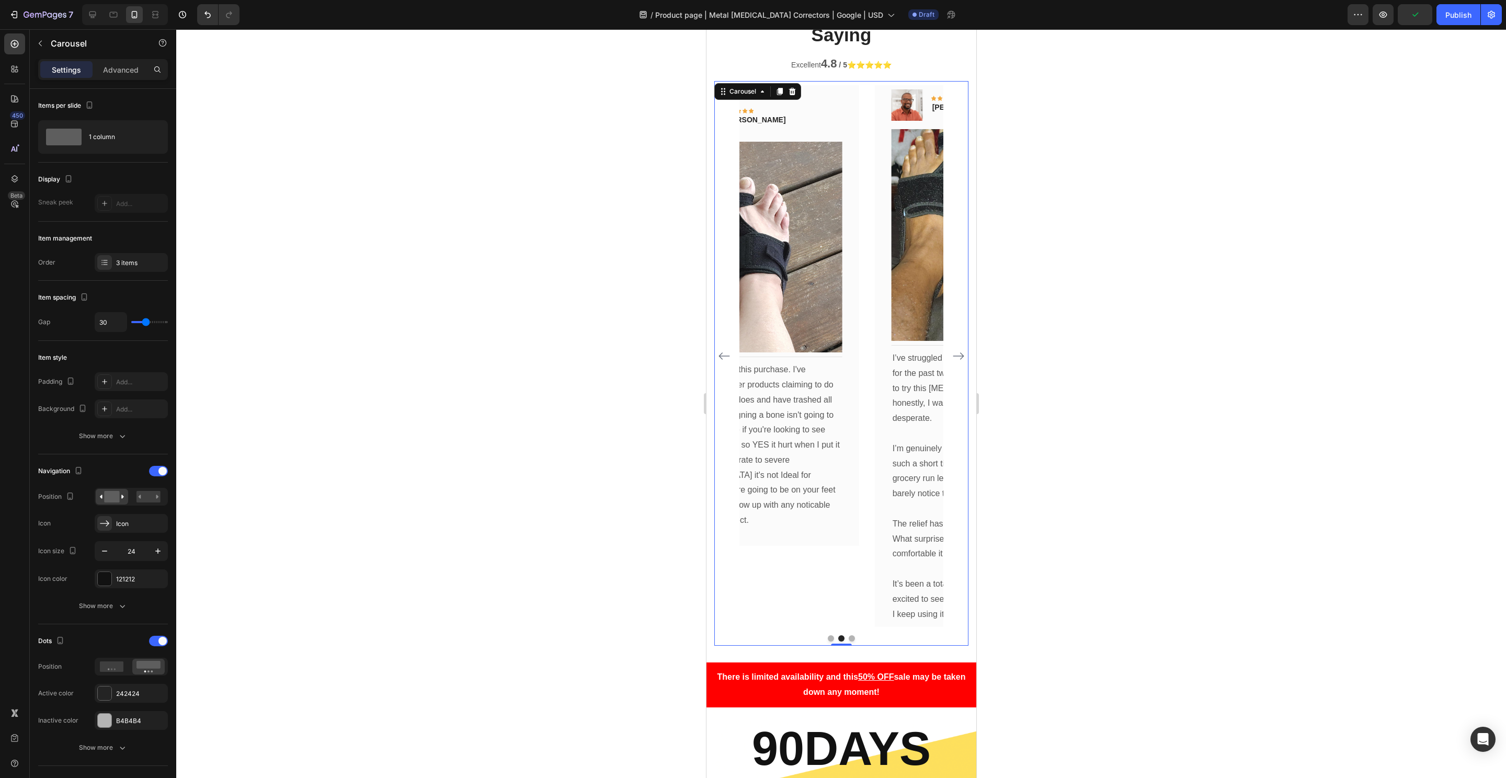
click at [719, 350] on icon "Carousel Back Arrow" at bounding box center [724, 356] width 13 height 13
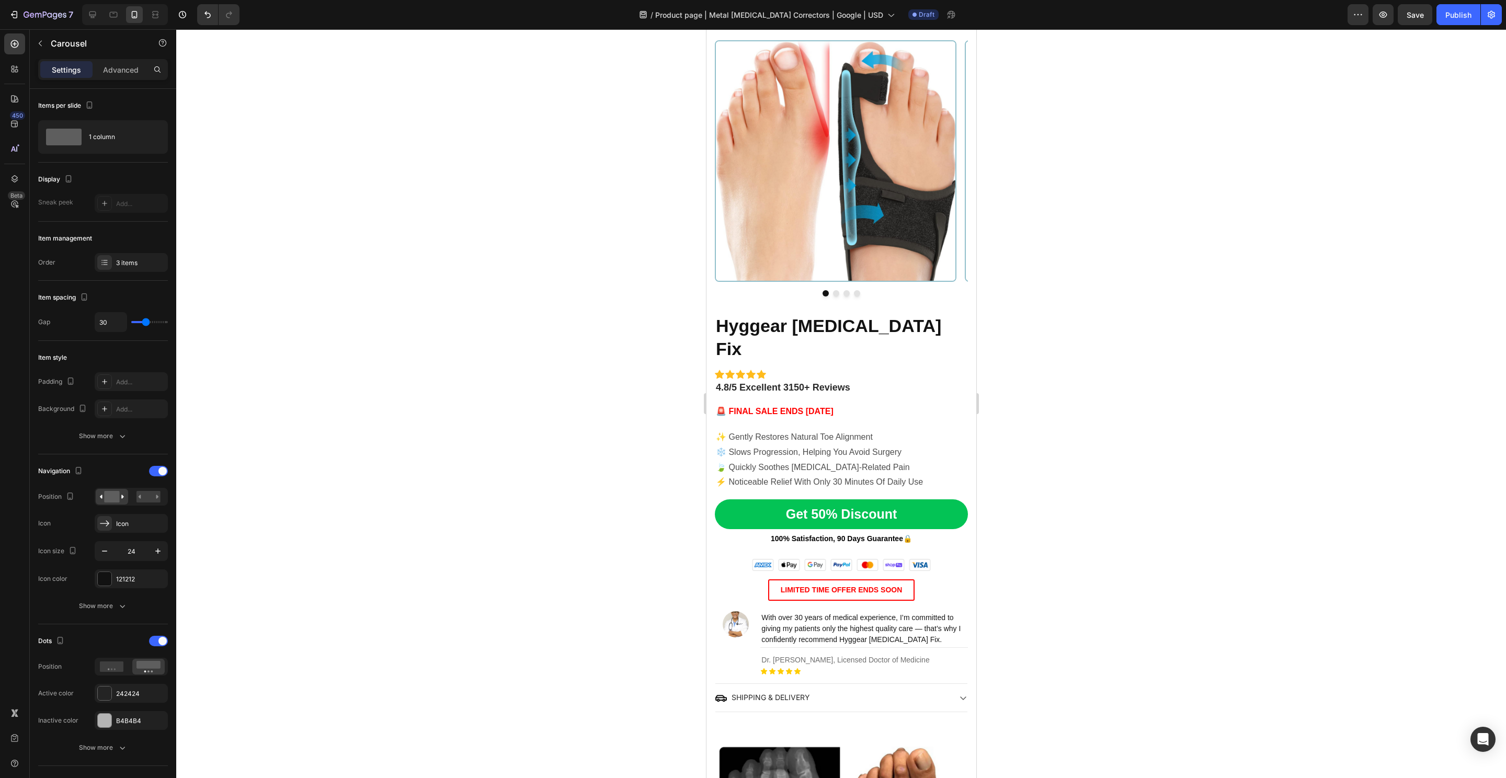
scroll to position [0, 0]
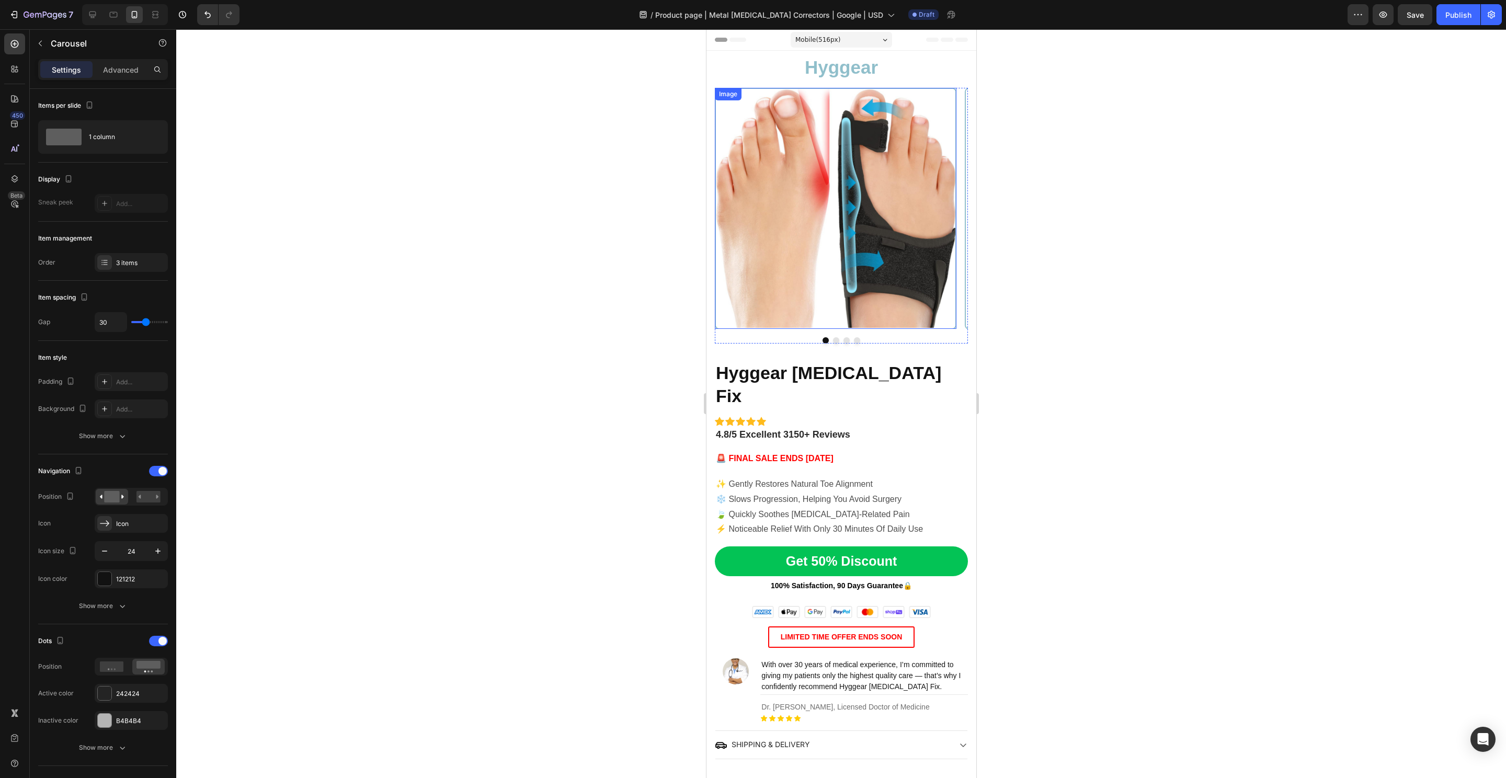
click at [860, 217] on img at bounding box center [835, 209] width 242 height 242
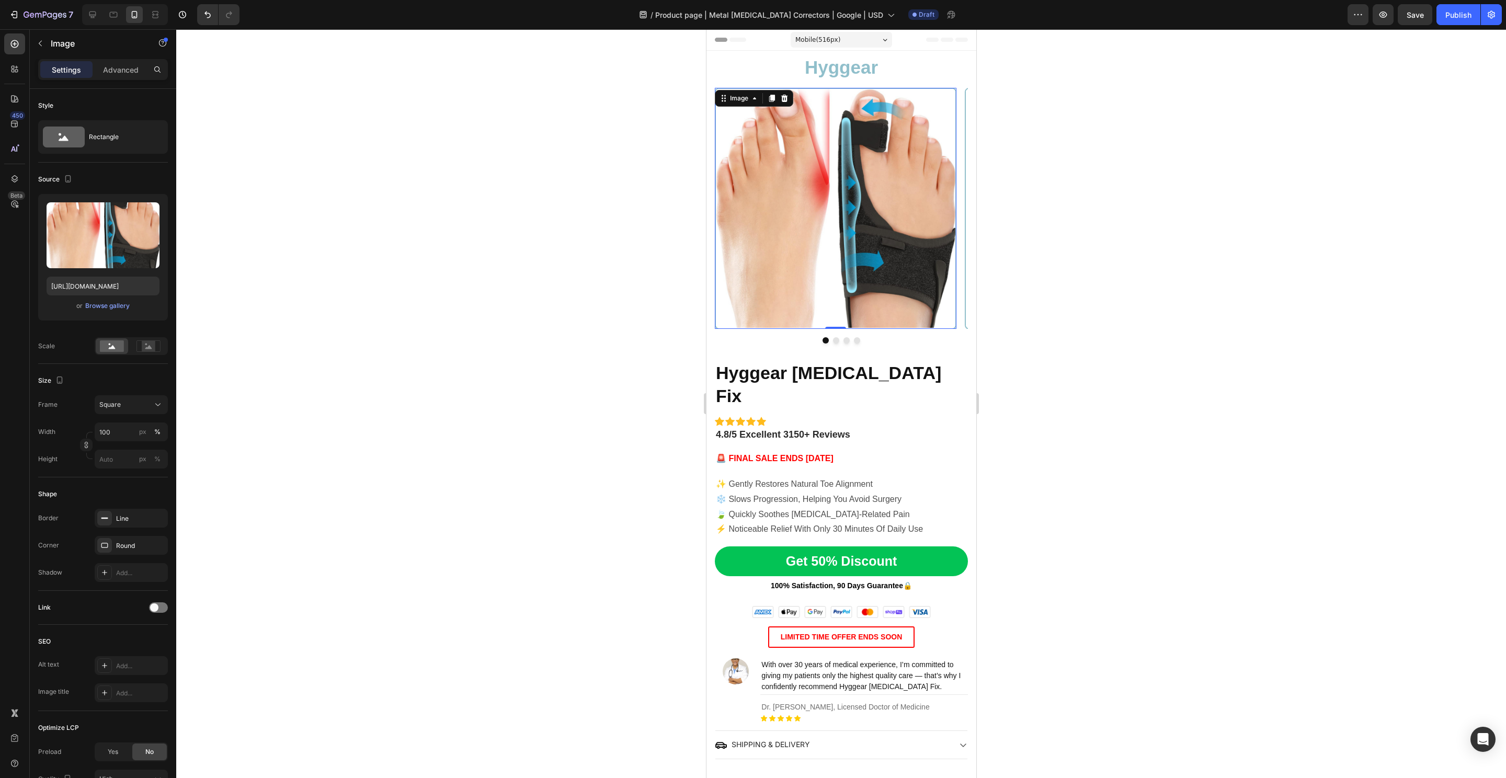
click at [508, 232] on div at bounding box center [841, 403] width 1330 height 749
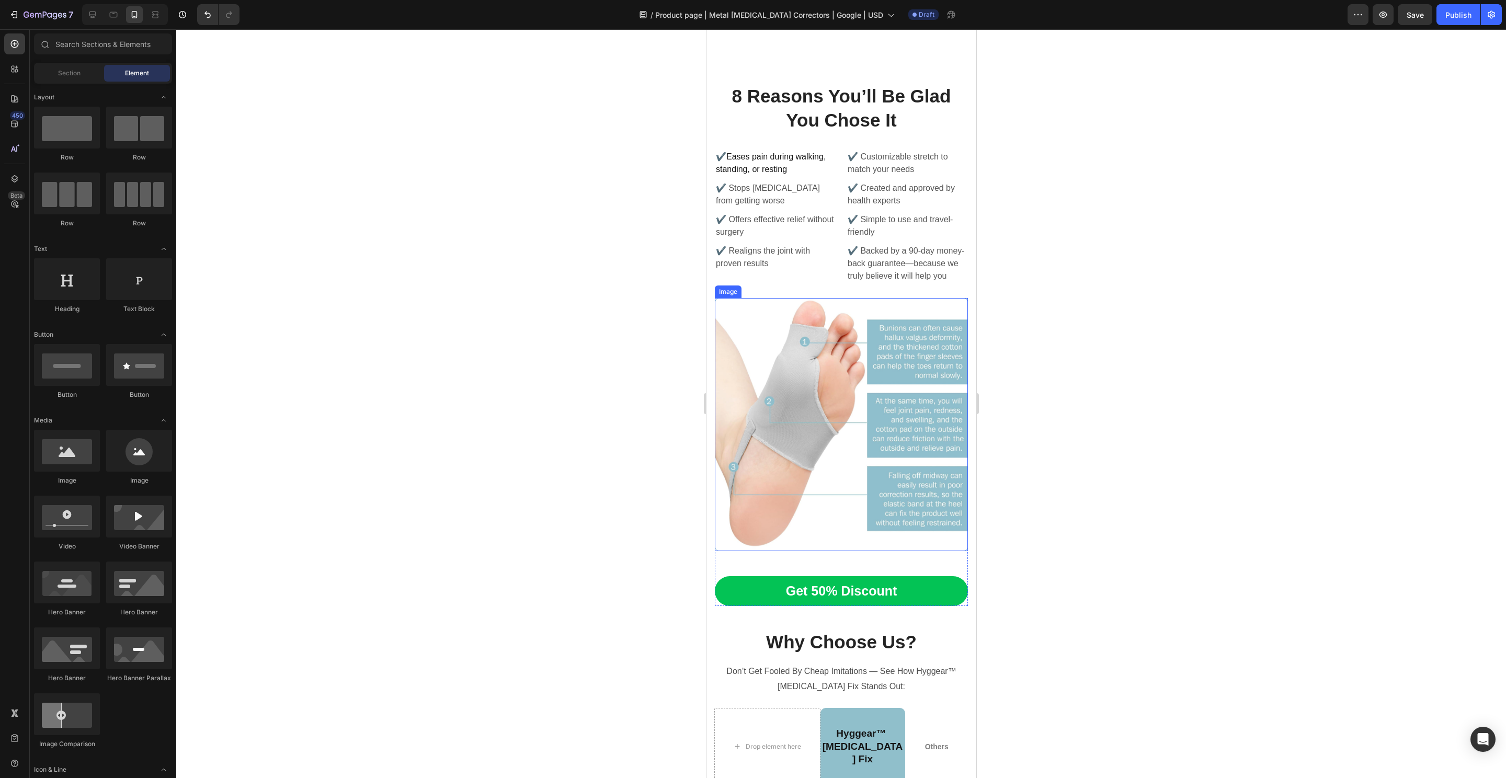
scroll to position [4902, 0]
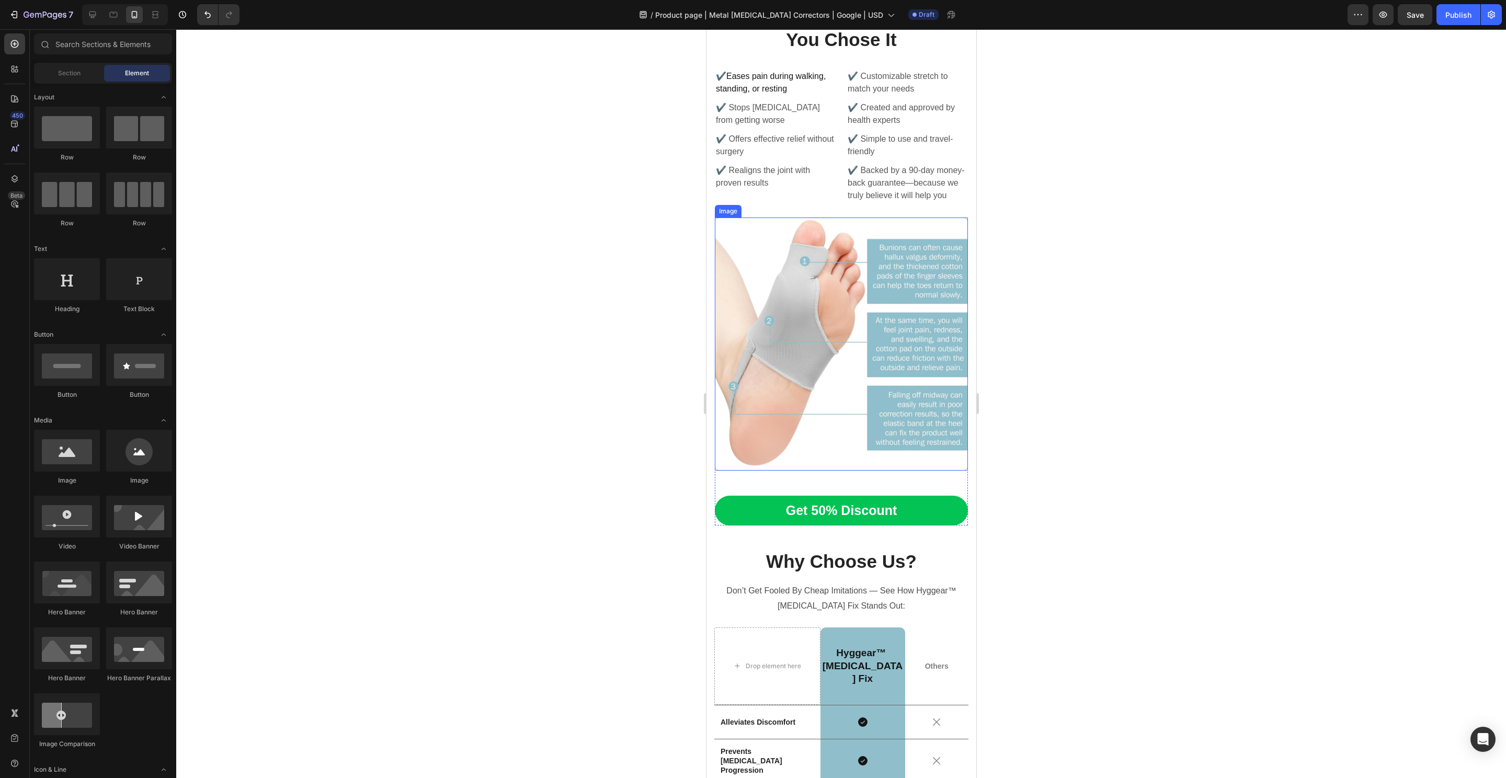
click at [830, 263] on img at bounding box center [840, 344] width 253 height 253
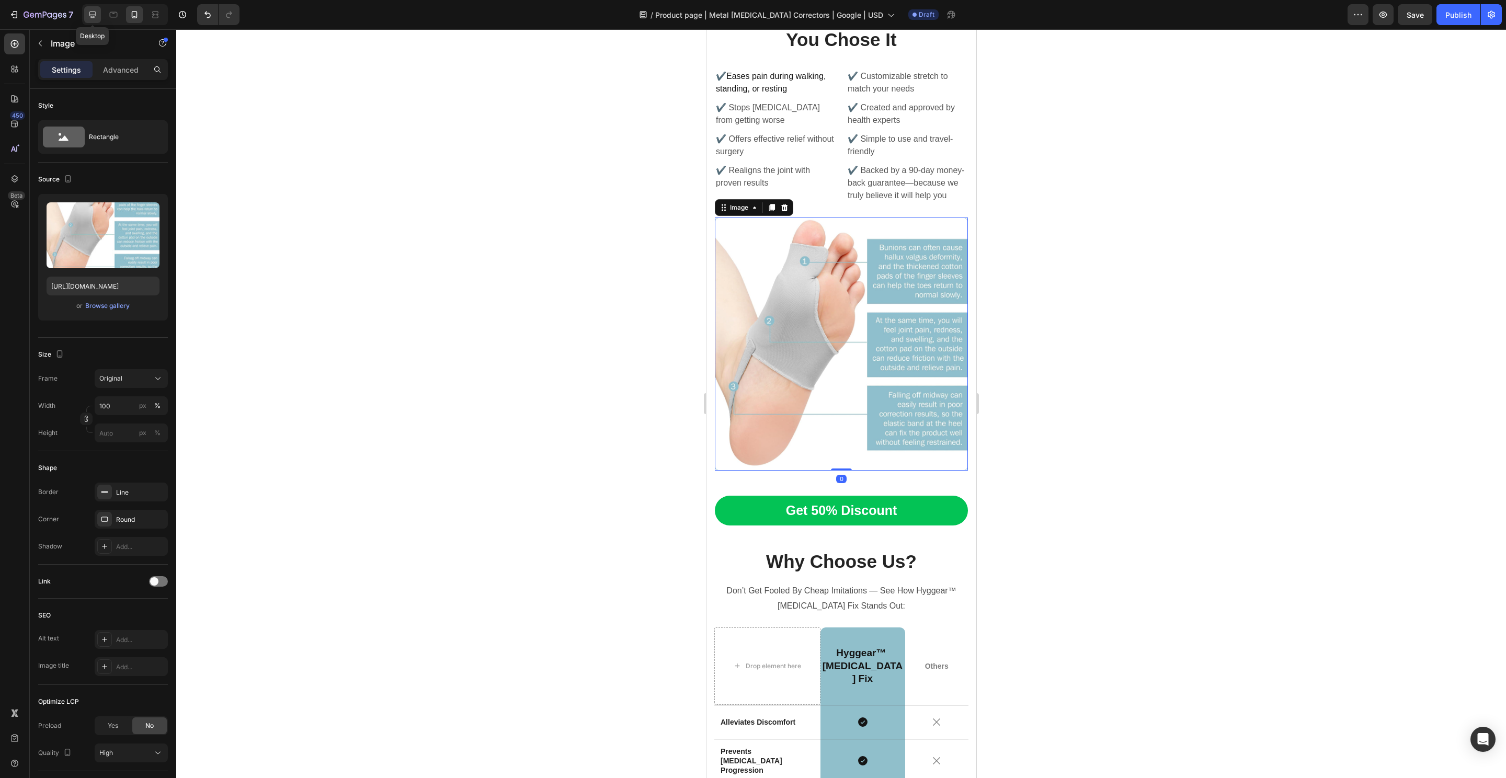
click at [89, 13] on icon at bounding box center [92, 14] width 10 height 10
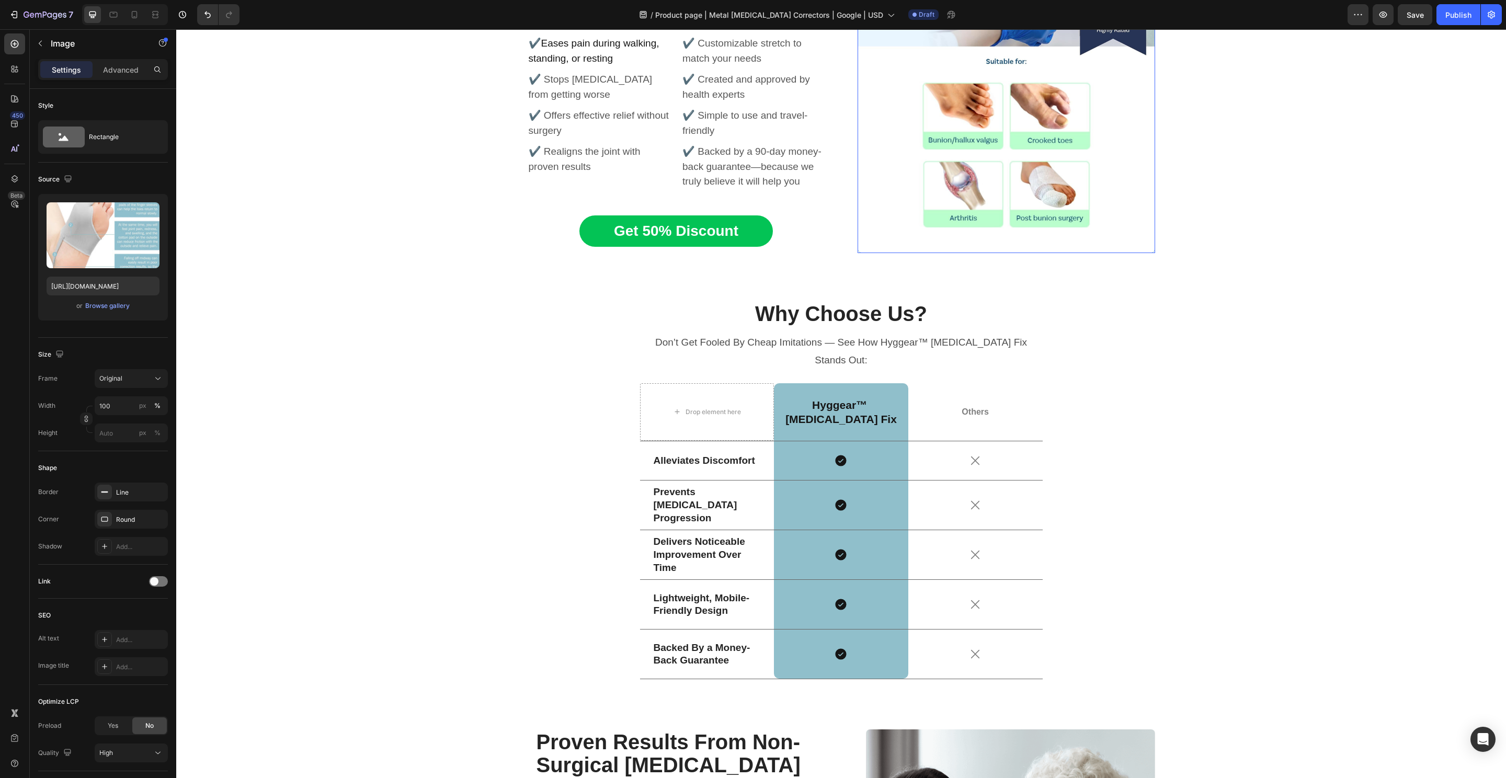
scroll to position [4844, 0]
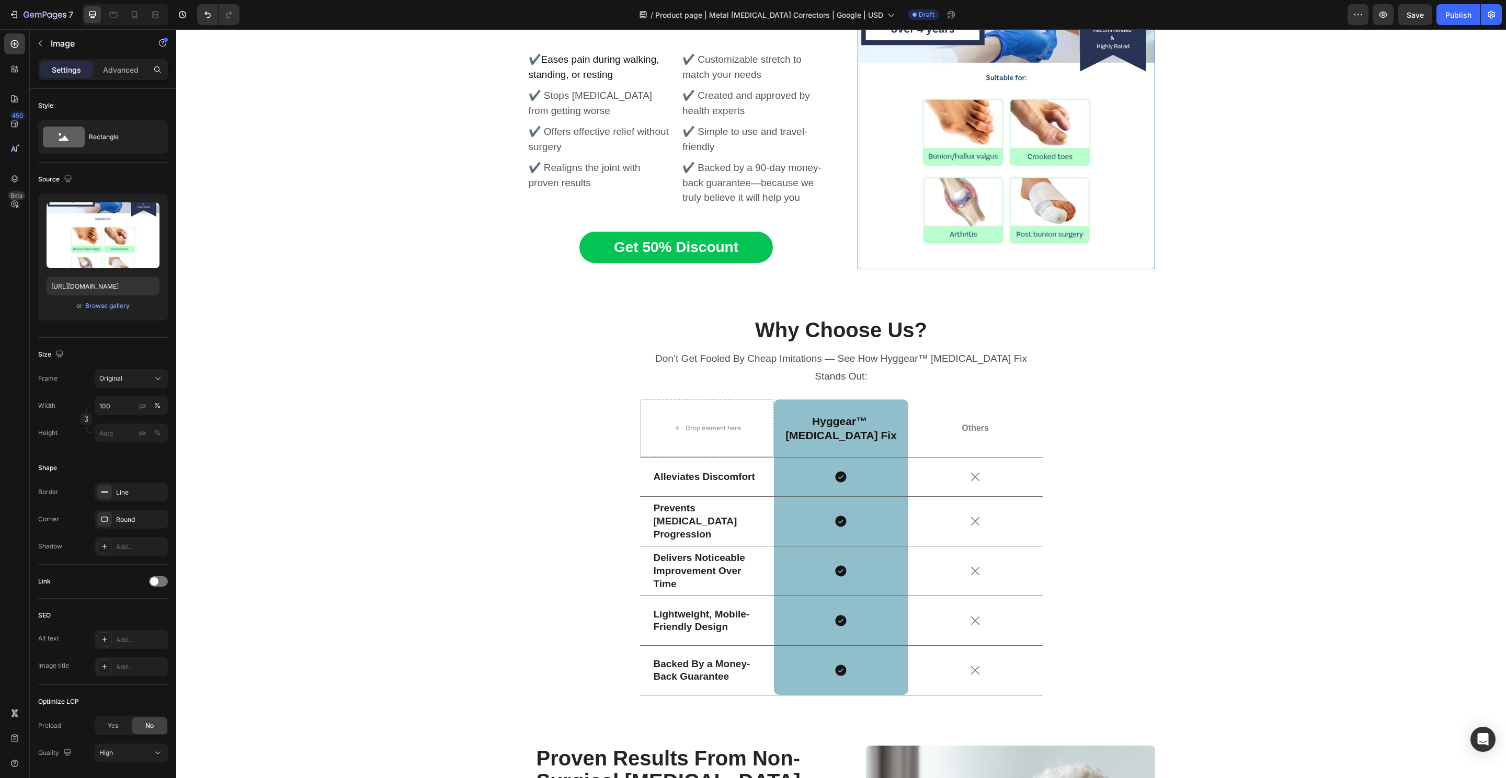
click at [999, 173] on img at bounding box center [1007, 121] width 298 height 298
click at [109, 280] on input "https://cdn.shopify.com/s/files/1/0848/4441/3196/files/gempages_524222768674243…" at bounding box center [103, 286] width 113 height 19
click at [135, 18] on icon at bounding box center [134, 14] width 10 height 10
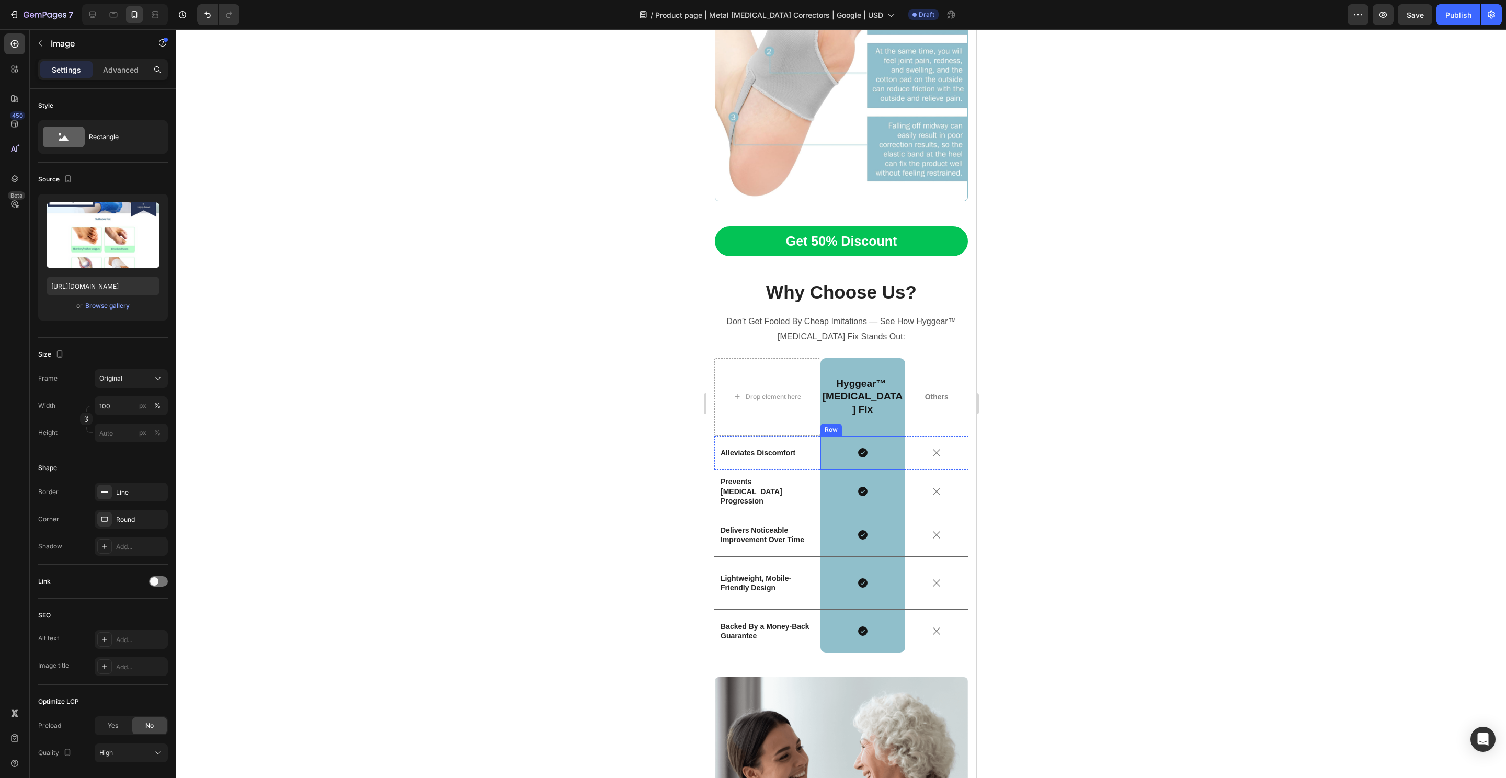
scroll to position [4851, 0]
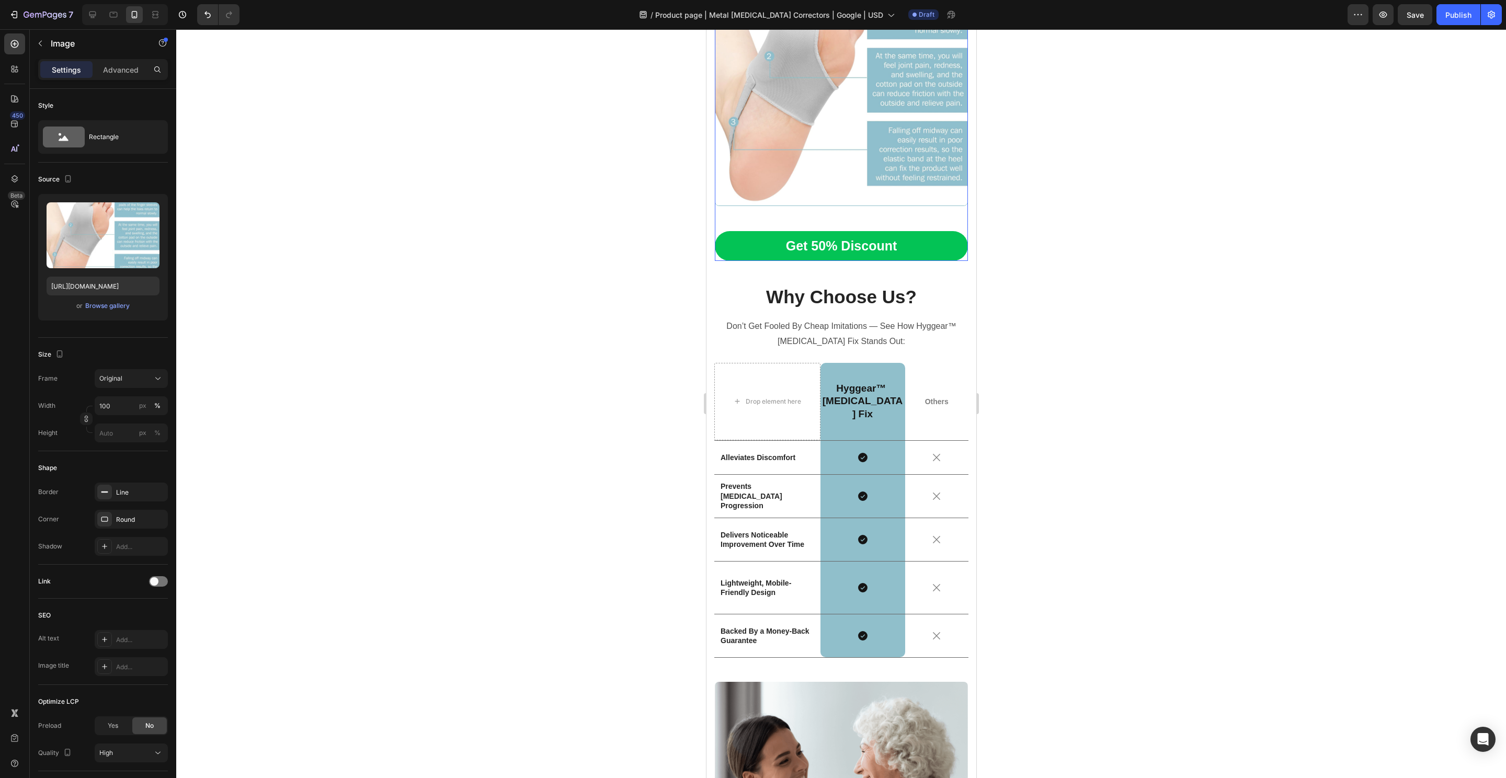
click at [802, 156] on img at bounding box center [840, 79] width 253 height 253
click at [89, 292] on input "https://cdn.shopify.com/s/files/1/0848/4441/3196/files/gempages_524222768674243…" at bounding box center [103, 286] width 113 height 19
paste input "74dd9942-cb30-4e9e-919a-8bfa81dea2b5.pn"
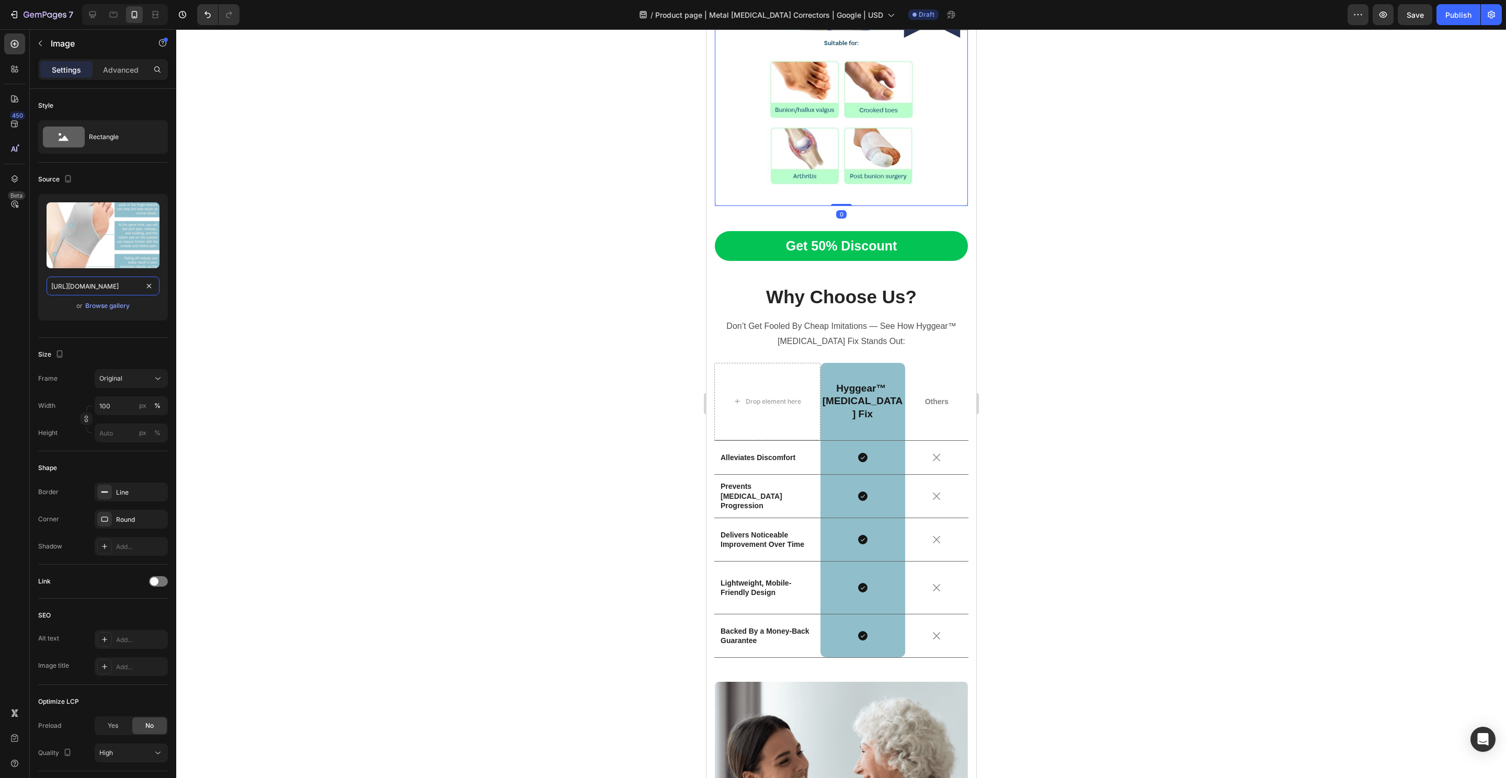
type input "https://cdn.shopify.com/s/files/1/0848/4441/3196/files/gempages_524222768674243…"
click at [480, 308] on div at bounding box center [841, 403] width 1330 height 749
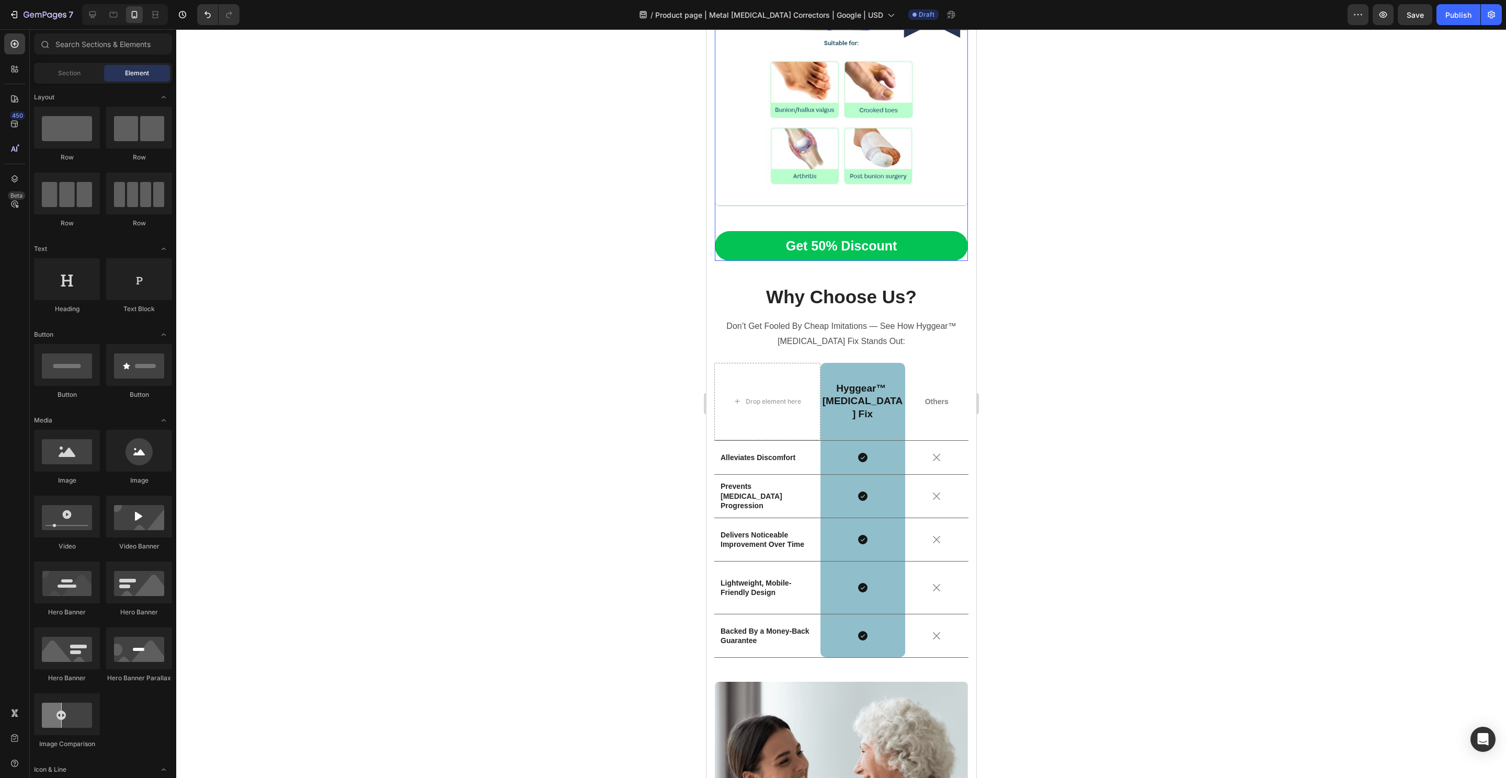
click at [847, 124] on img at bounding box center [840, 79] width 253 height 253
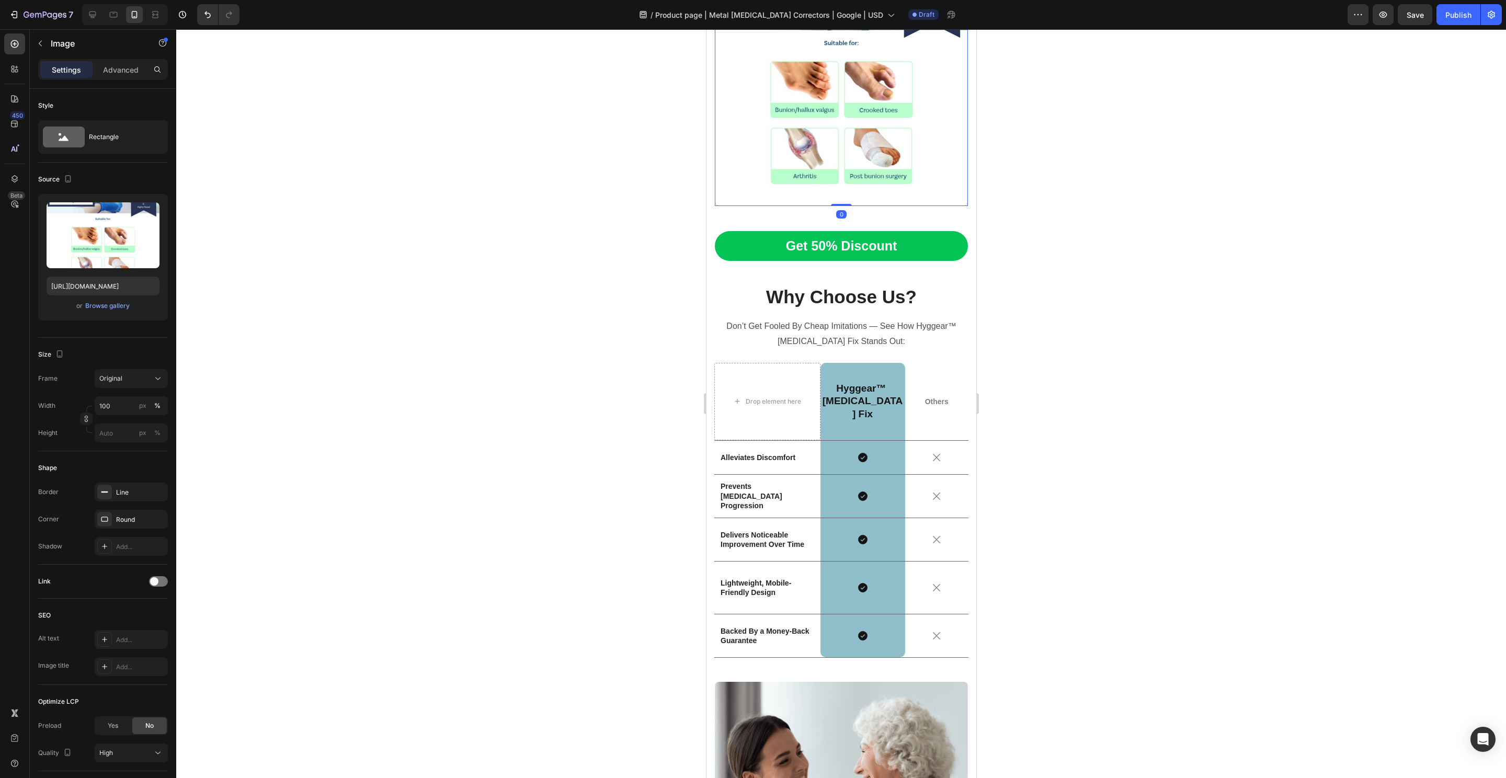
drag, startPoint x: 502, startPoint y: 322, endPoint x: 584, endPoint y: 330, distance: 83.1
click at [502, 321] on div at bounding box center [841, 403] width 1330 height 749
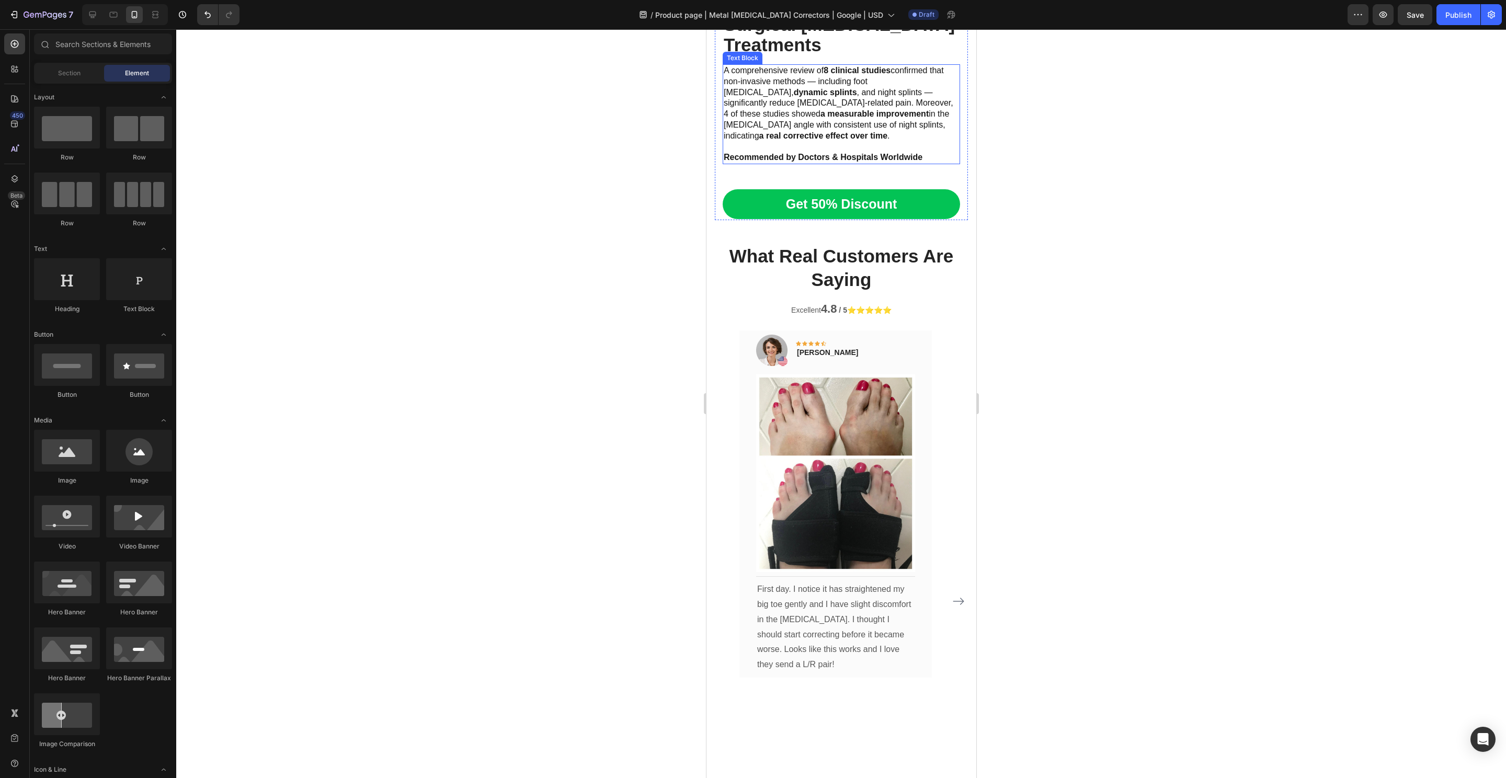
scroll to position [5887, 0]
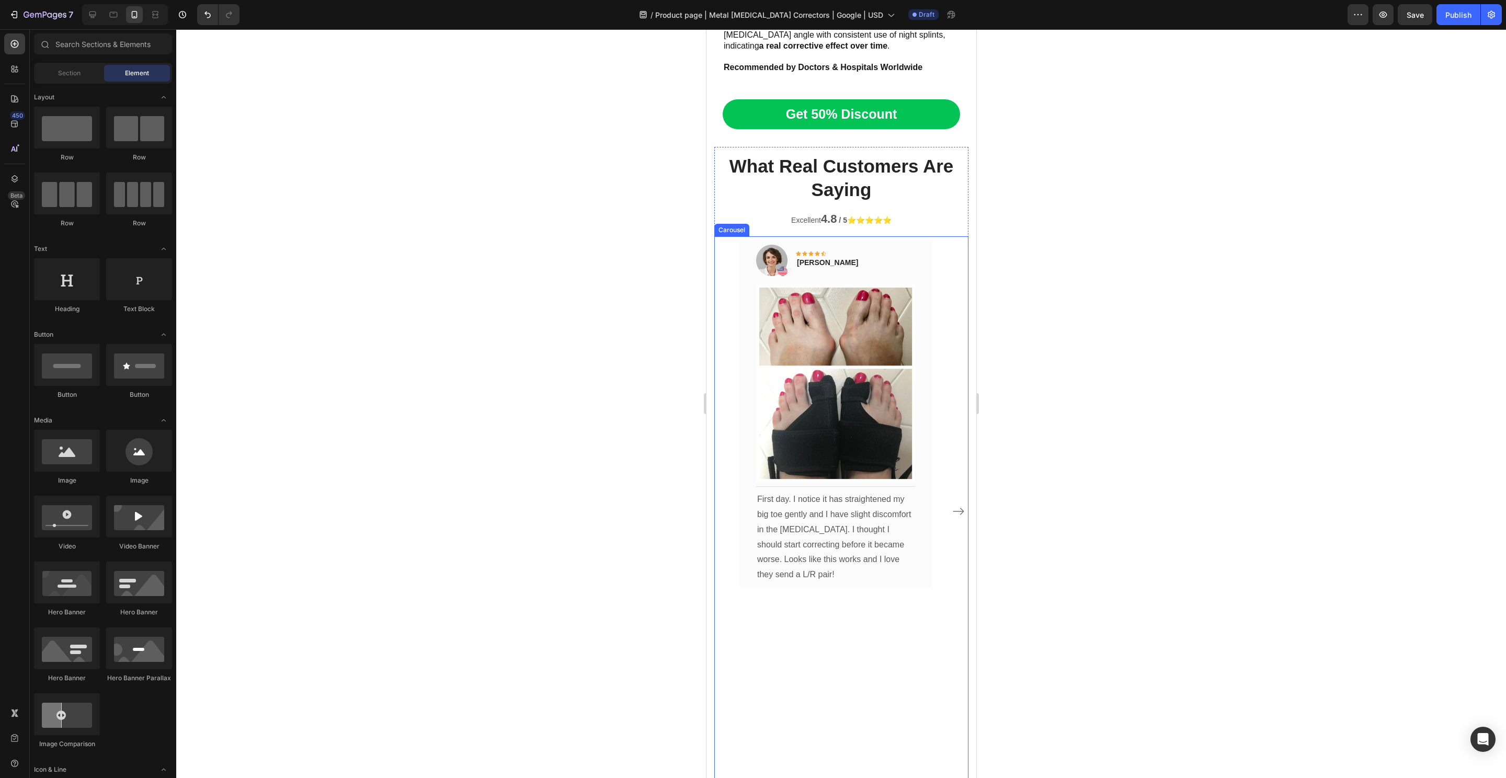
click at [929, 661] on div "Image Icon Icon Icon Icon Icon Row Olivia Rowse Text block Row Image Title Line…" at bounding box center [835, 512] width 192 height 542
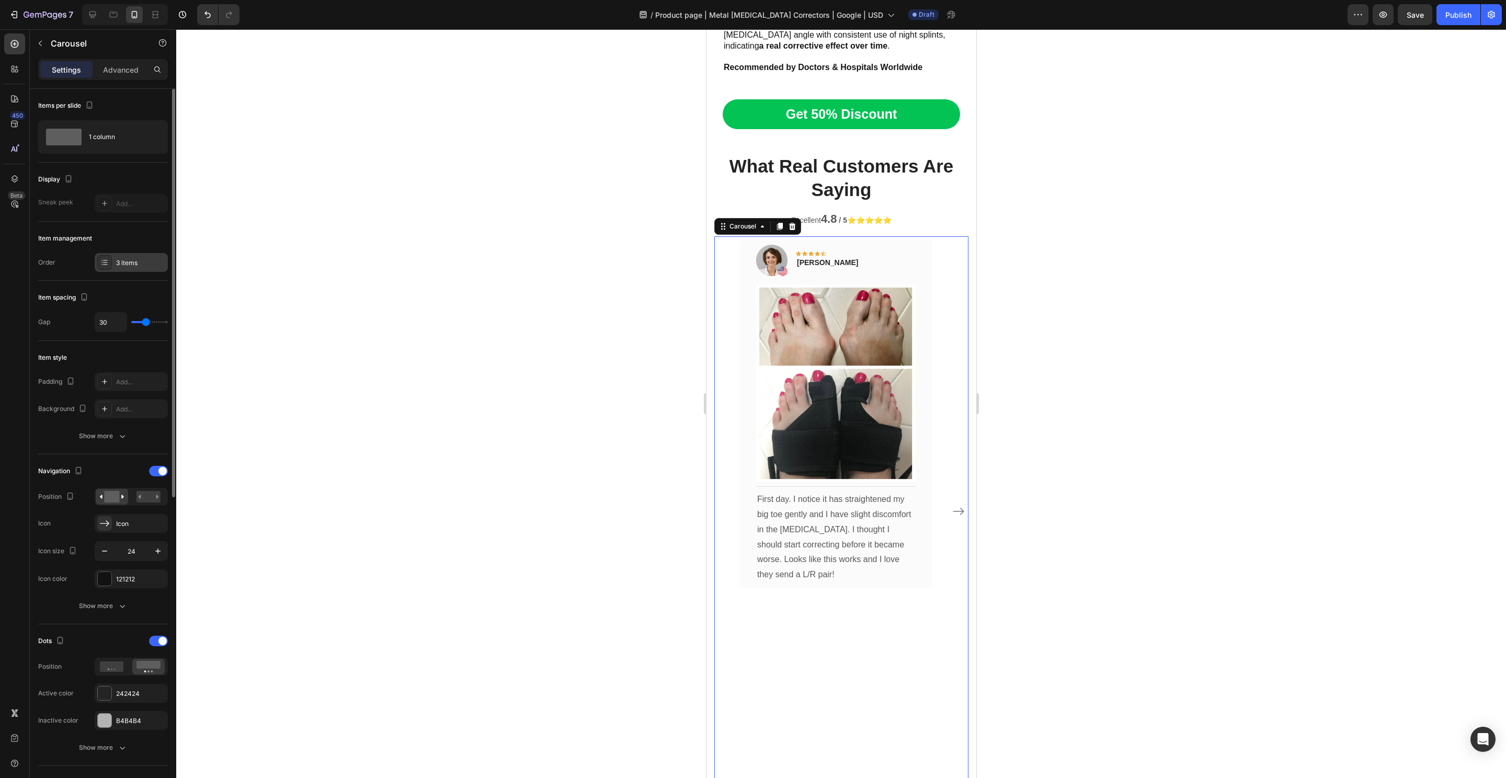
click at [115, 261] on div "3 items" at bounding box center [131, 262] width 73 height 19
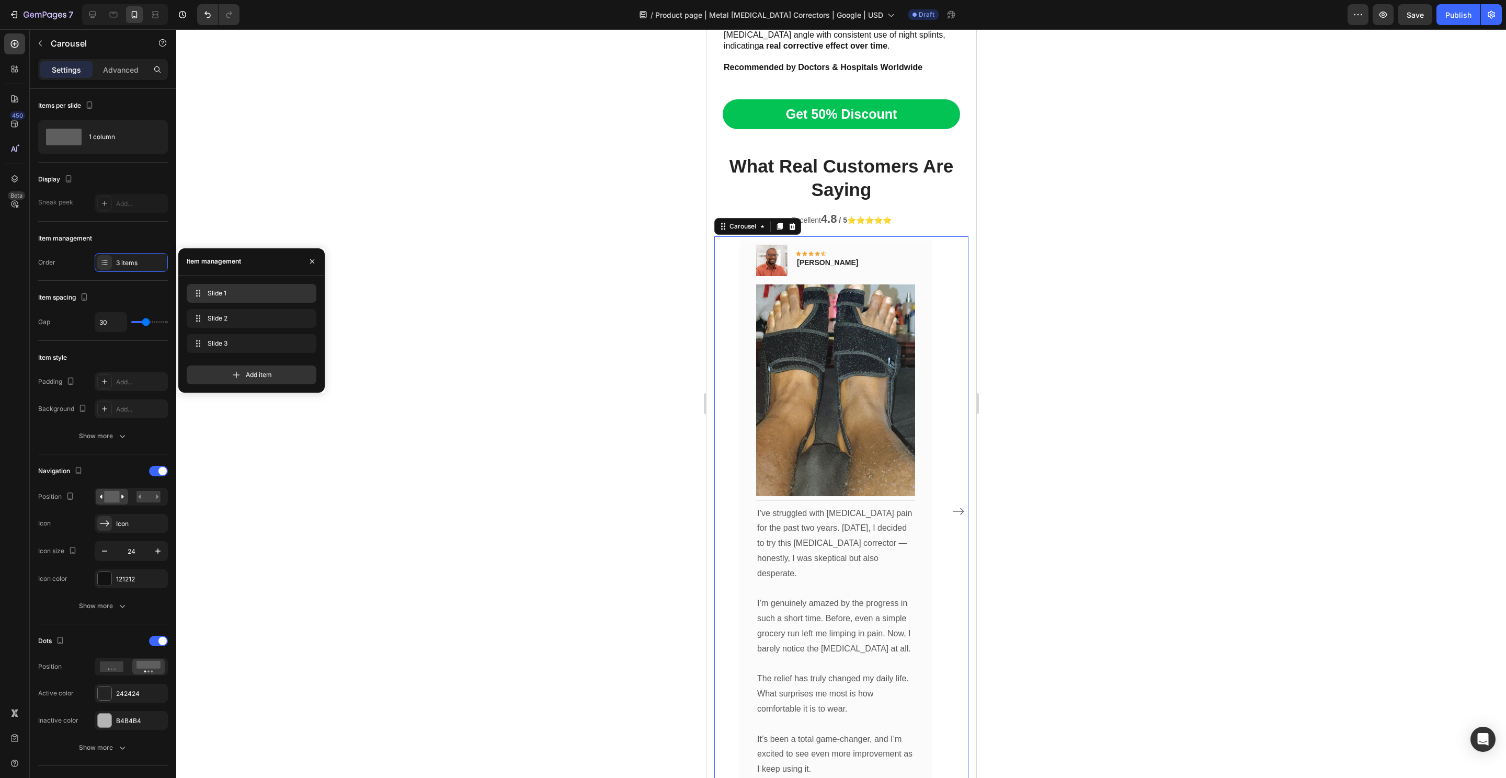
drag, startPoint x: 229, startPoint y: 317, endPoint x: 241, endPoint y: 284, distance: 35.4
click at [825, 538] on p "I’ve struggled with bunion pain for the past two years. Two weeks ago, I decide…" at bounding box center [835, 543] width 157 height 75
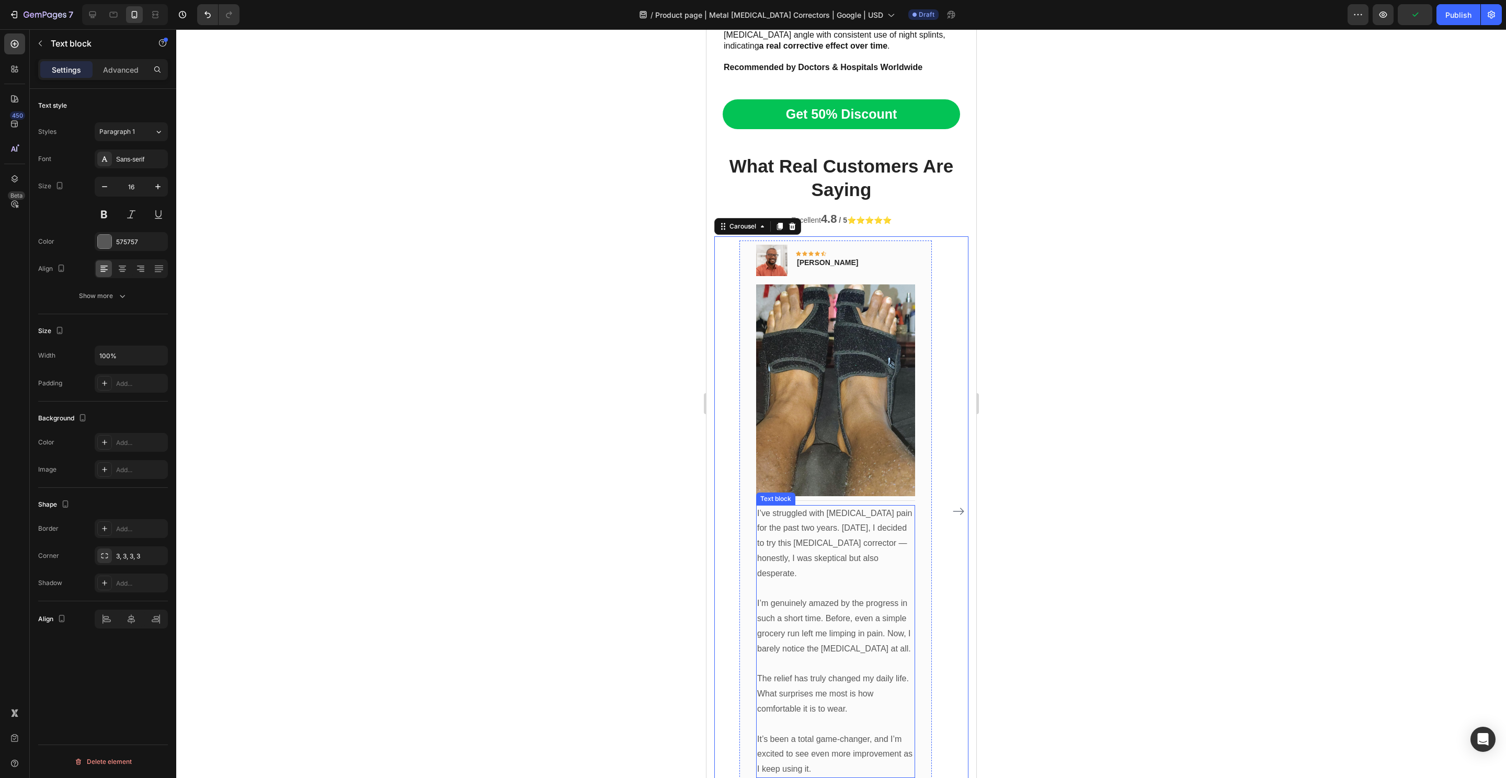
click at [825, 538] on p "I’ve struggled with bunion pain for the past two years. Two weeks ago, I decide…" at bounding box center [835, 543] width 157 height 75
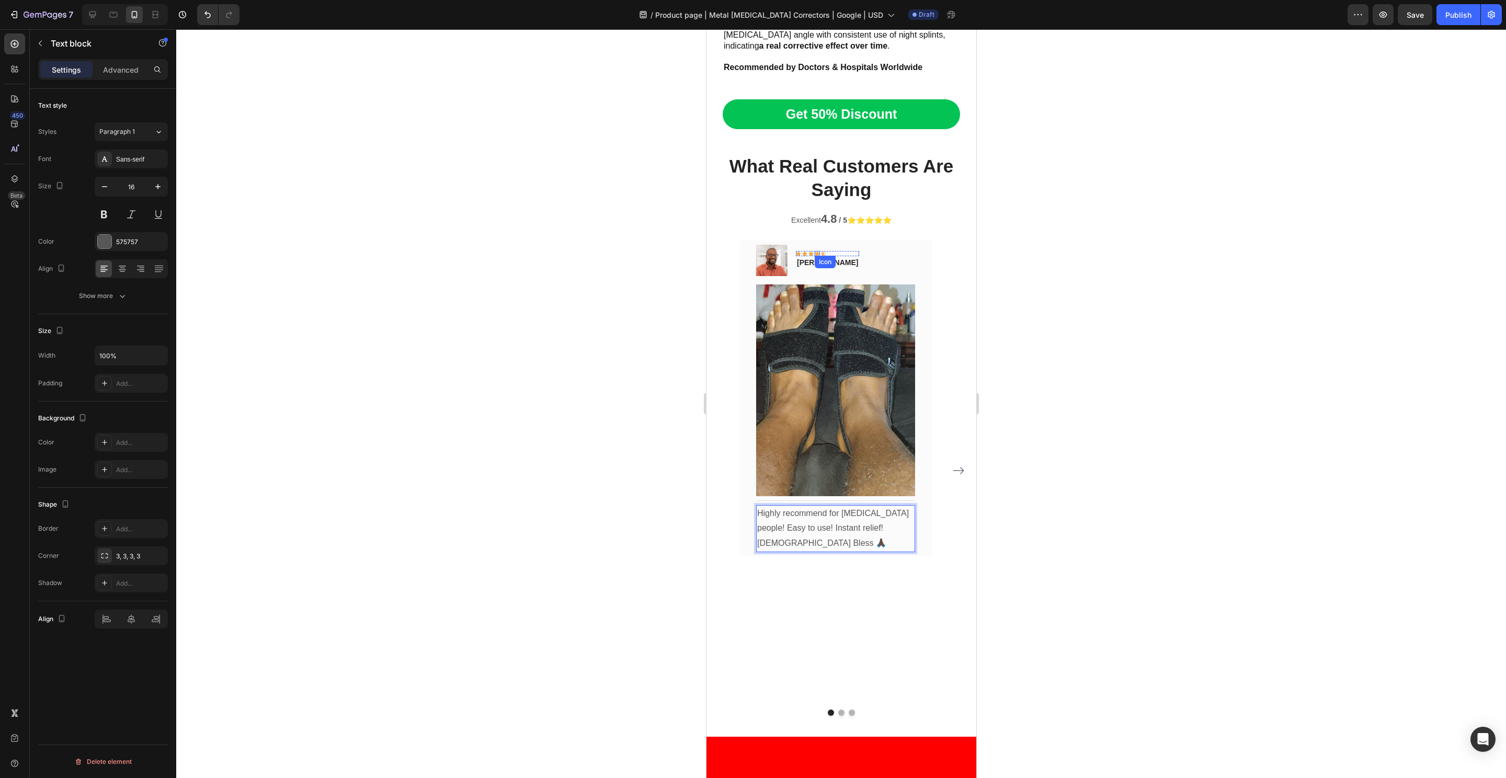
click at [825, 262] on div "Icon" at bounding box center [824, 262] width 17 height 0
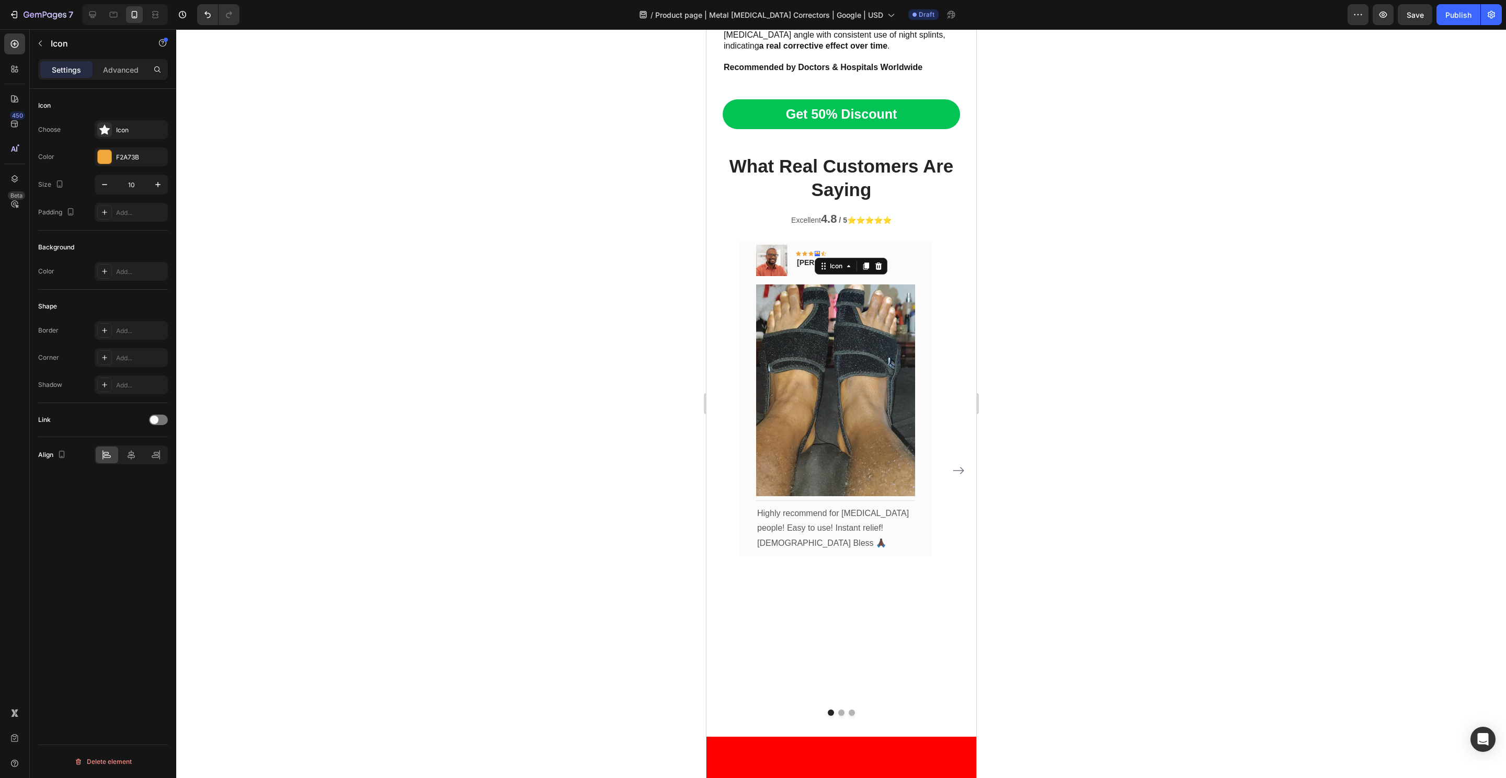
click at [805, 257] on p "Rita Carroll" at bounding box center [826, 262] width 61 height 11
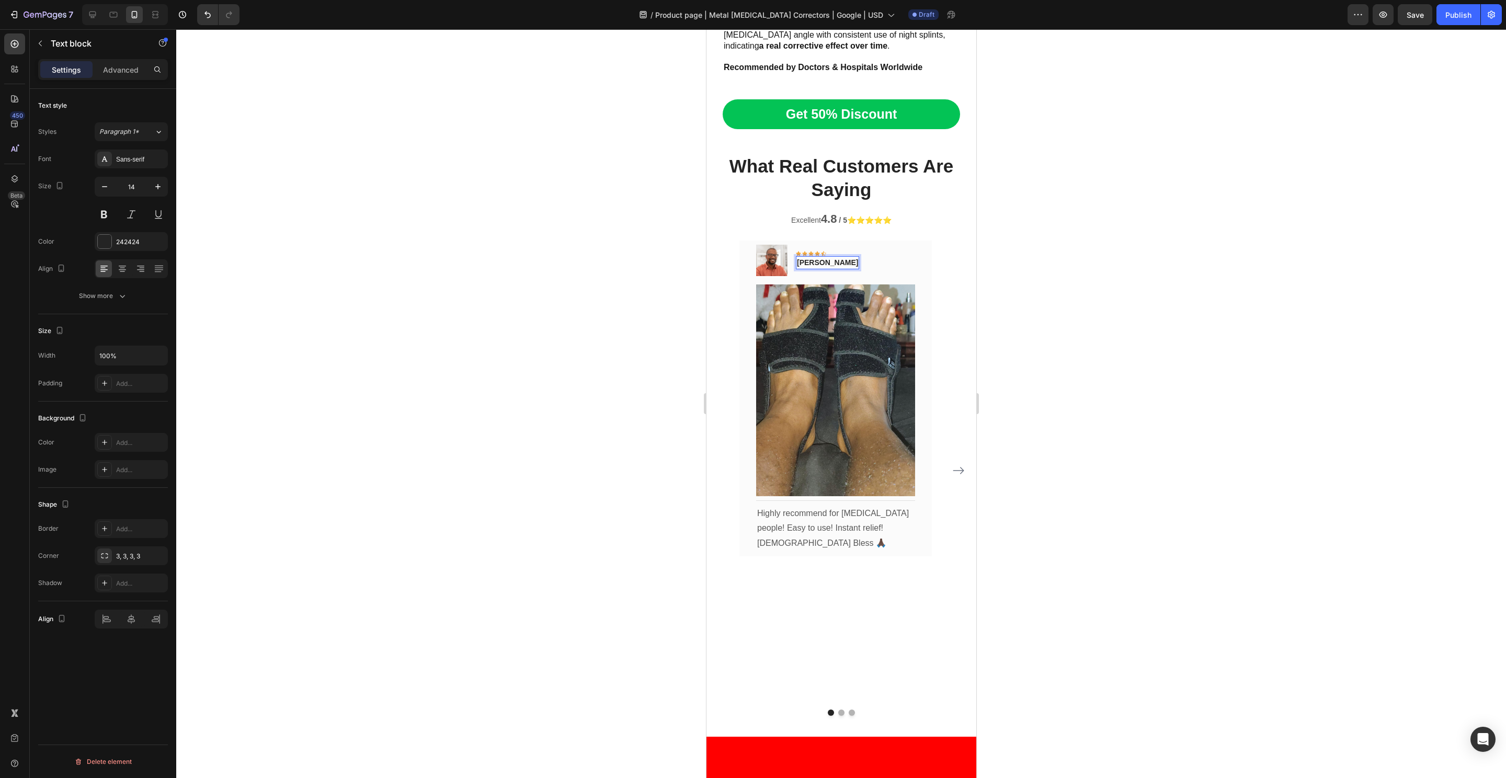
click at [595, 270] on div at bounding box center [841, 403] width 1330 height 749
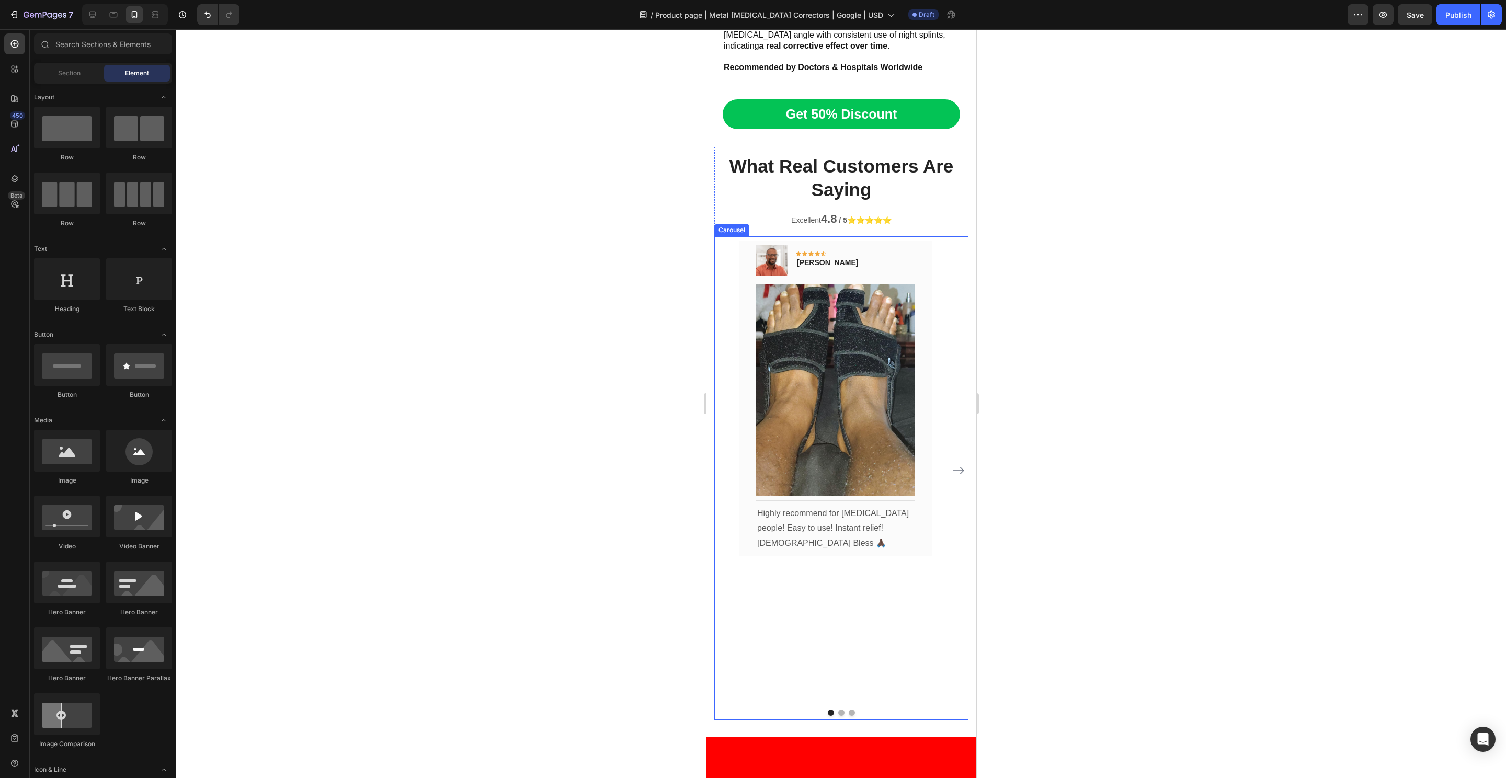
click at [863, 638] on div "Image Icon Icon Icon Icon Icon Row John Wiliams Text block Row Image Title Line…" at bounding box center [835, 471] width 192 height 461
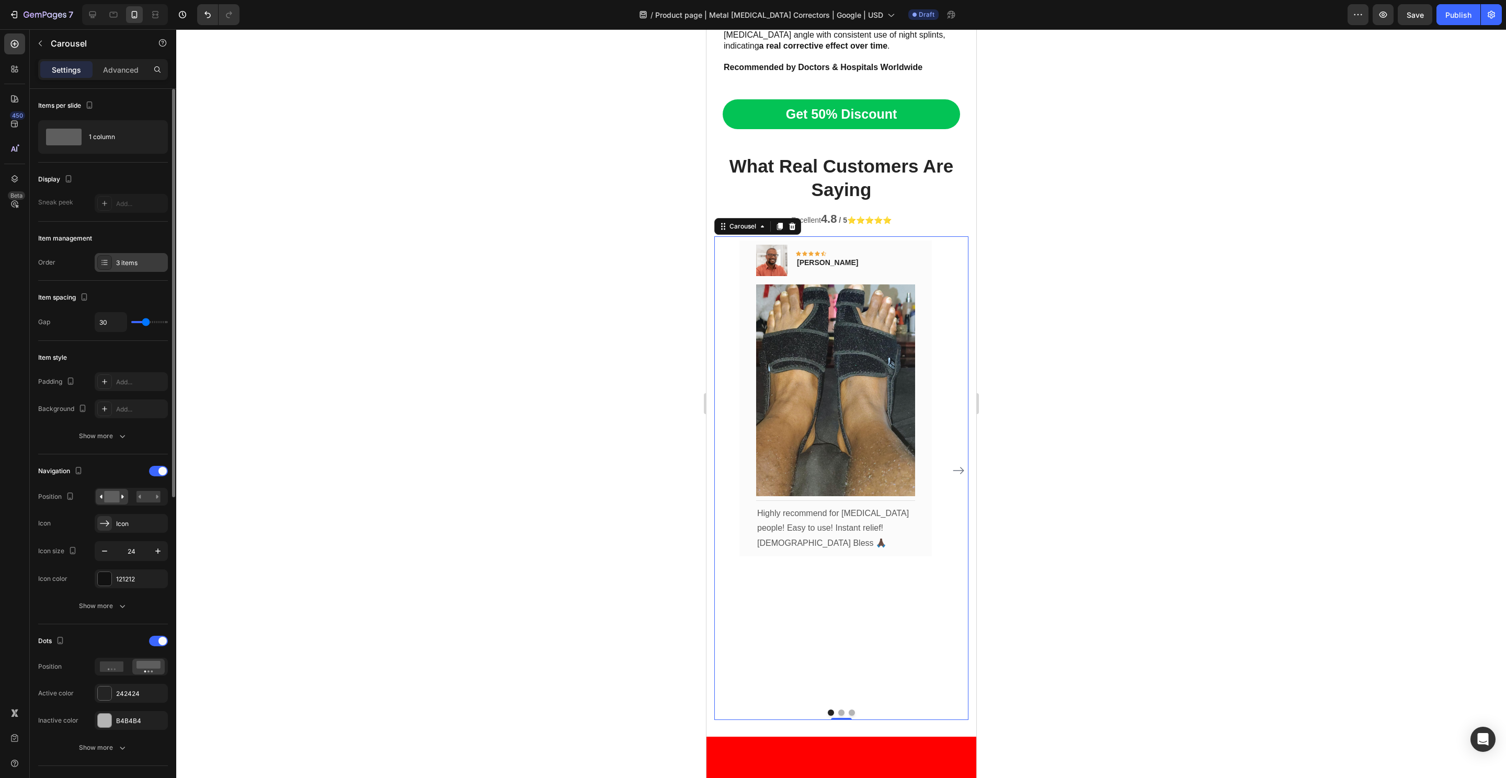
click at [117, 255] on div "3 items" at bounding box center [131, 262] width 73 height 19
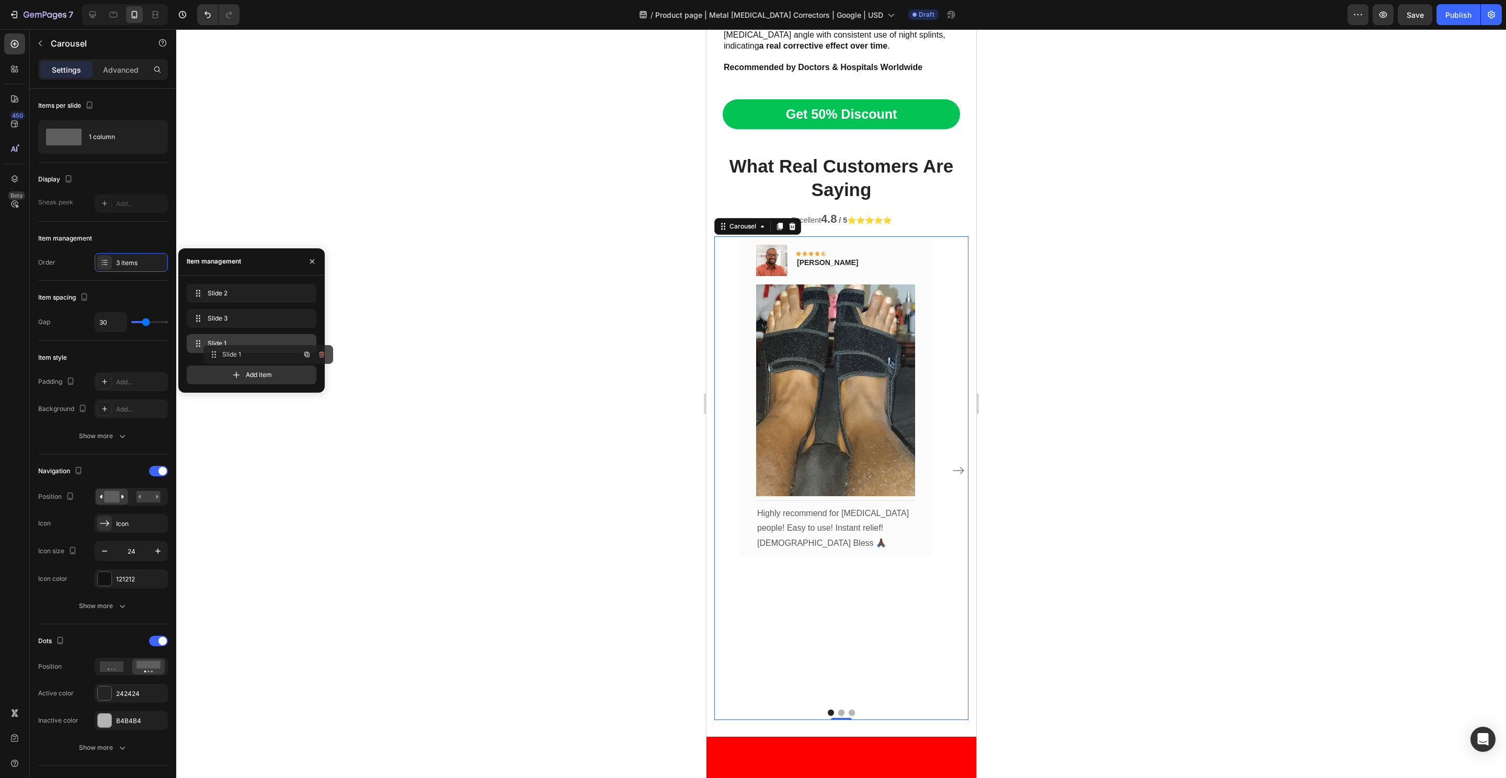
drag, startPoint x: 223, startPoint y: 295, endPoint x: 240, endPoint y: 356, distance: 63.4
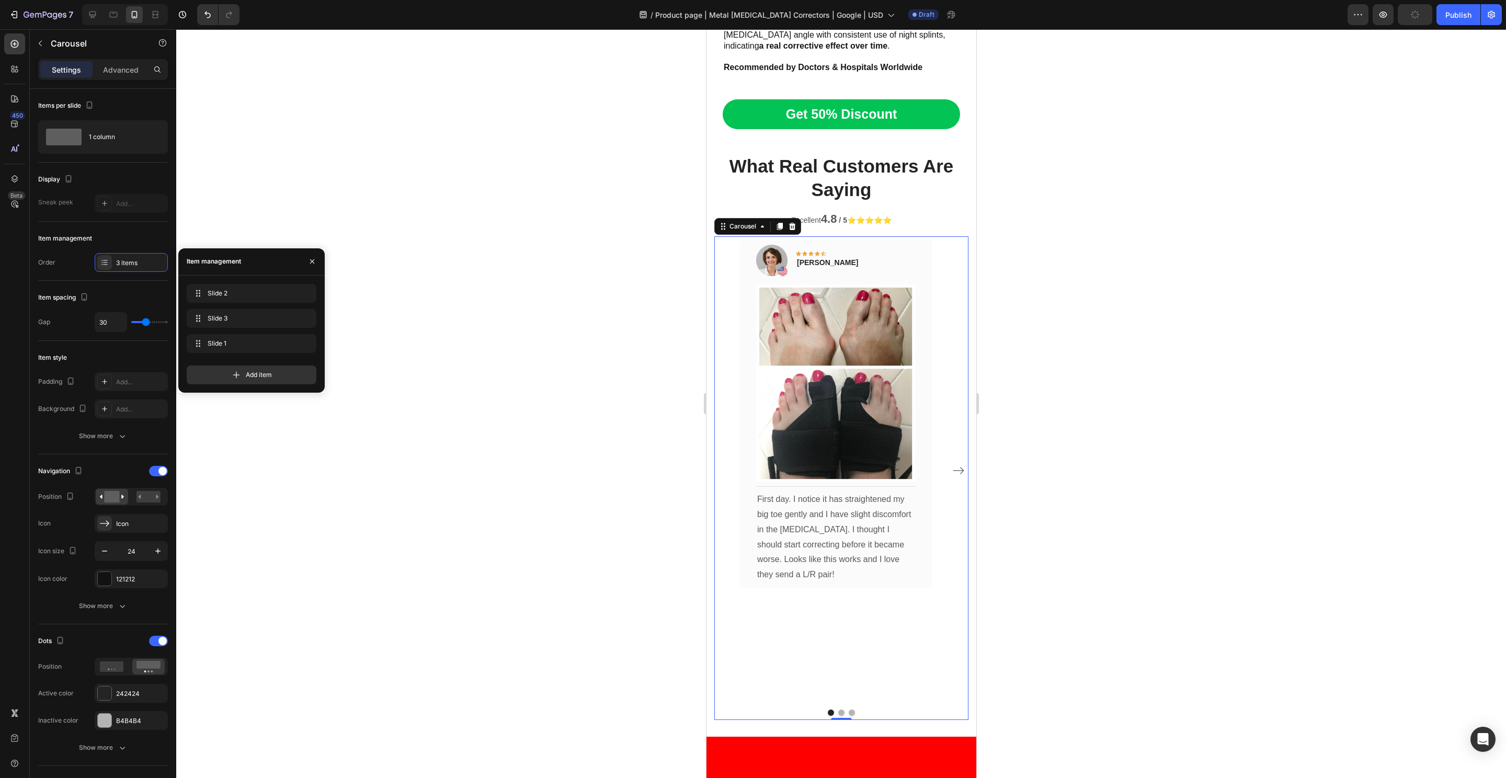
click at [578, 392] on div at bounding box center [841, 403] width 1330 height 749
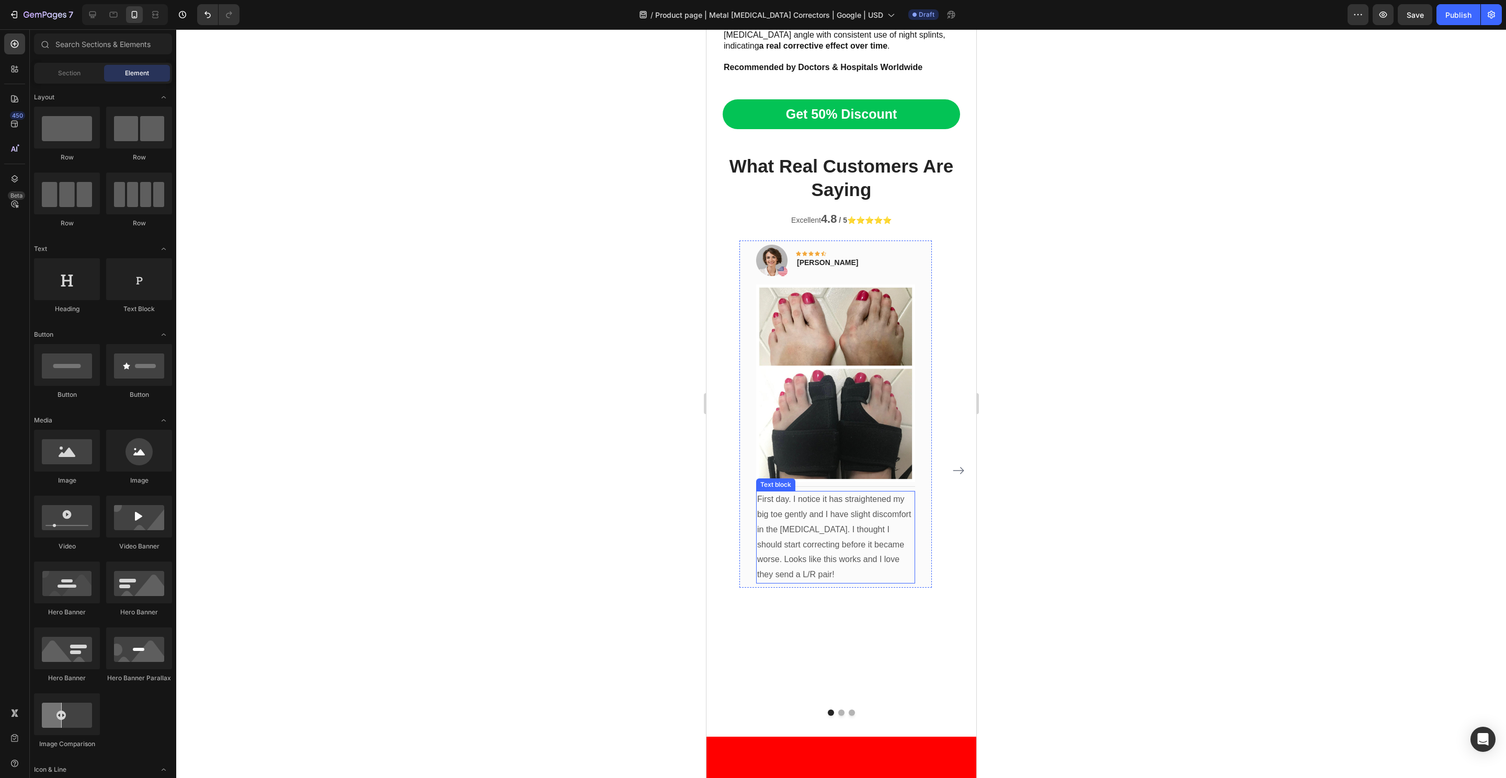
click at [830, 505] on p "First day. I notice it has straightened my big toe gently and I have slight dis…" at bounding box center [835, 537] width 157 height 90
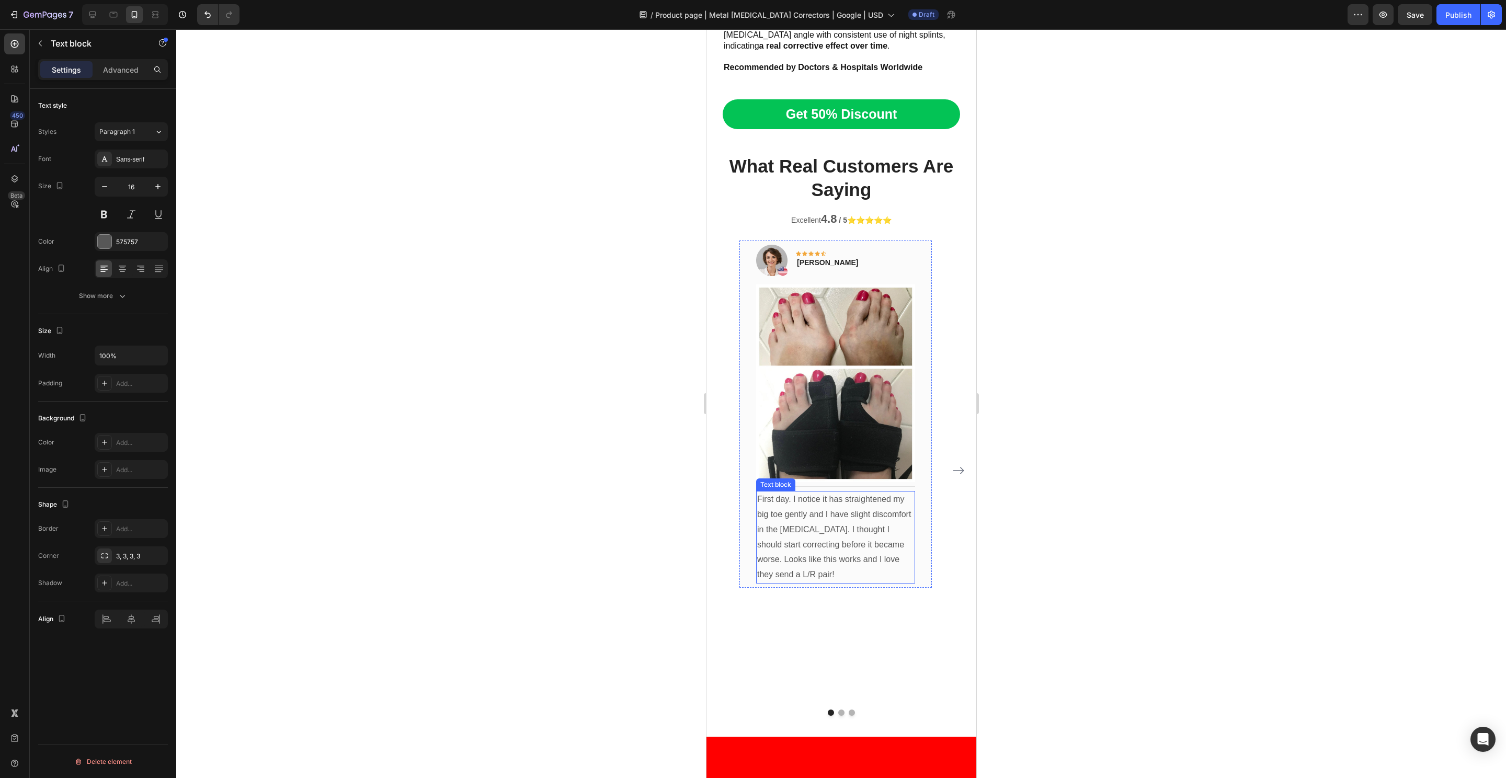
click at [830, 505] on p "First day. I notice it has straightened my big toe gently and I have slight dis…" at bounding box center [835, 537] width 157 height 90
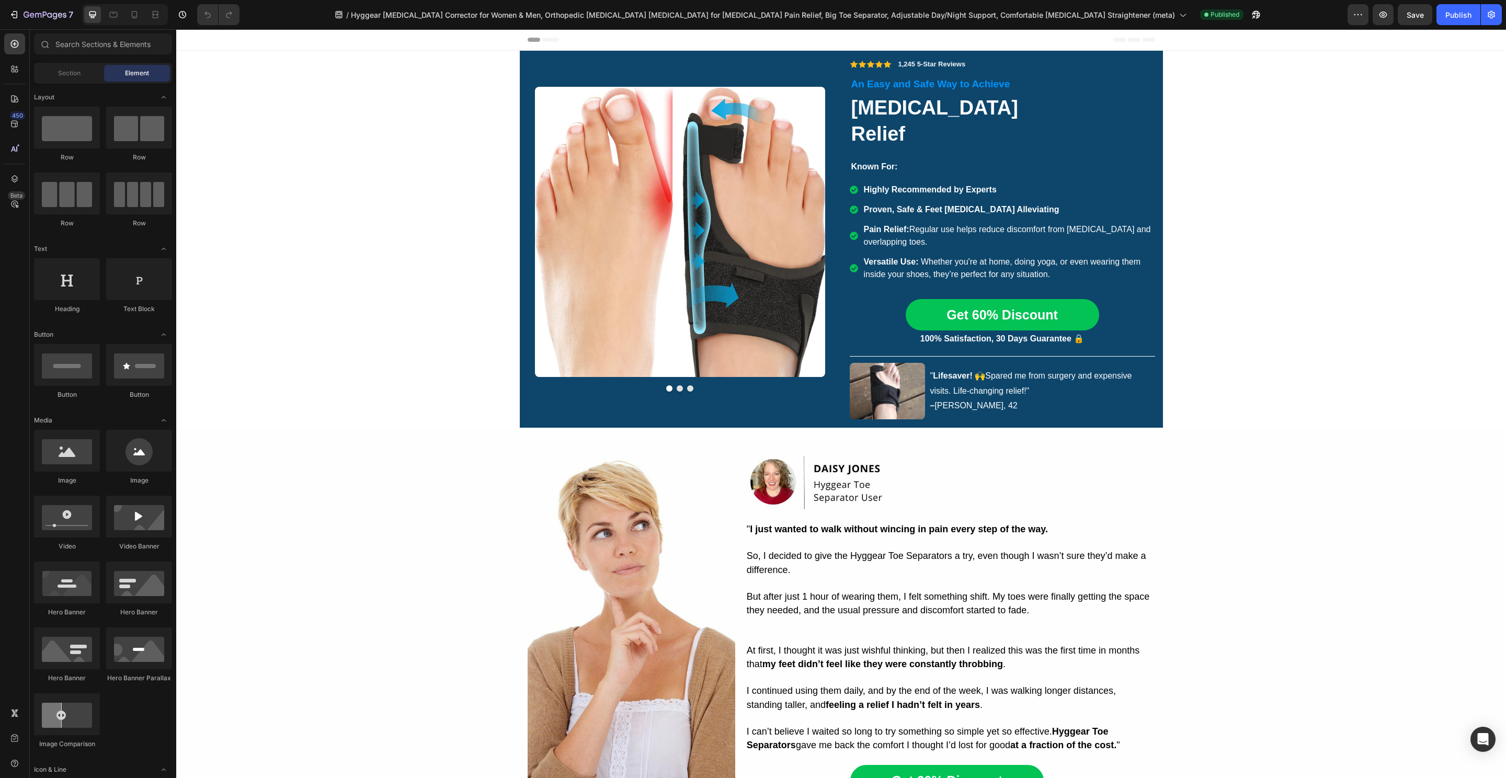
click at [642, 220] on img at bounding box center [680, 232] width 290 height 290
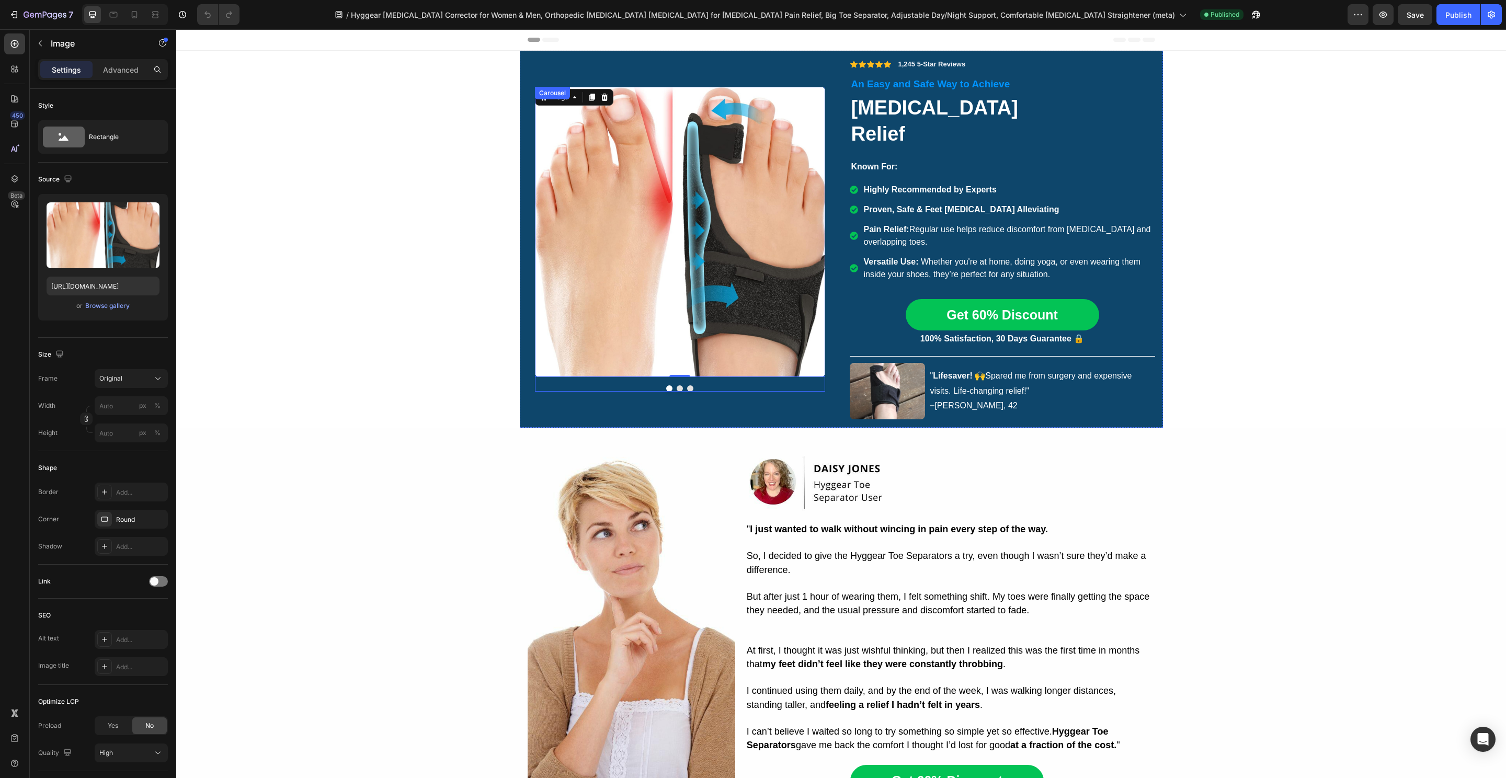
click at [677, 385] on button "Dot" at bounding box center [680, 388] width 6 height 6
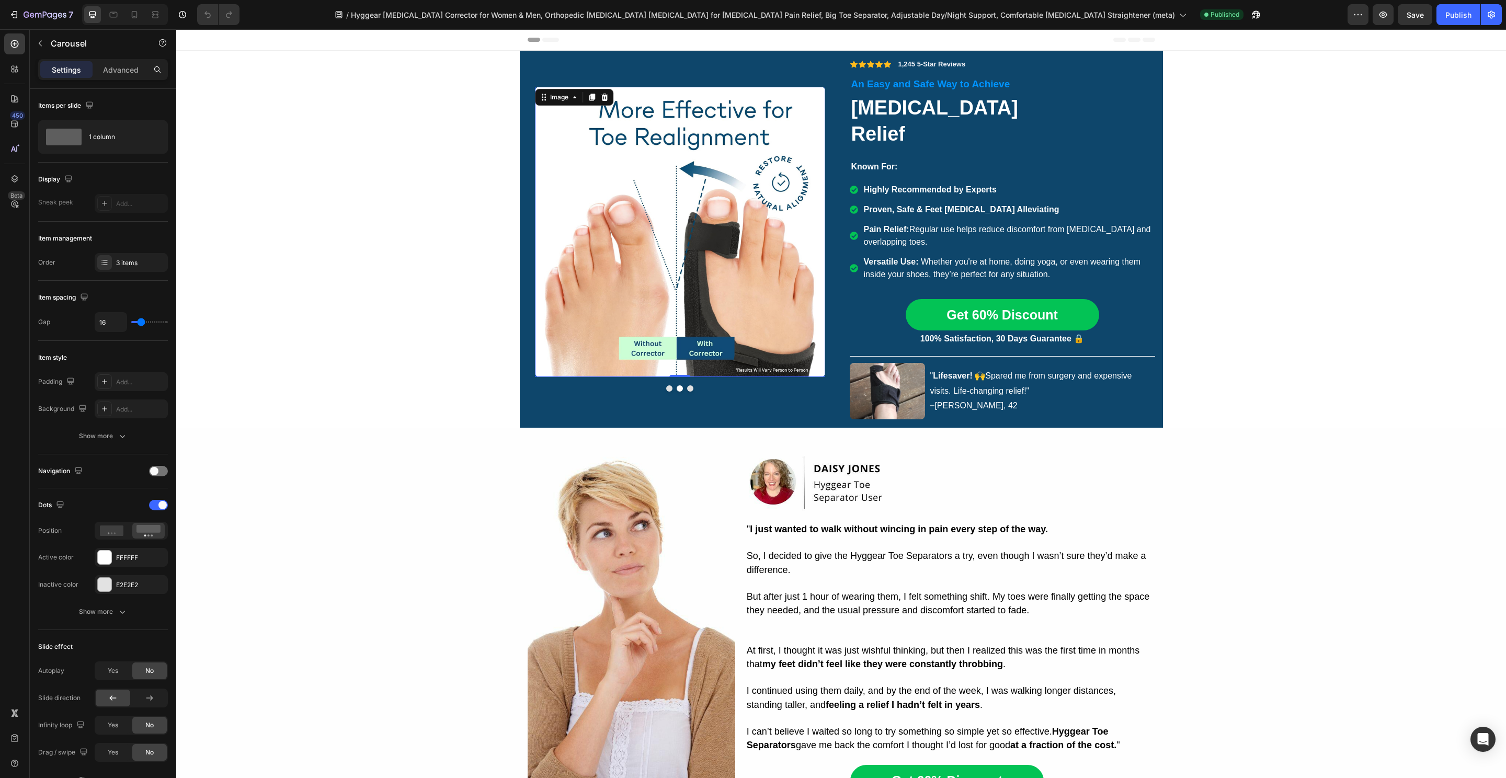
click at [721, 244] on img at bounding box center [680, 232] width 290 height 290
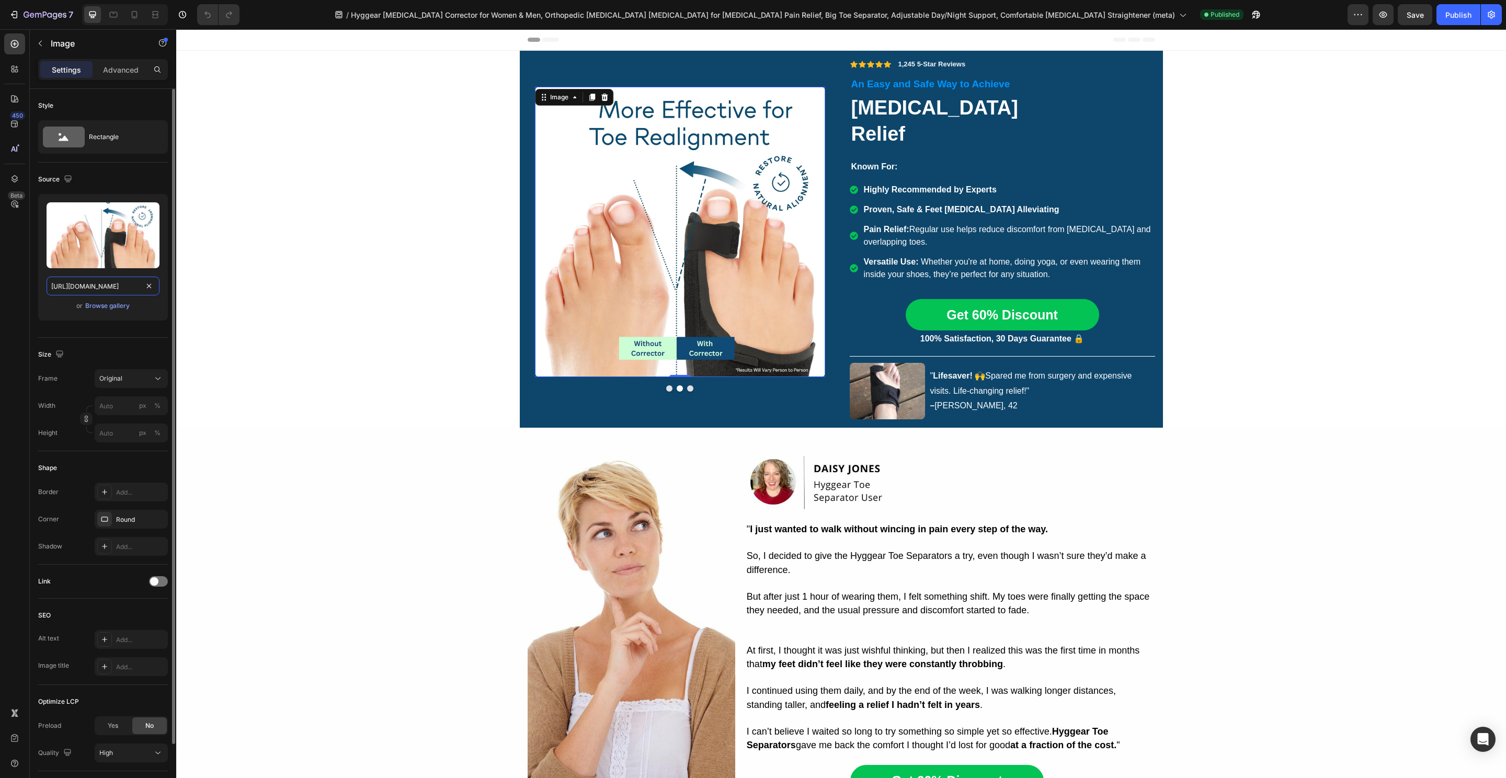
click at [96, 289] on input "https://cdn.shopify.com/s/files/1/0848/4441/3196/files/gempages_524222768674243…" at bounding box center [103, 286] width 113 height 19
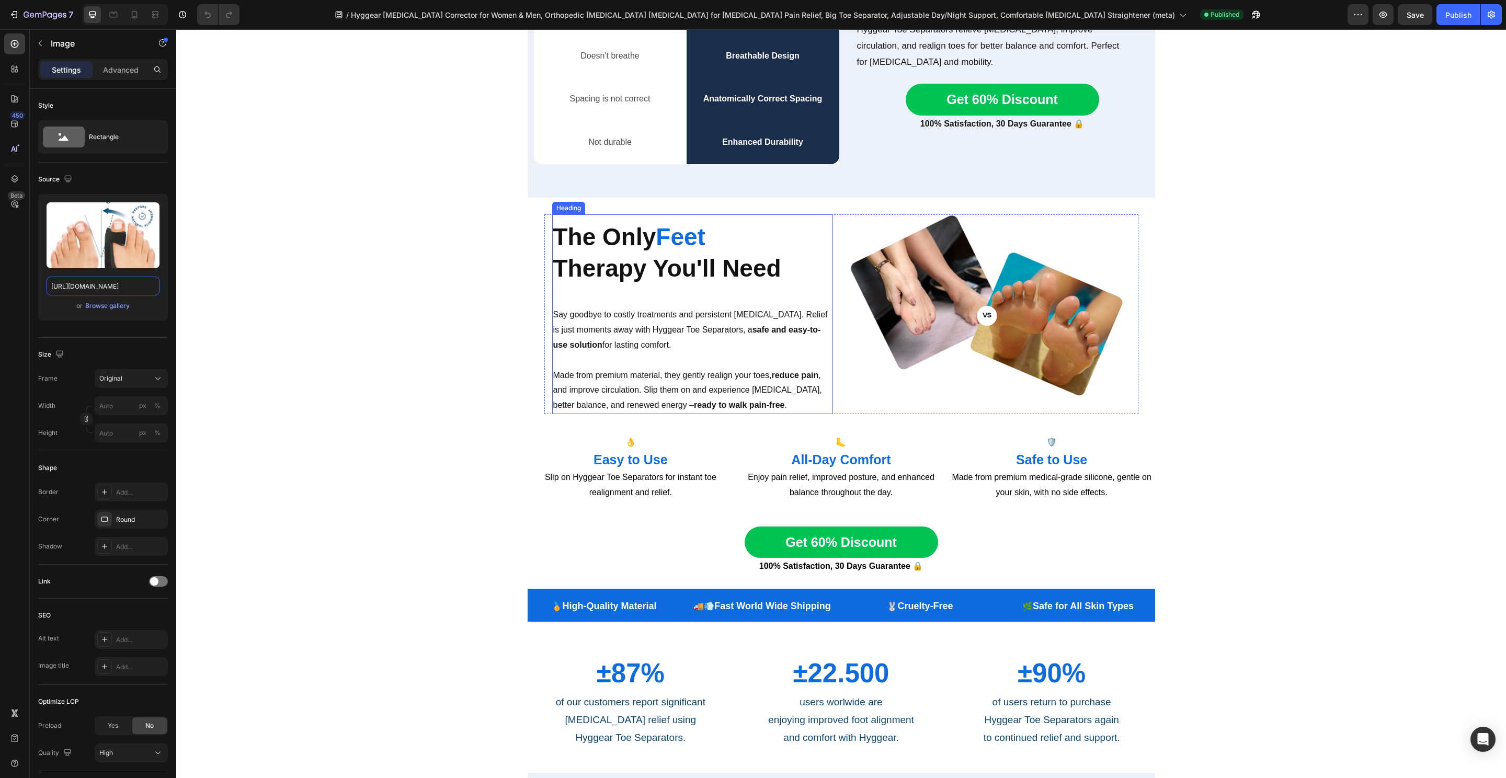
scroll to position [1728, 0]
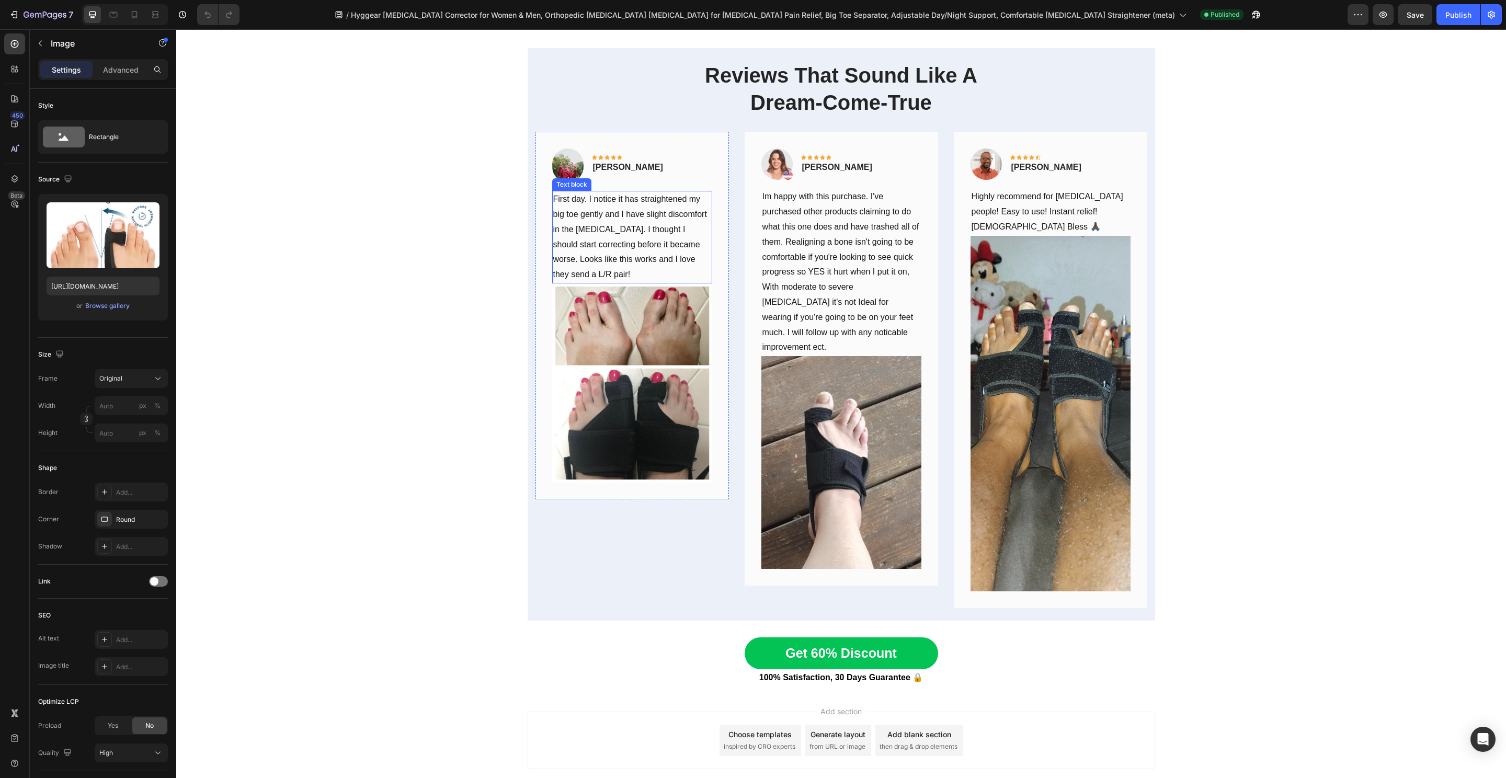
click at [639, 227] on p "First day. I notice it has straightened my big toe gently and I have slight dis…" at bounding box center [632, 237] width 158 height 90
click at [639, 226] on p "First day. I notice it has straightened my big toe gently and I have slight dis…" at bounding box center [632, 237] width 158 height 90
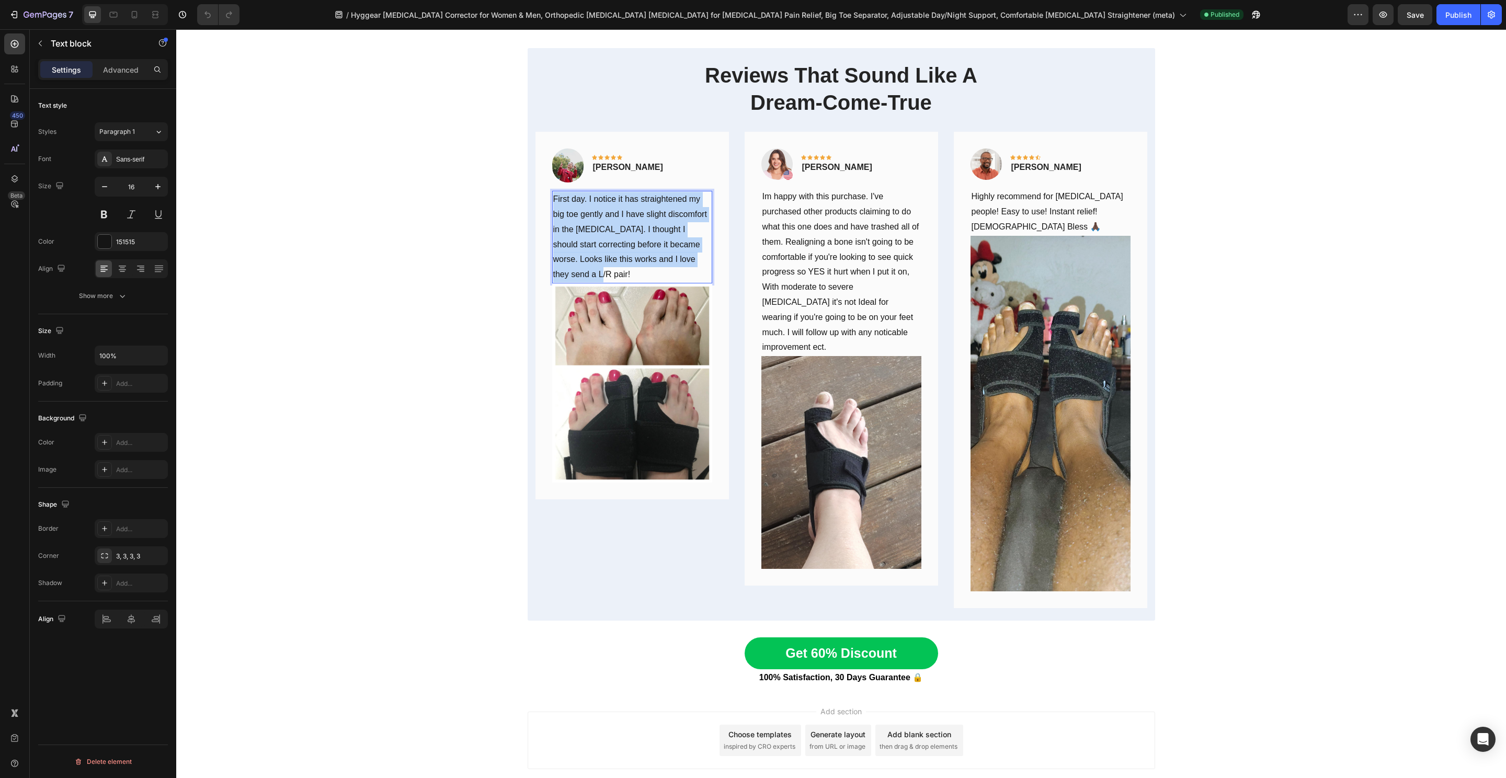
copy p "First day. I notice it has straightened my big toe gently and I have slight dis…"
click at [636, 353] on img at bounding box center [632, 382] width 160 height 199
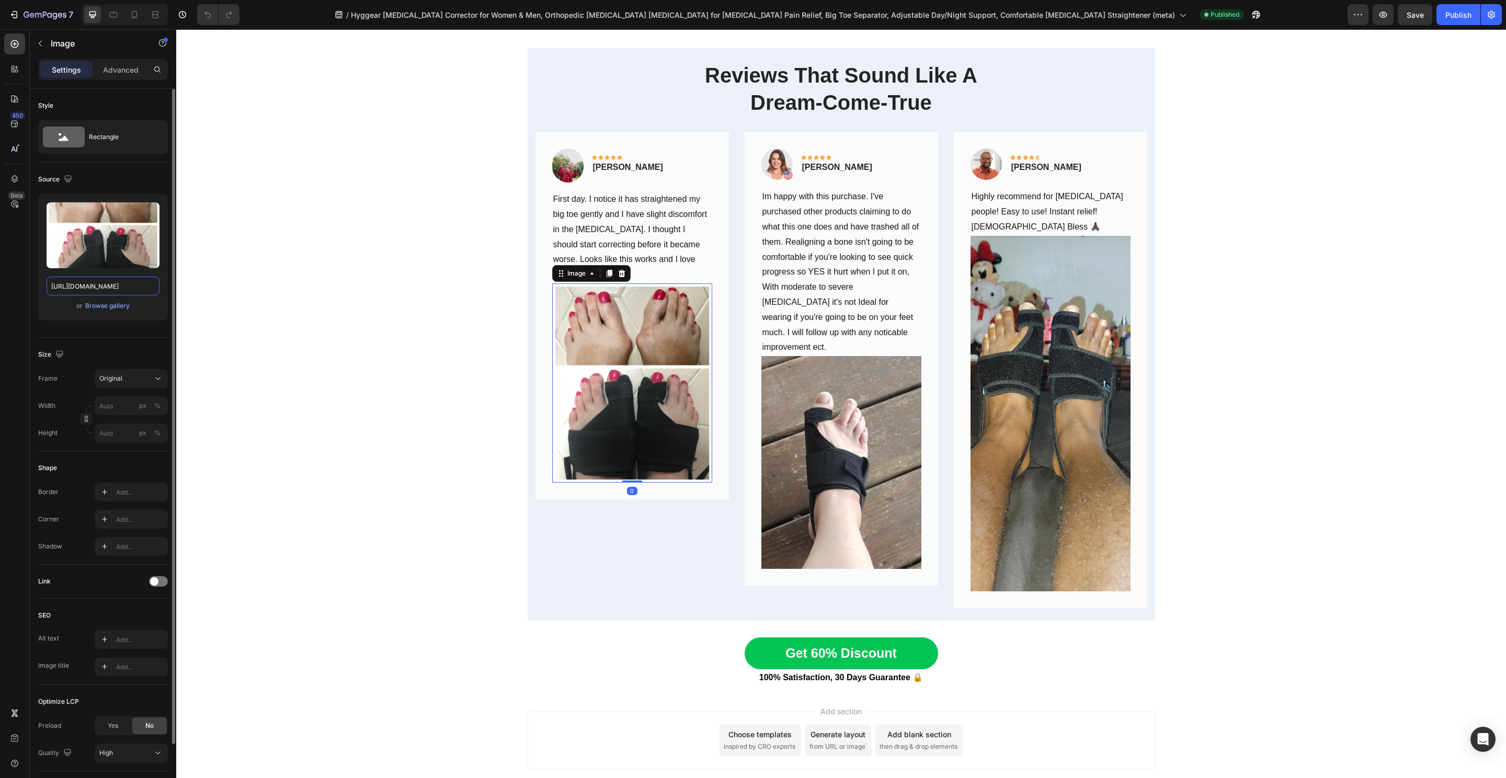
click at [108, 289] on input "https://cdn.shopify.com/s/files/1/0848/4441/3196/files/gempages_524222768674243…" at bounding box center [103, 286] width 113 height 19
click at [801, 223] on p "Im happy with this purchase. I've purchased other products claiming to do what …" at bounding box center [841, 272] width 158 height 166
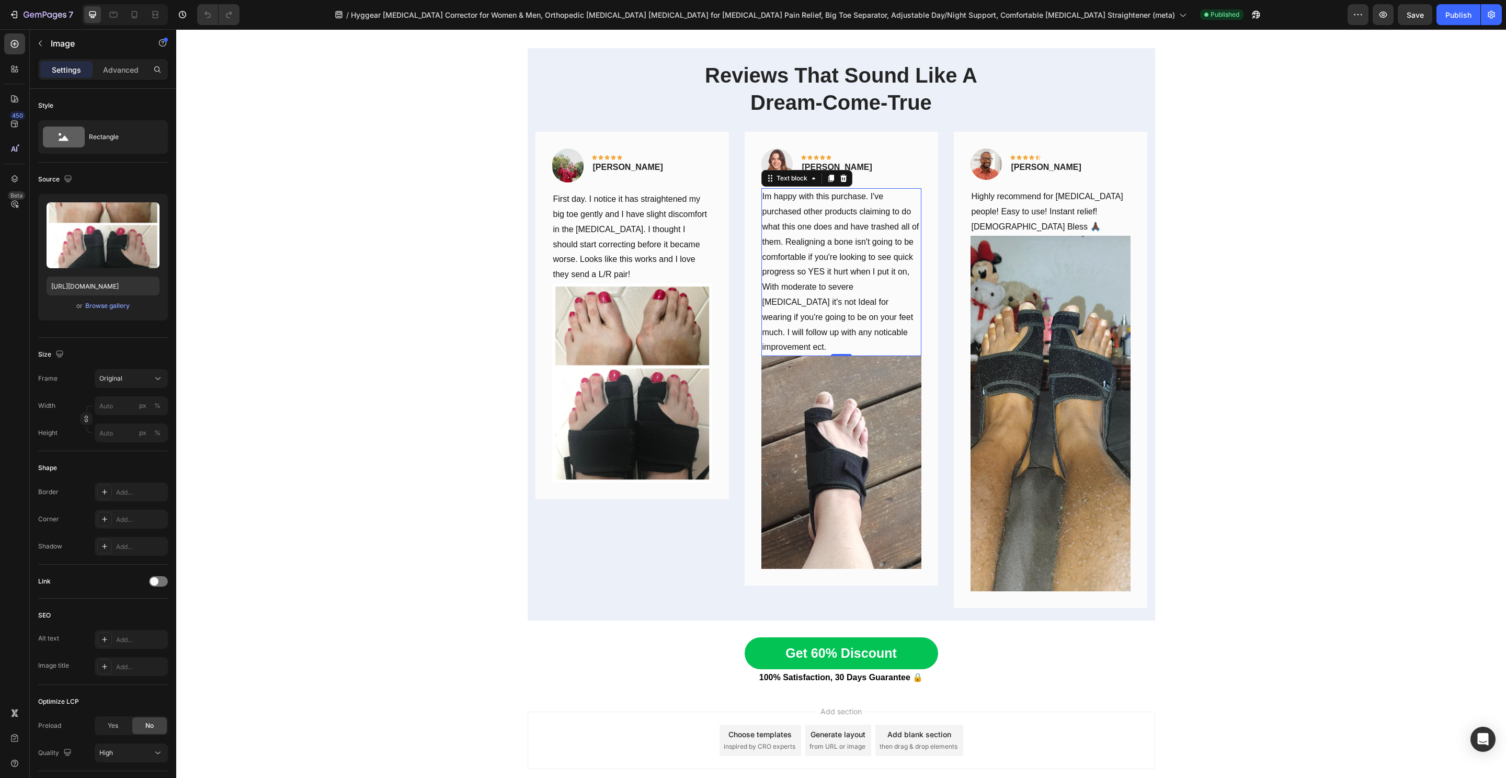
click at [801, 223] on p "Im happy with this purchase. I've purchased other products claiming to do what …" at bounding box center [841, 272] width 158 height 166
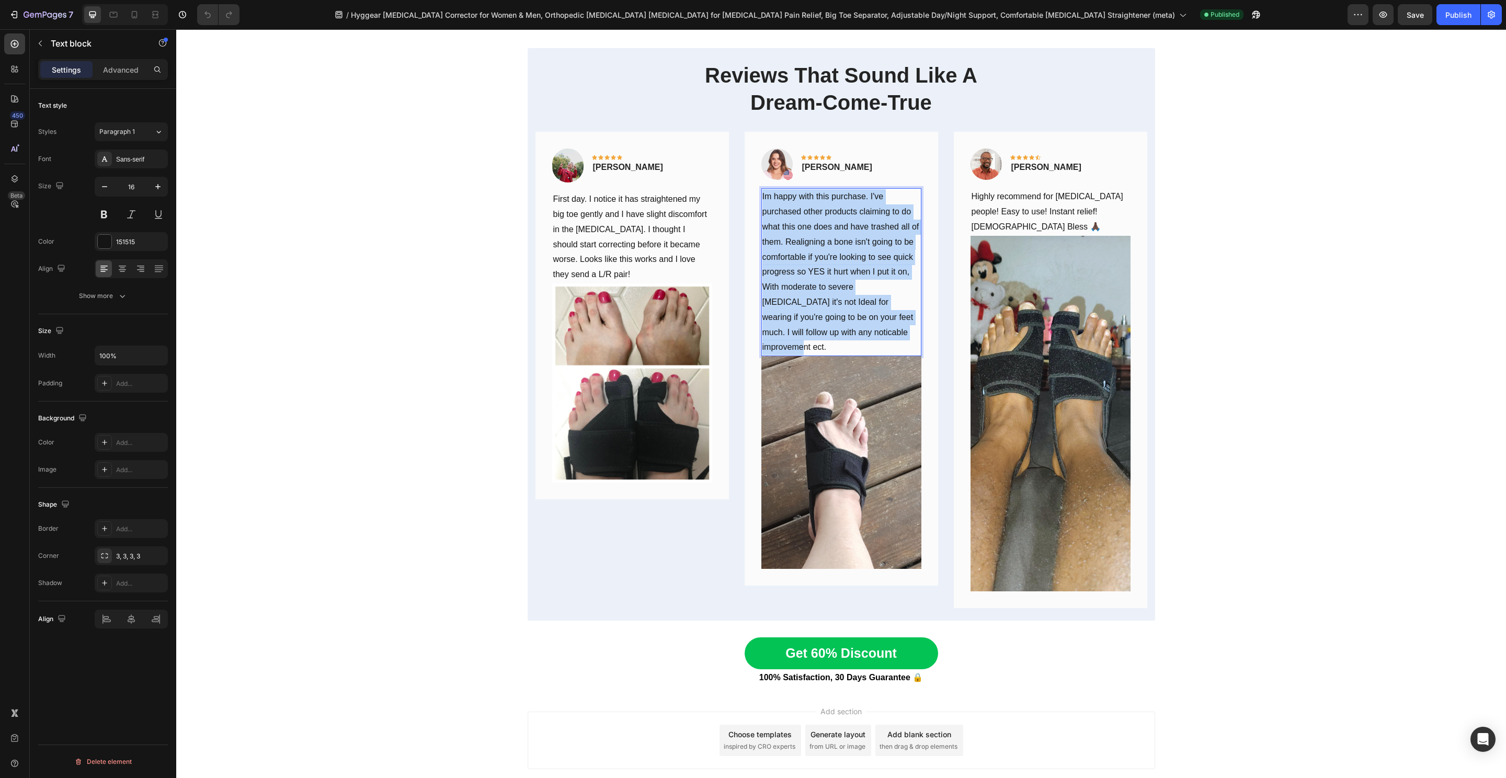
copy p "Im happy with this purchase. I've purchased other products claiming to do what …"
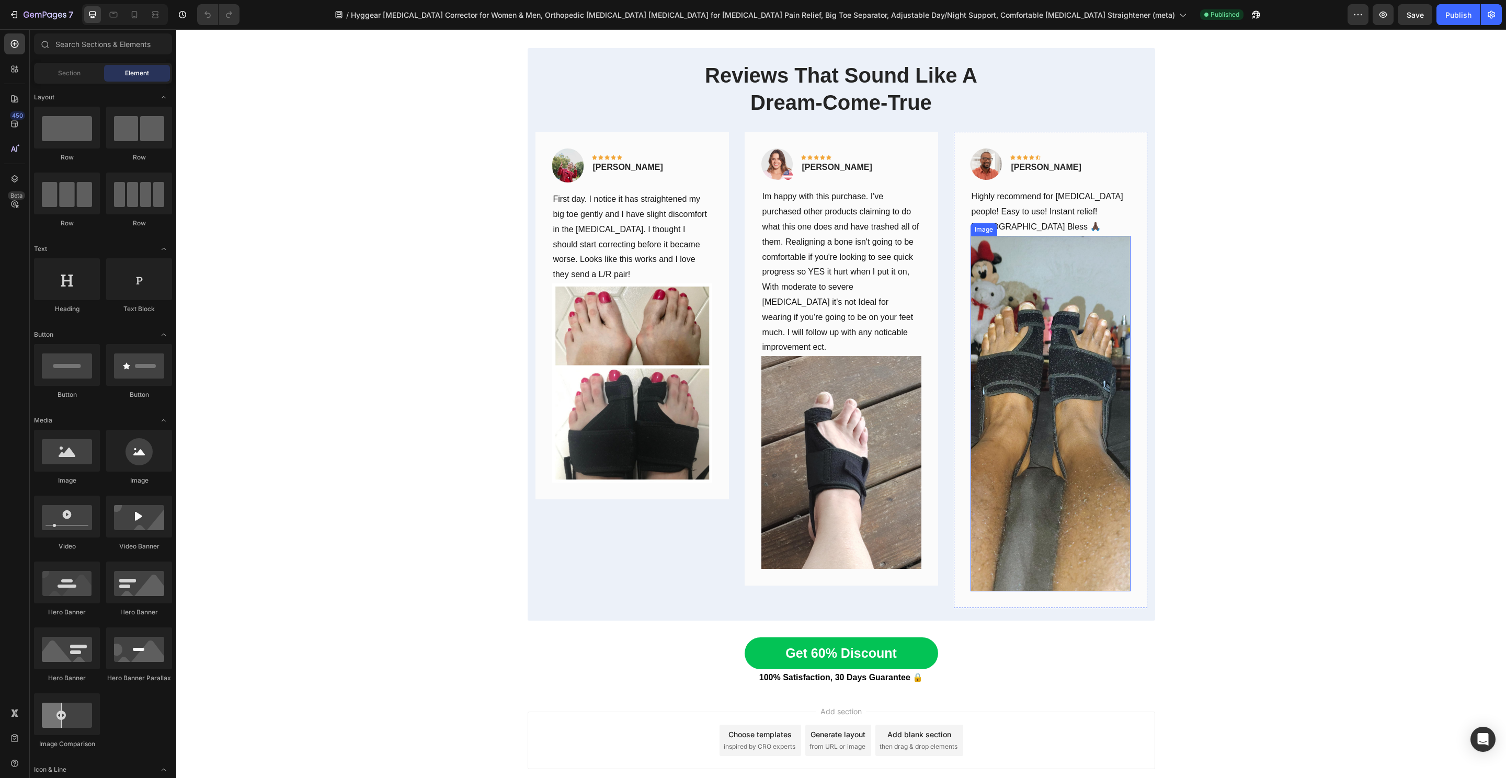
click at [1029, 193] on p "Highly recommend for flat foot people! Easy to use! Instant relief! God Bless 🙏🏿" at bounding box center [1051, 211] width 158 height 45
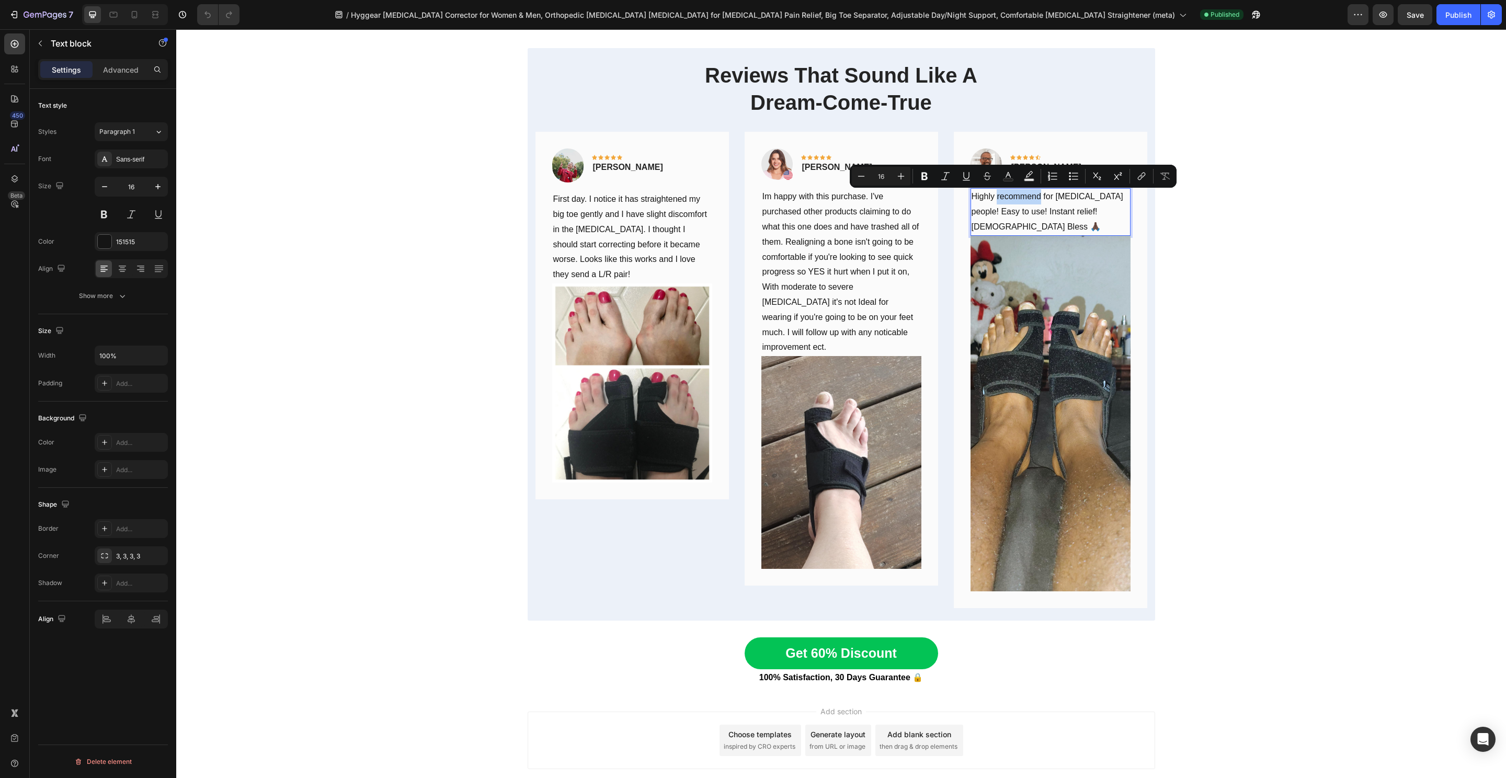
click at [855, 281] on p "Im happy with this purchase. I've purchased other products claiming to do what …" at bounding box center [841, 272] width 158 height 166
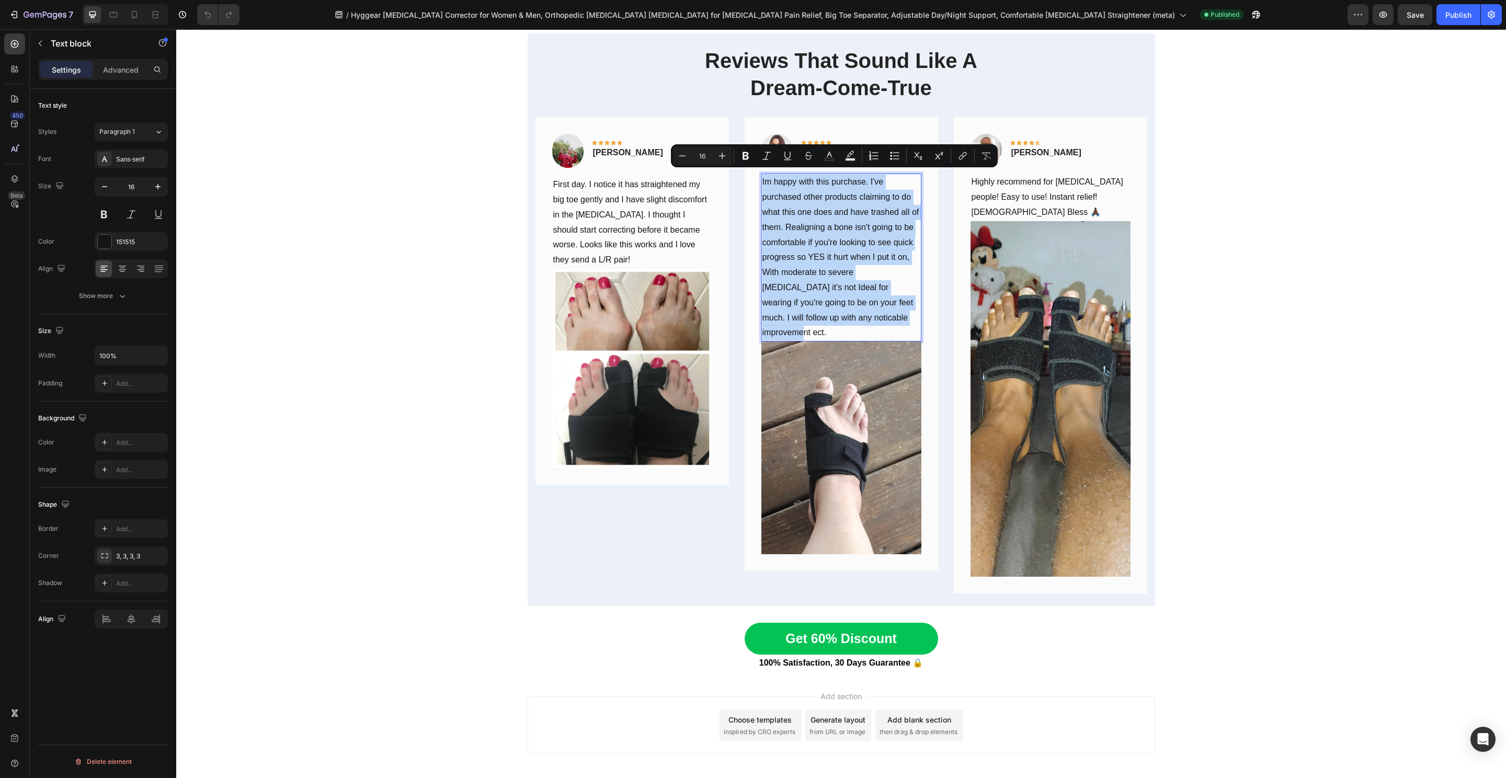
scroll to position [1751, 0]
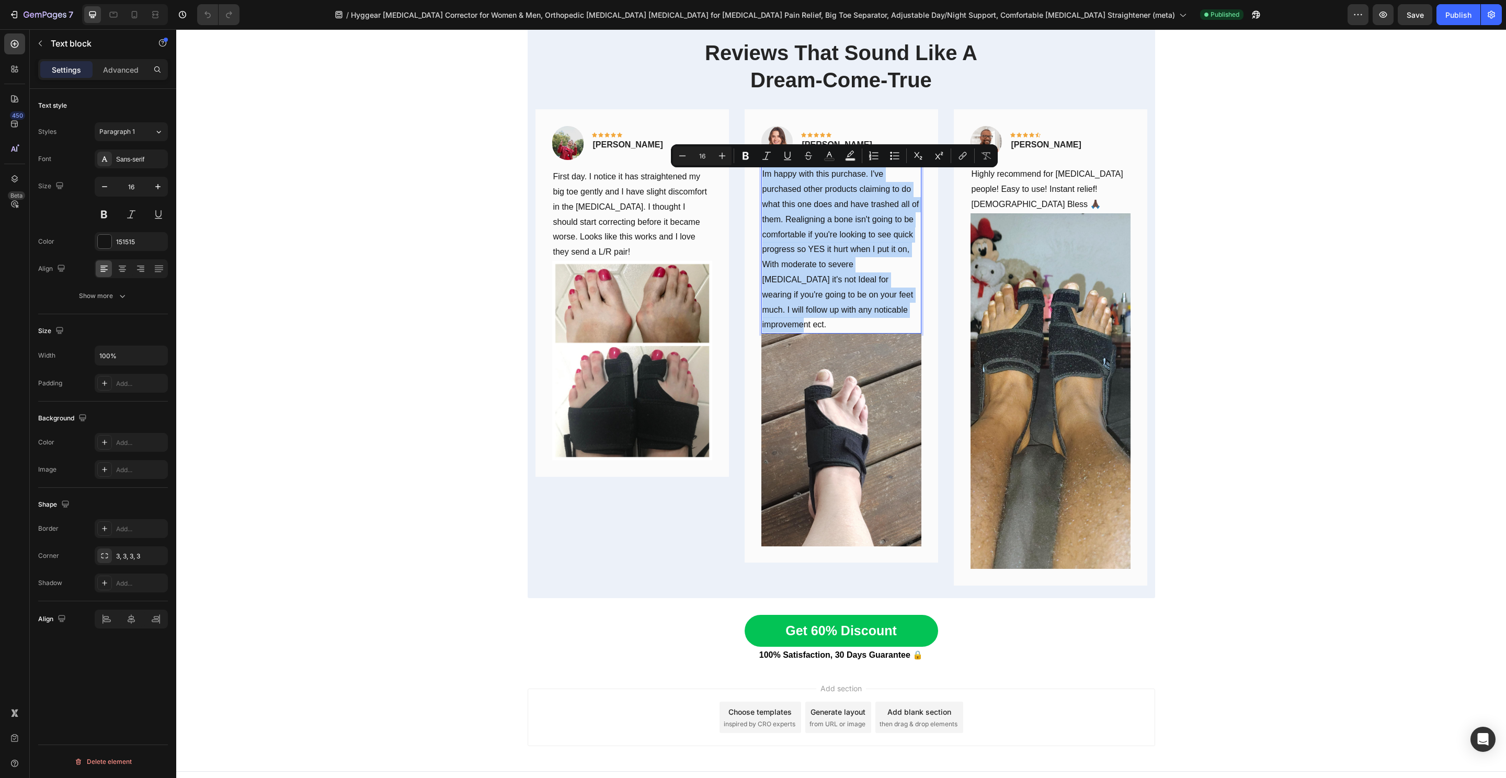
click at [852, 394] on img at bounding box center [841, 440] width 160 height 212
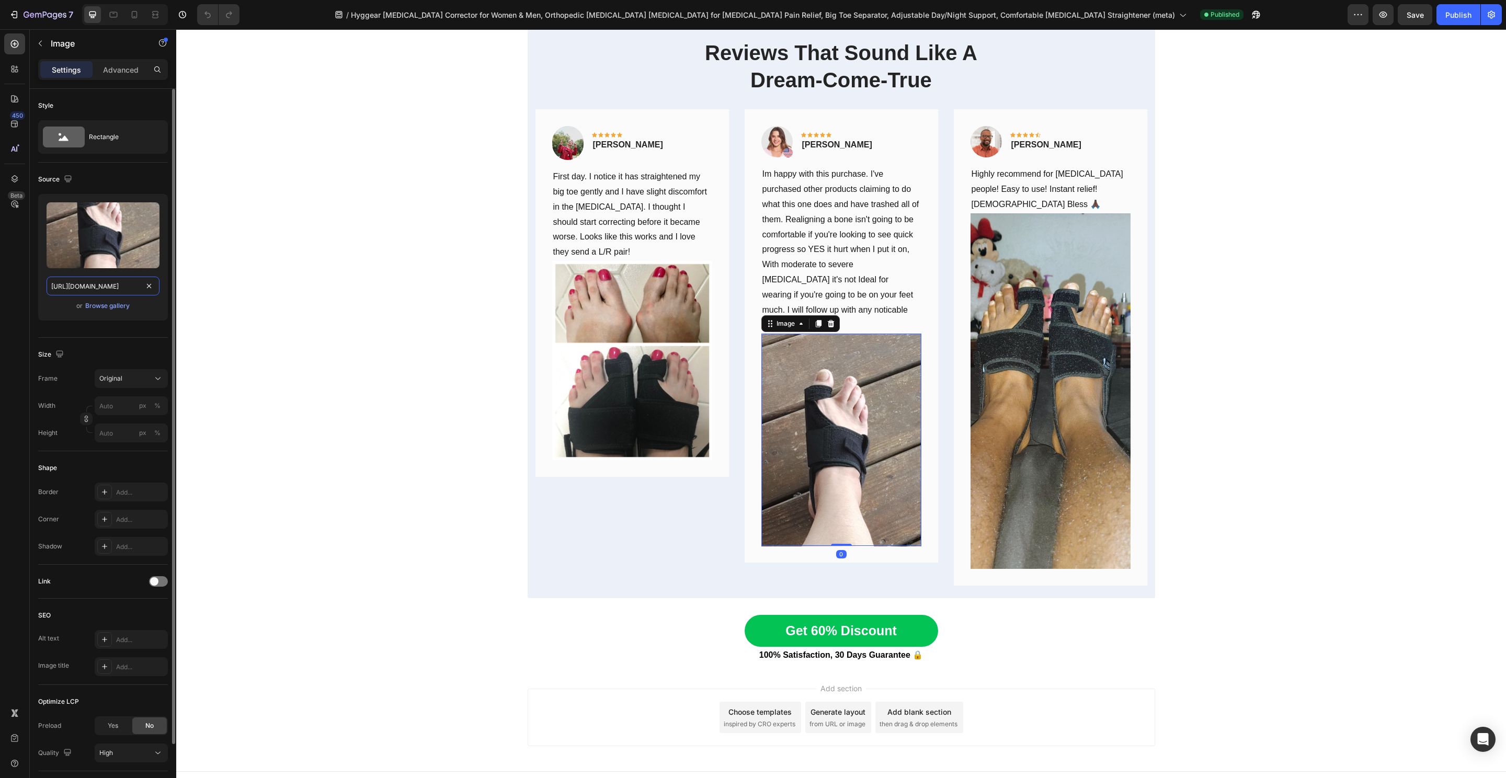
click at [70, 292] on input "https://cdn.shopify.com/s/files/1/0848/4441/3196/files/gempages_524222768674243…" at bounding box center [103, 286] width 113 height 19
click at [1017, 173] on p "Highly recommend for flat foot people! Easy to use! Instant relief! God Bless 🙏🏿" at bounding box center [1051, 189] width 158 height 45
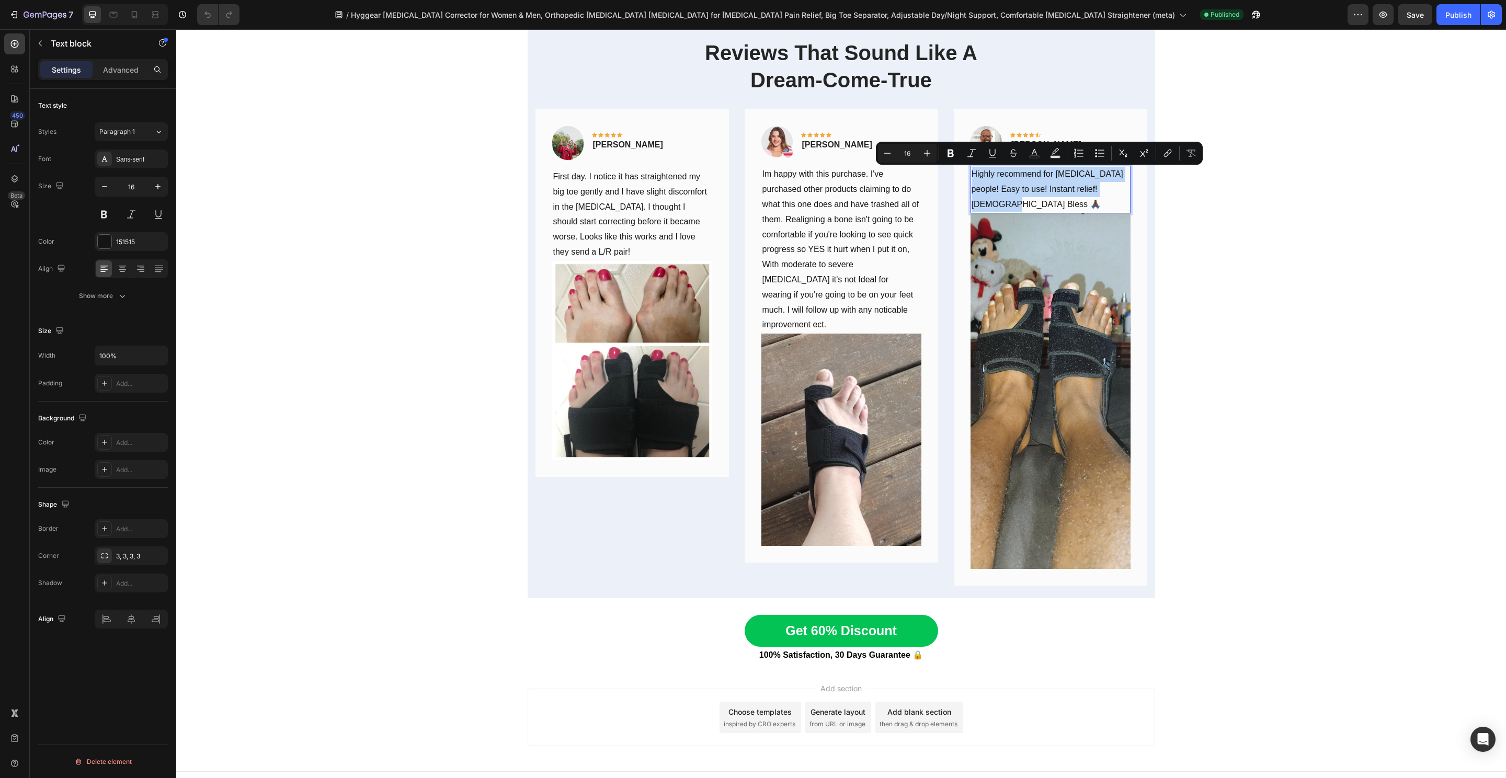
click at [1065, 283] on img at bounding box center [1051, 391] width 160 height 356
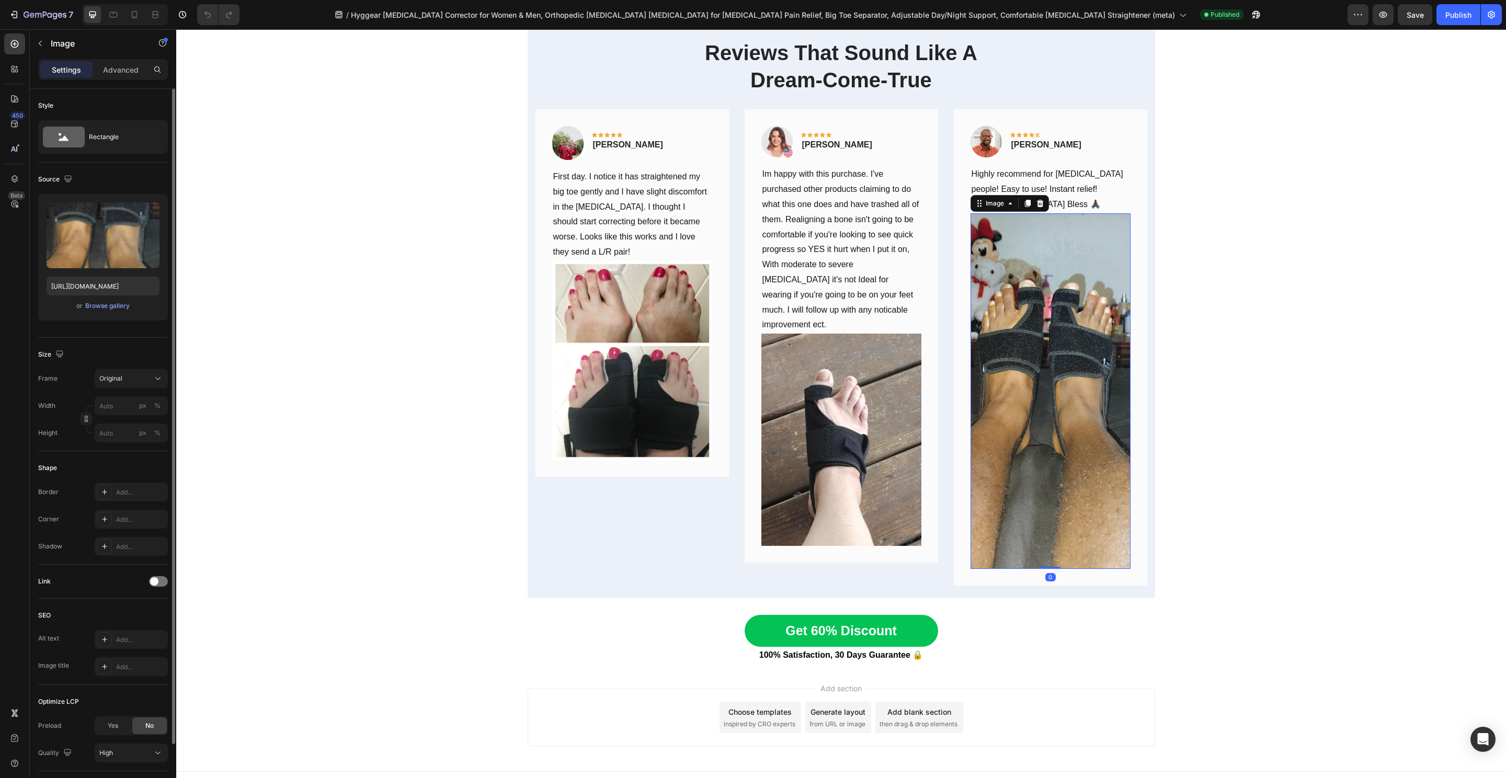
click at [119, 274] on div "Upload Image https://cdn.shopify.com/s/files/1/0848/4441/3196/files/gempages_52…" at bounding box center [103, 257] width 130 height 127
click at [121, 280] on input "https://cdn.shopify.com/s/files/1/0848/4441/3196/files/gempages_524222768674243…" at bounding box center [103, 286] width 113 height 19
click at [977, 141] on img at bounding box center [986, 141] width 31 height 31
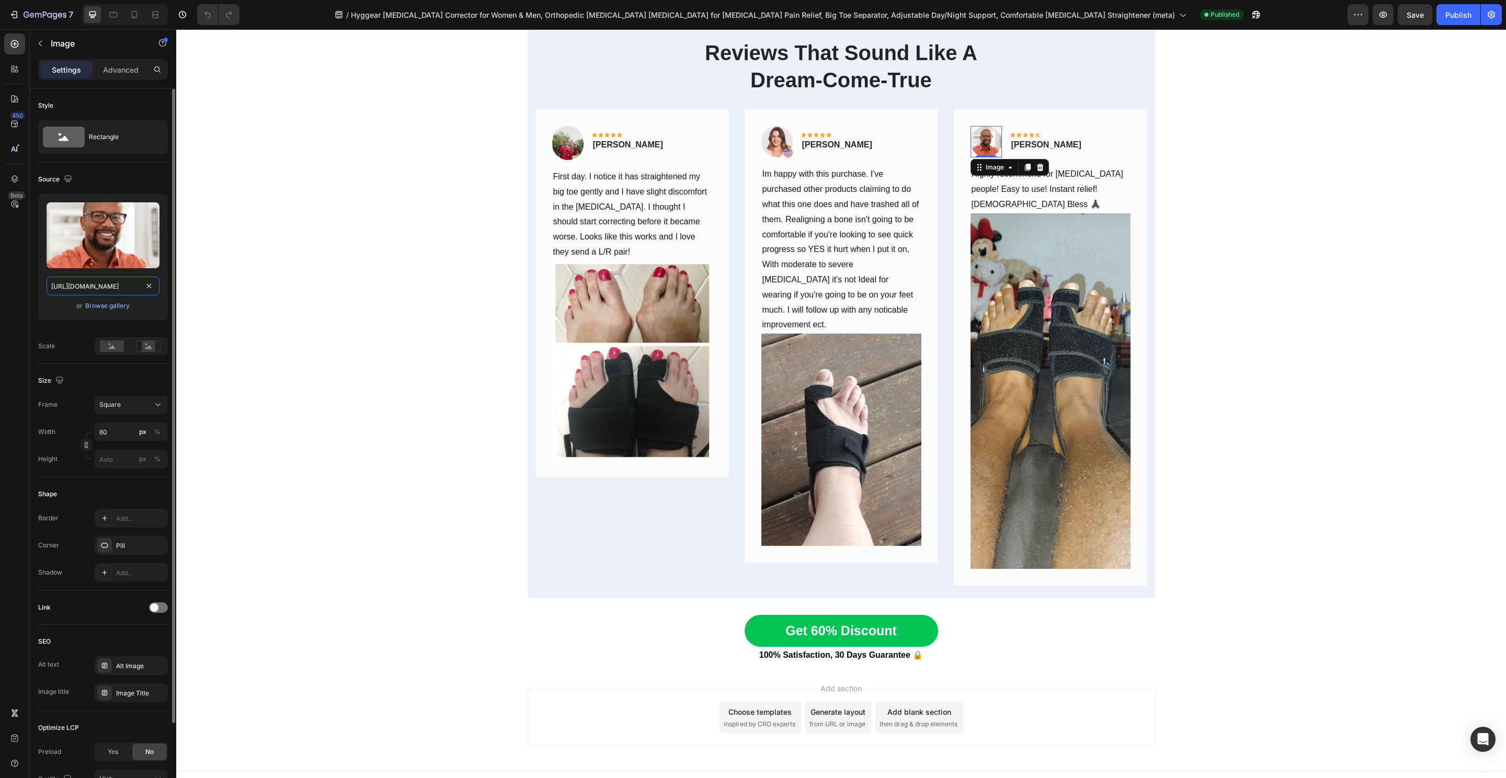
click at [106, 288] on input "https://cdn.shopify.com/s/files/1/0848/4441/3196/files/gempages_524222768674243…" at bounding box center [103, 286] width 113 height 19
click at [1044, 144] on strong "John Wiliams" at bounding box center [1046, 144] width 70 height 9
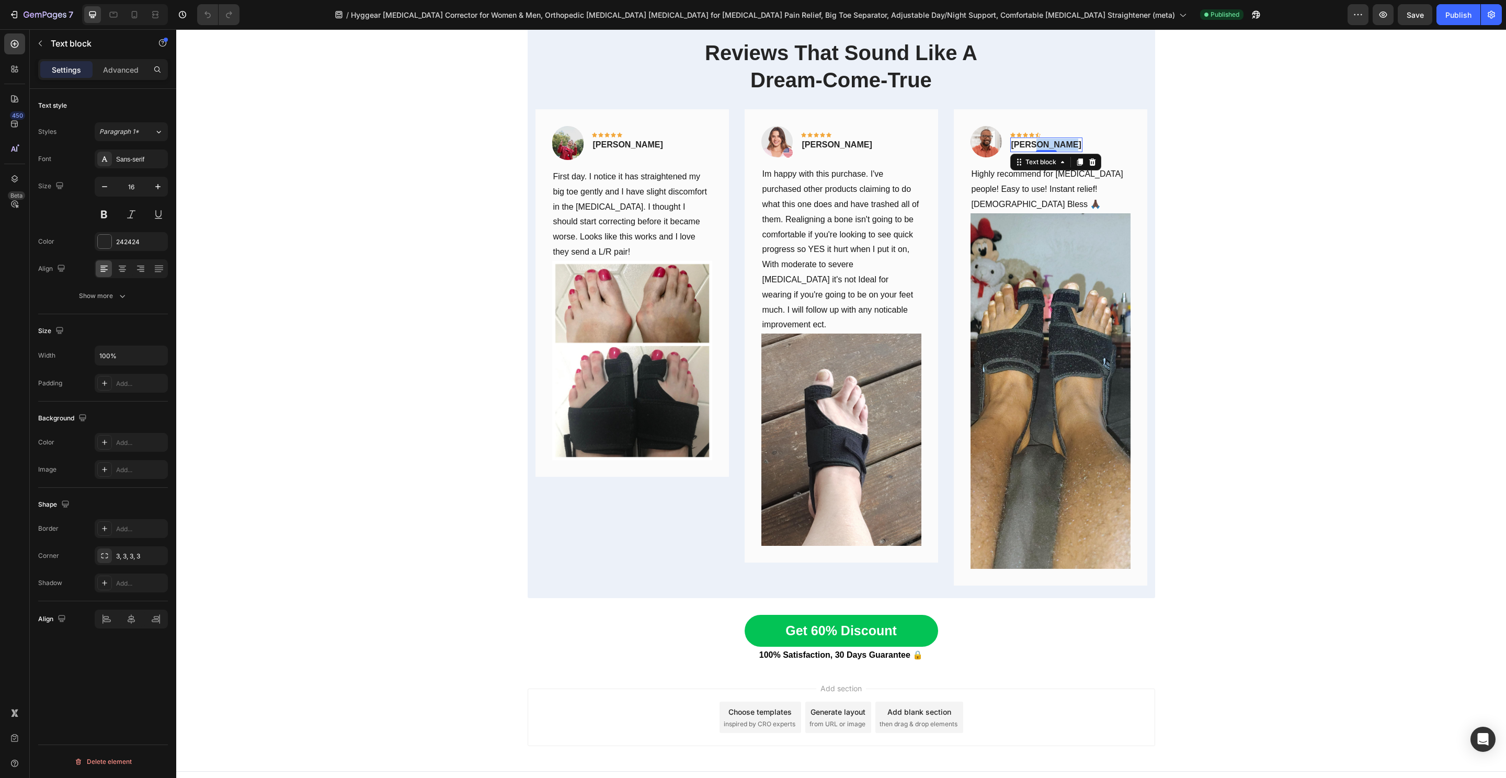
click at [1043, 144] on strong "John Wiliams" at bounding box center [1046, 144] width 70 height 9
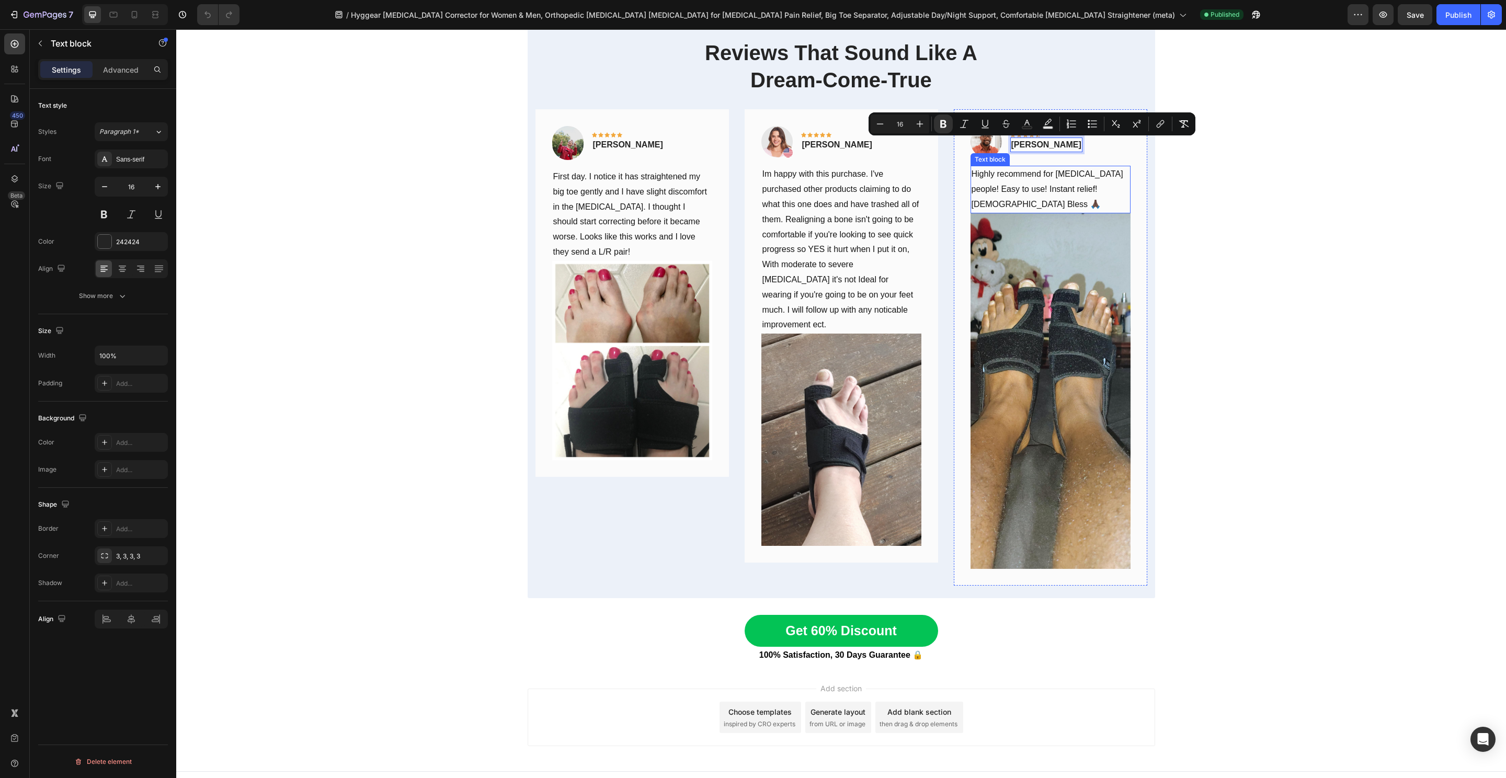
click at [1006, 184] on p "Highly recommend for flat foot people! Easy to use! Instant relief! God Bless 🙏🏿" at bounding box center [1051, 189] width 158 height 45
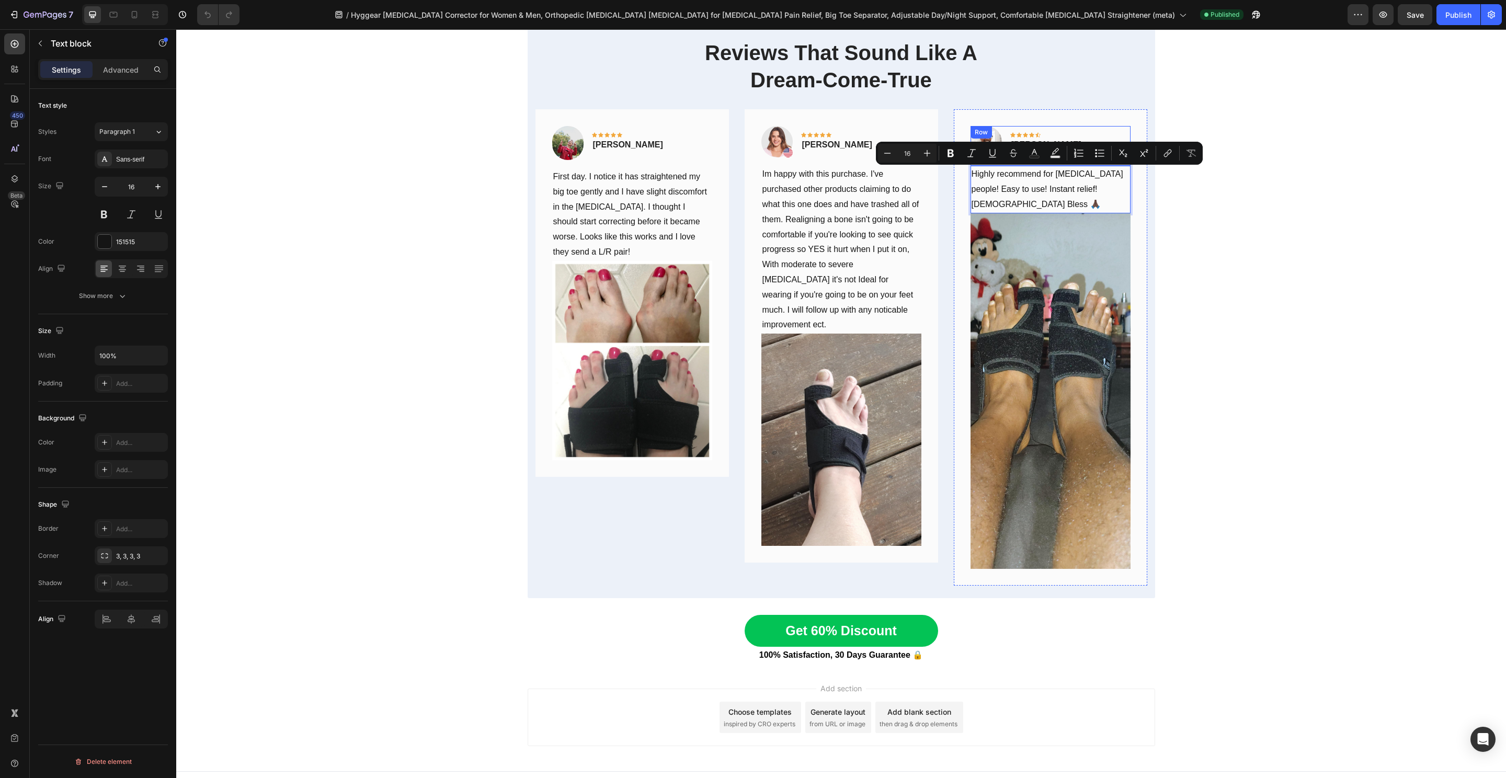
click at [1043, 124] on div "Image Icon Icon Icon Icon Icon Row John Wiliams Text block Row Highly recommend…" at bounding box center [1050, 347] width 193 height 476
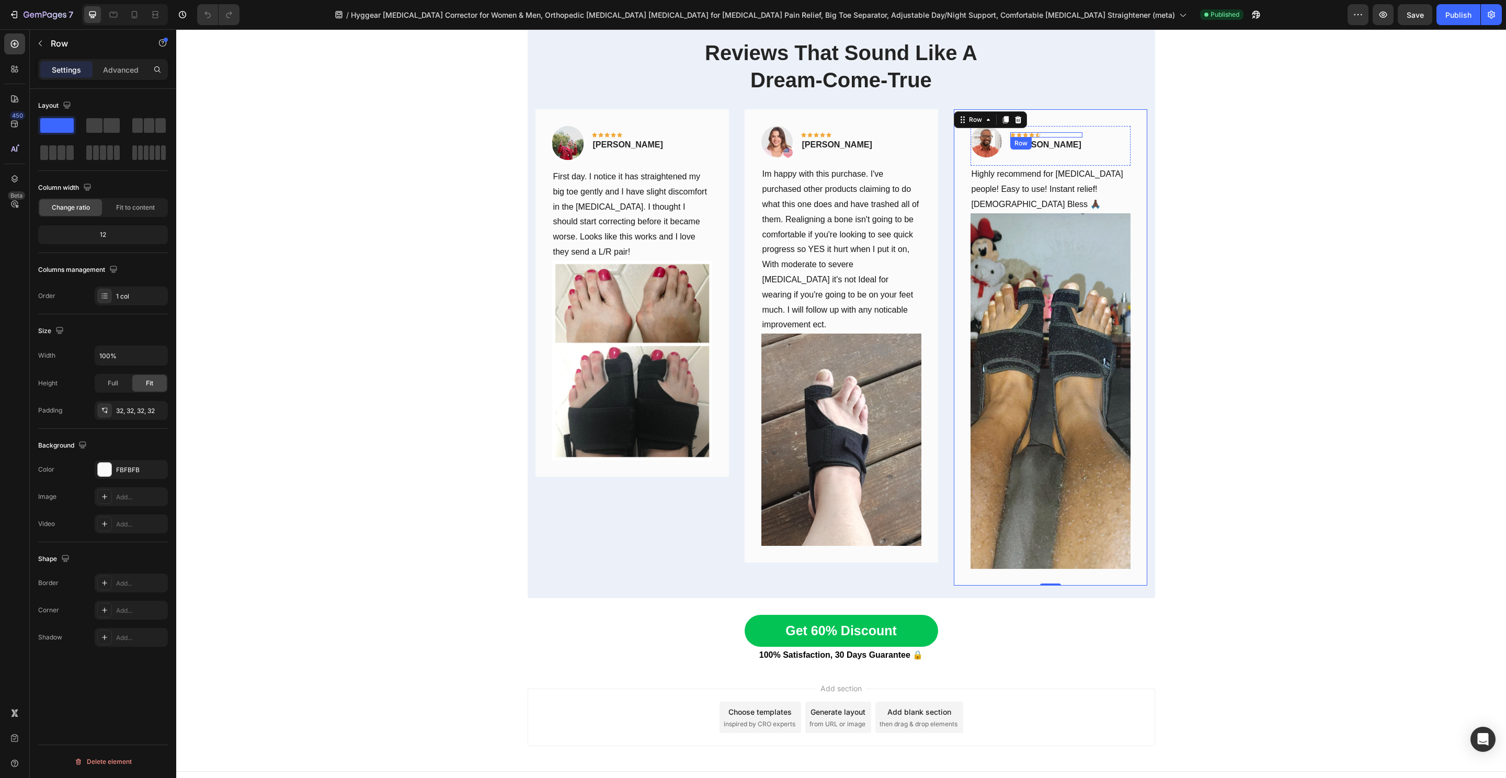
click at [1037, 139] on p "John Wiliams" at bounding box center [1046, 145] width 70 height 13
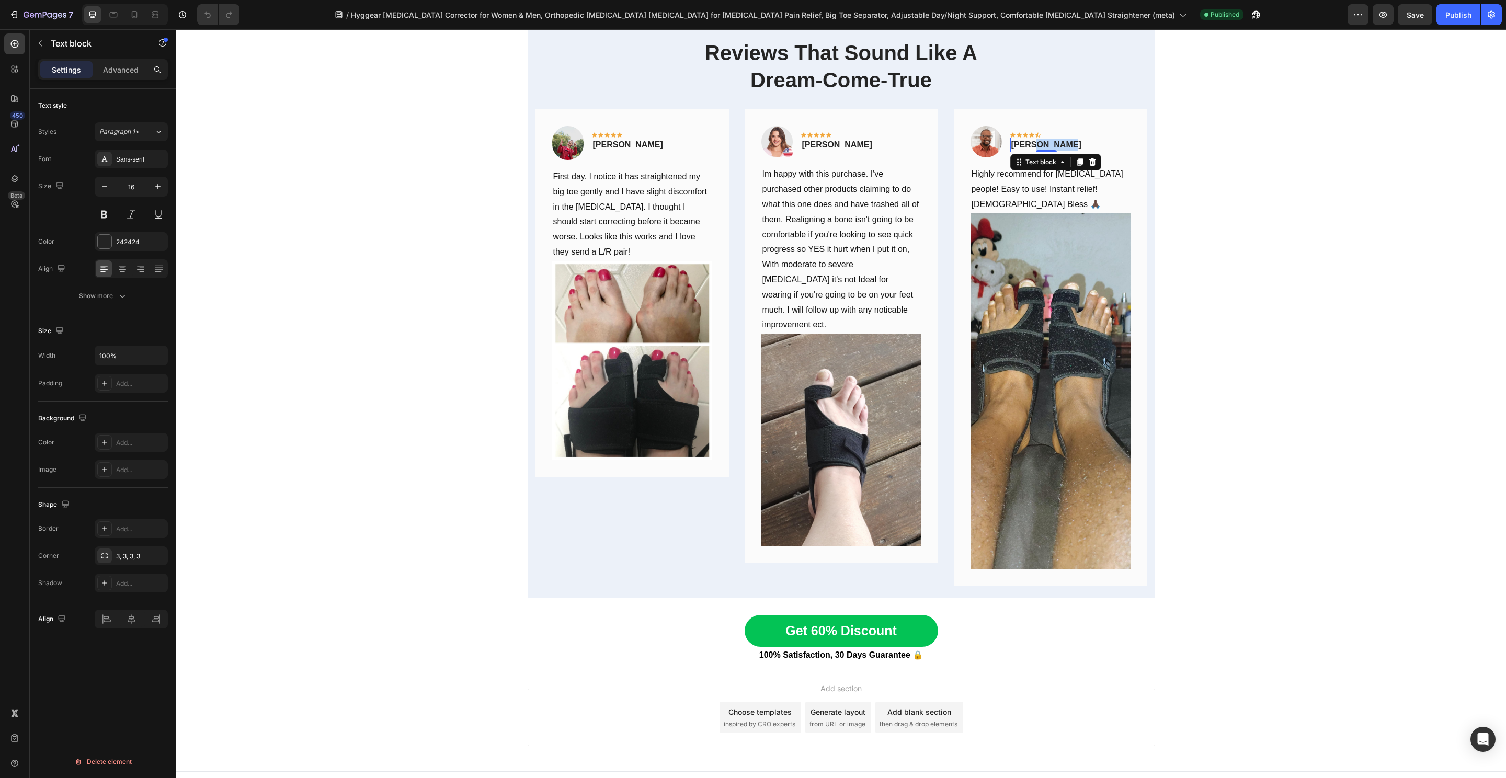
click at [1036, 142] on strong "John Wiliams" at bounding box center [1046, 144] width 70 height 9
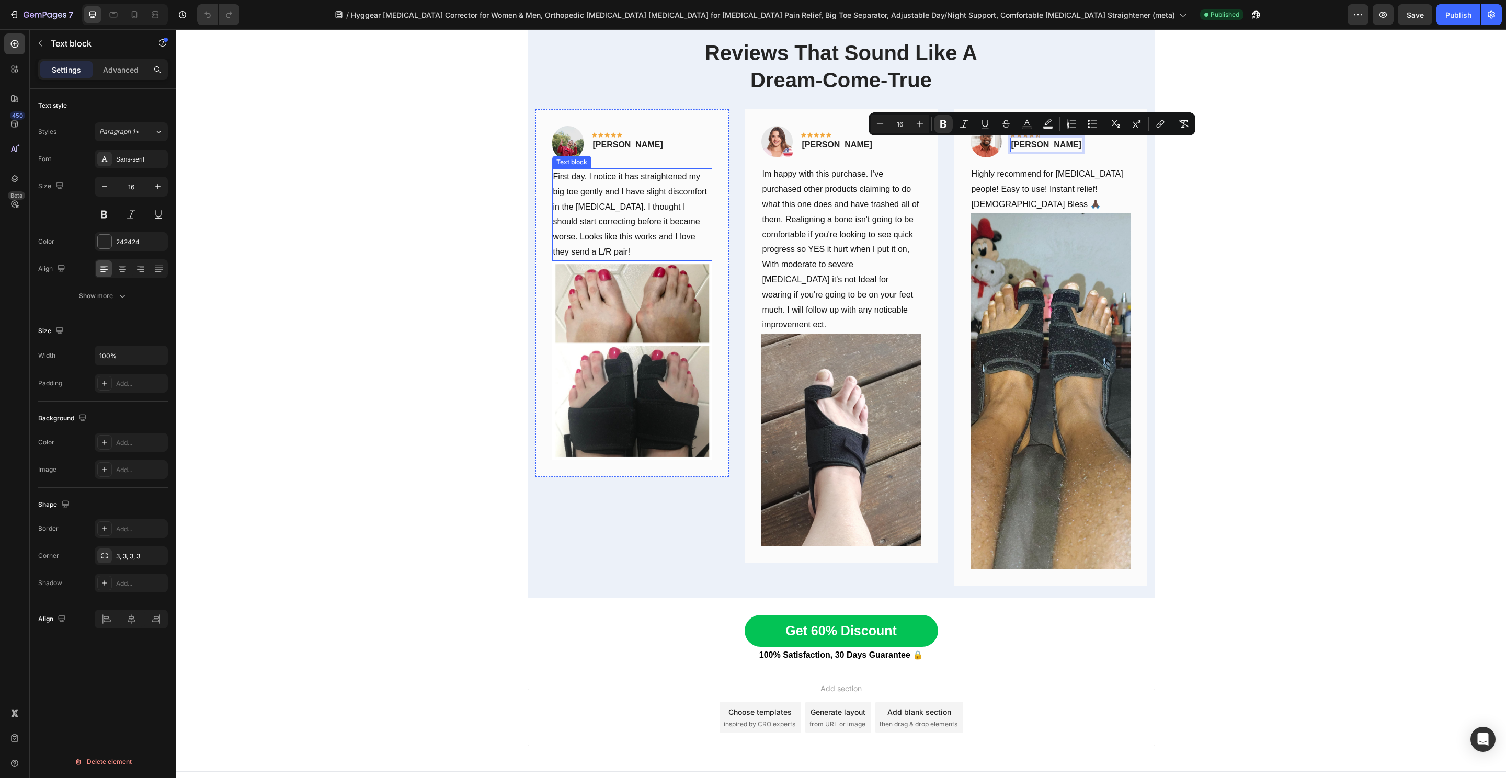
click at [605, 201] on p "First day. I notice it has straightened my big toe gently and I have slight dis…" at bounding box center [632, 214] width 158 height 90
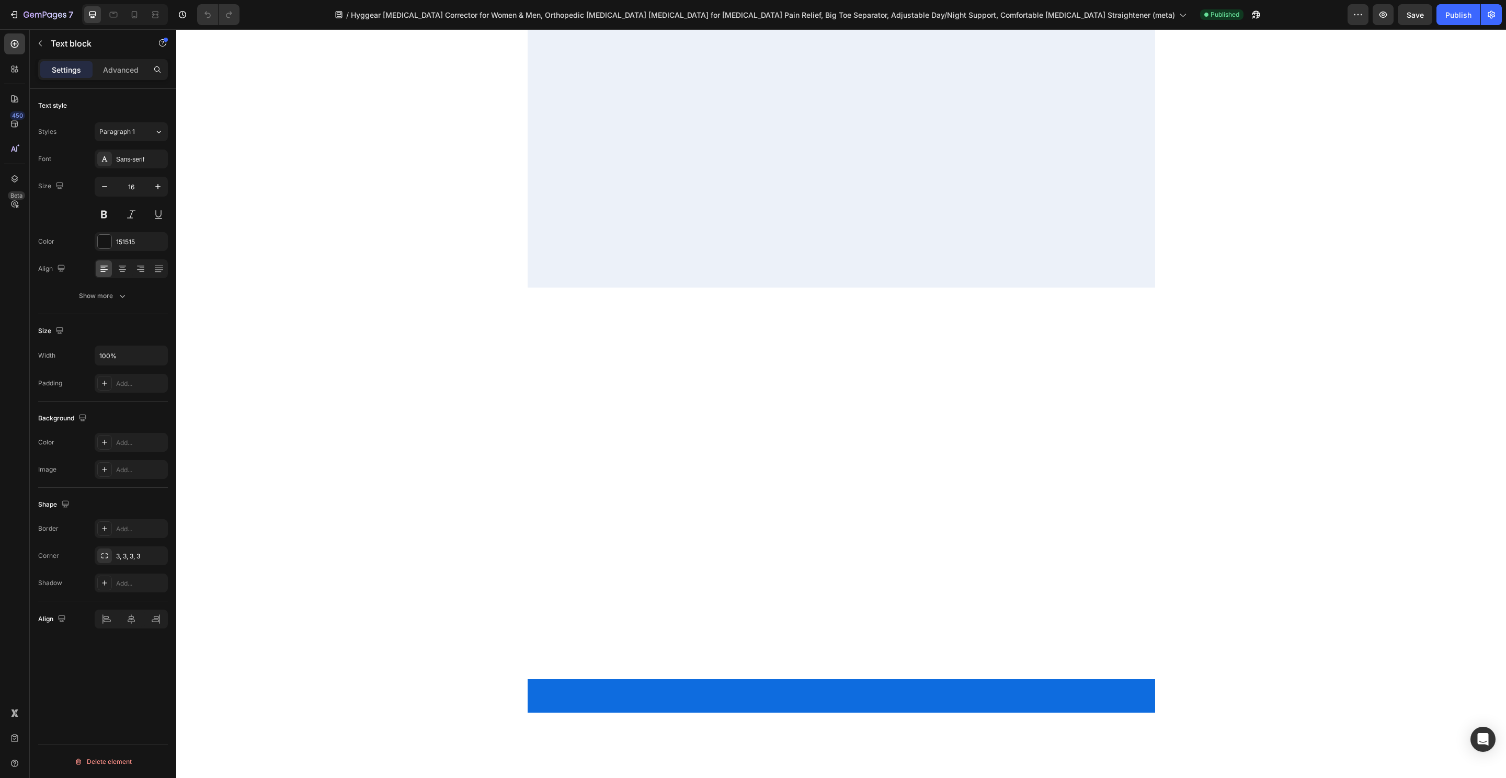
scroll to position [0, 0]
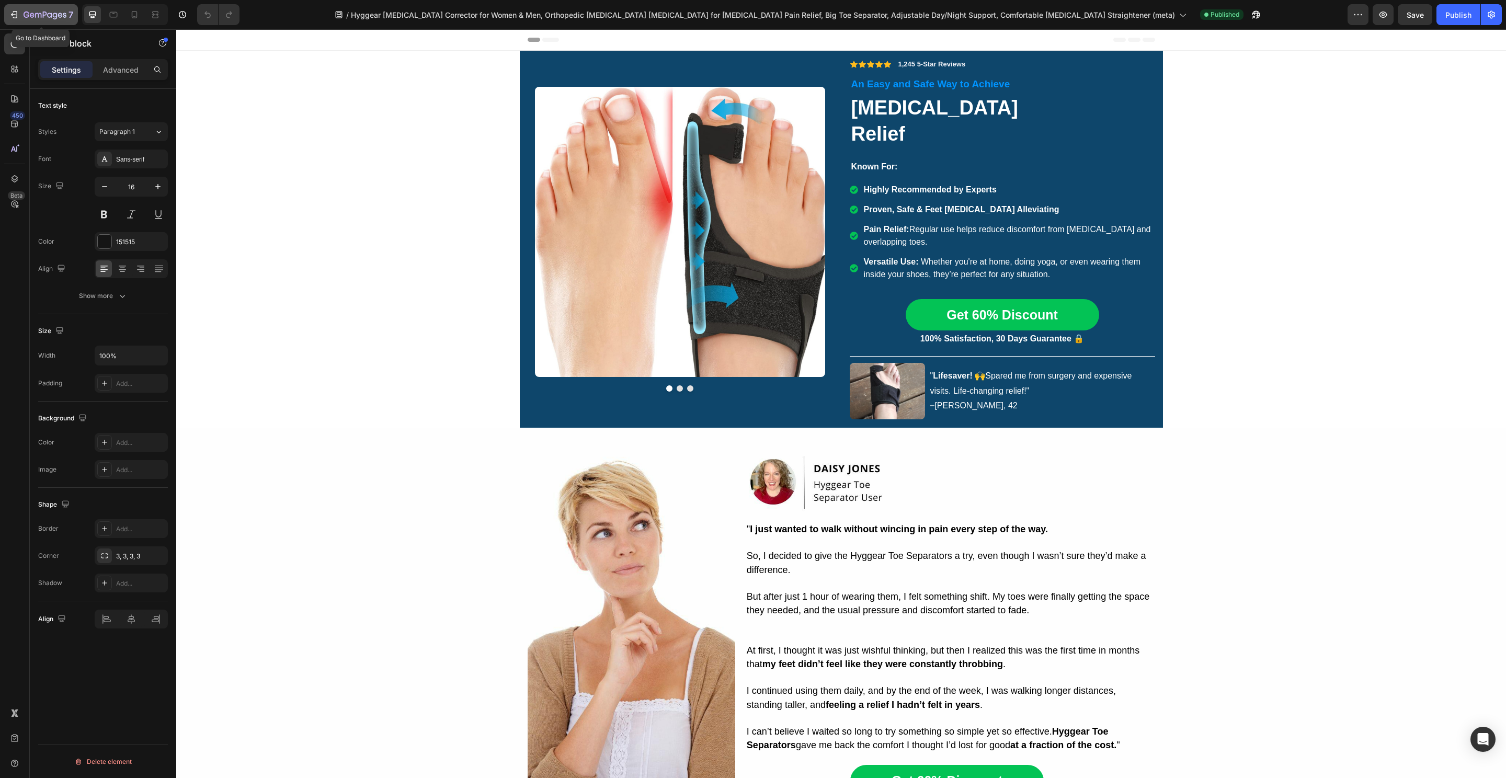
click at [38, 10] on div "7" at bounding box center [49, 14] width 50 height 13
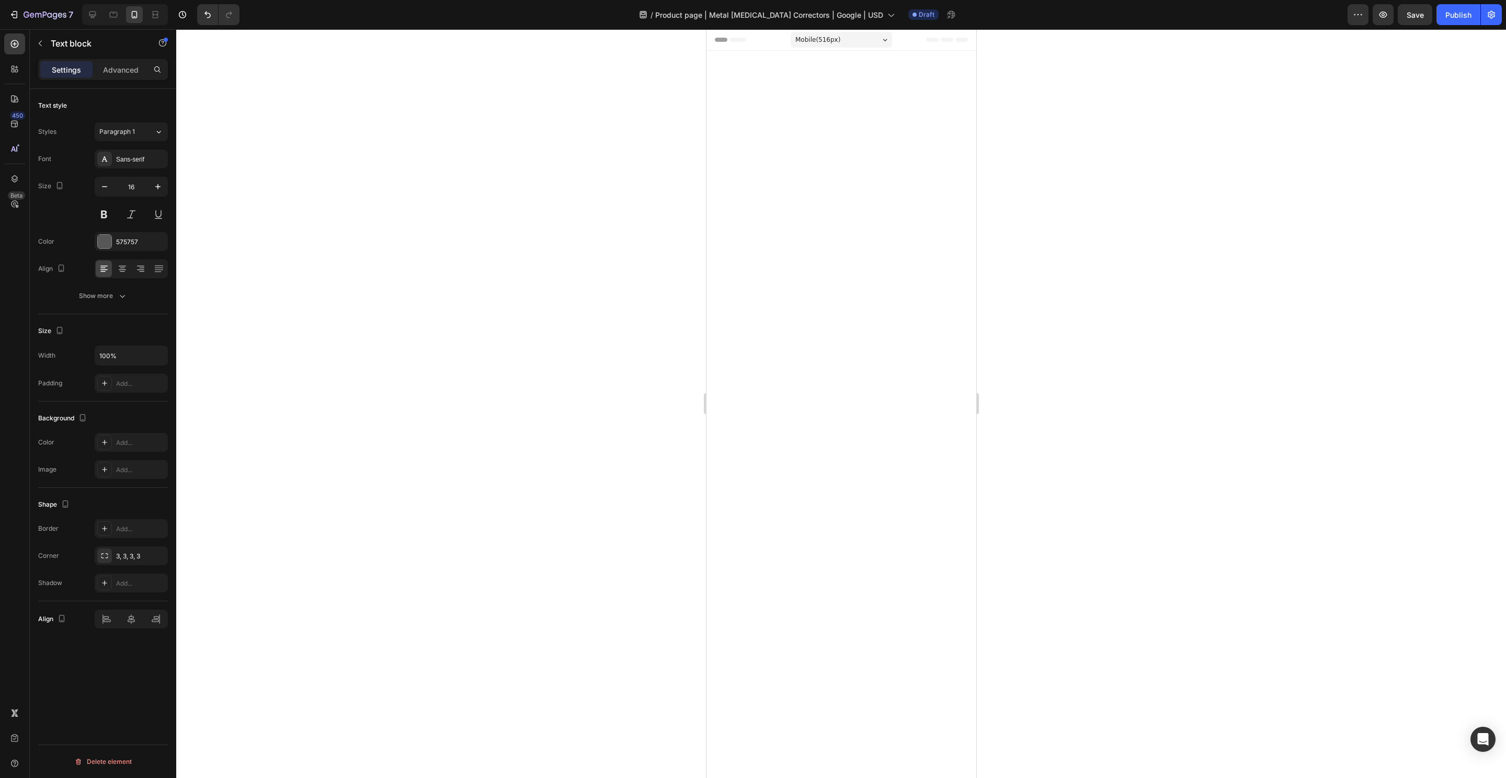
scroll to position [5887, 0]
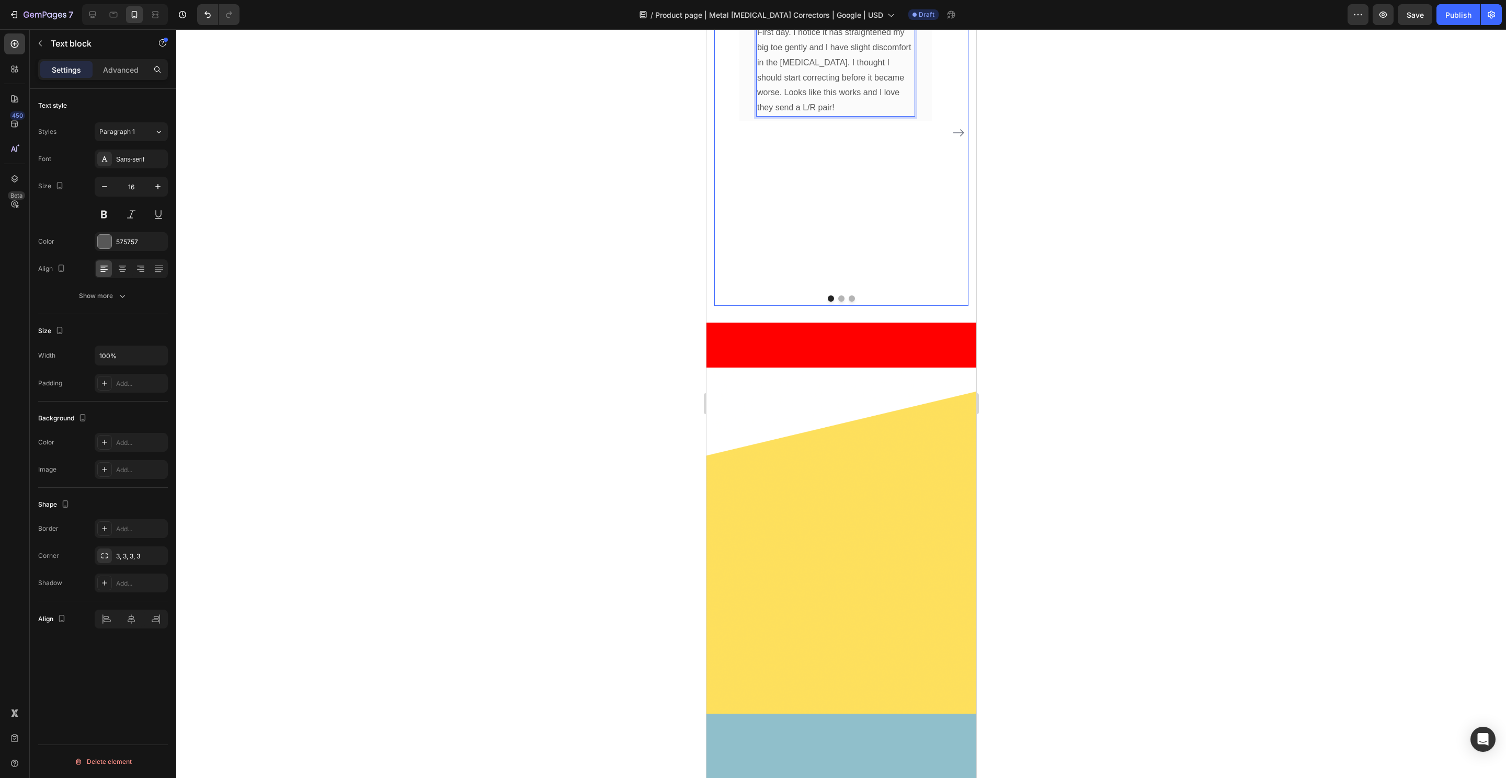
click at [498, 475] on div at bounding box center [841, 403] width 1330 height 749
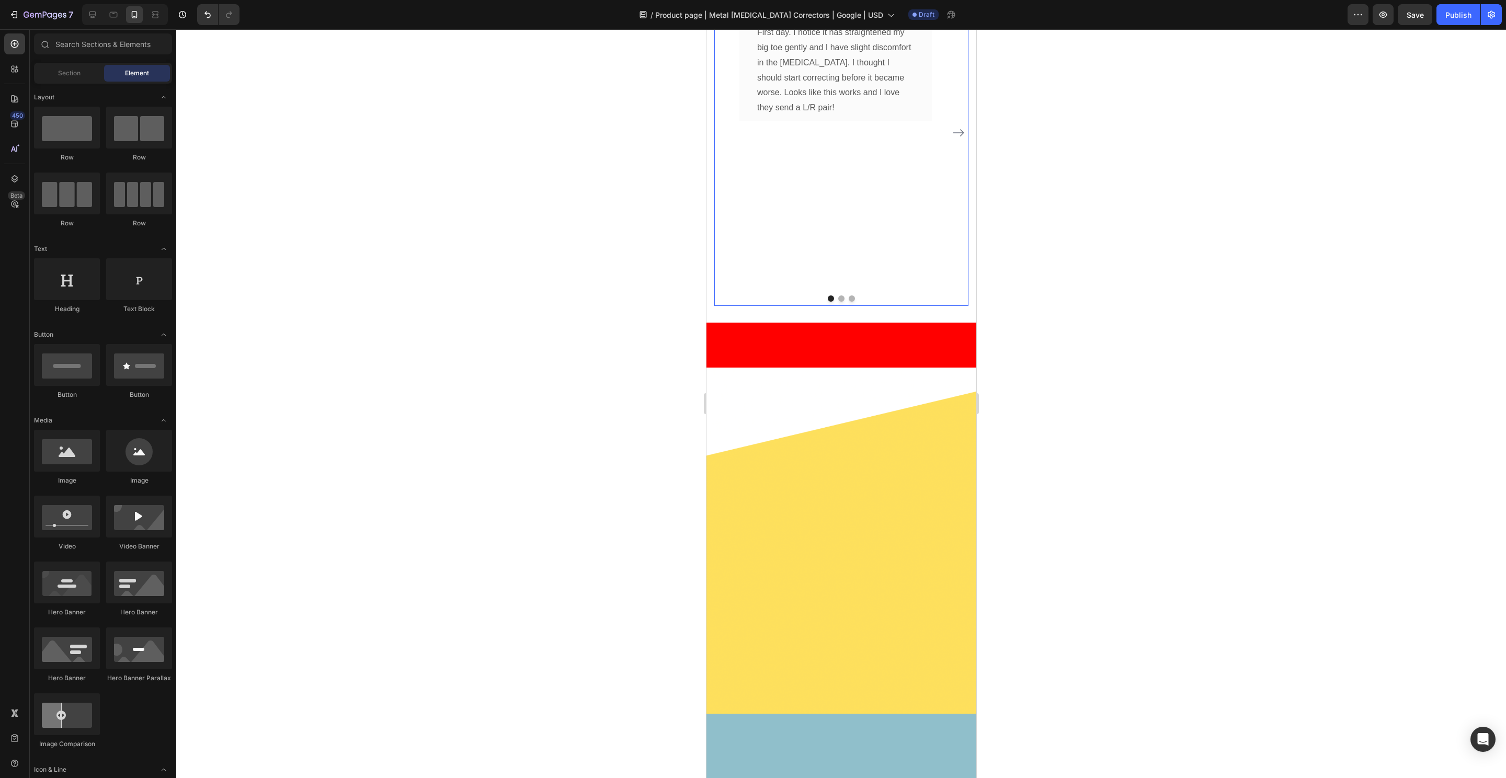
click at [850, 15] on img at bounding box center [835, 15] width 159 height 0
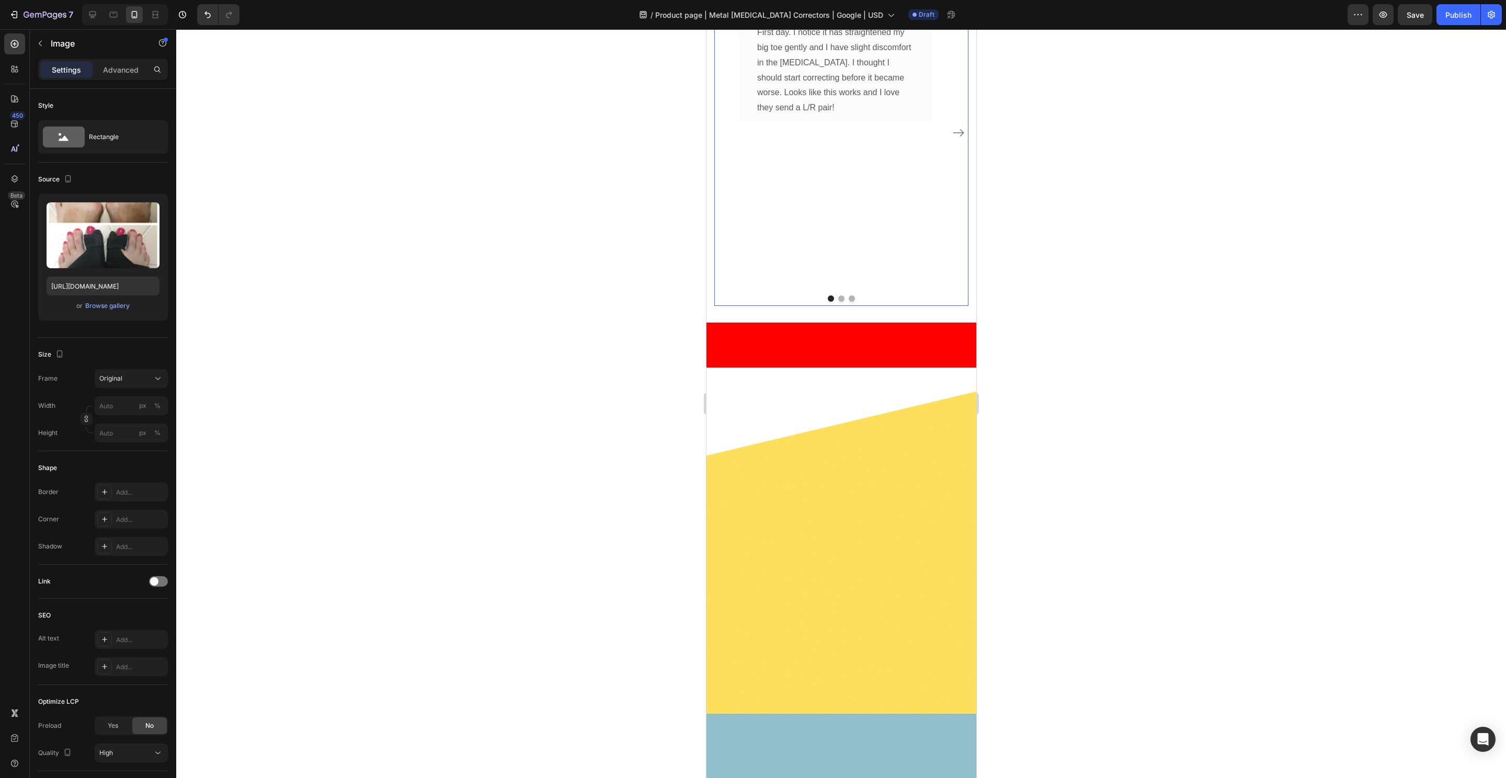
click at [952, 139] on icon "Carousel Next Arrow" at bounding box center [958, 133] width 13 height 13
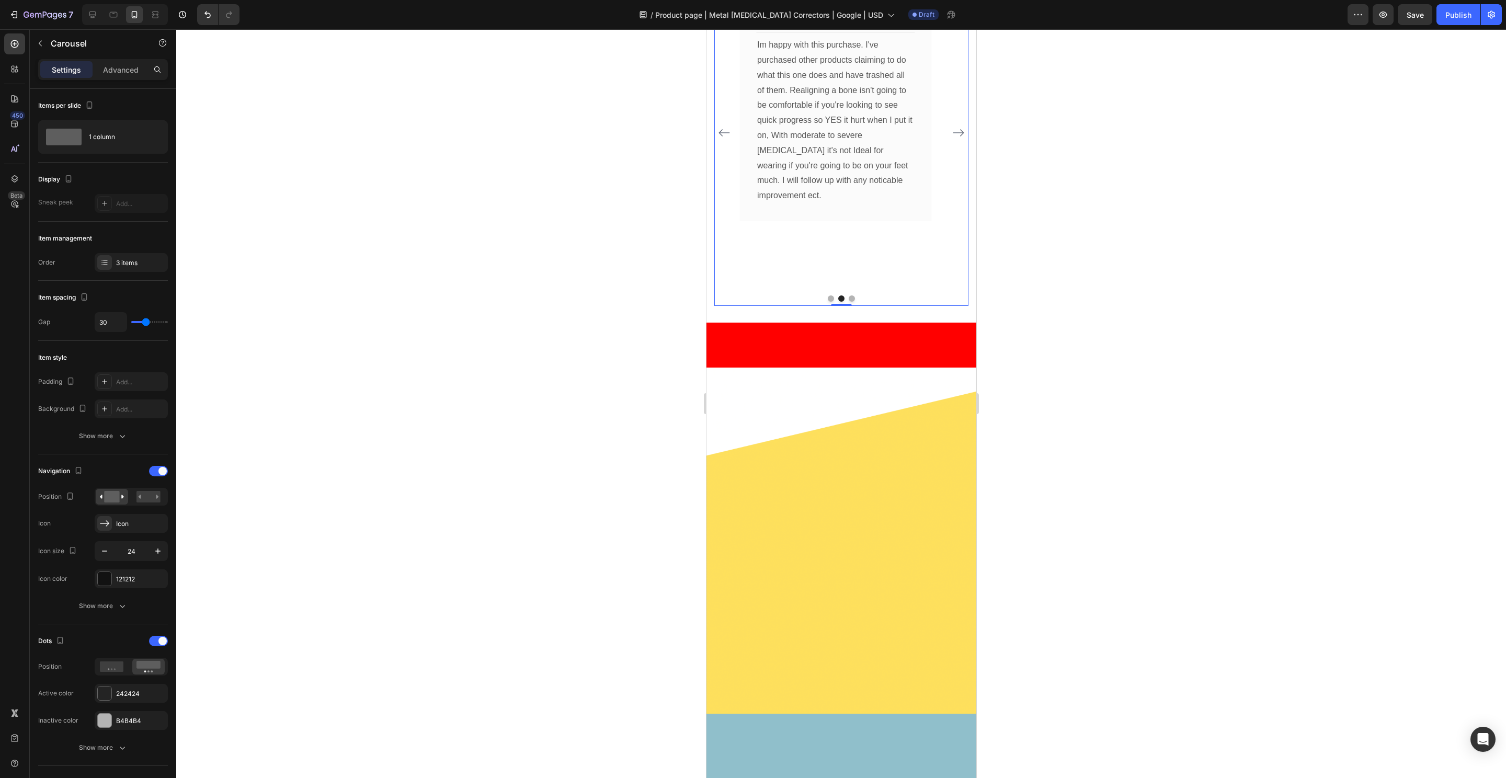
click at [567, 506] on div at bounding box center [841, 403] width 1330 height 749
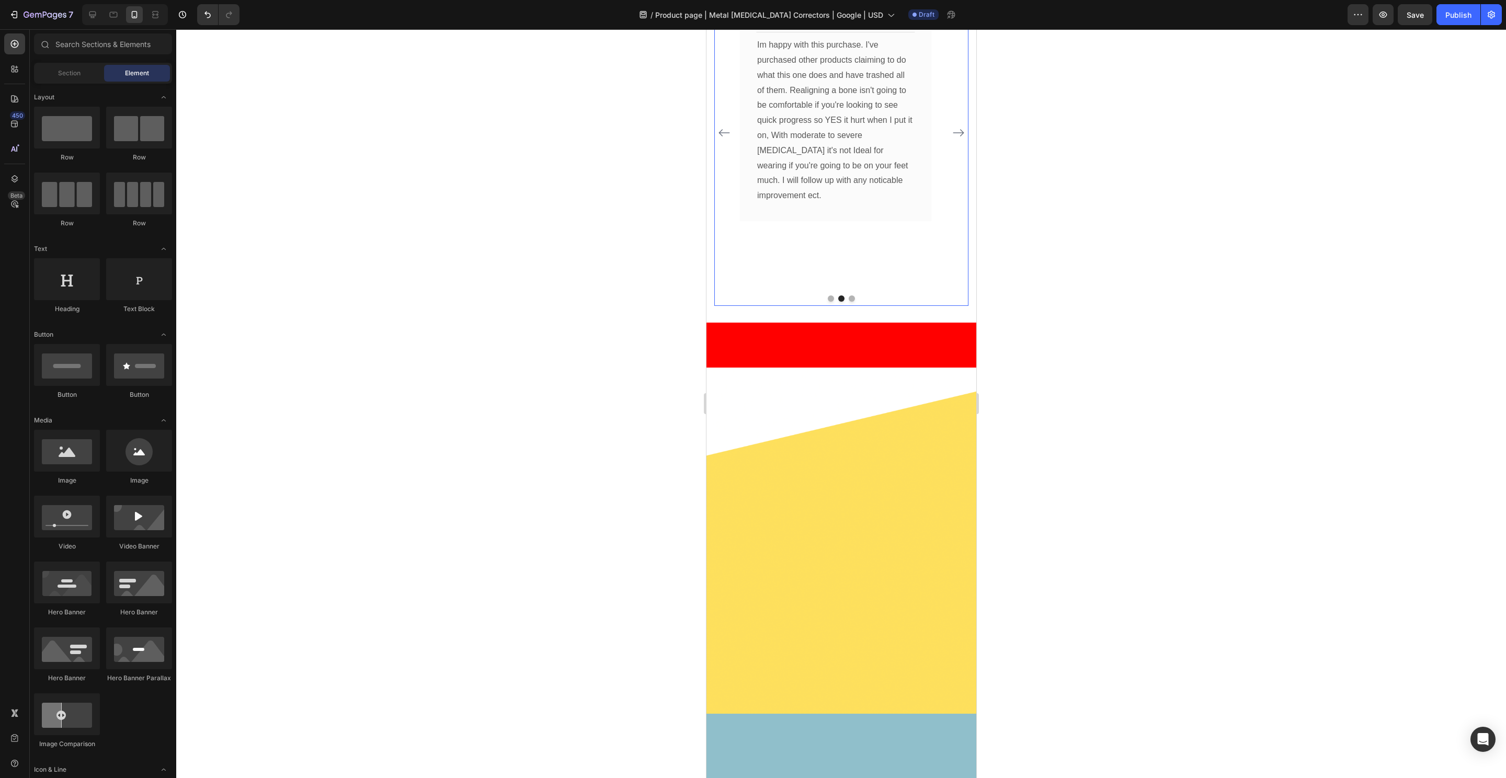
click at [920, 302] on div at bounding box center [841, 298] width 254 height 6
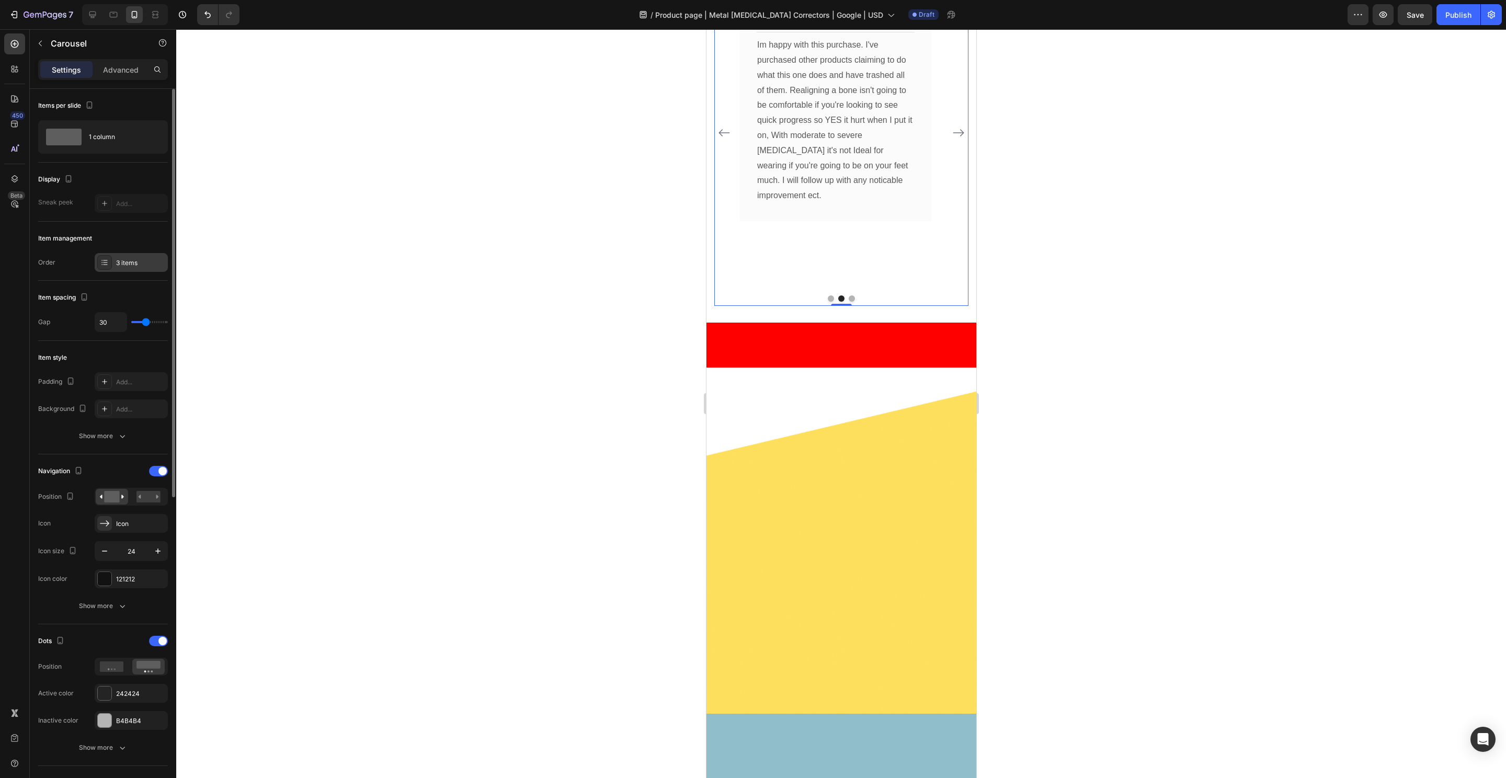
click at [123, 263] on div "3 items" at bounding box center [140, 262] width 49 height 9
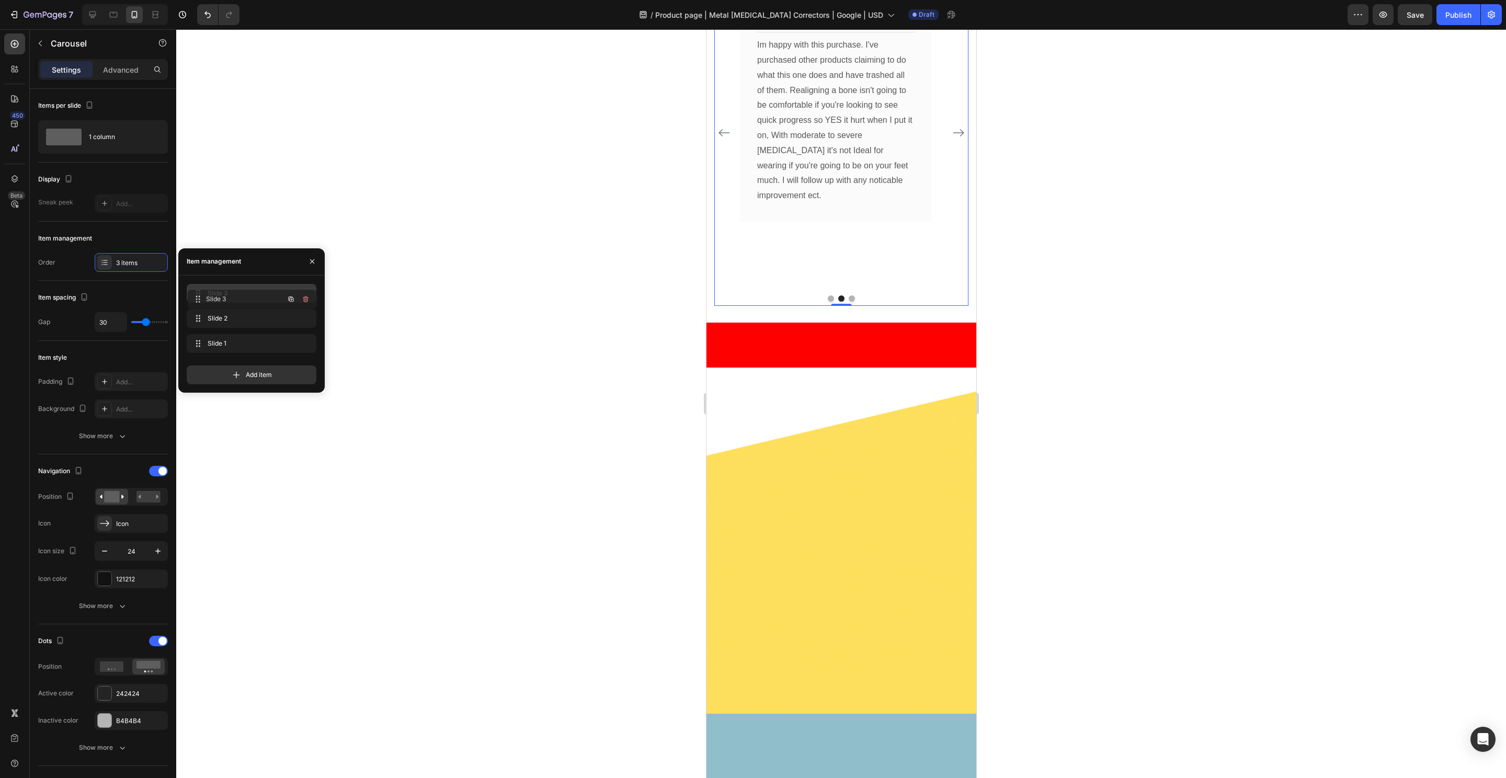
drag, startPoint x: 237, startPoint y: 321, endPoint x: 239, endPoint y: 303, distance: 17.3
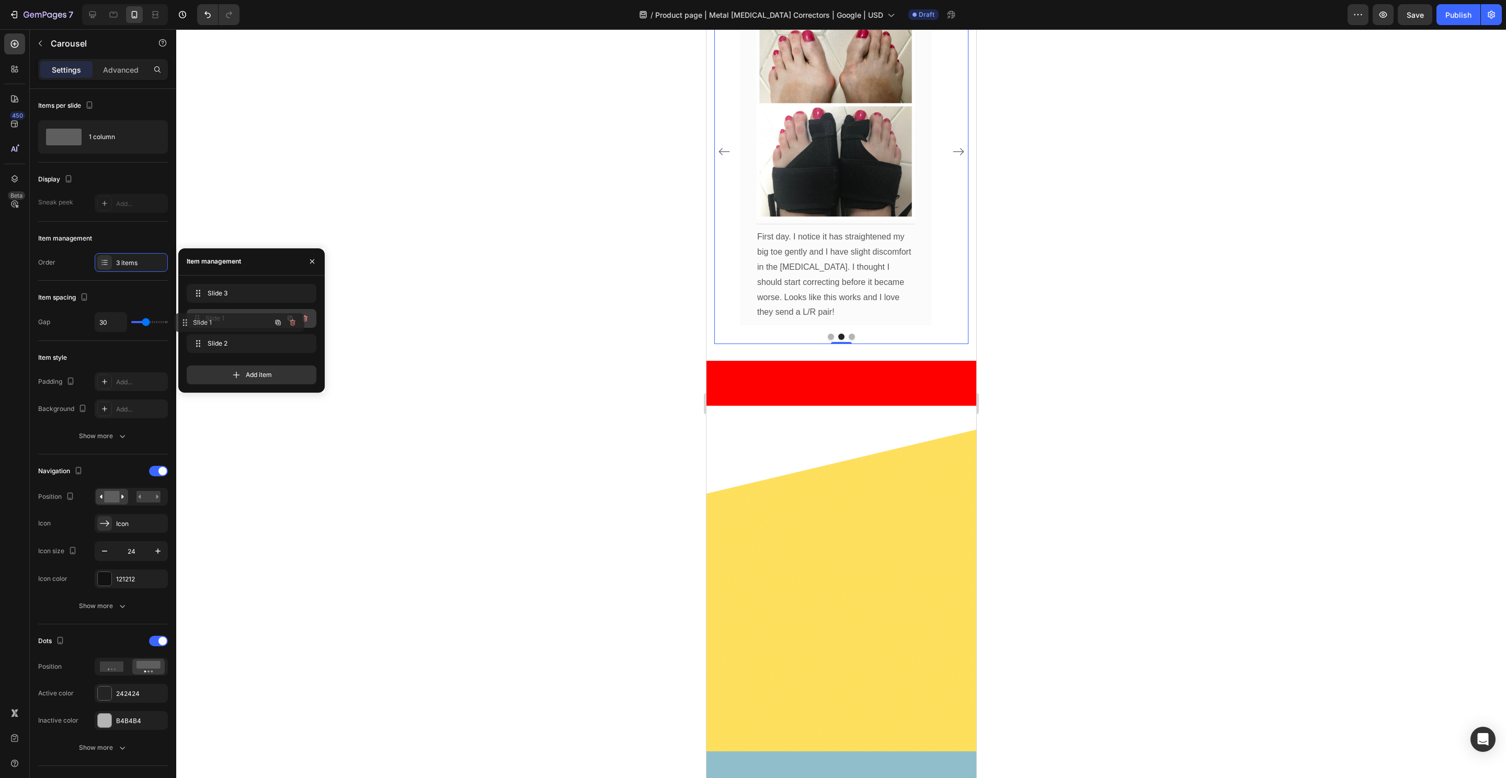
drag, startPoint x: 275, startPoint y: 348, endPoint x: 262, endPoint y: 326, distance: 24.8
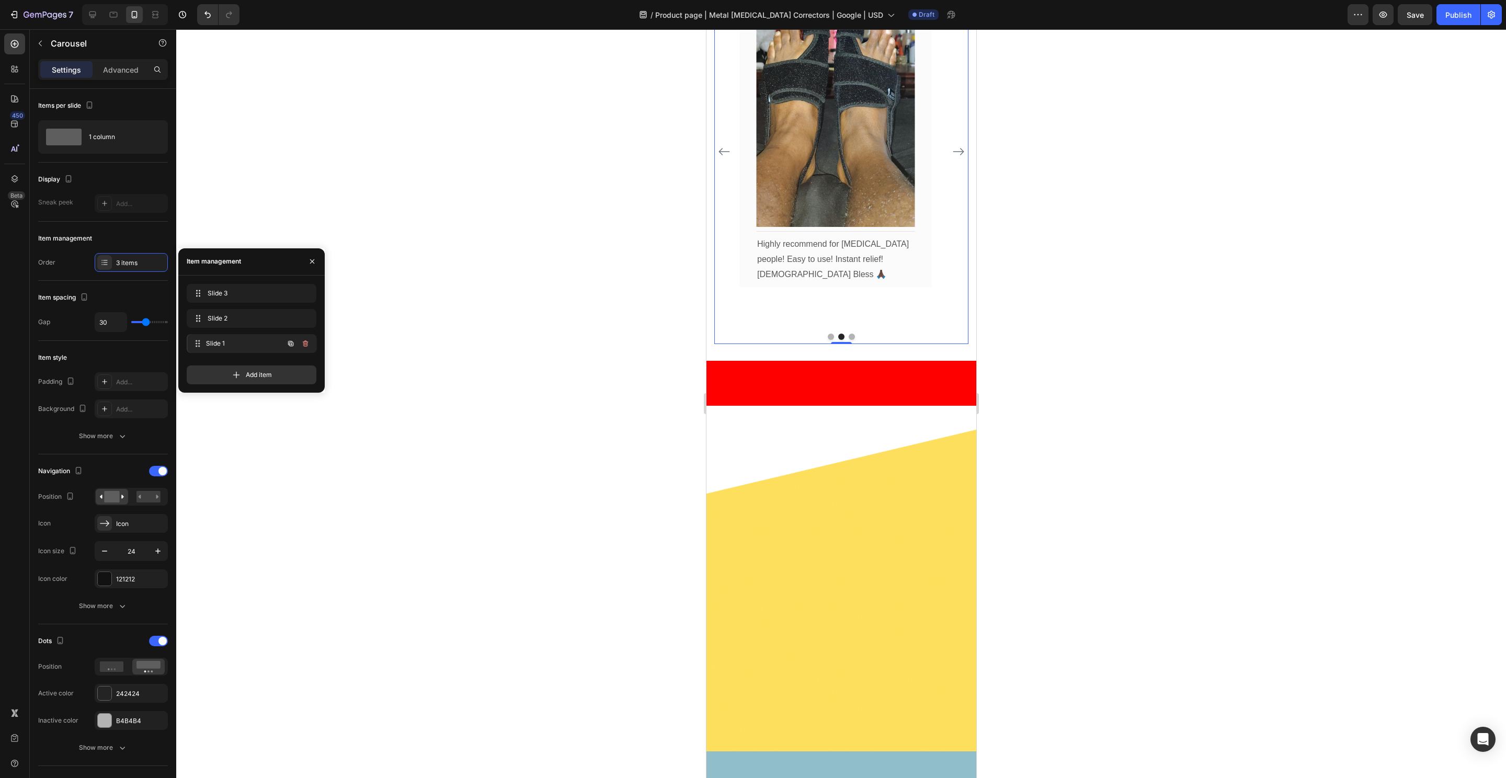
drag, startPoint x: 226, startPoint y: 332, endPoint x: 227, endPoint y: 339, distance: 7.4
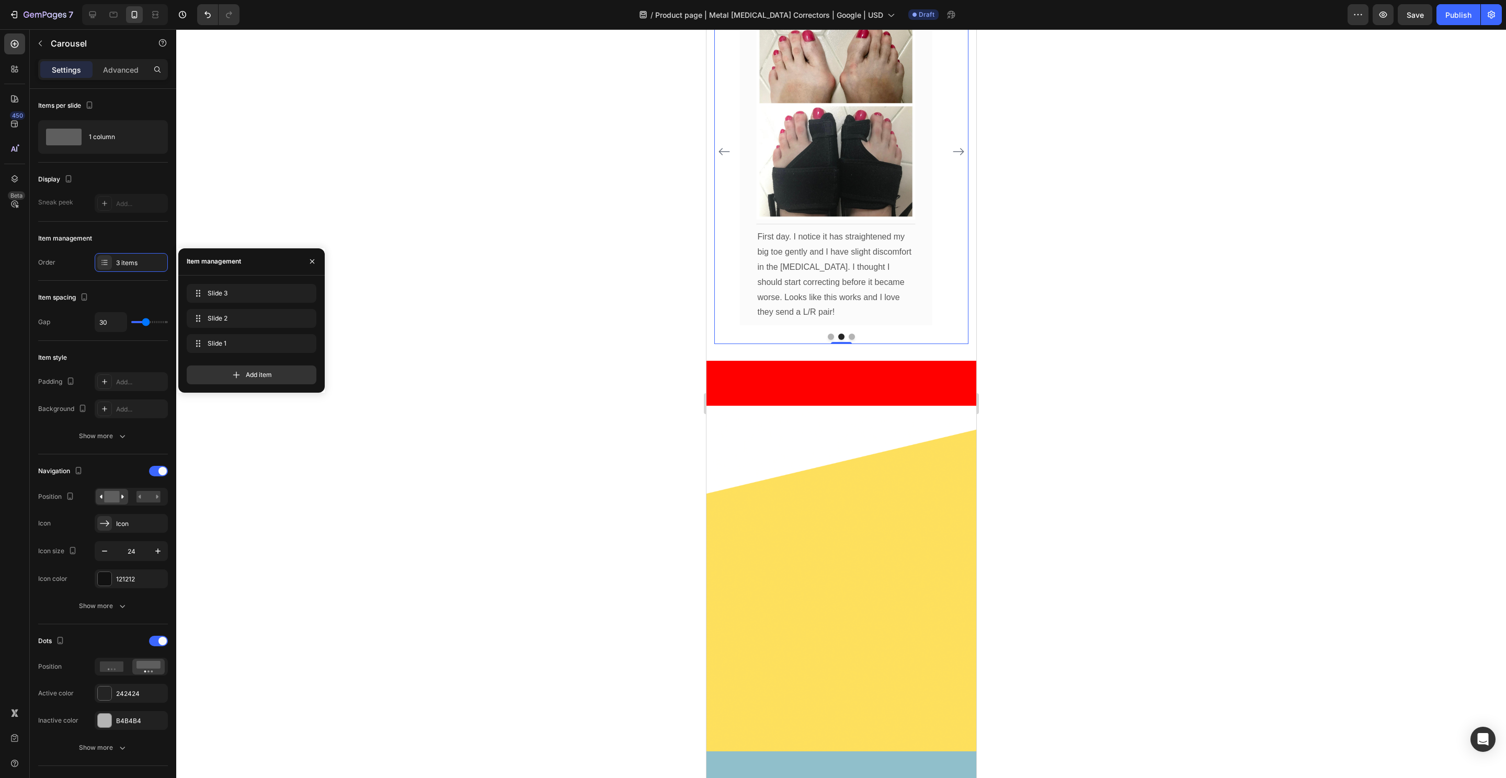
click at [562, 384] on div at bounding box center [841, 403] width 1330 height 749
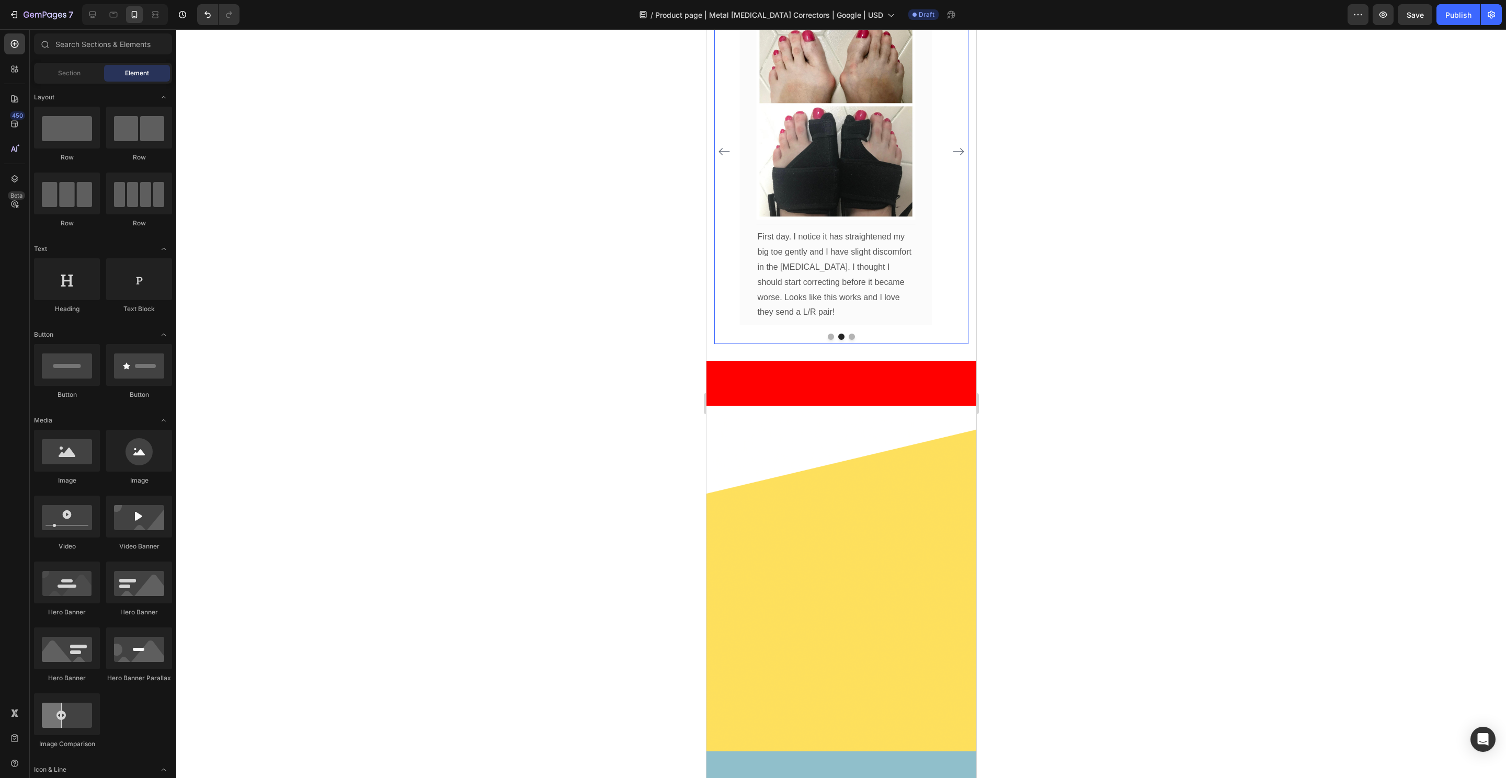
click at [724, 158] on icon "Carousel Back Arrow" at bounding box center [724, 151] width 13 height 13
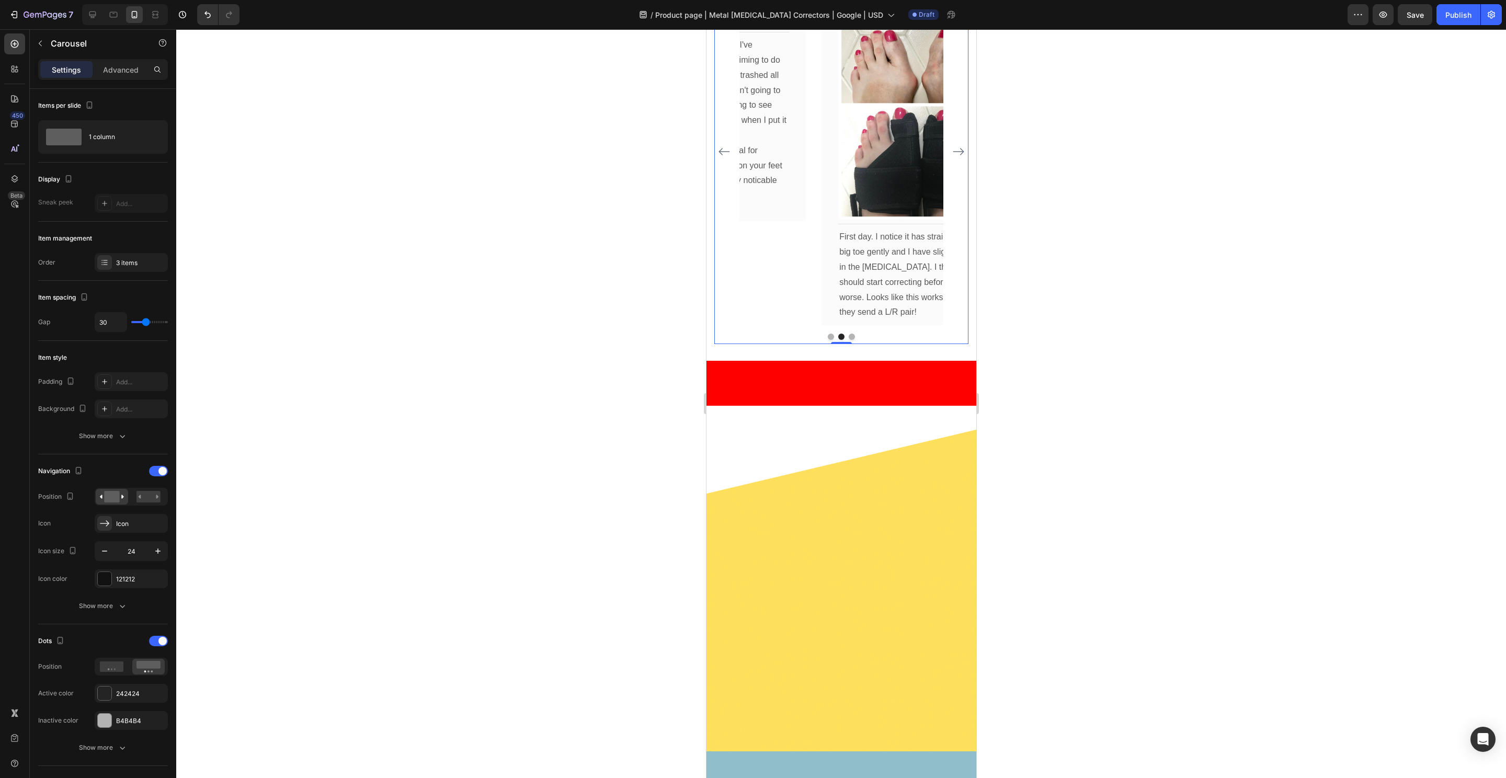
click at [511, 454] on div at bounding box center [841, 403] width 1330 height 749
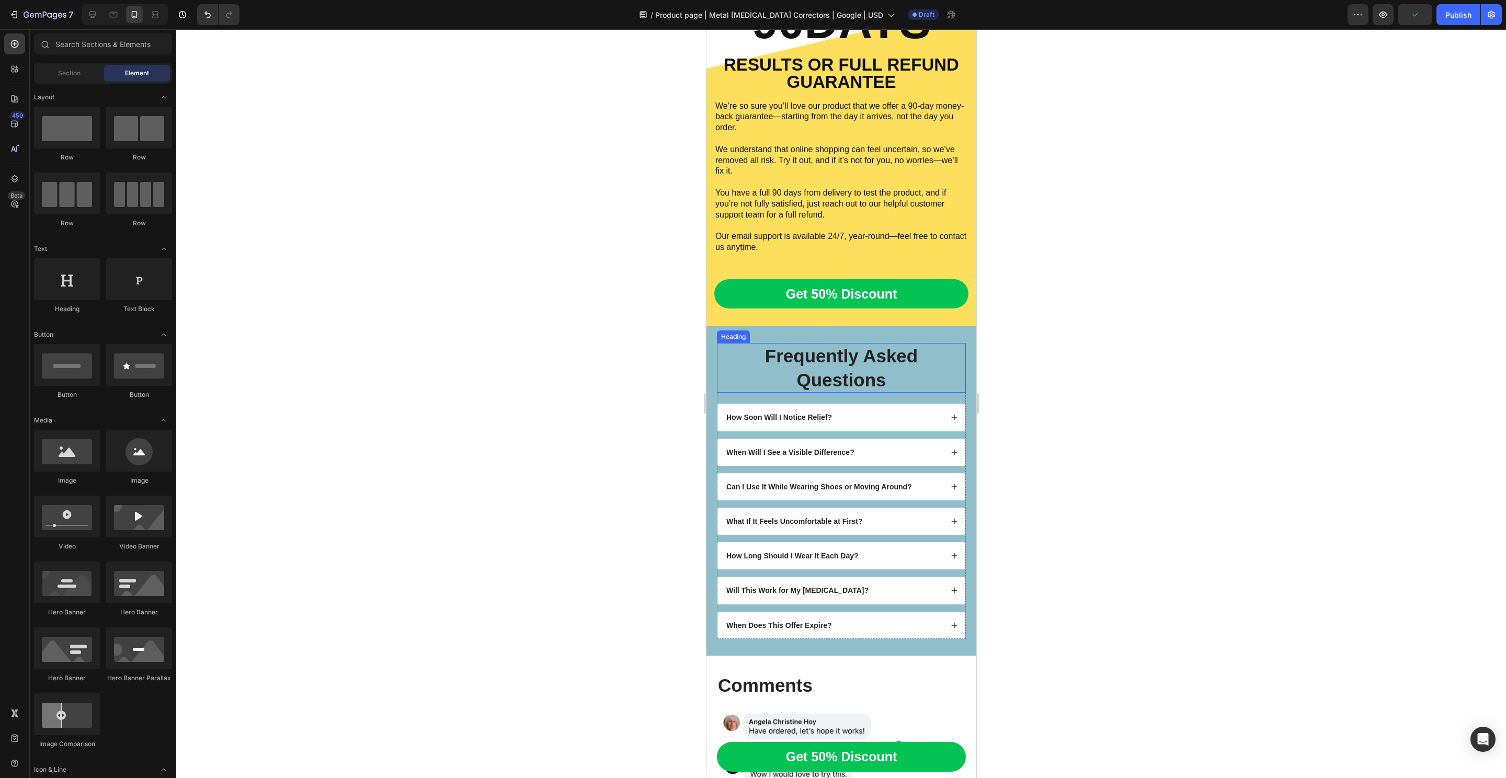
scroll to position [6725, 0]
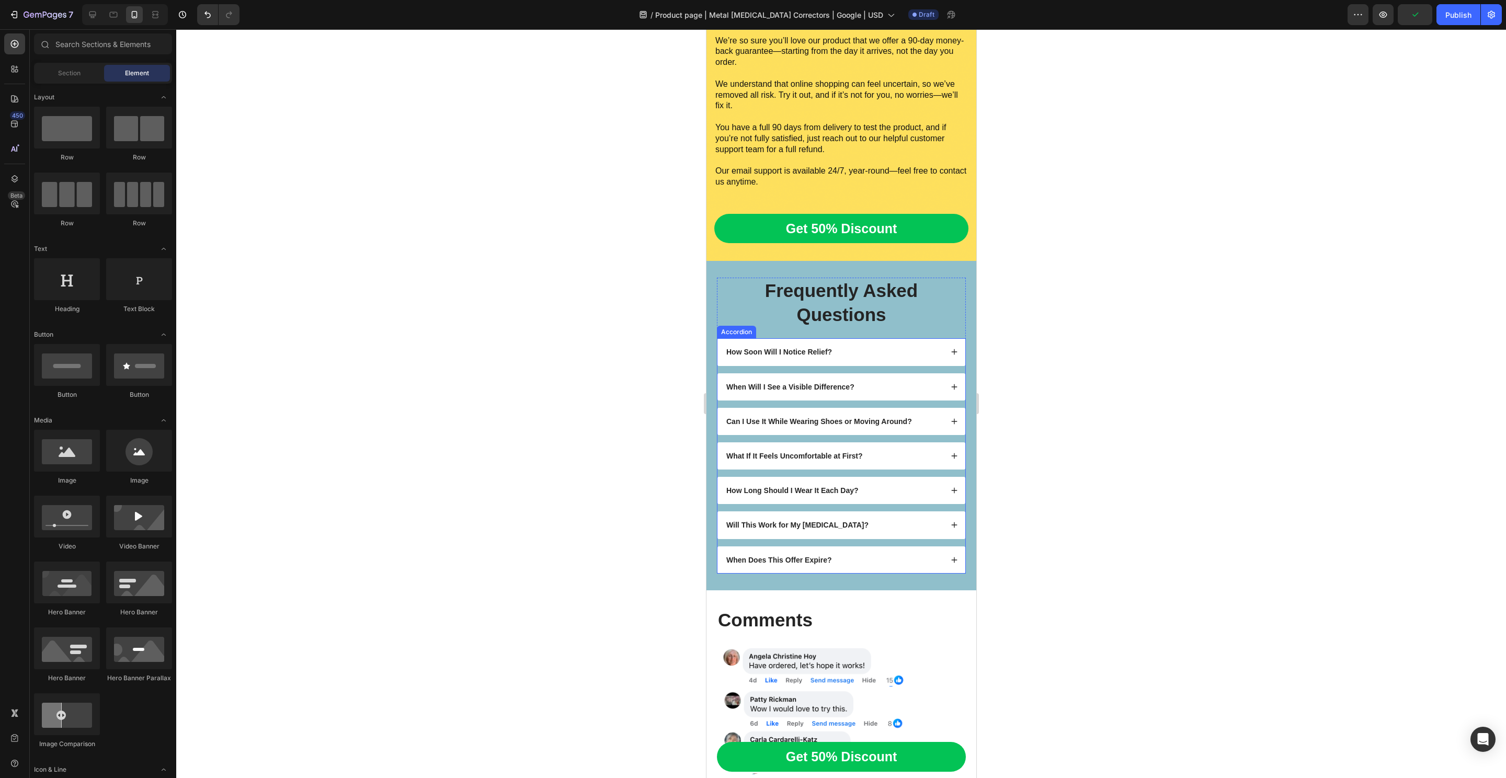
click at [847, 392] on div "When Will I See a Visible Difference?" at bounding box center [841, 386] width 248 height 27
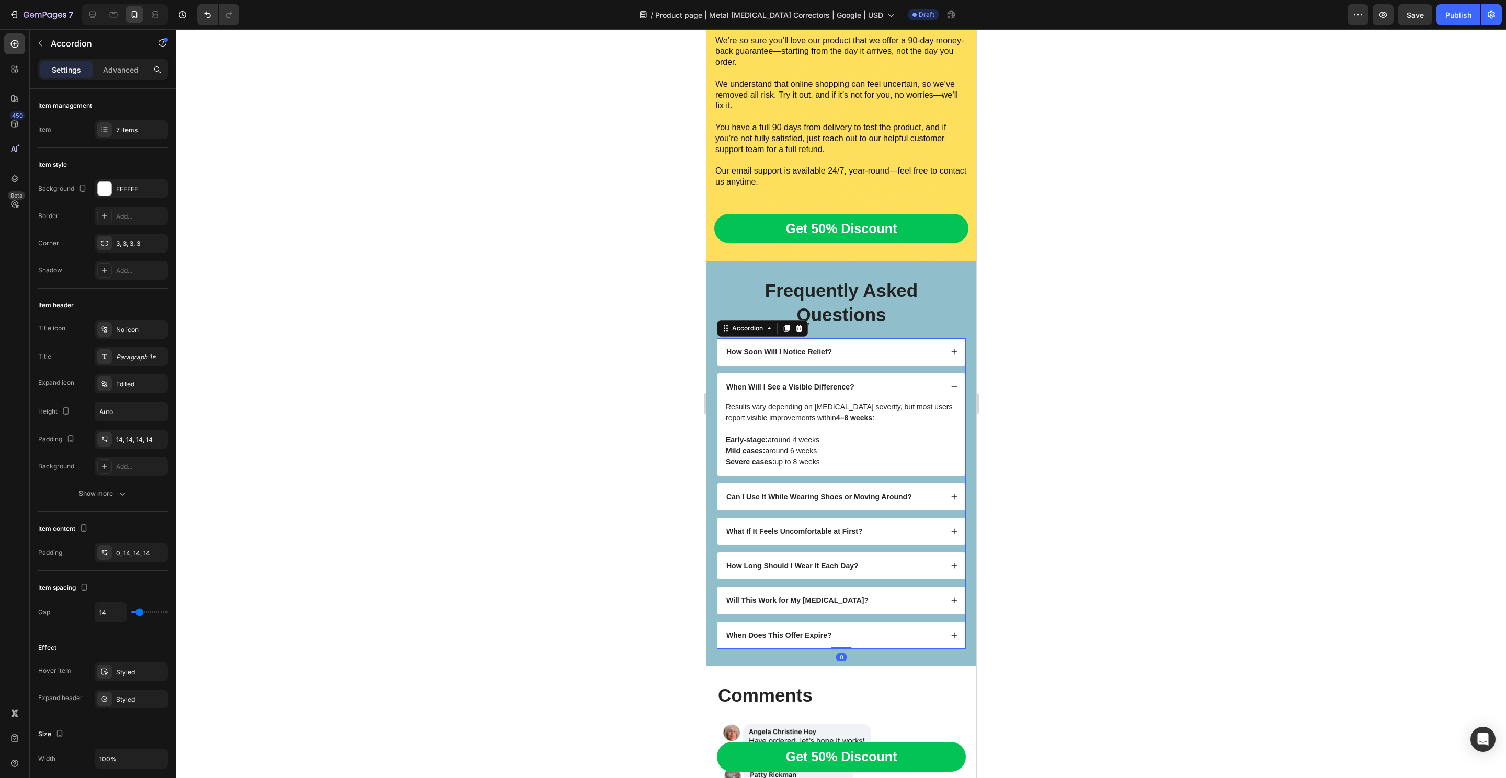
click at [883, 392] on div "When Will I See a Visible Difference?" at bounding box center [833, 387] width 218 height 13
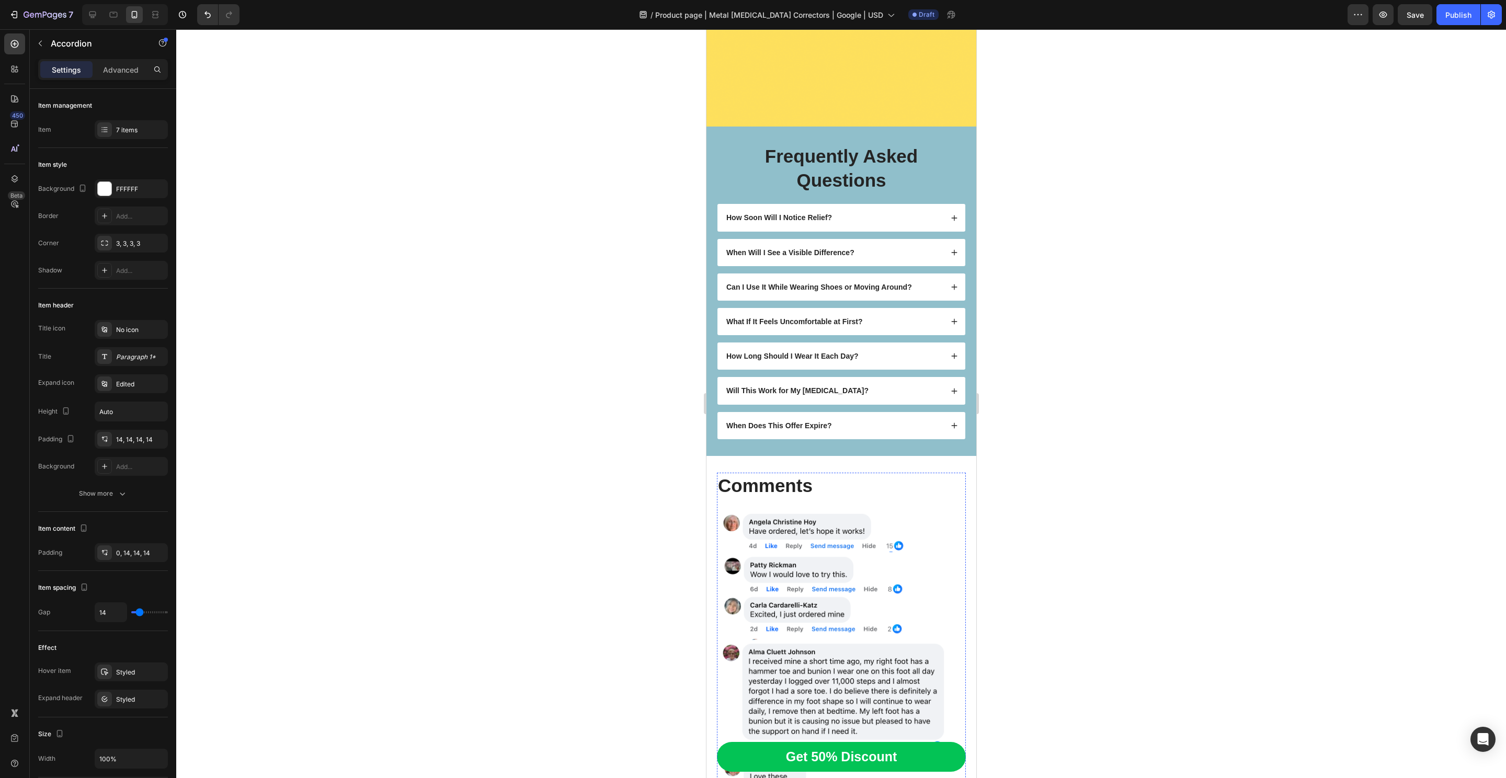
scroll to position [6787, 0]
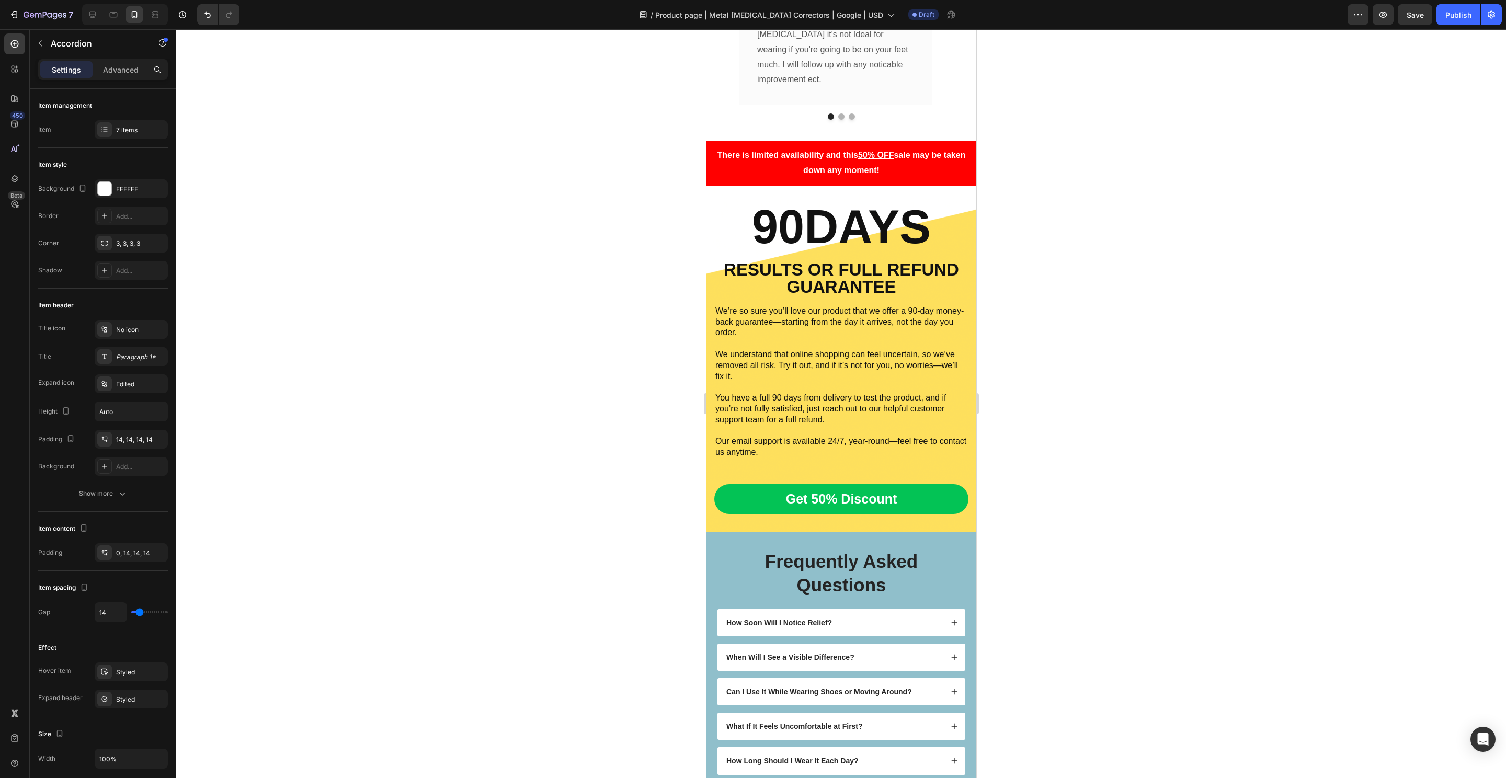
click at [78, 12] on div at bounding box center [123, 14] width 90 height 21
click at [93, 12] on icon at bounding box center [92, 14] width 10 height 10
type input "16"
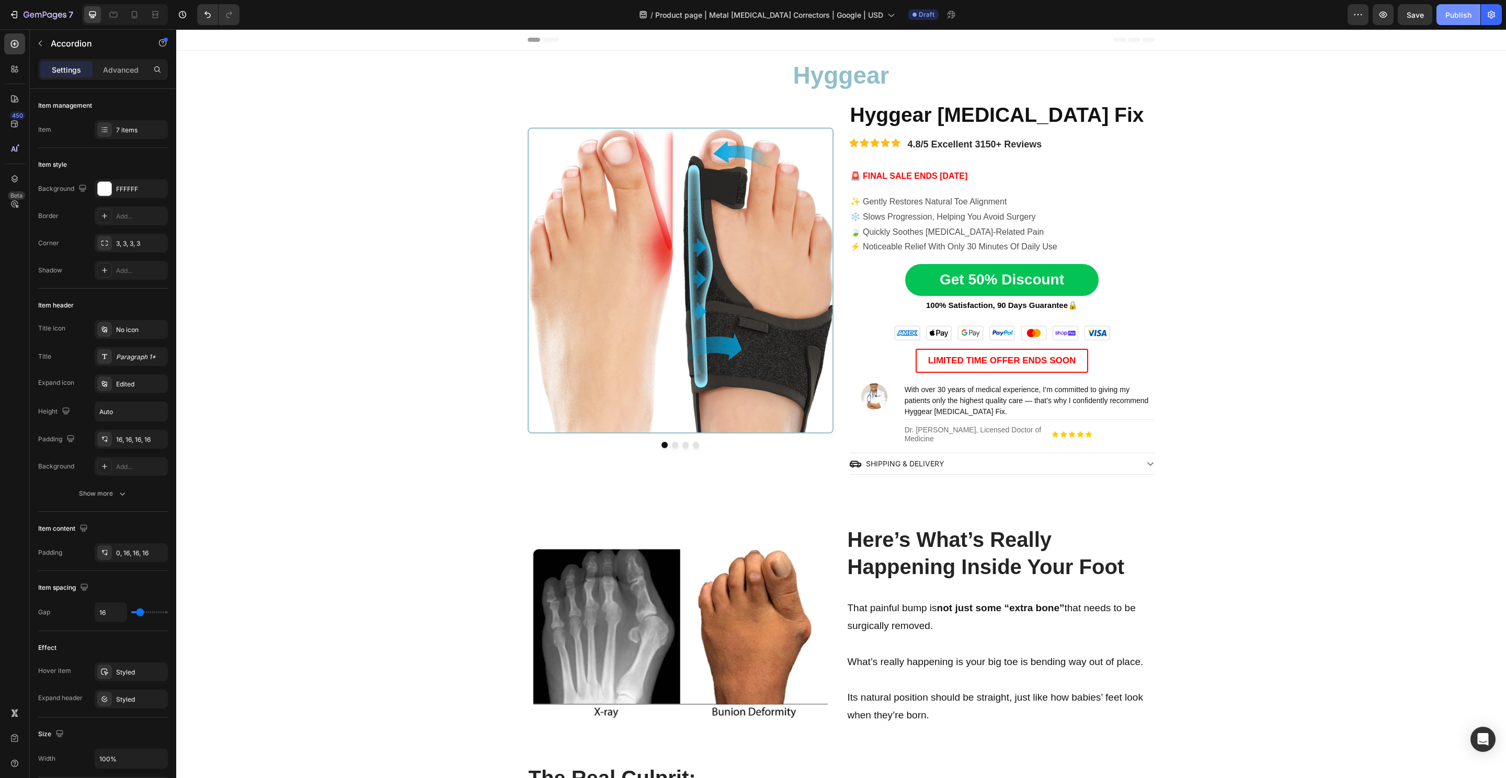
click at [1453, 22] on button "Publish" at bounding box center [1459, 14] width 44 height 21
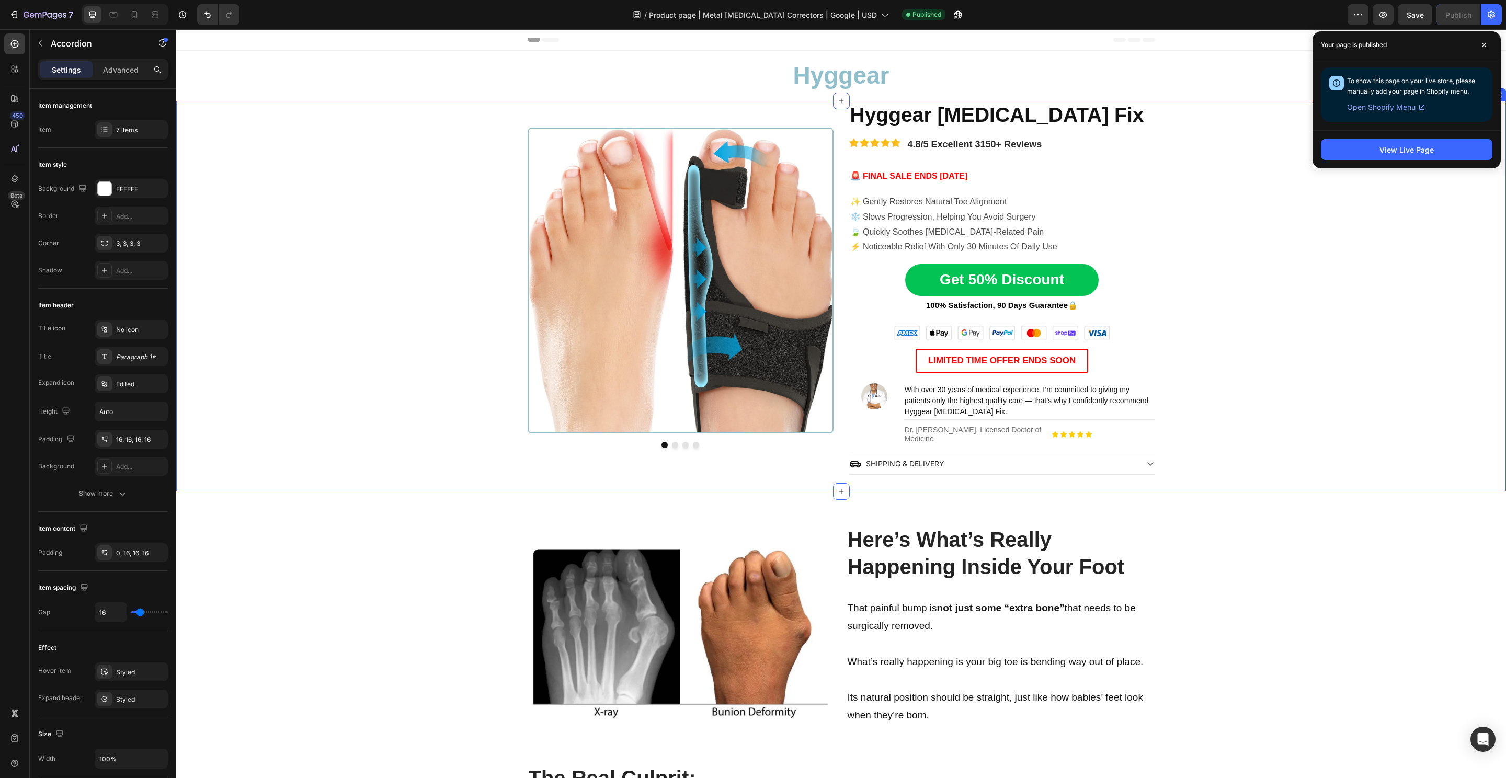
click at [485, 119] on div "Image Image Image Image Carousel Hyggear Bunion Fix Heading Icon Icon Icon Icon…" at bounding box center [841, 288] width 1330 height 374
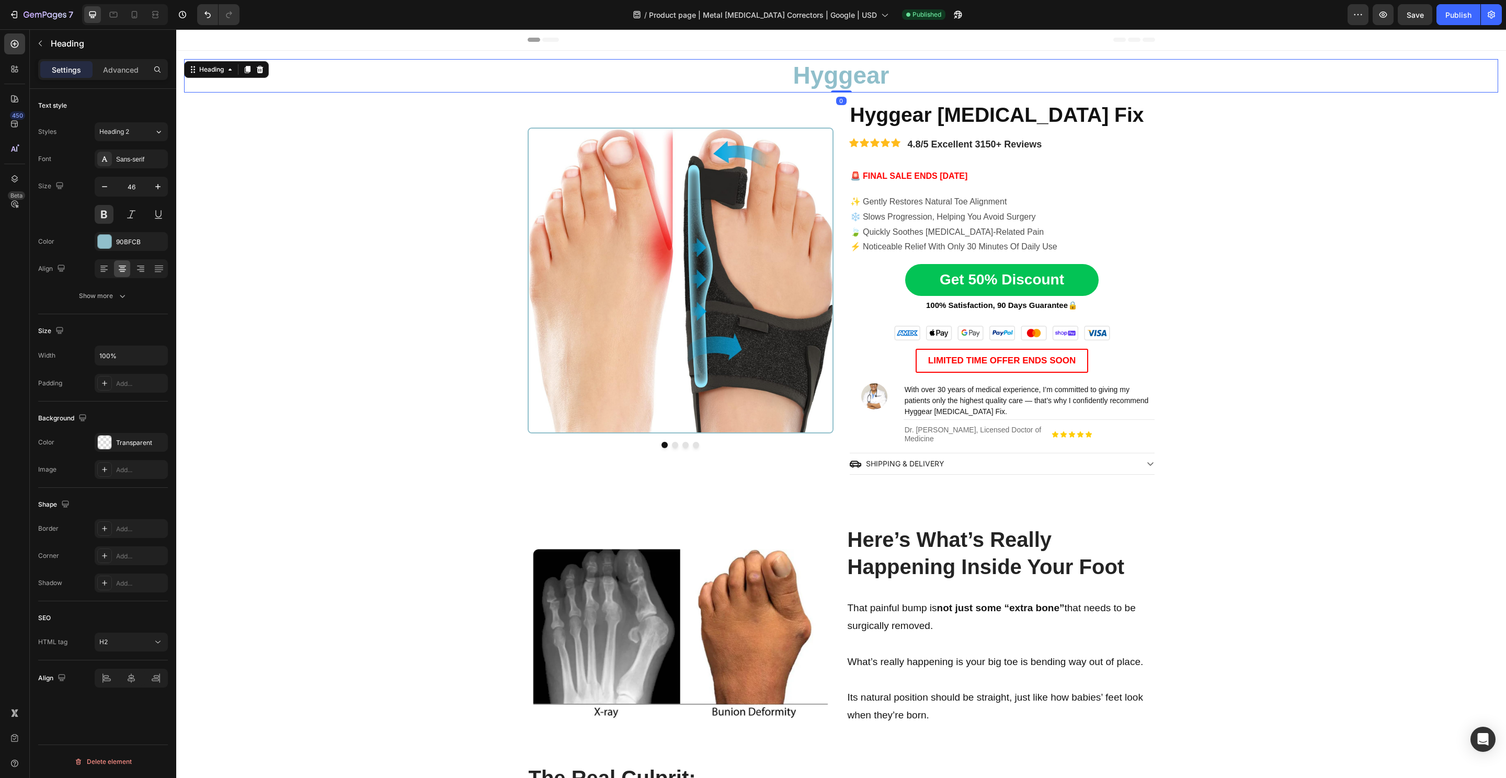
click at [555, 61] on h2 "Hyggear" at bounding box center [841, 75] width 1314 height 33
click at [460, 179] on div "Image Image Image Image Carousel Hyggear Bunion Fix Heading Icon Icon Icon Icon…" at bounding box center [841, 288] width 1330 height 374
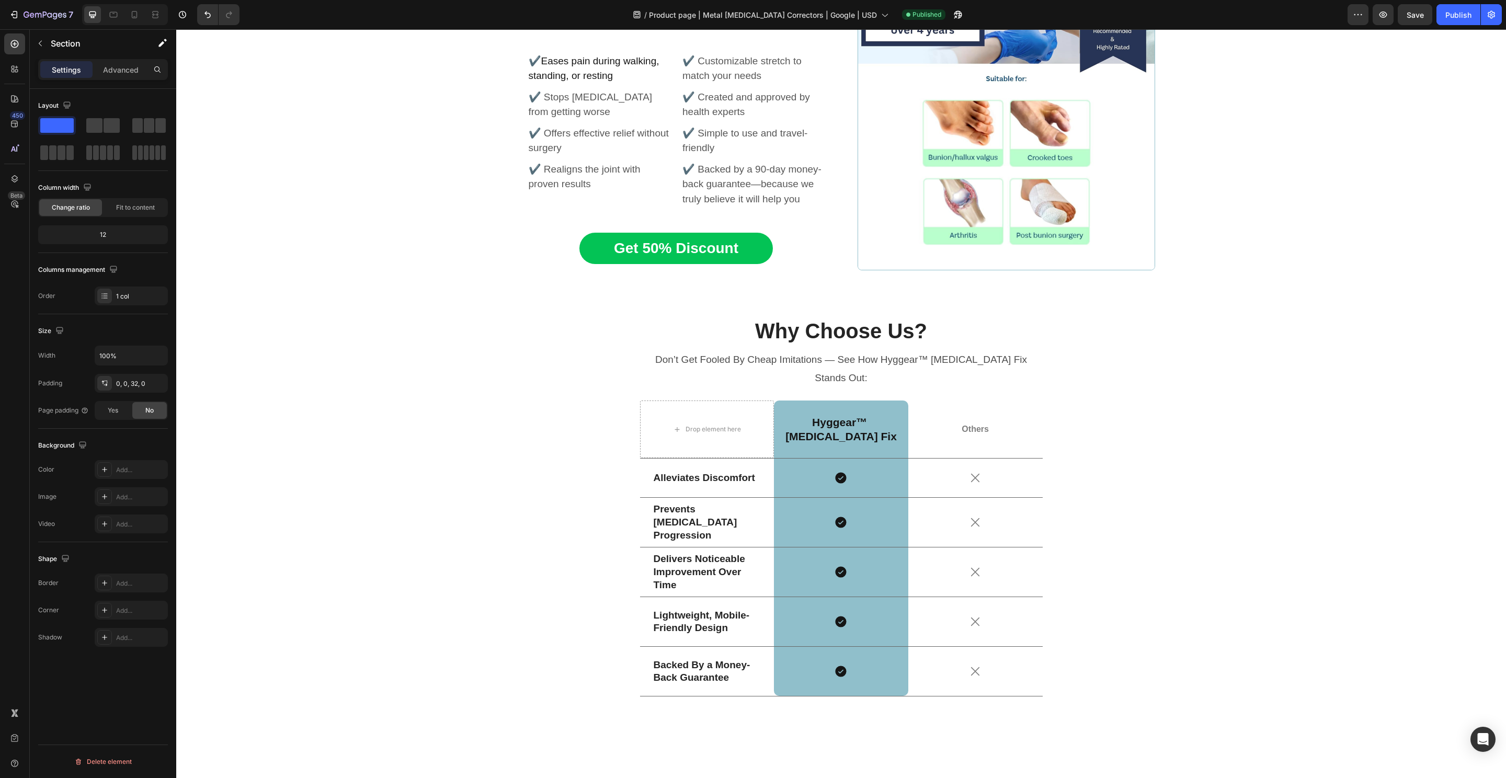
scroll to position [4079, 0]
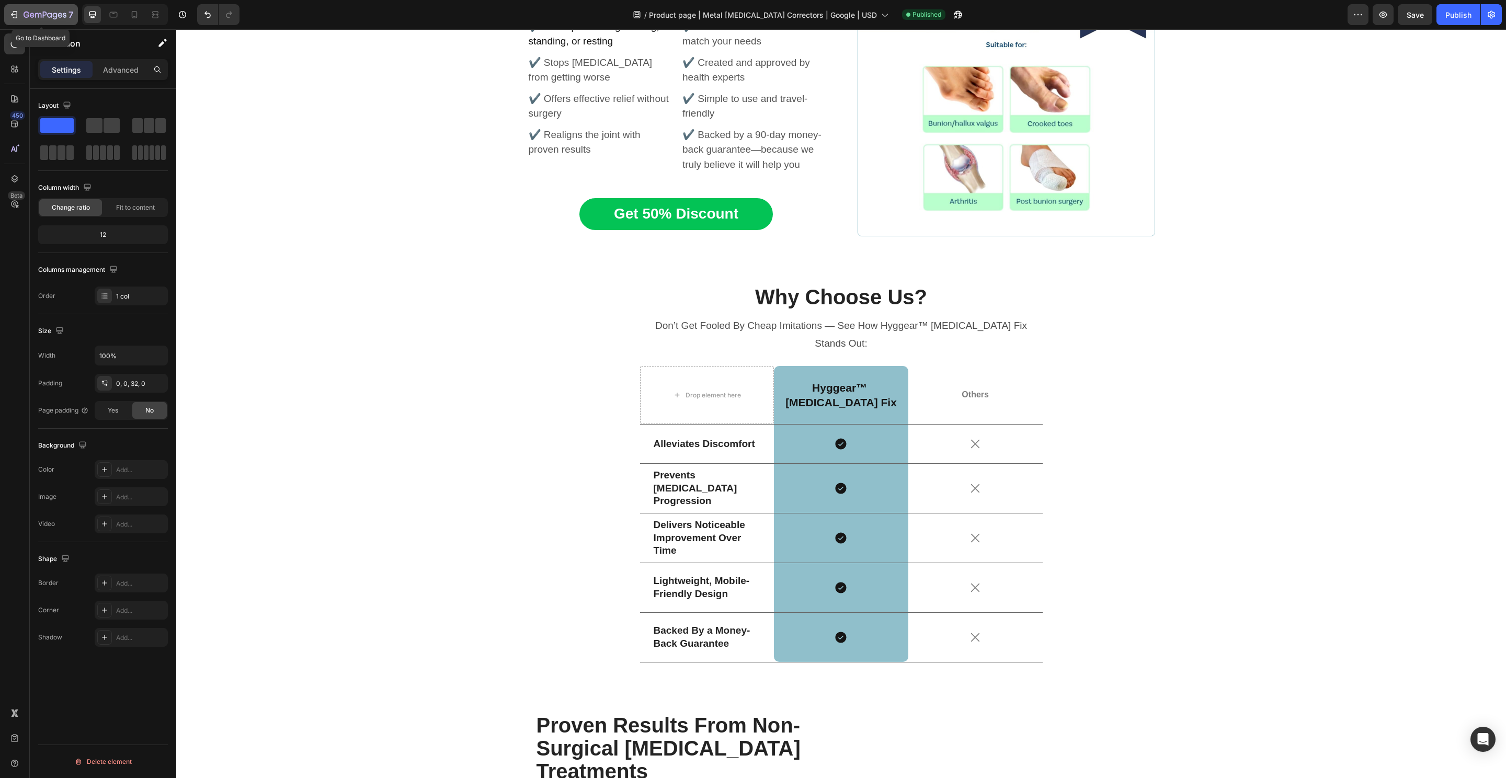
drag, startPoint x: 52, startPoint y: 14, endPoint x: 65, endPoint y: 19, distance: 14.6
click at [51, 14] on icon "button" at bounding box center [45, 15] width 43 height 9
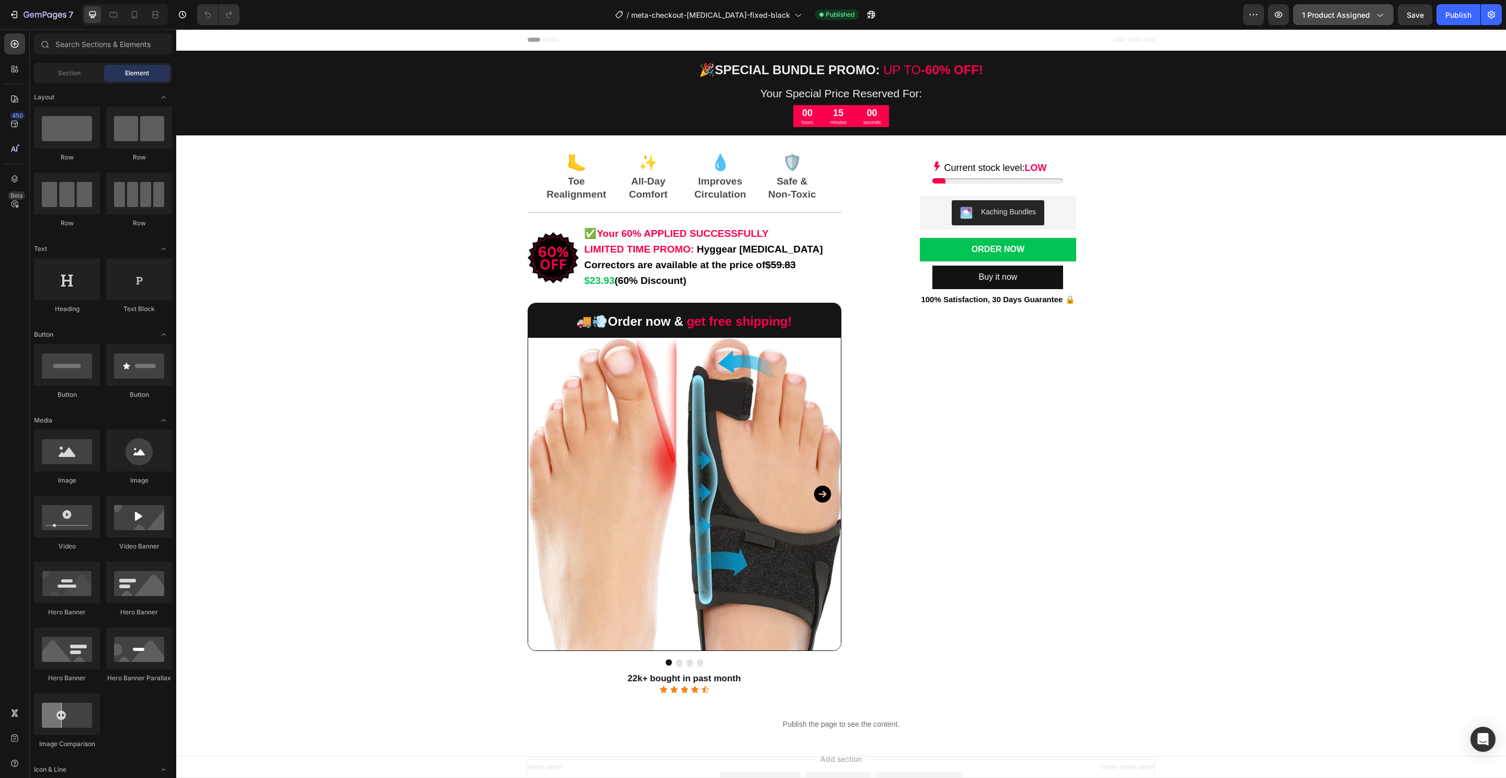
click at [1354, 18] on span "1 product assigned" at bounding box center [1336, 14] width 68 height 11
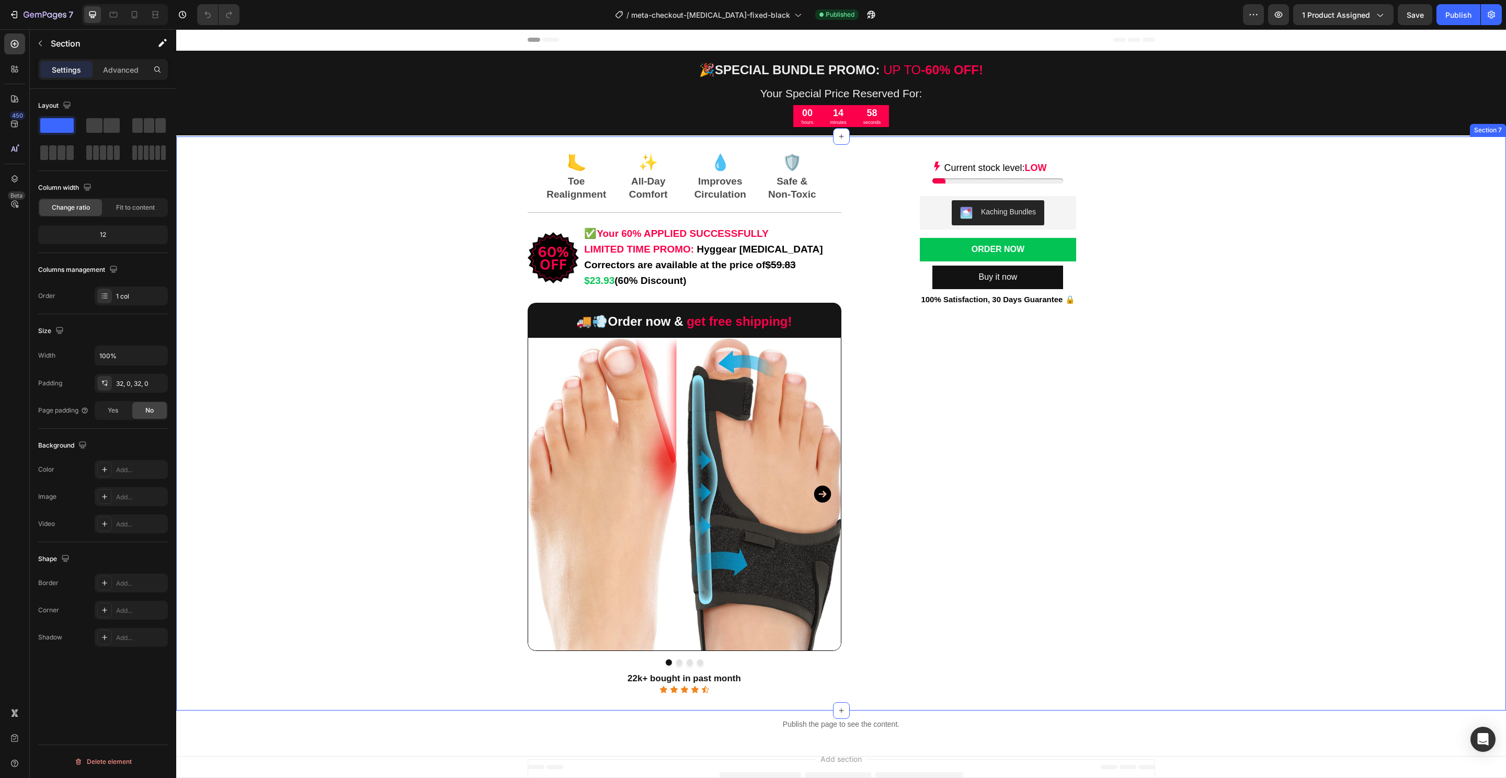
click at [1214, 366] on div "🦶 Text Block Toe Realignment Text Block ✨ Text Block All-Day Comfort Text Block…" at bounding box center [841, 423] width 1330 height 541
click at [21, 8] on div "7" at bounding box center [41, 14] width 64 height 13
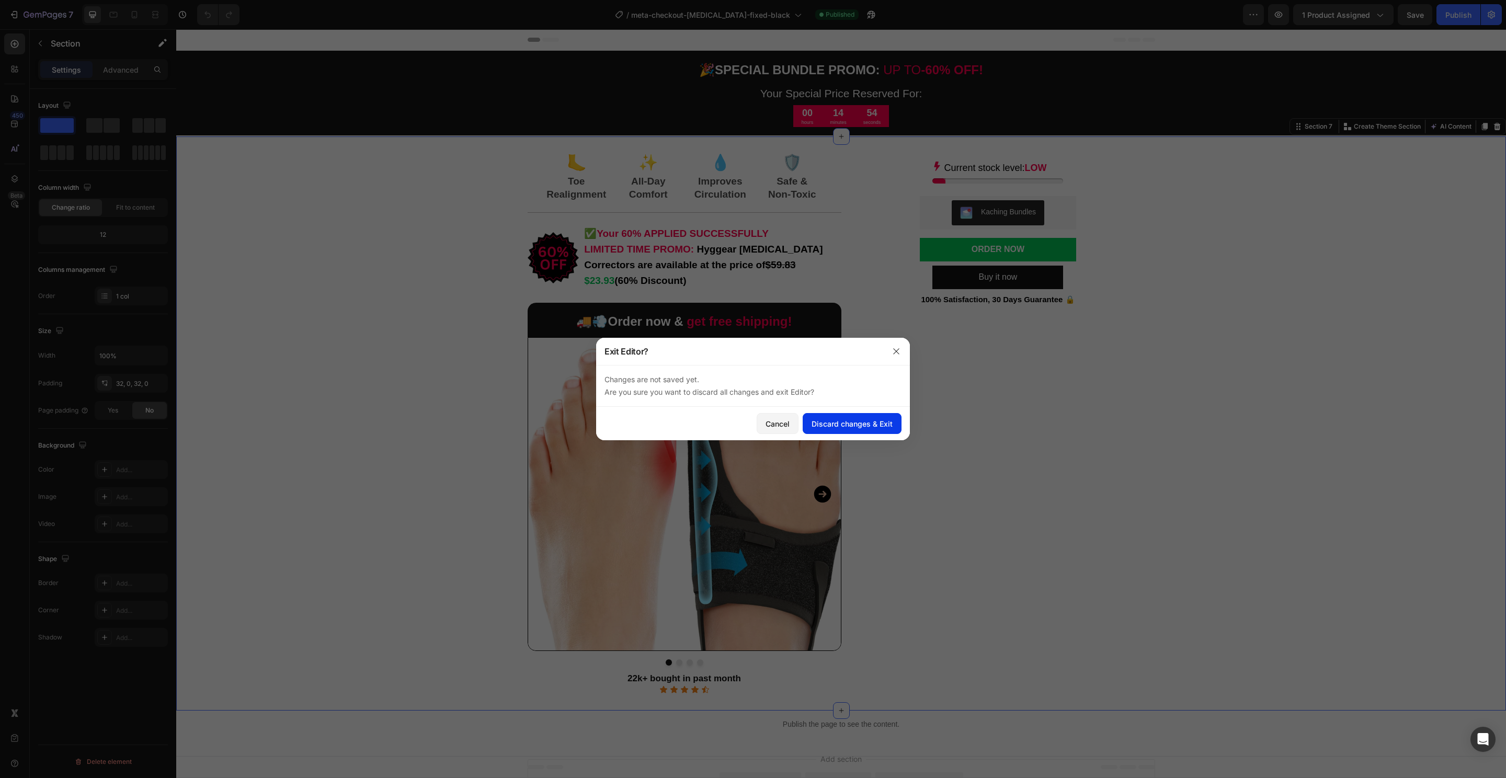
click at [846, 422] on div "Discard changes & Exit" at bounding box center [852, 423] width 81 height 11
